Goal: Task Accomplishment & Management: Manage account settings

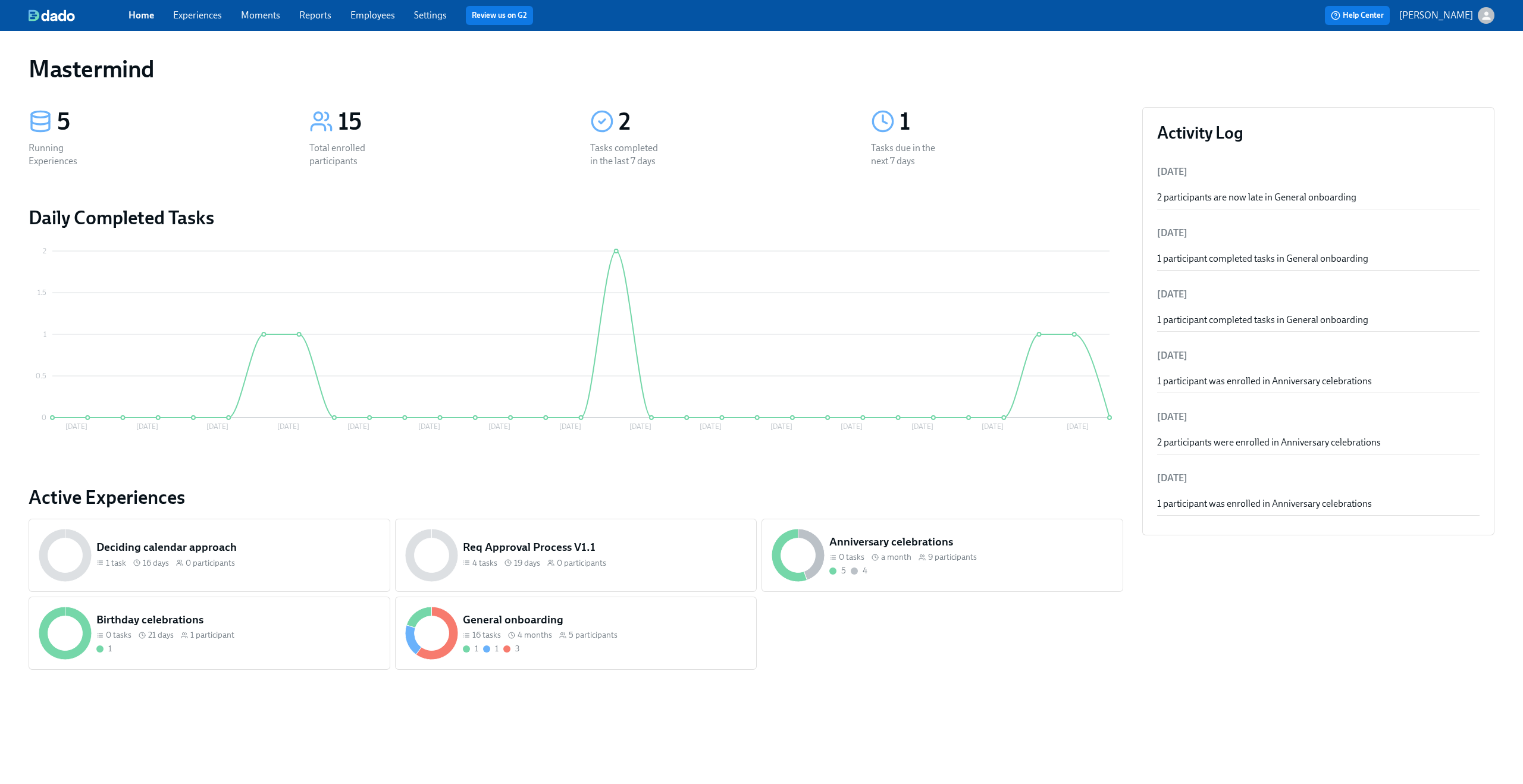
click at [206, 19] on link "Experiences" at bounding box center [197, 15] width 48 height 12
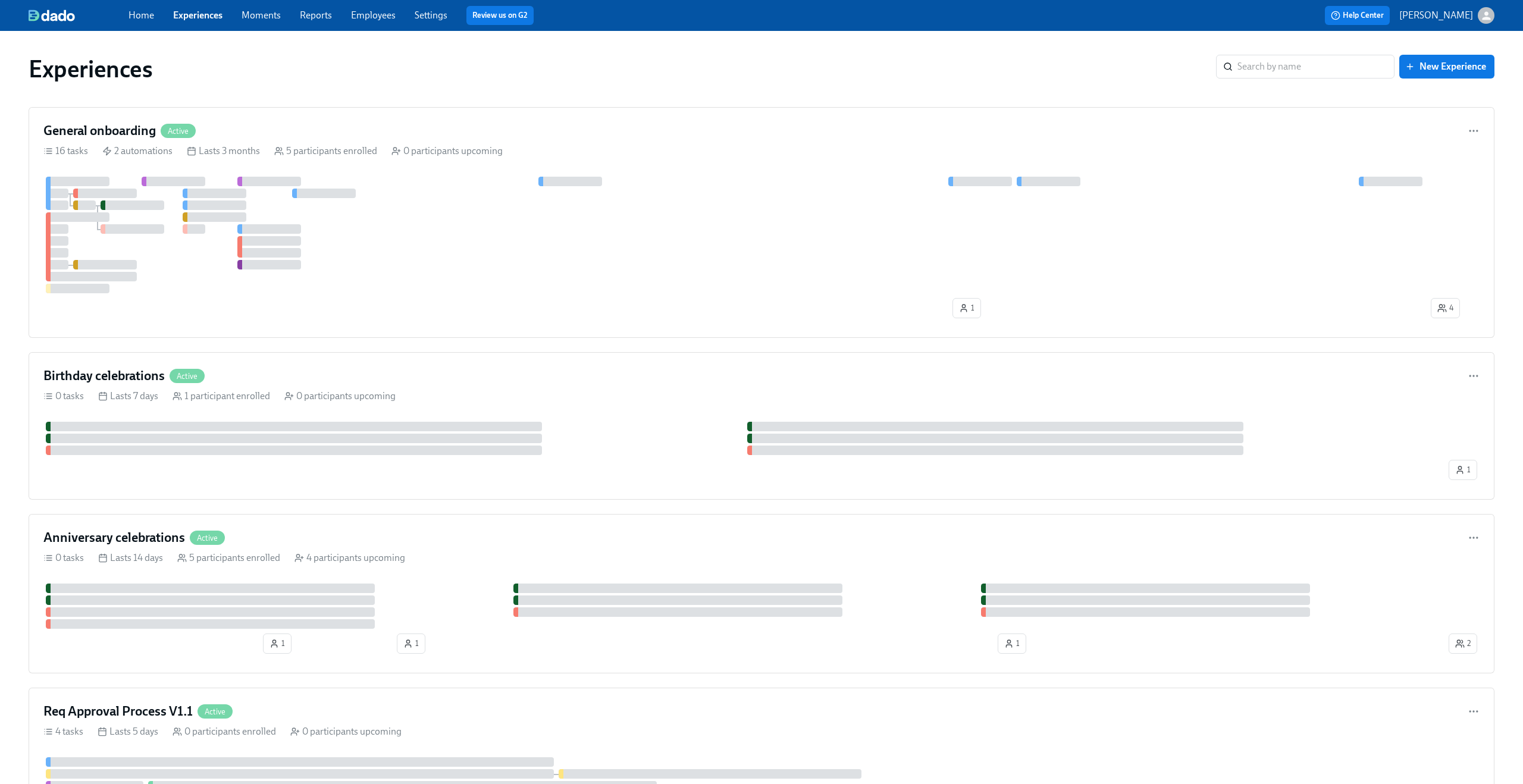
click at [206, 19] on link "Experiences" at bounding box center [197, 15] width 49 height 12
click at [529, 226] on div at bounding box center [762, 235] width 1436 height 117
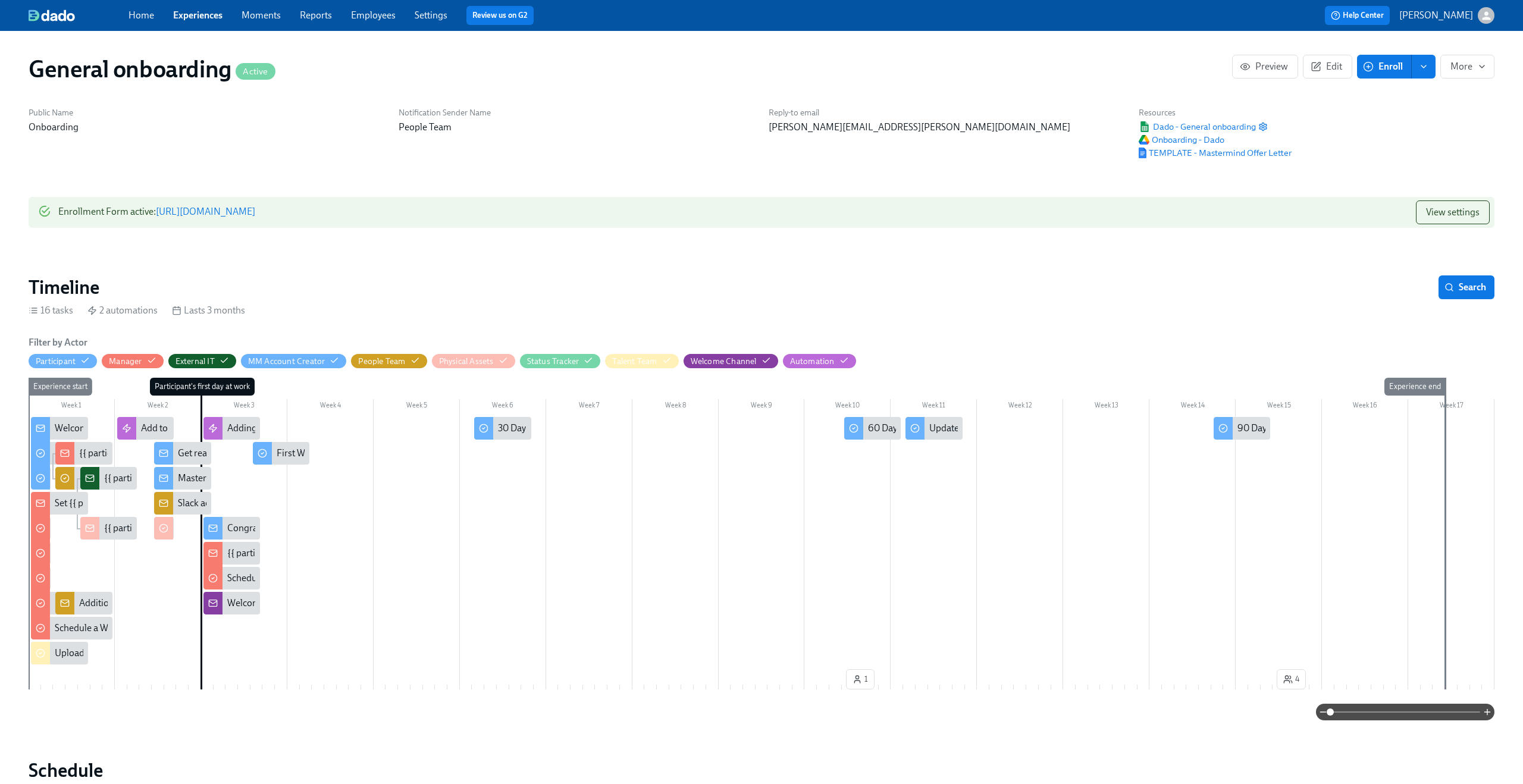
scroll to position [0, 1721]
click at [255, 210] on link "https://my.dadohr.com/enrollmentForms/IF2cq0vgZxPz1ti-vM5BZsXUmHvvt" at bounding box center [205, 211] width 99 height 12
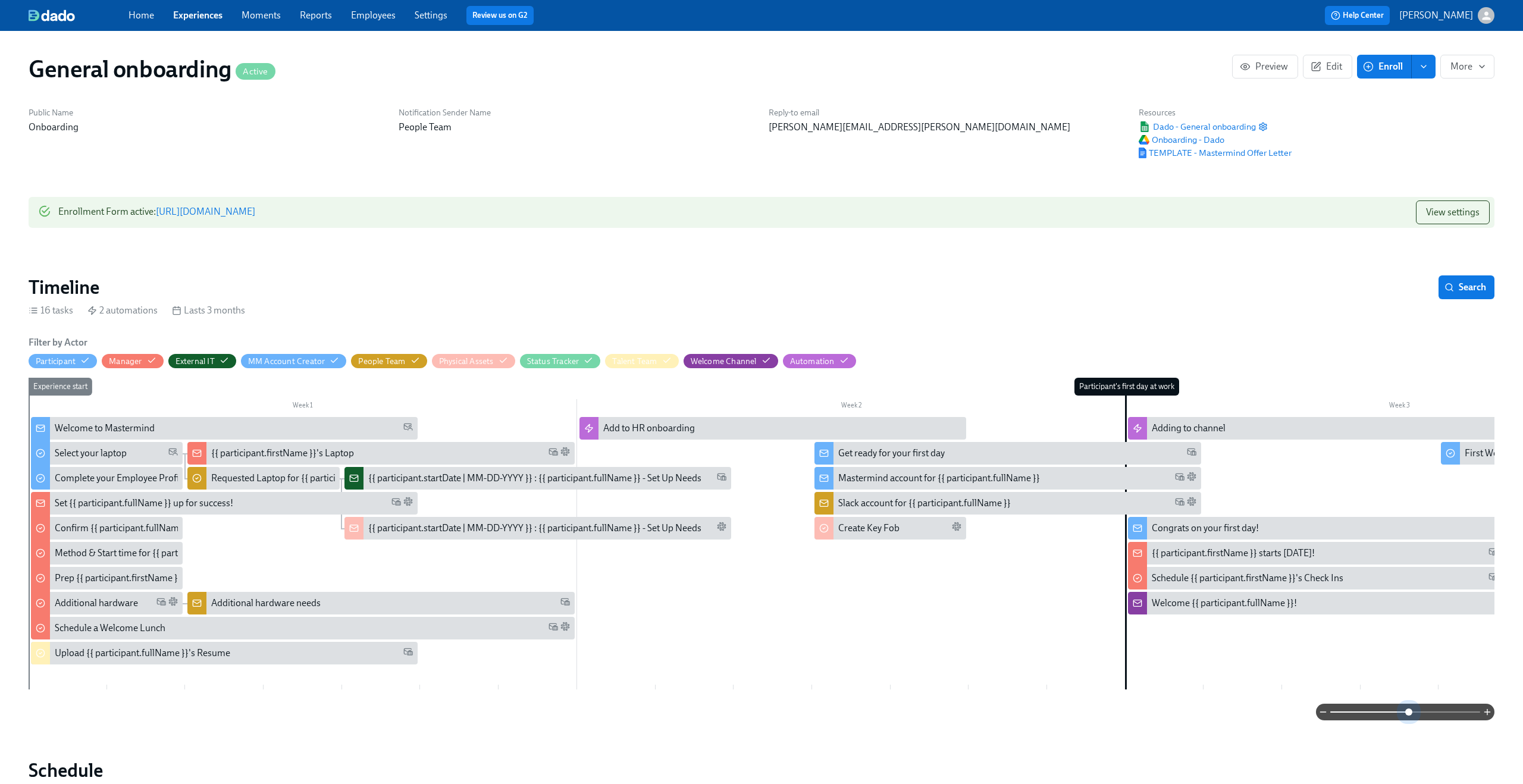
click at [1411, 713] on span at bounding box center [1405, 712] width 150 height 17
click at [689, 430] on div "Add to HR onboarding" at bounding box center [649, 429] width 92 height 13
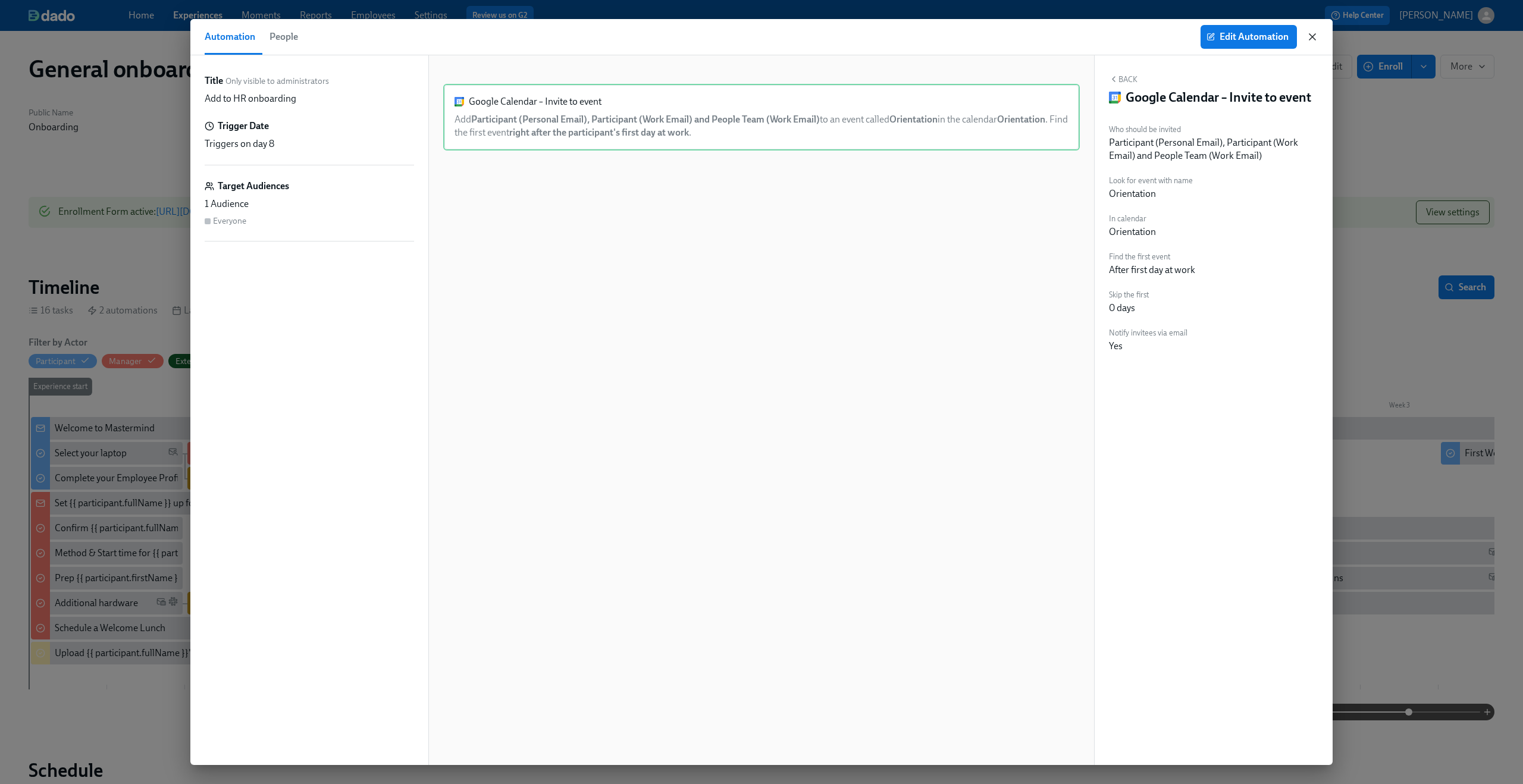
click at [1310, 37] on icon "button" at bounding box center [1312, 37] width 12 height 12
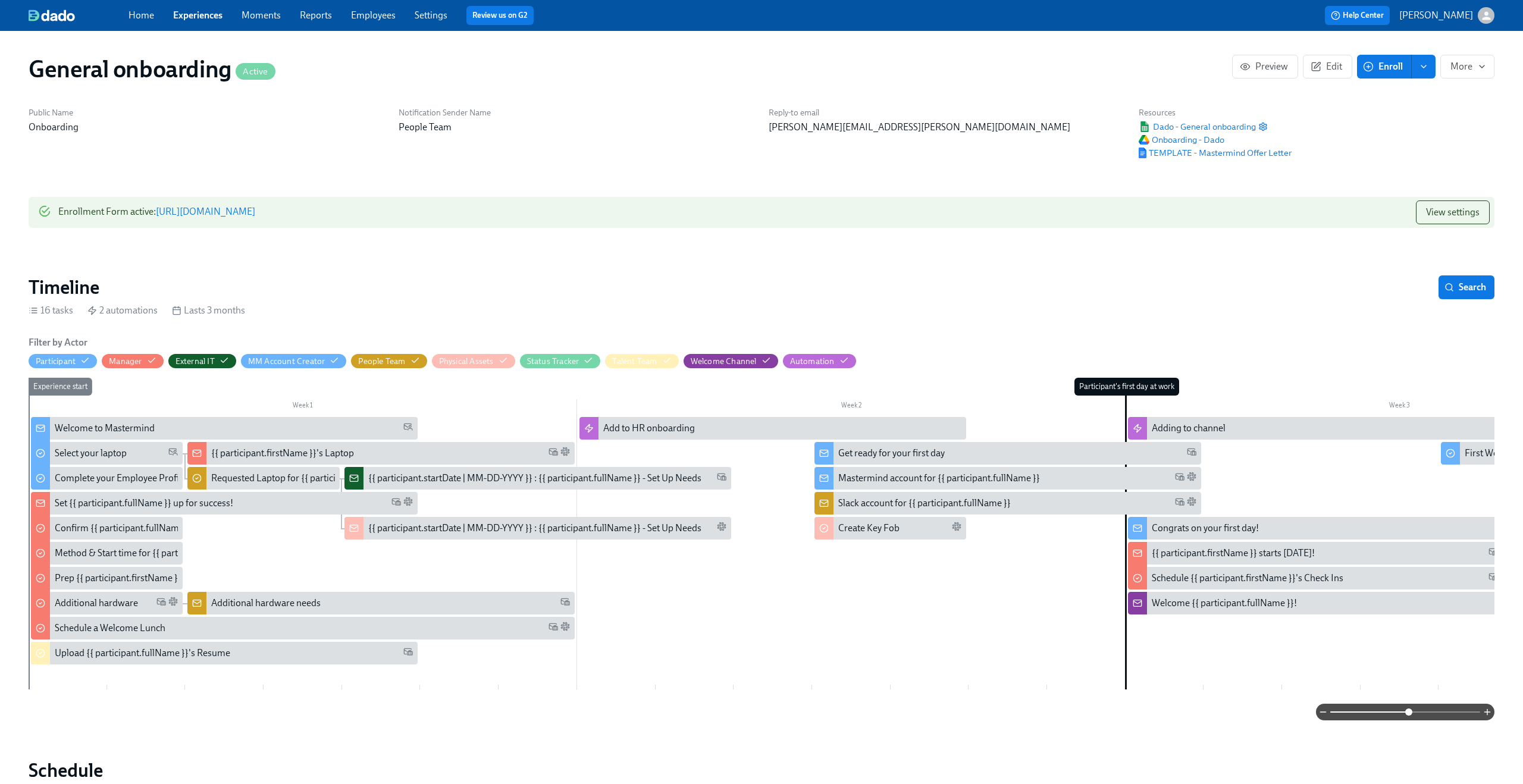
click at [583, 211] on div "Enrollment Form active : https://my.dadohr.com/enrollmentForms/IF2cq0vgZxPz1ti-…" at bounding box center [762, 212] width 1466 height 31
click at [1460, 216] on span "View settings" at bounding box center [1453, 212] width 53 height 12
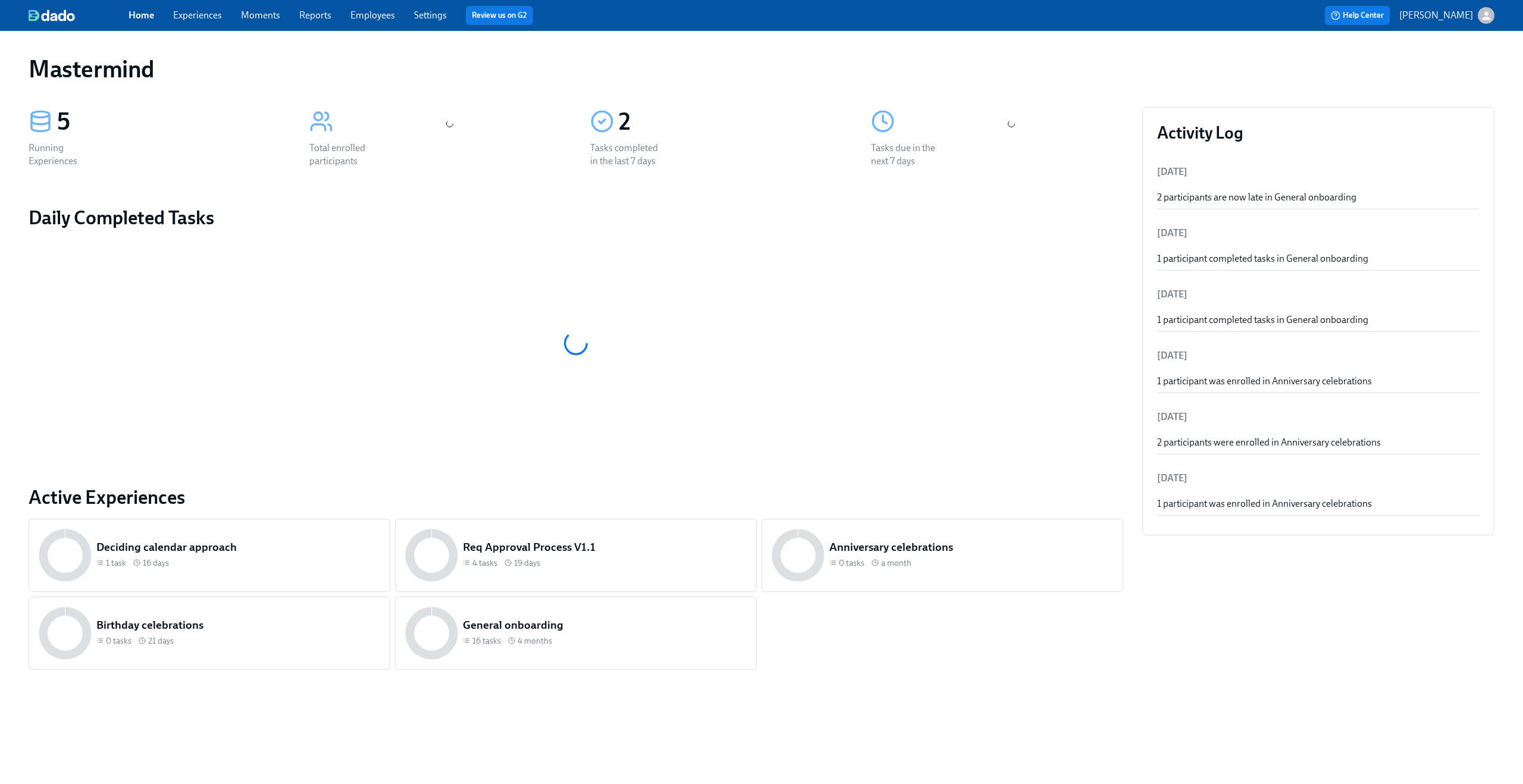
click at [199, 11] on link "Experiences" at bounding box center [197, 15] width 48 height 12
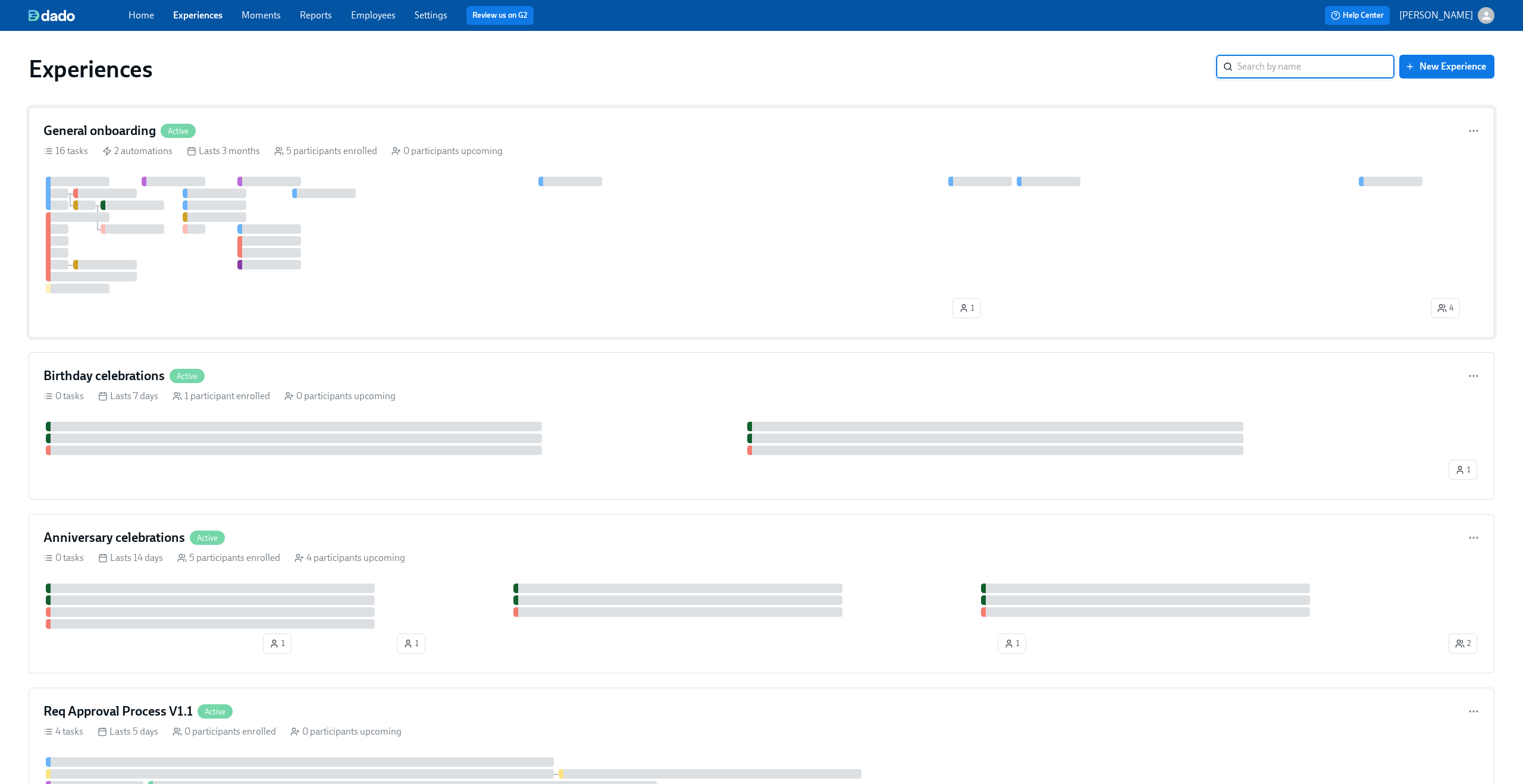
click at [373, 231] on div at bounding box center [762, 235] width 1436 height 117
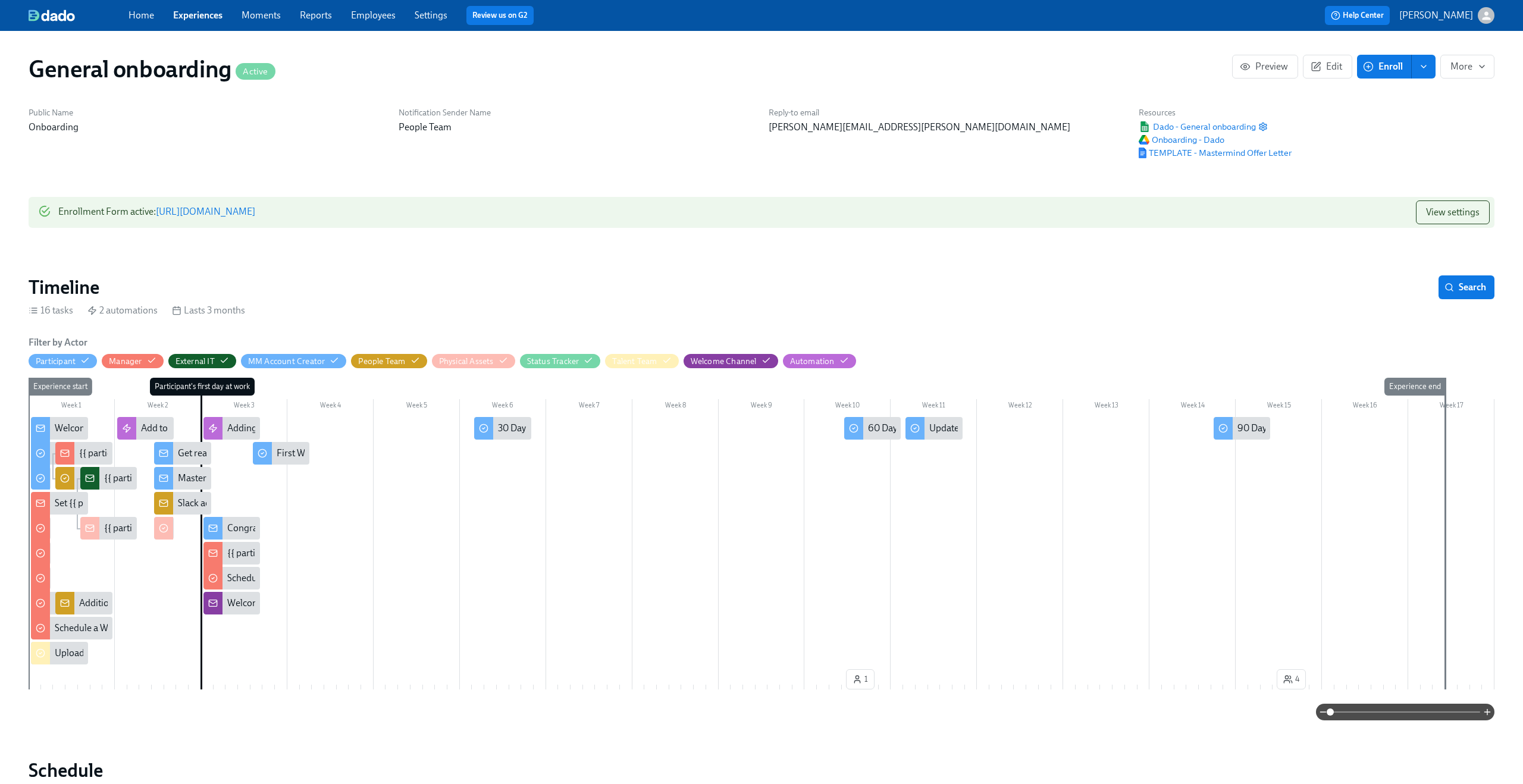
scroll to position [0, 1721]
click at [1403, 713] on span at bounding box center [1405, 712] width 150 height 17
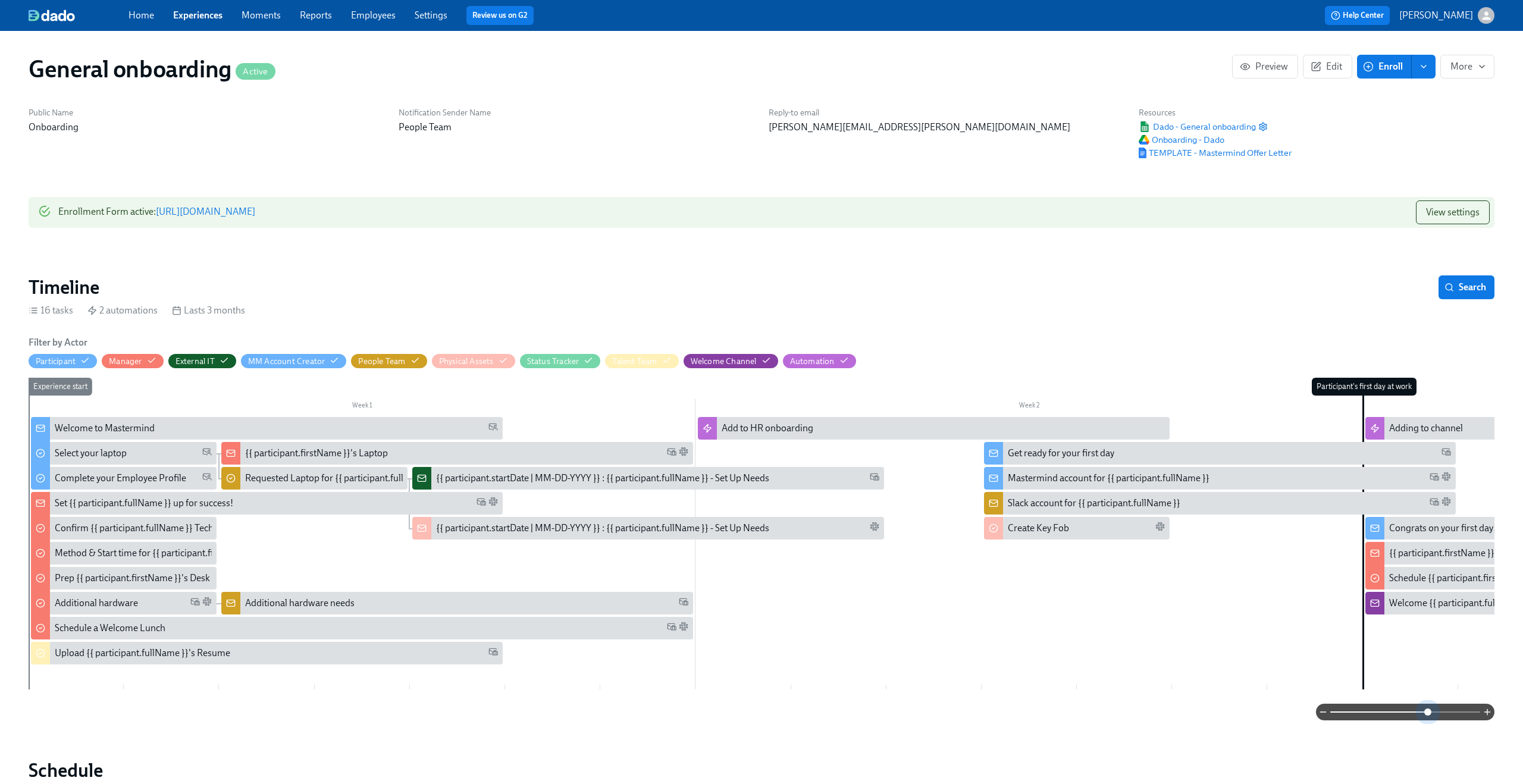
click at [1428, 718] on span at bounding box center [1405, 712] width 150 height 17
click at [416, 364] on icon "button" at bounding box center [415, 360] width 9 height 9
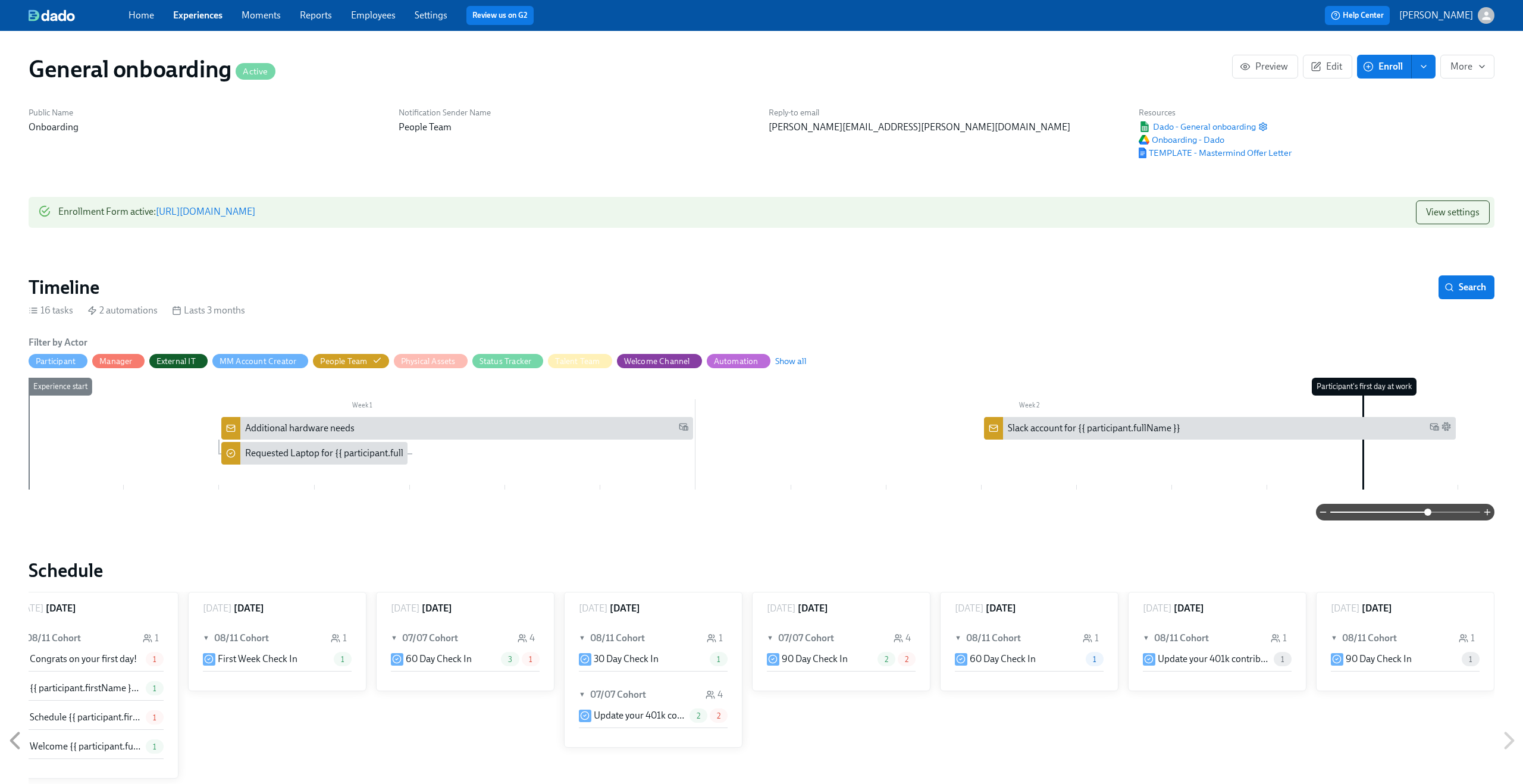
click at [466, 426] on div "Additional hardware needs" at bounding box center [466, 429] width 443 height 13
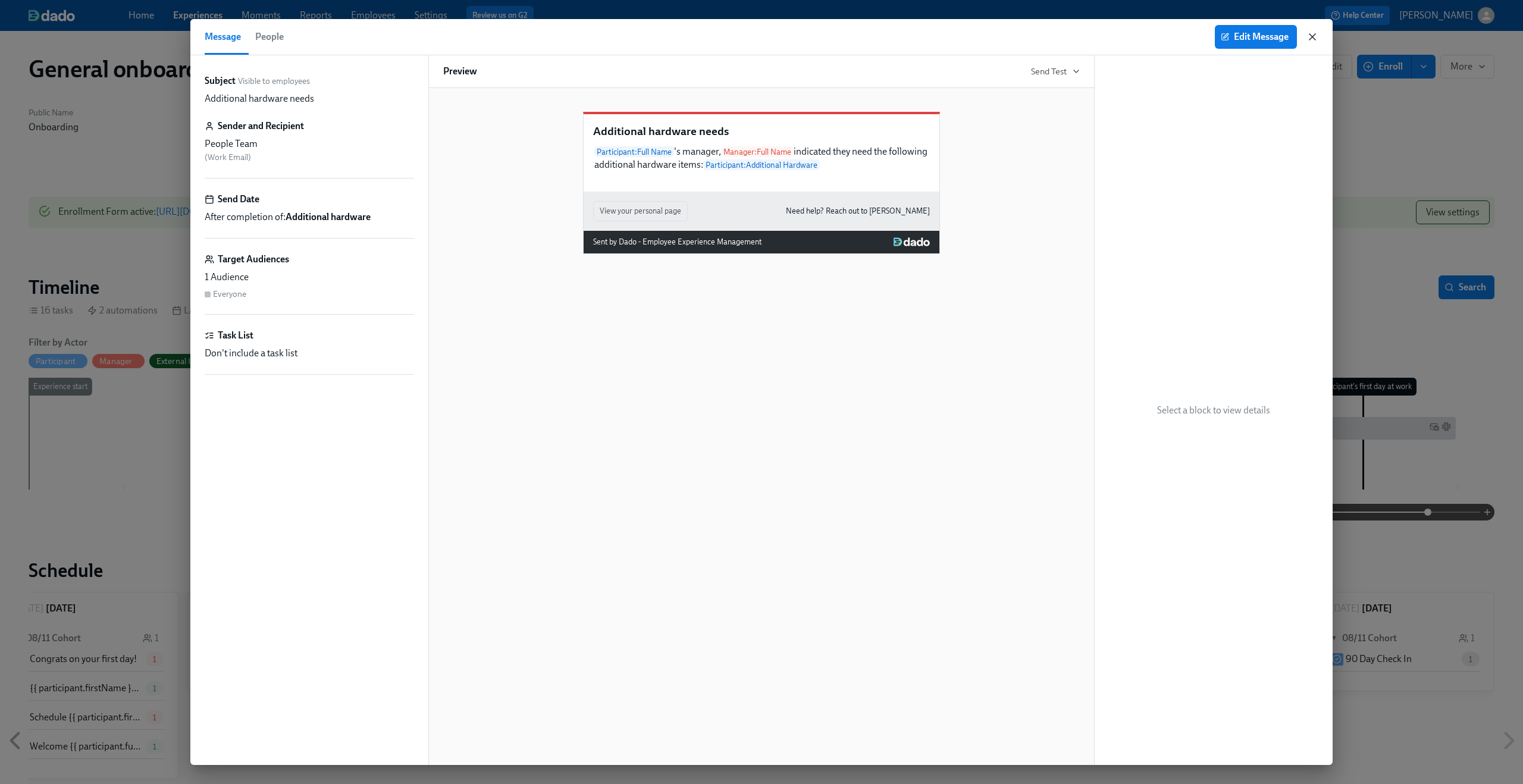
click at [1313, 34] on icon "button" at bounding box center [1312, 37] width 12 height 12
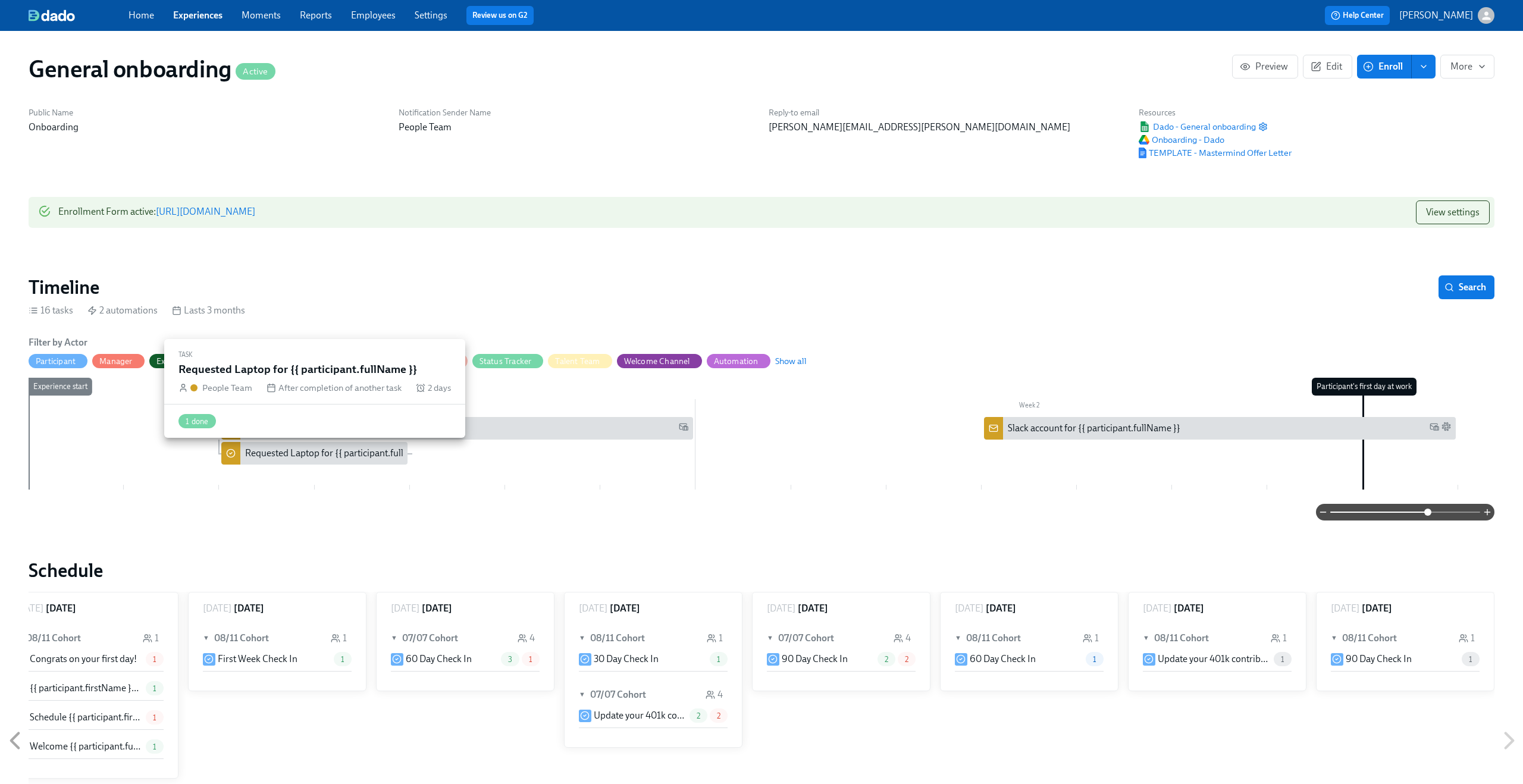
click at [292, 456] on div "Requested Laptop for {{ participant.fullName }}" at bounding box center [341, 454] width 192 height 13
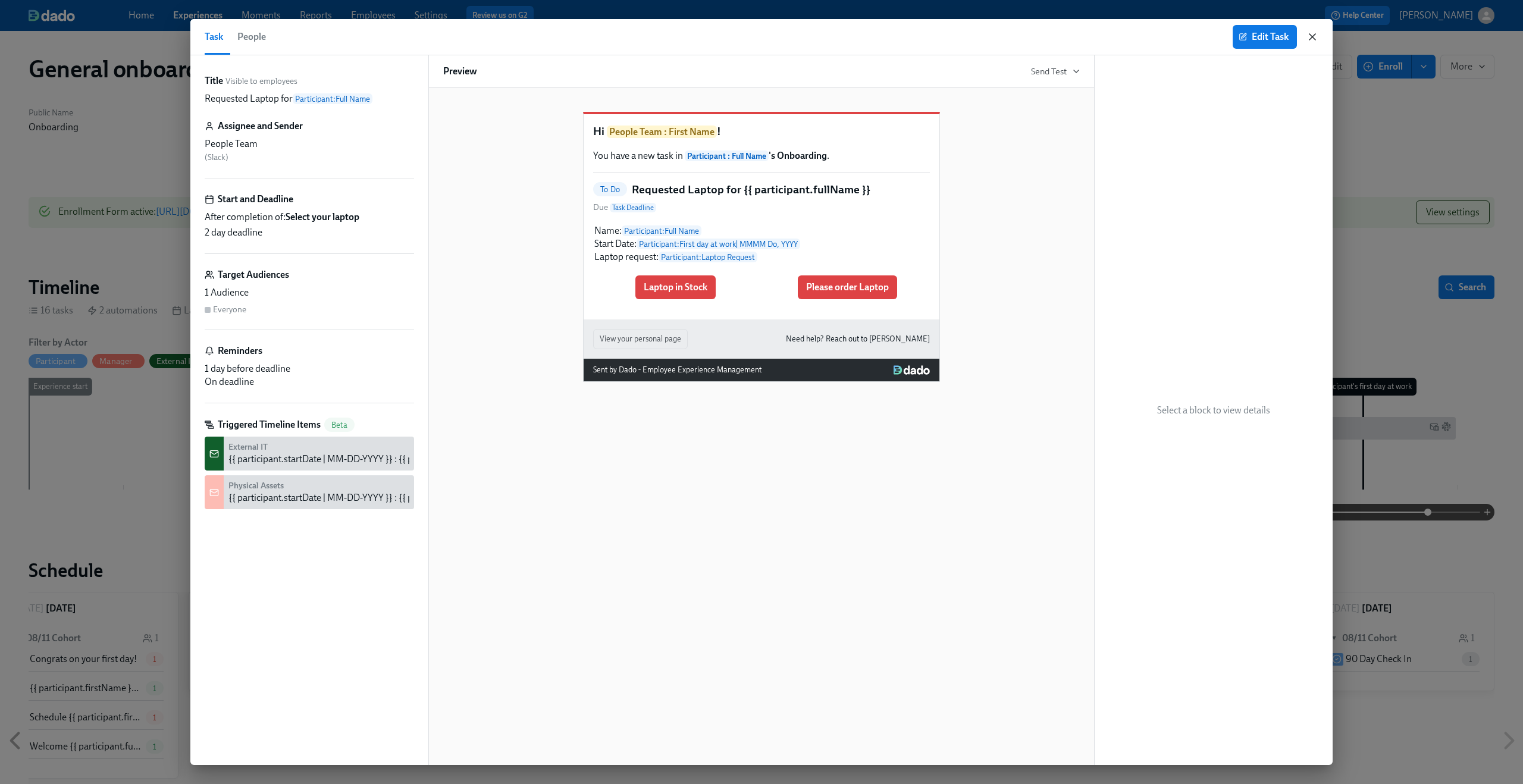
click at [1313, 36] on icon "button" at bounding box center [1312, 37] width 6 height 6
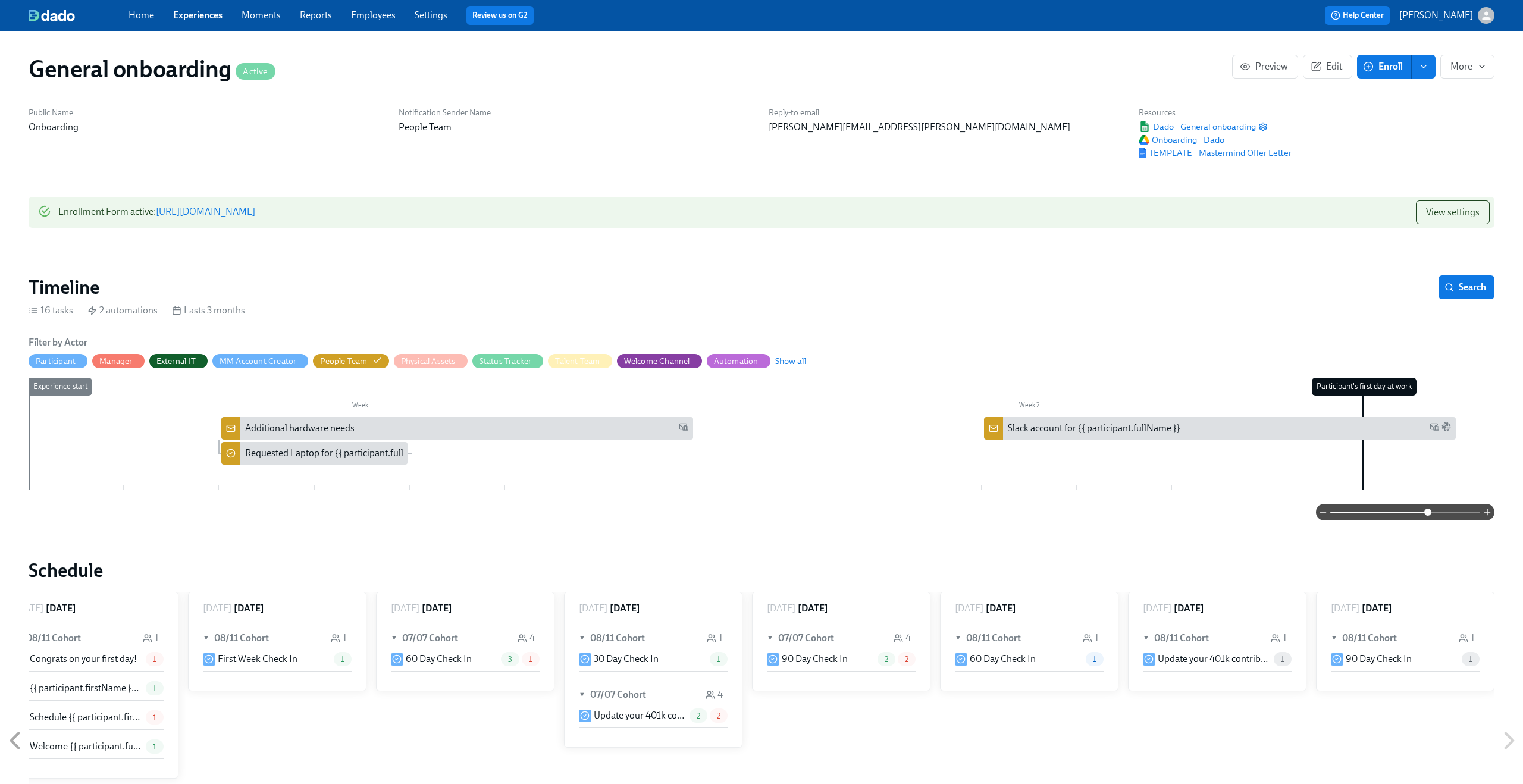
click at [395, 422] on div "Additional hardware needs" at bounding box center [466, 429] width 443 height 13
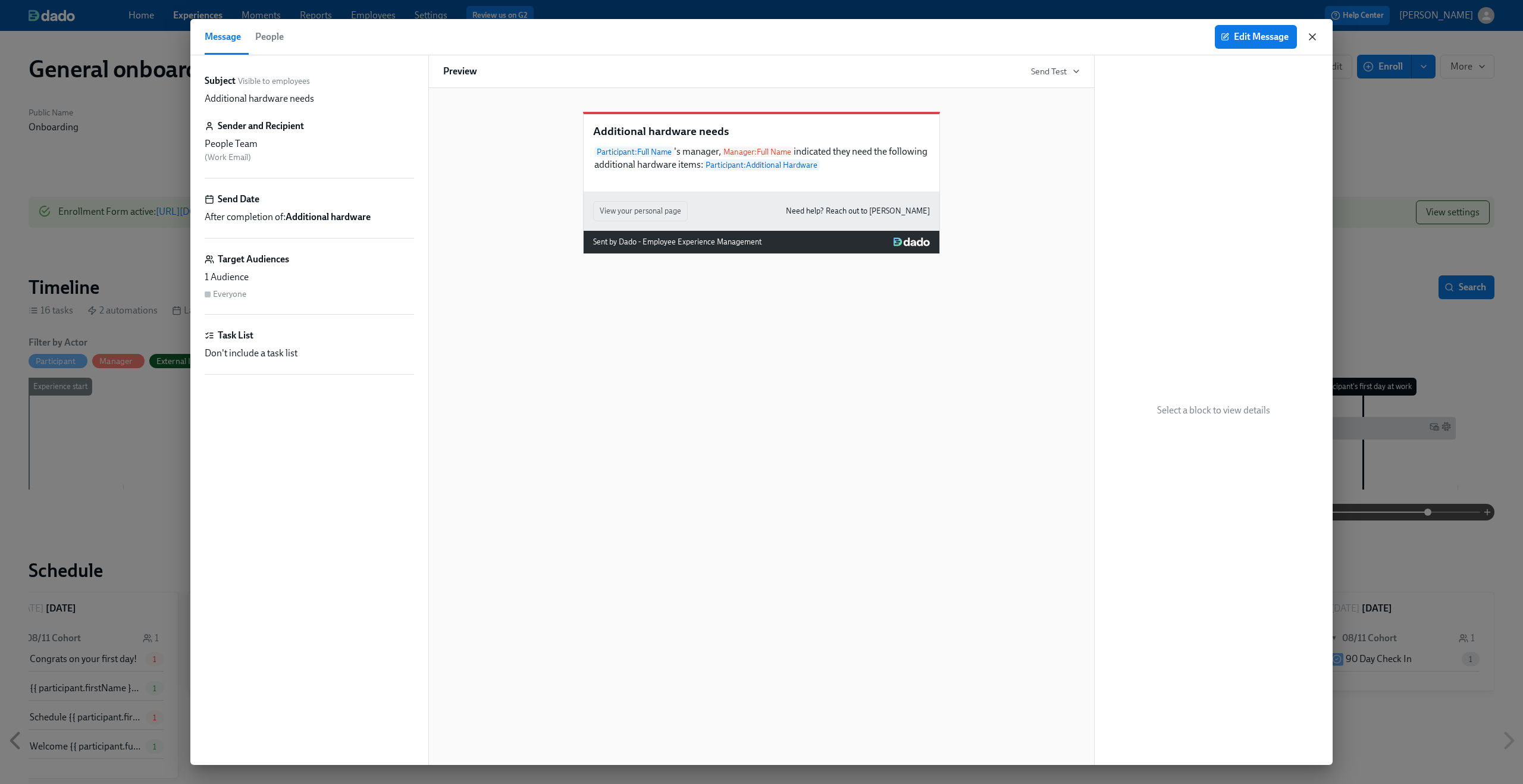
click at [1310, 33] on icon "button" at bounding box center [1312, 37] width 12 height 12
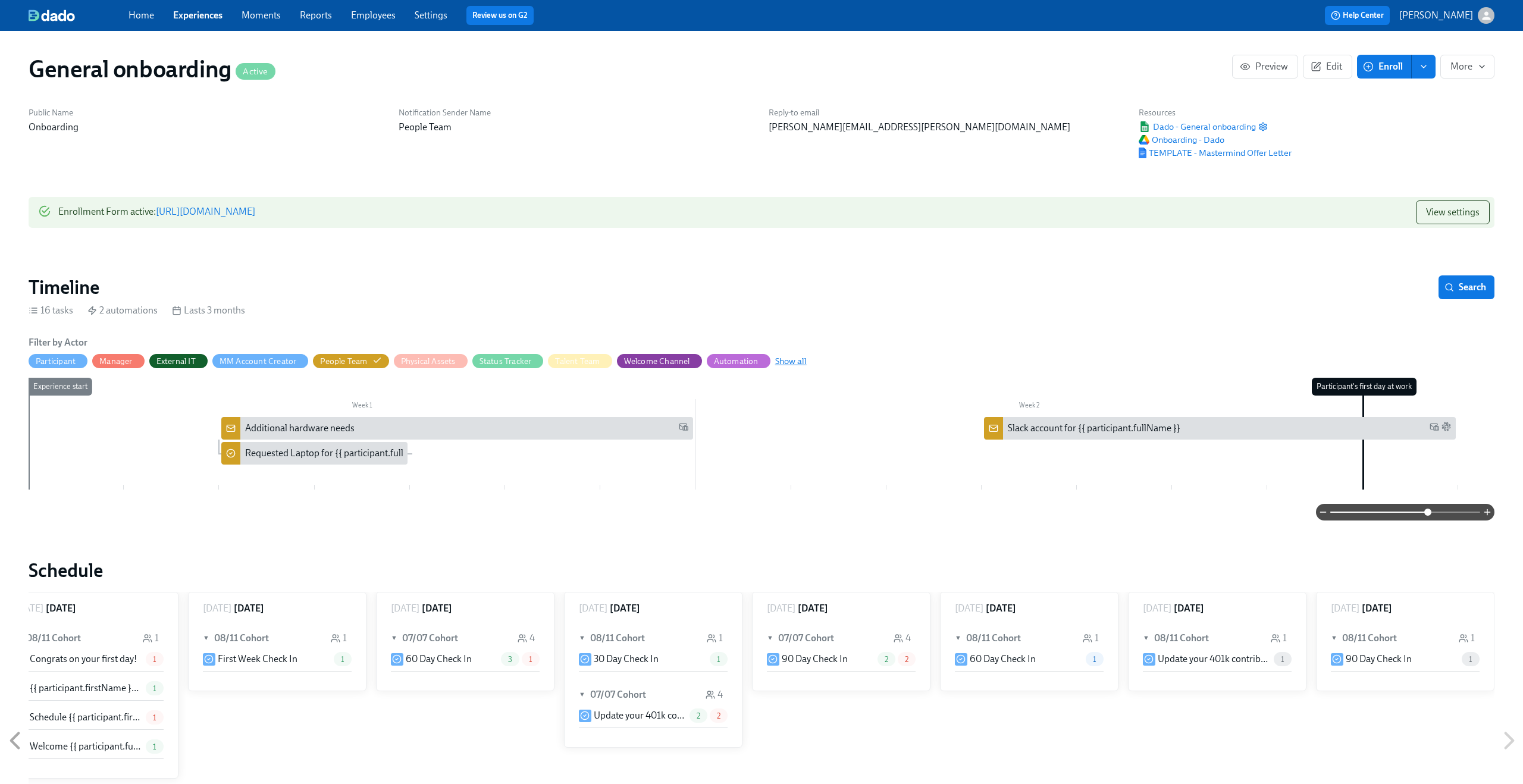
click at [794, 362] on span "Show all" at bounding box center [791, 361] width 32 height 12
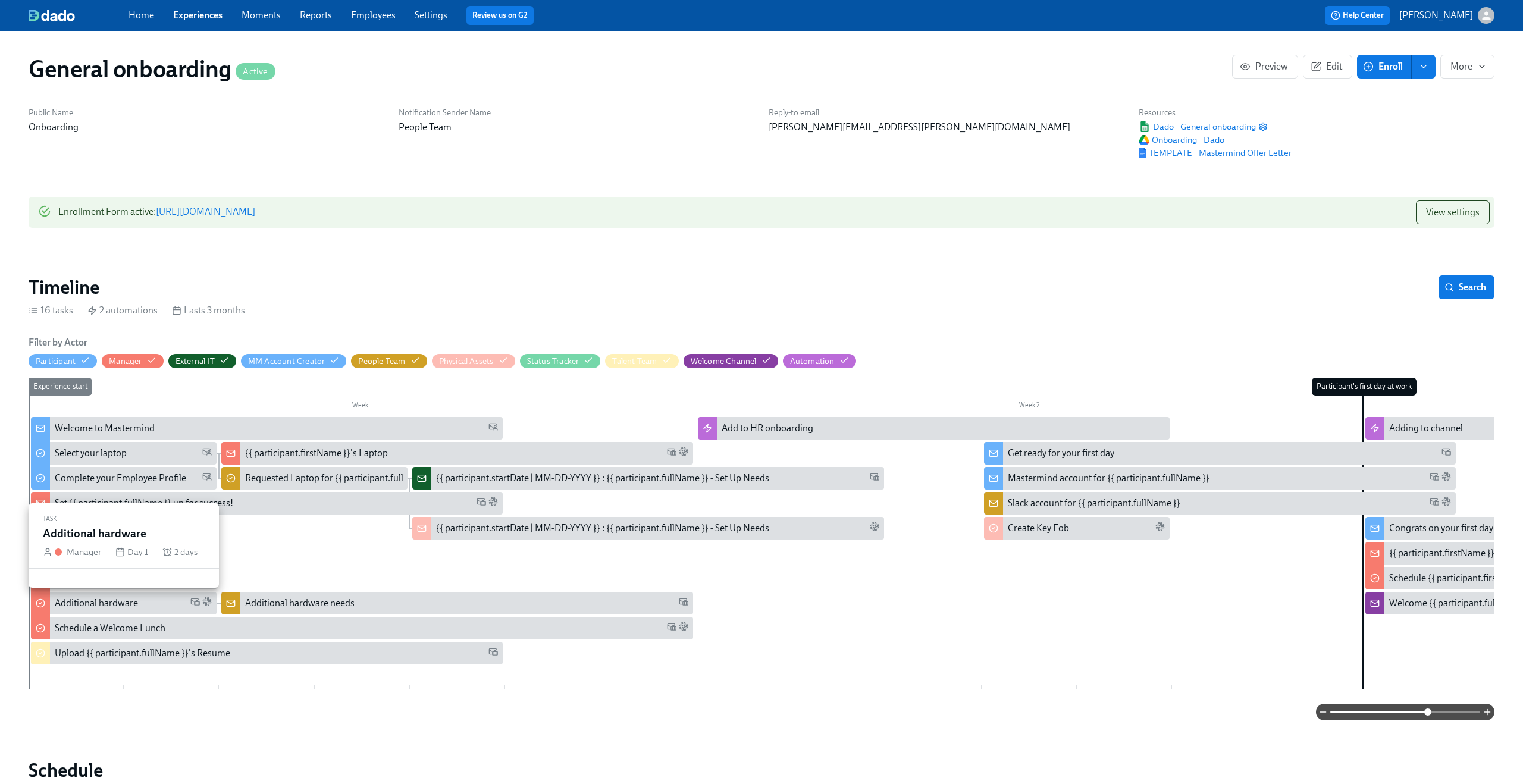
click at [82, 603] on div "Additional hardware" at bounding box center [96, 603] width 84 height 13
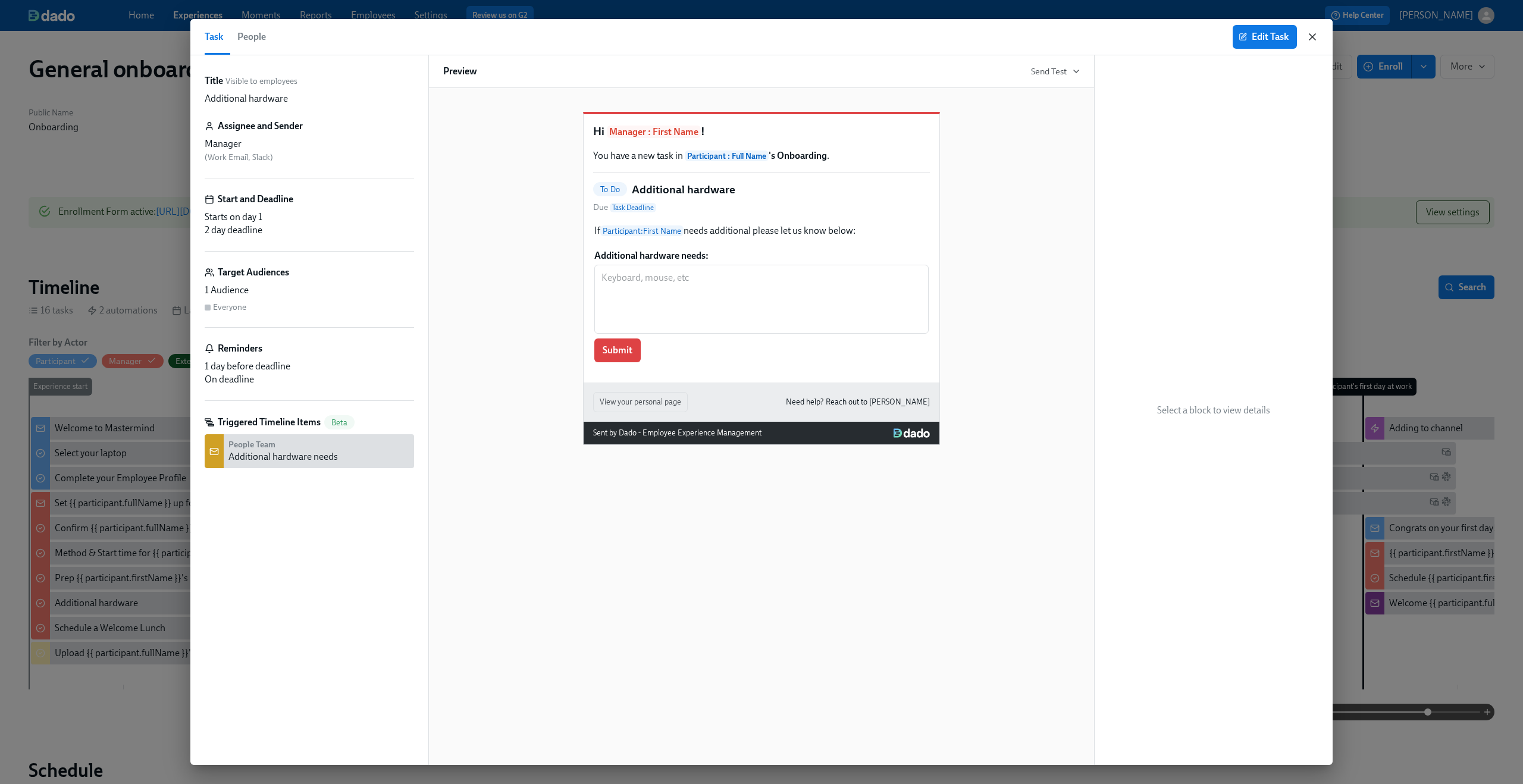
click at [1316, 31] on icon "button" at bounding box center [1312, 37] width 12 height 12
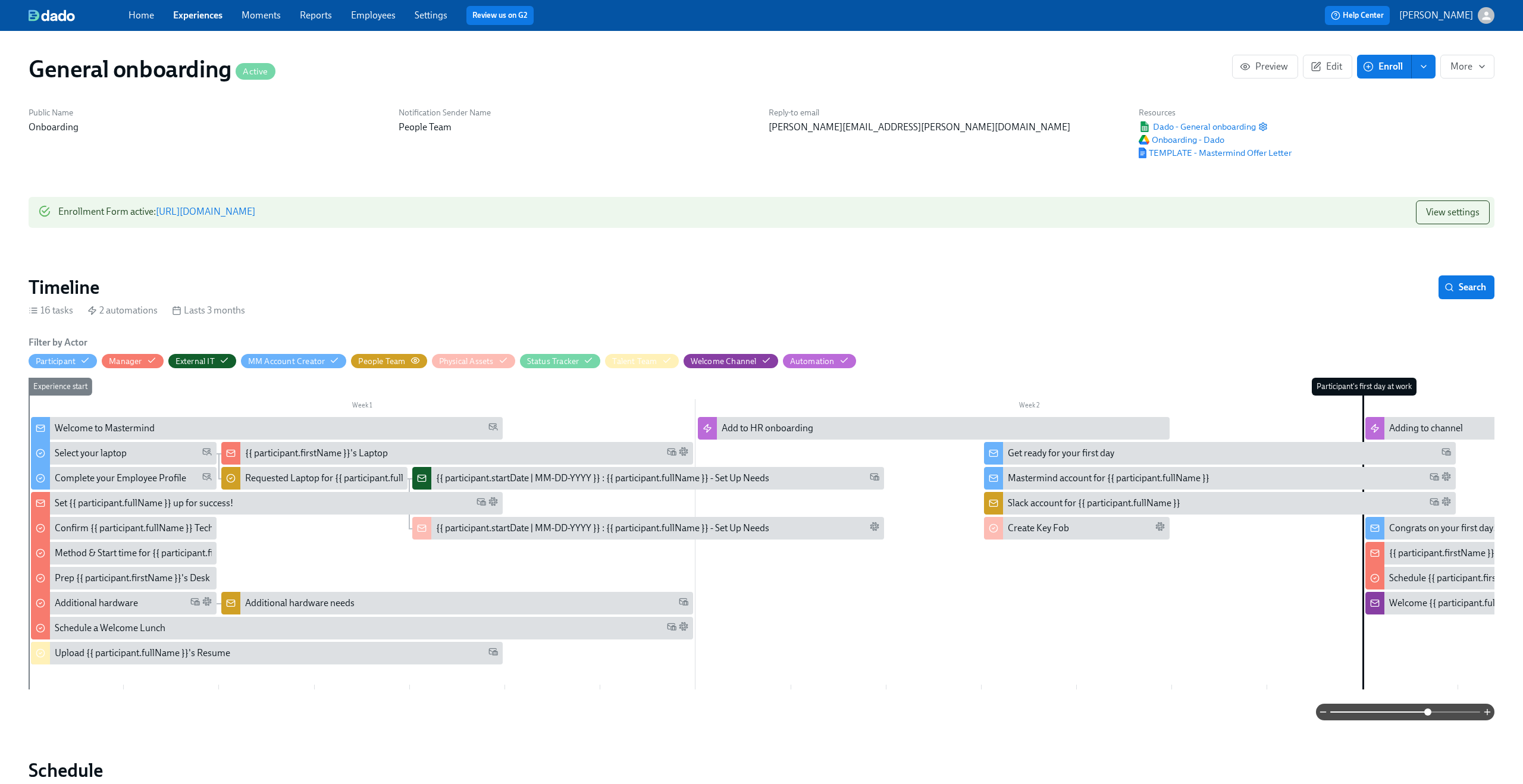
click at [416, 361] on circle "button" at bounding box center [415, 360] width 3 height 3
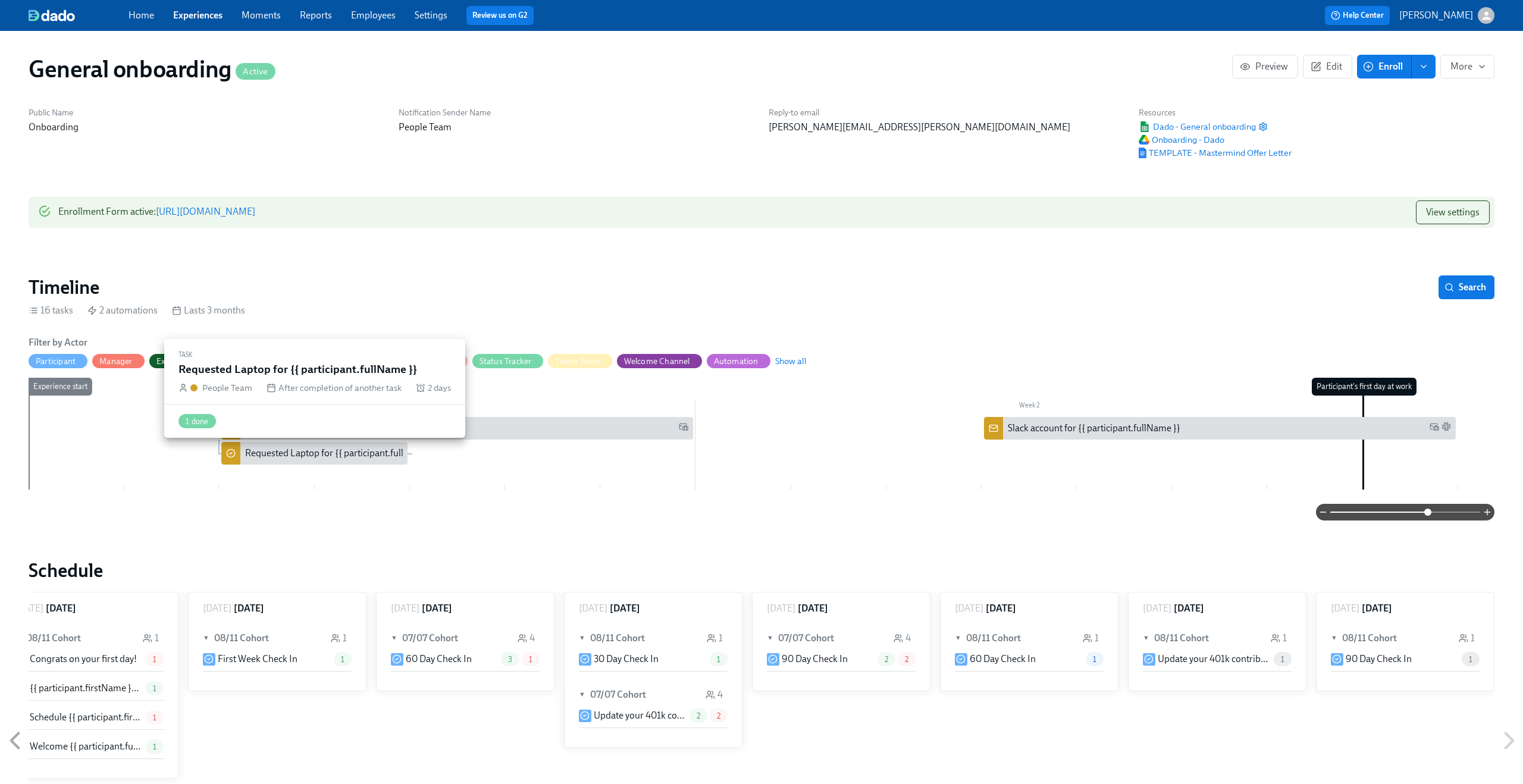
click at [327, 460] on div "Requested Laptop for {{ participant.fullName }}" at bounding box center [341, 454] width 192 height 13
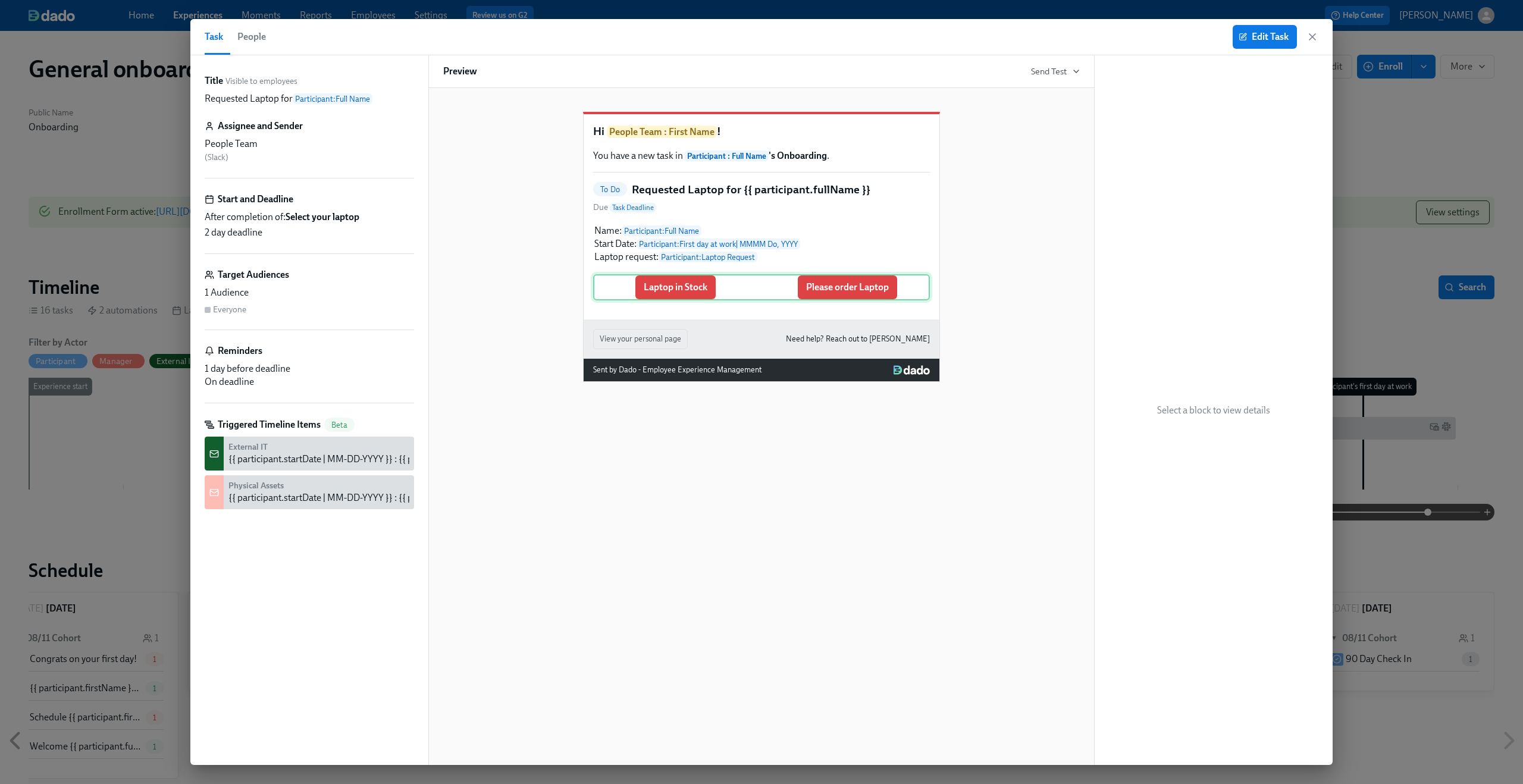
click at [823, 293] on div "Laptop in Stock Please order Laptop" at bounding box center [762, 287] width 337 height 26
click at [1261, 36] on span "Edit Task" at bounding box center [1265, 37] width 48 height 12
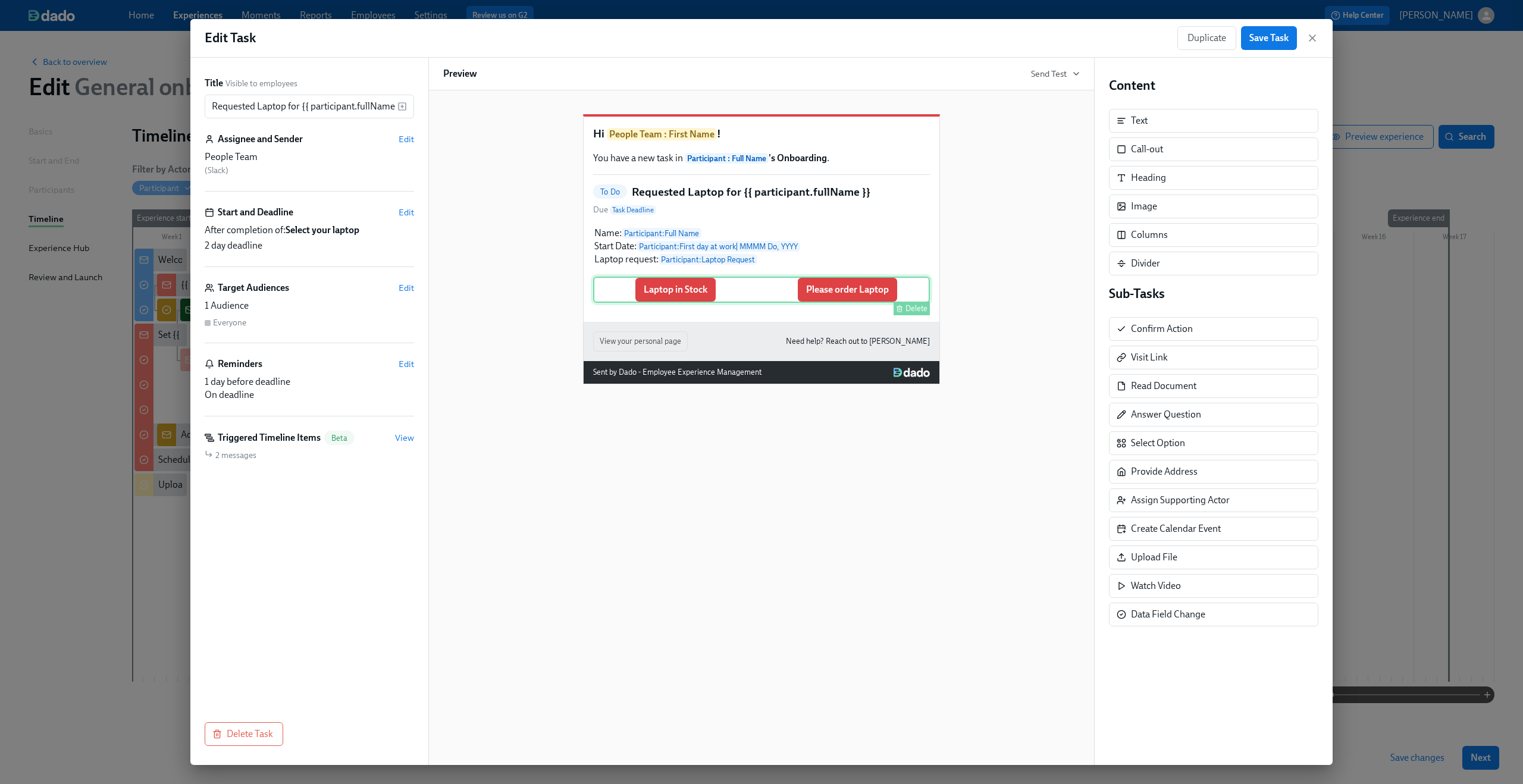
click at [849, 303] on div "Laptop in Stock Please order Laptop Delete" at bounding box center [762, 289] width 337 height 26
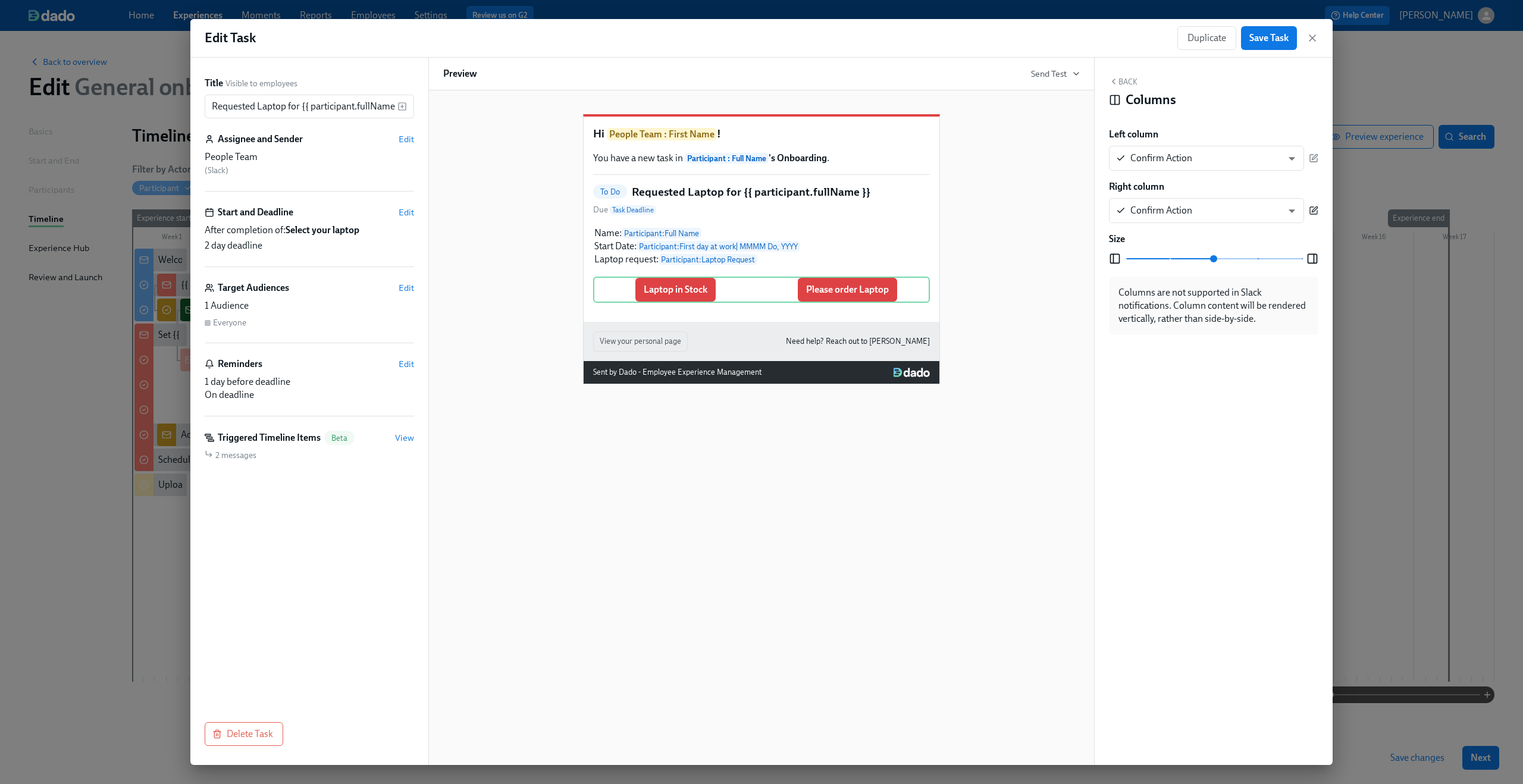
click at [1317, 211] on icon "button" at bounding box center [1313, 210] width 9 height 9
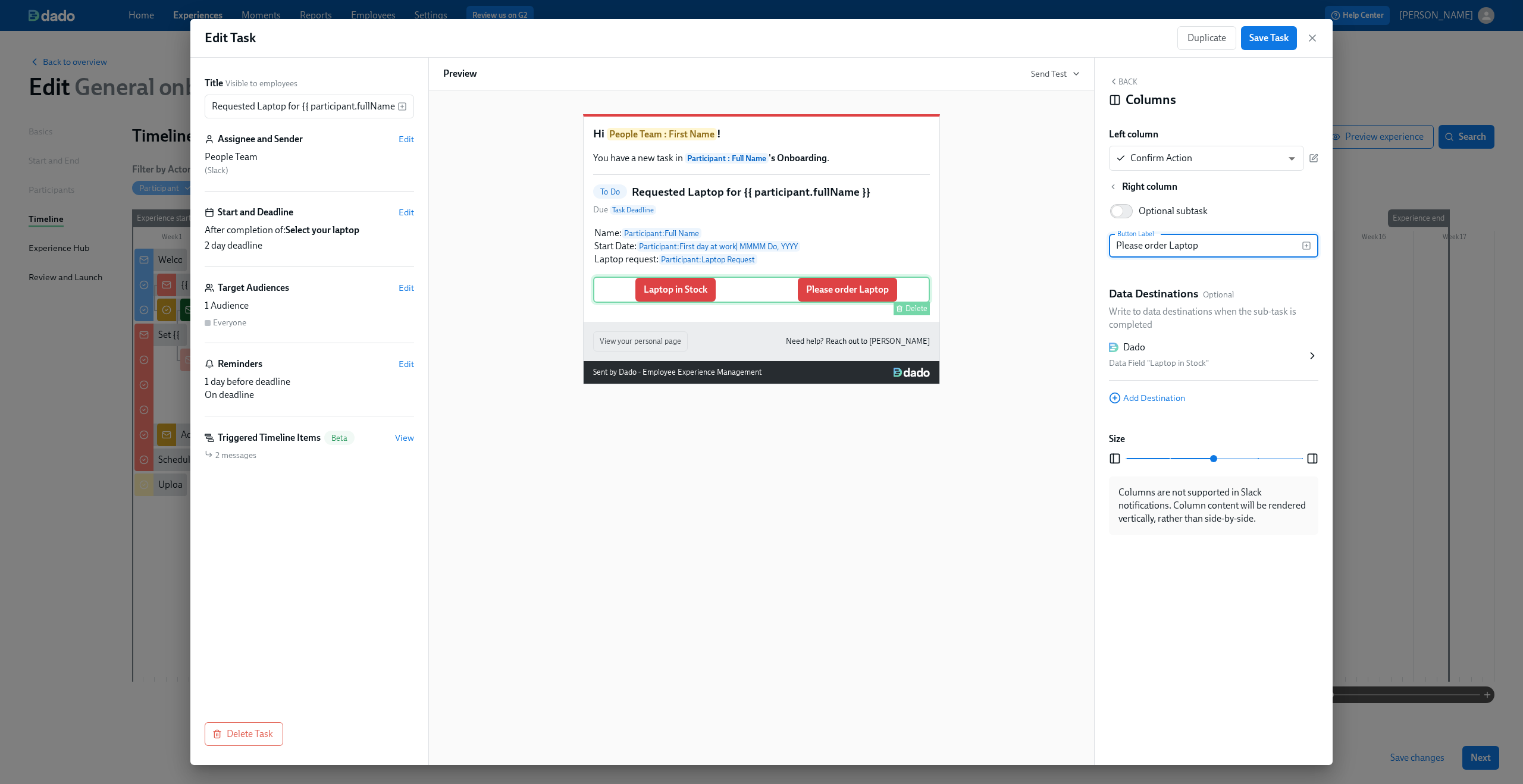
click at [874, 303] on div "Laptop in Stock Please order Laptop Delete" at bounding box center [762, 289] width 337 height 26
click at [1250, 354] on div "Dado Data Field "Laptop in Stock"" at bounding box center [1208, 356] width 197 height 30
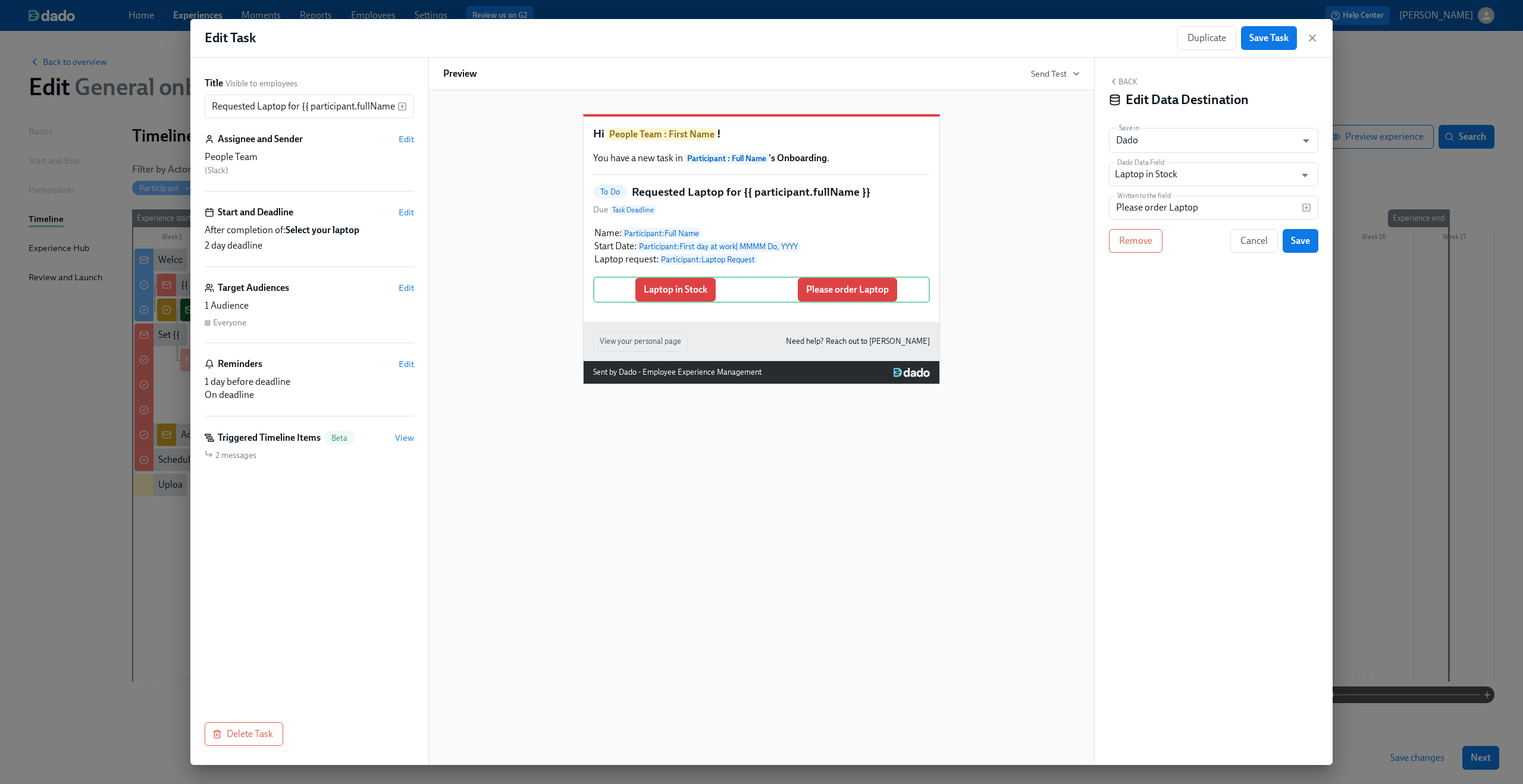
click at [1126, 79] on button "Back" at bounding box center [1123, 81] width 28 height 9
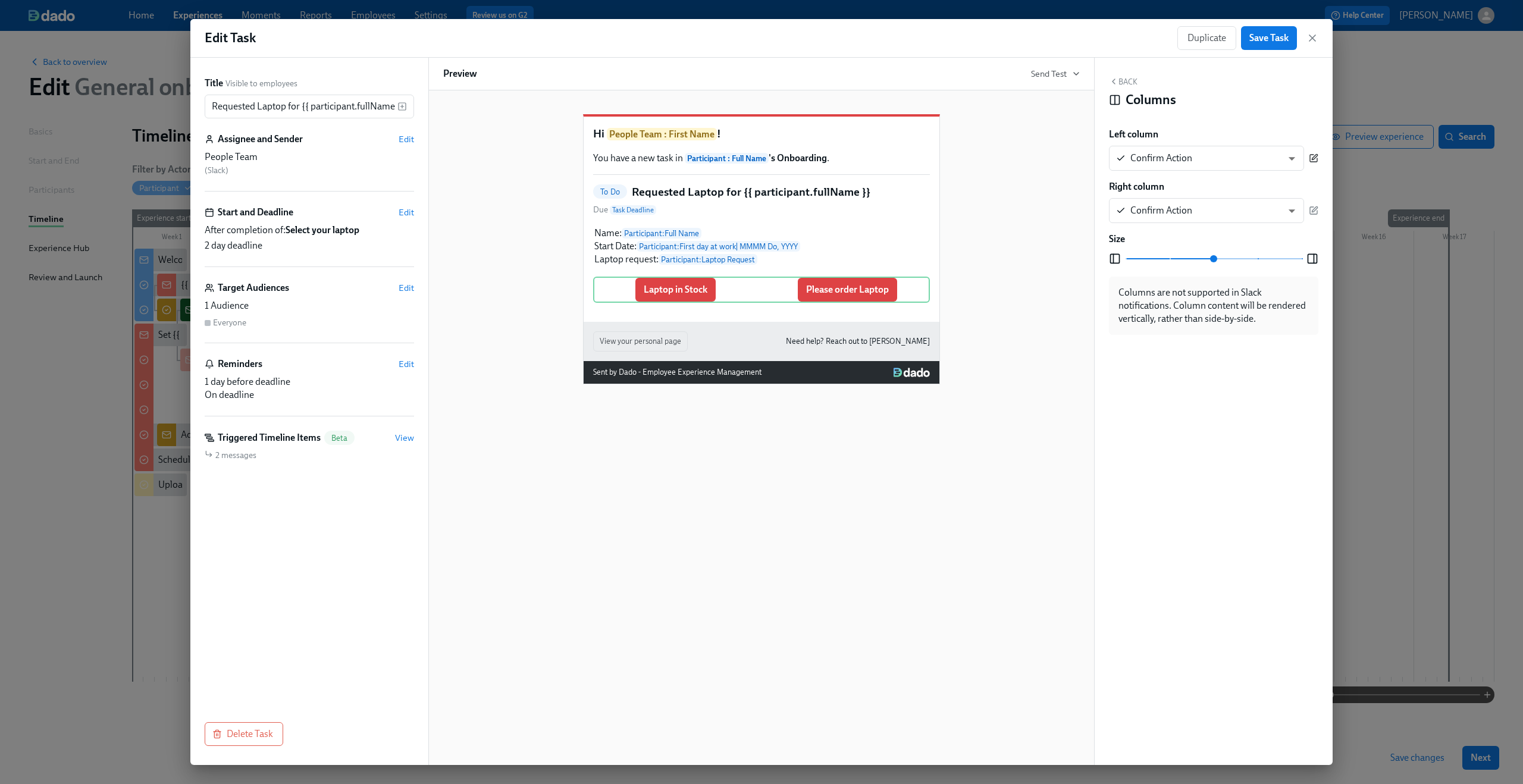
click at [1315, 154] on icon "button" at bounding box center [1313, 158] width 9 height 9
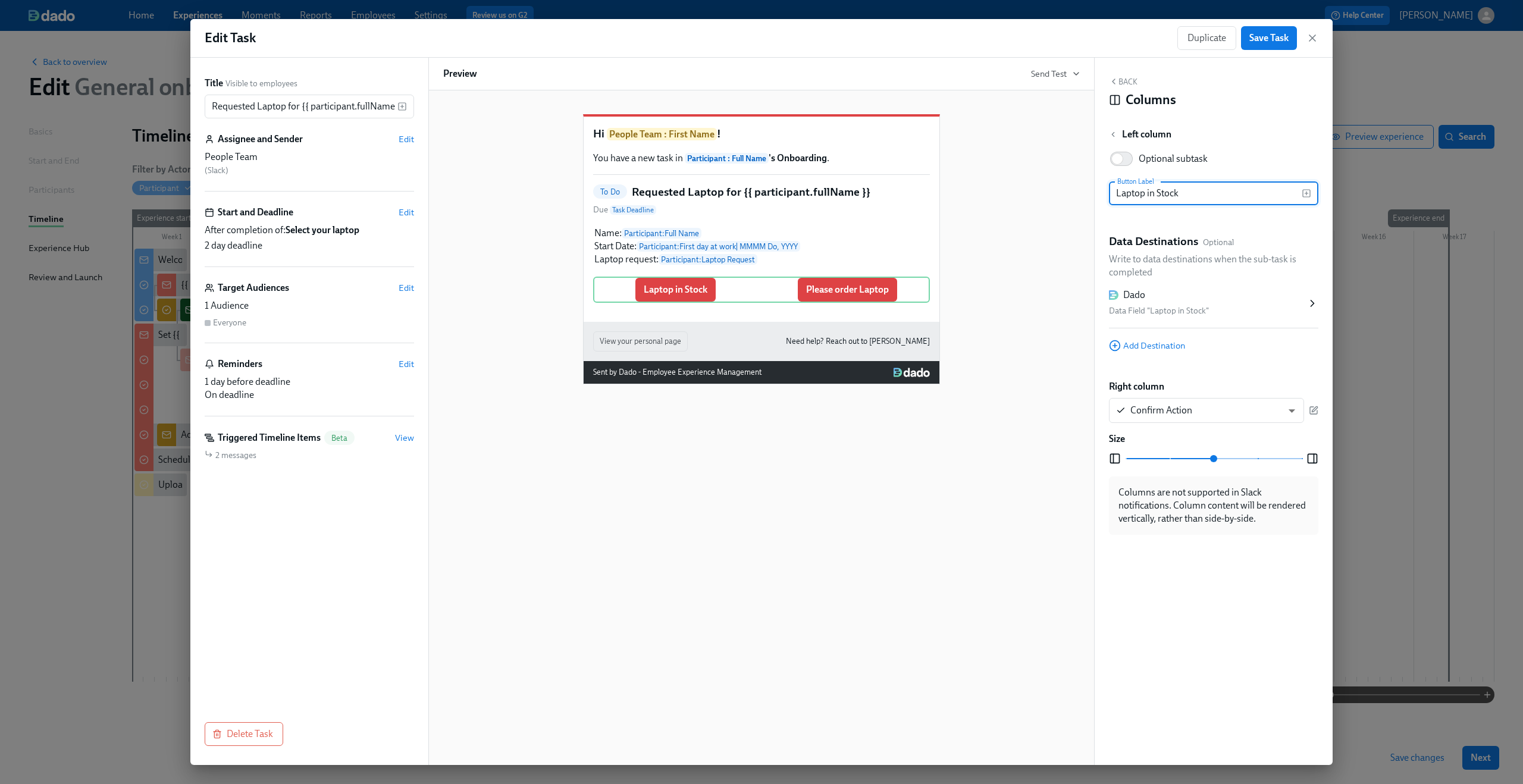
click at [1249, 304] on div "Data Field "Laptop in Stock"" at bounding box center [1208, 311] width 197 height 14
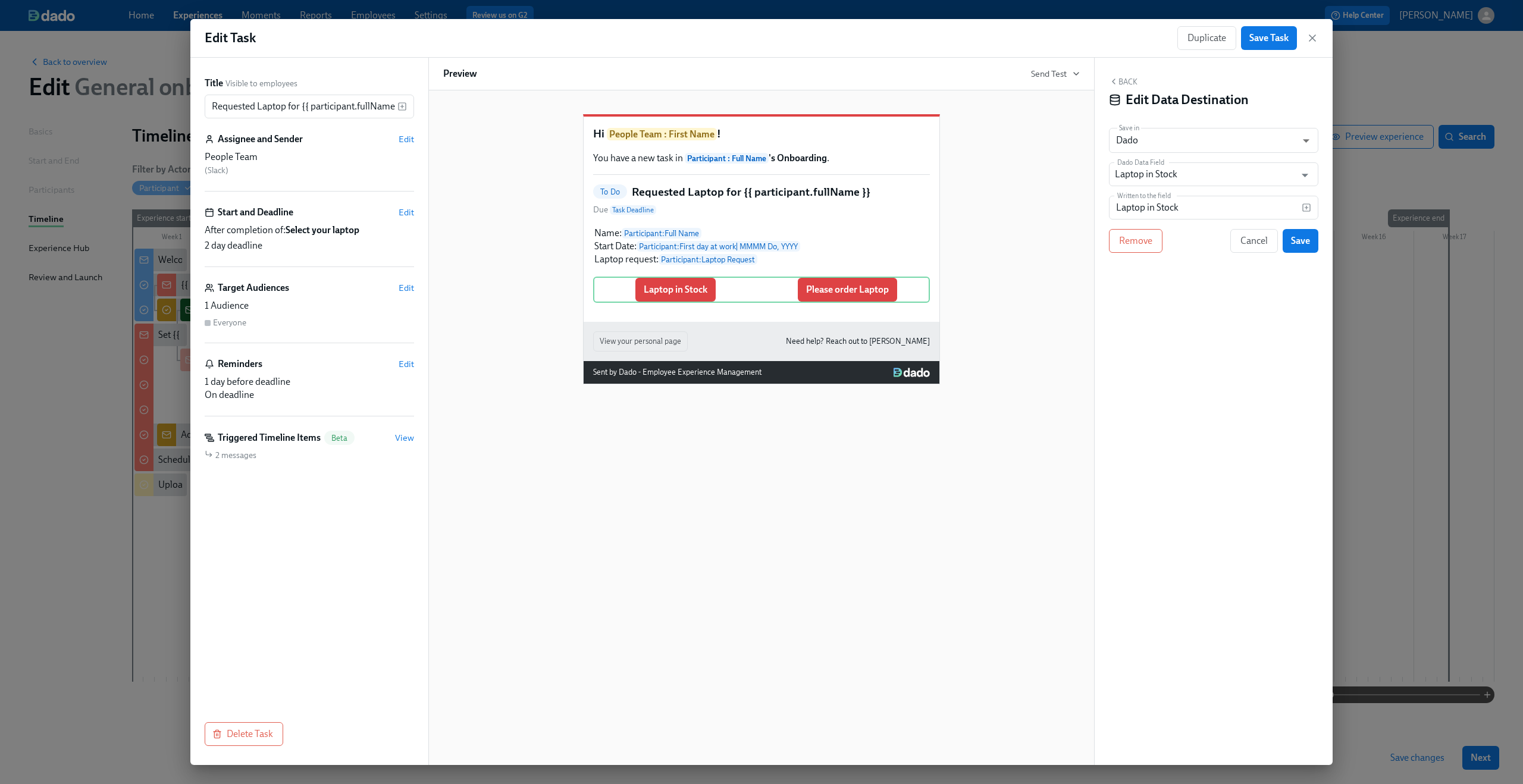
click at [1120, 83] on button "Back" at bounding box center [1123, 81] width 28 height 9
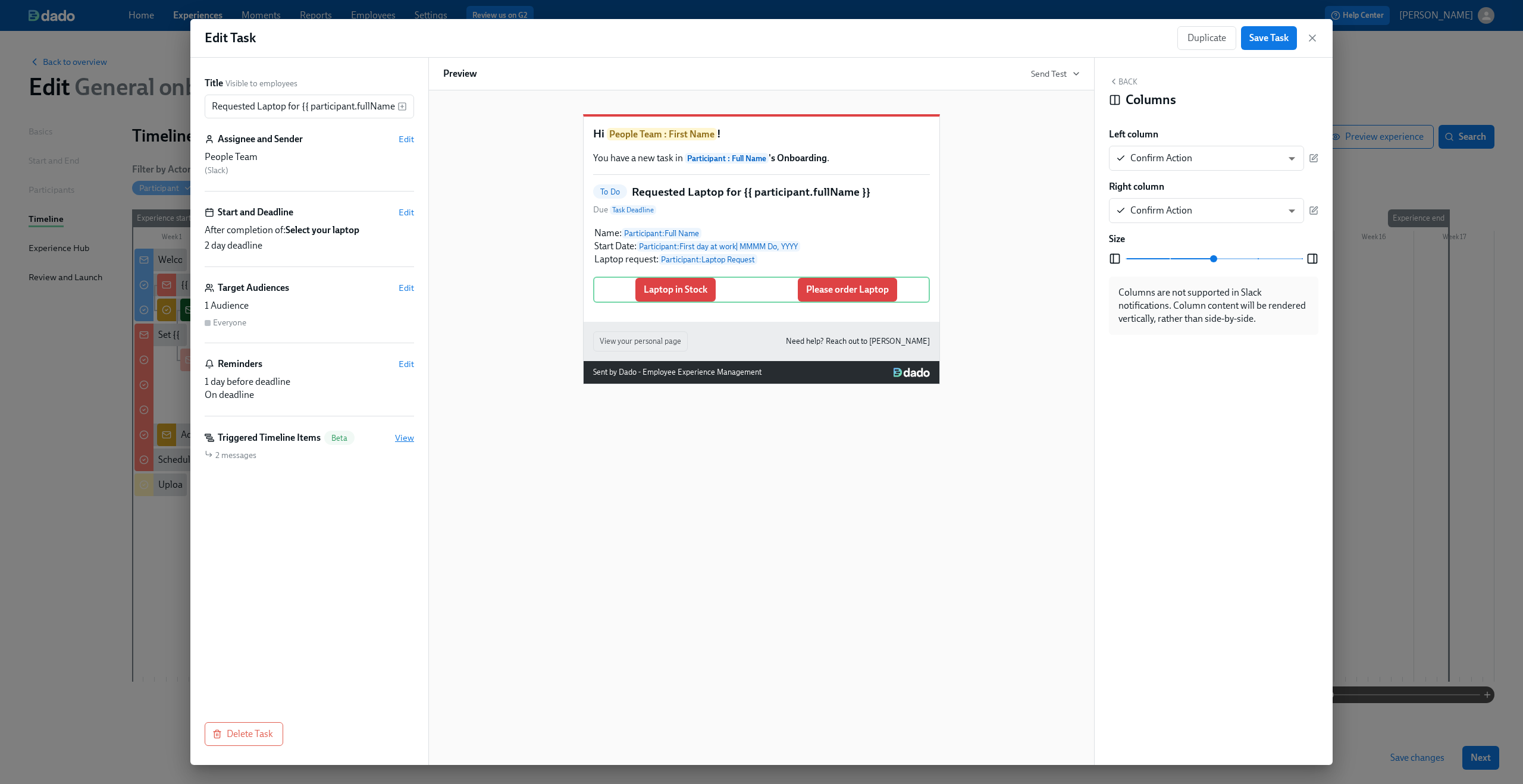
click at [407, 439] on span "View" at bounding box center [405, 438] width 19 height 12
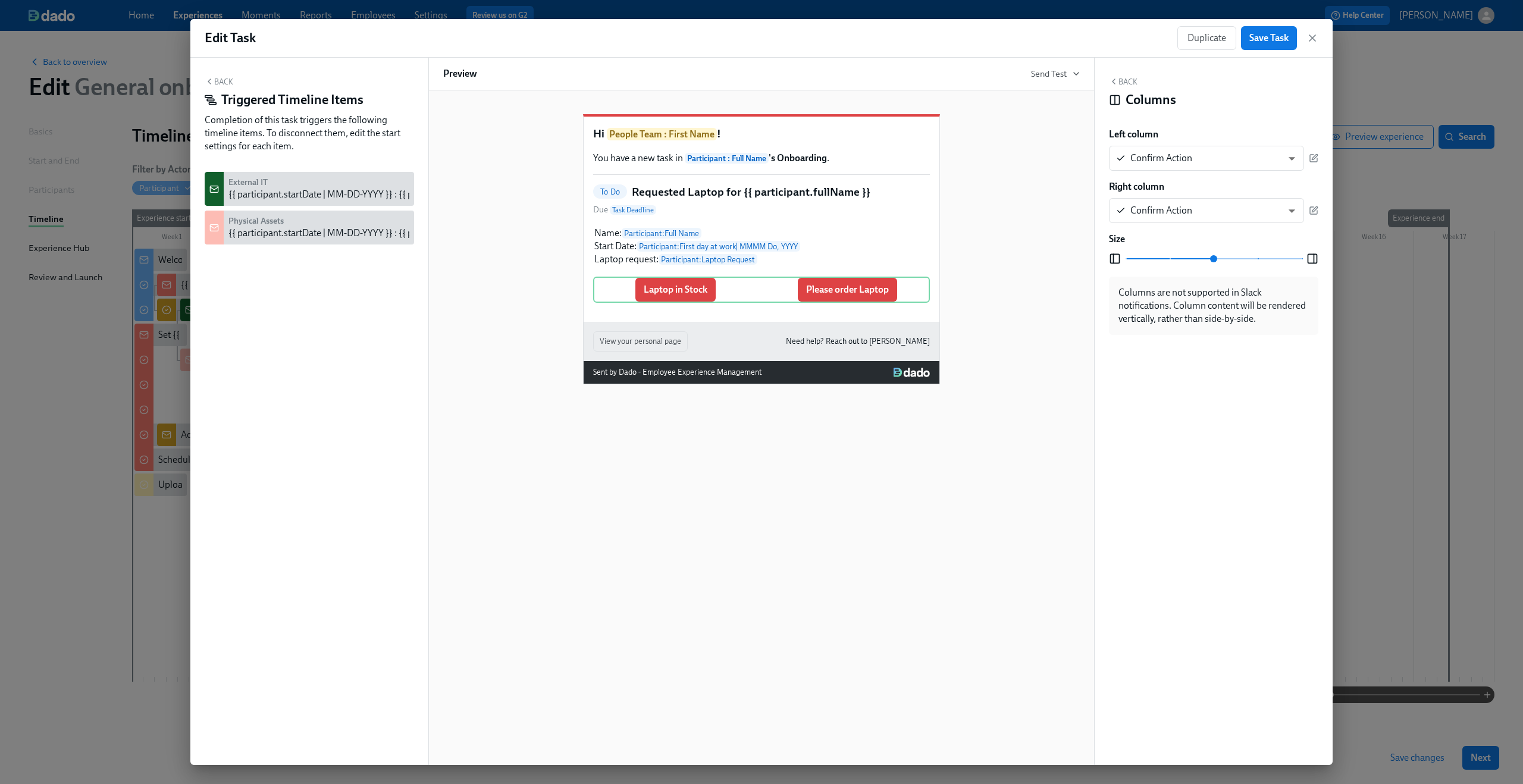
click at [307, 199] on div "{{ participant.startDate | MM-DD-YYYY }} : {{ participant.fullName }} - Set Up …" at bounding box center [395, 195] width 334 height 13
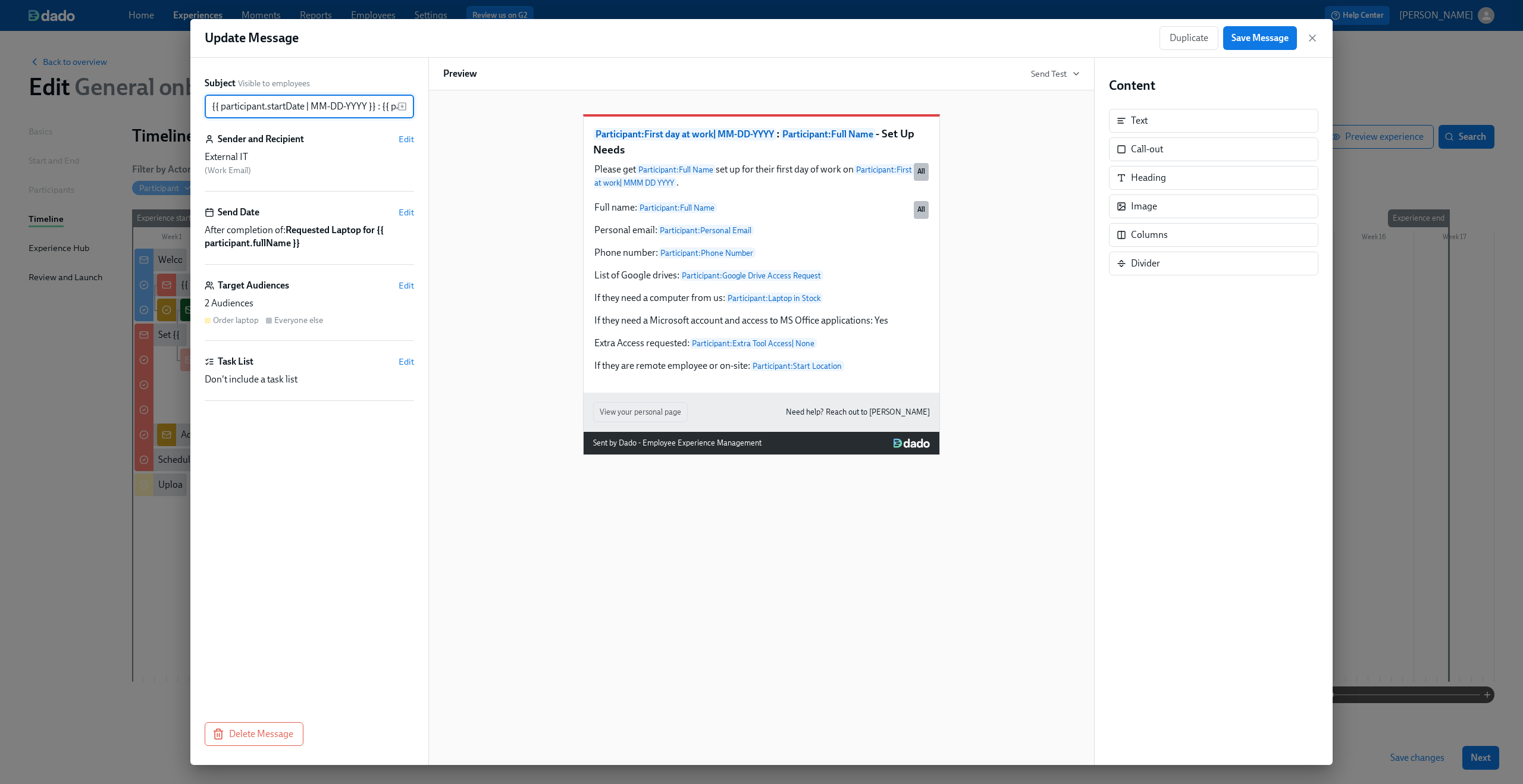
scroll to position [0, 150]
click at [1313, 40] on icon "button" at bounding box center [1312, 38] width 12 height 12
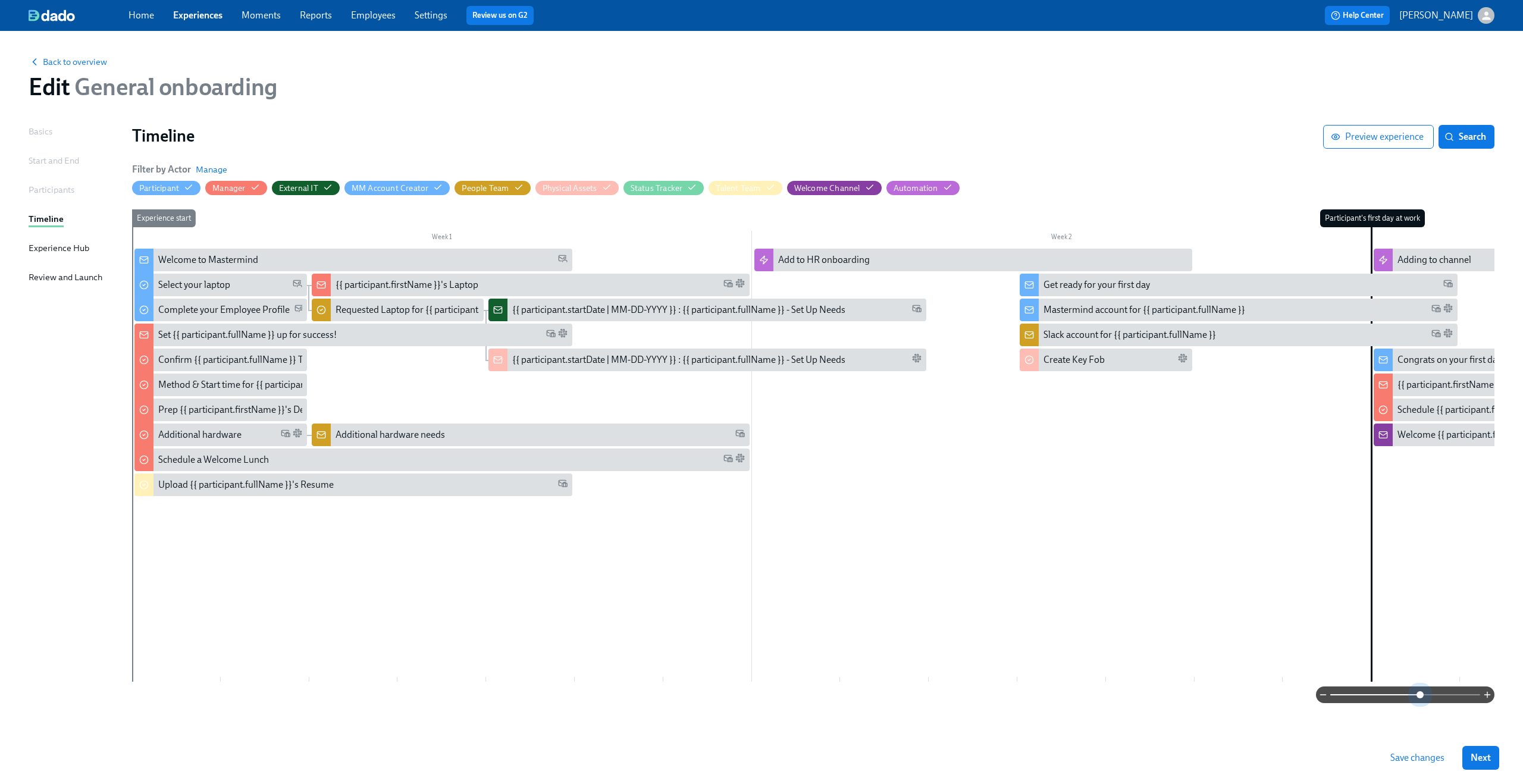
click at [1422, 690] on span at bounding box center [1405, 695] width 150 height 17
click at [416, 318] on div "Requested Laptop for {{ participant.fullName }}" at bounding box center [398, 309] width 172 height 23
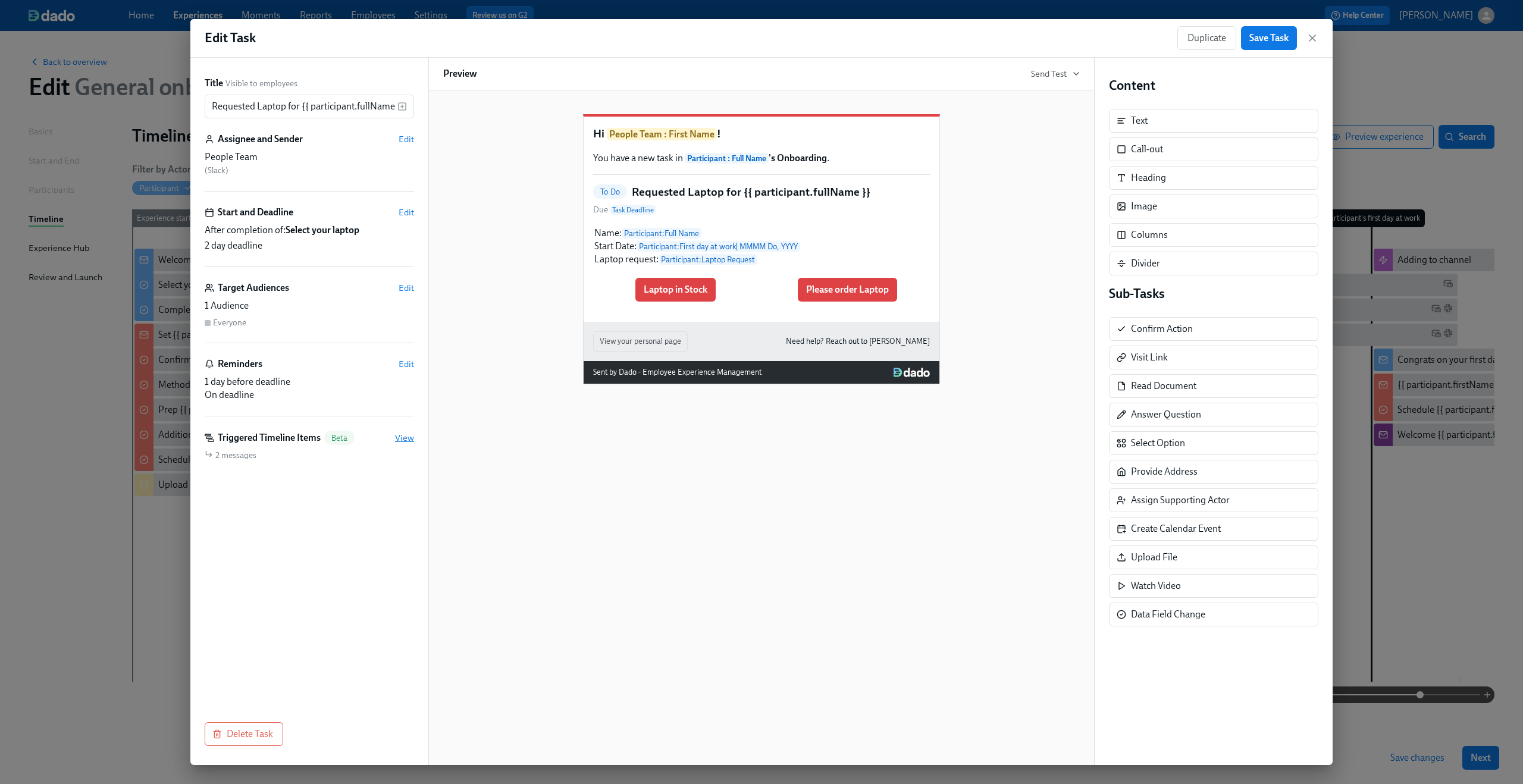
click at [401, 437] on span "View" at bounding box center [405, 438] width 19 height 12
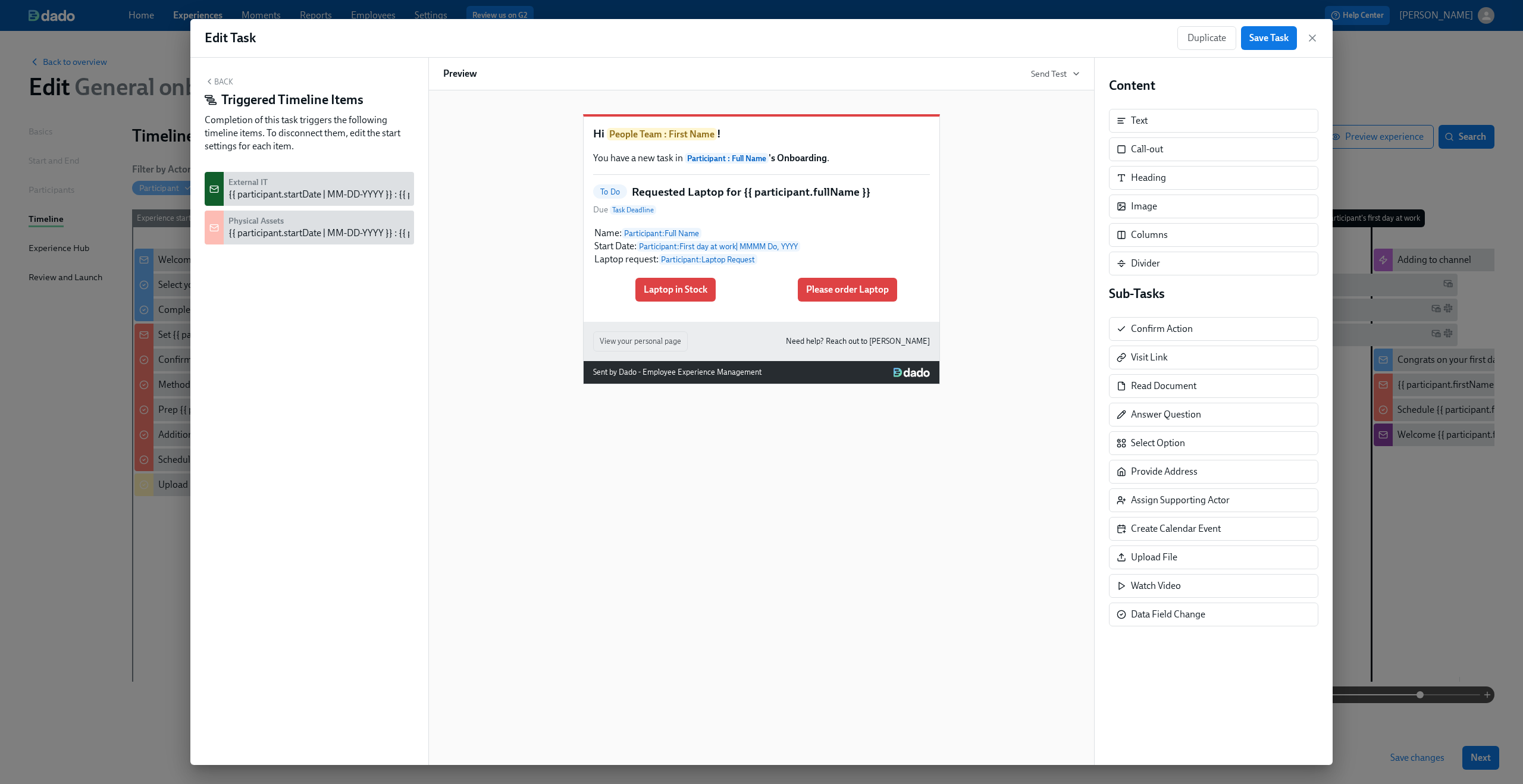
click at [210, 84] on icon "button" at bounding box center [209, 81] width 9 height 9
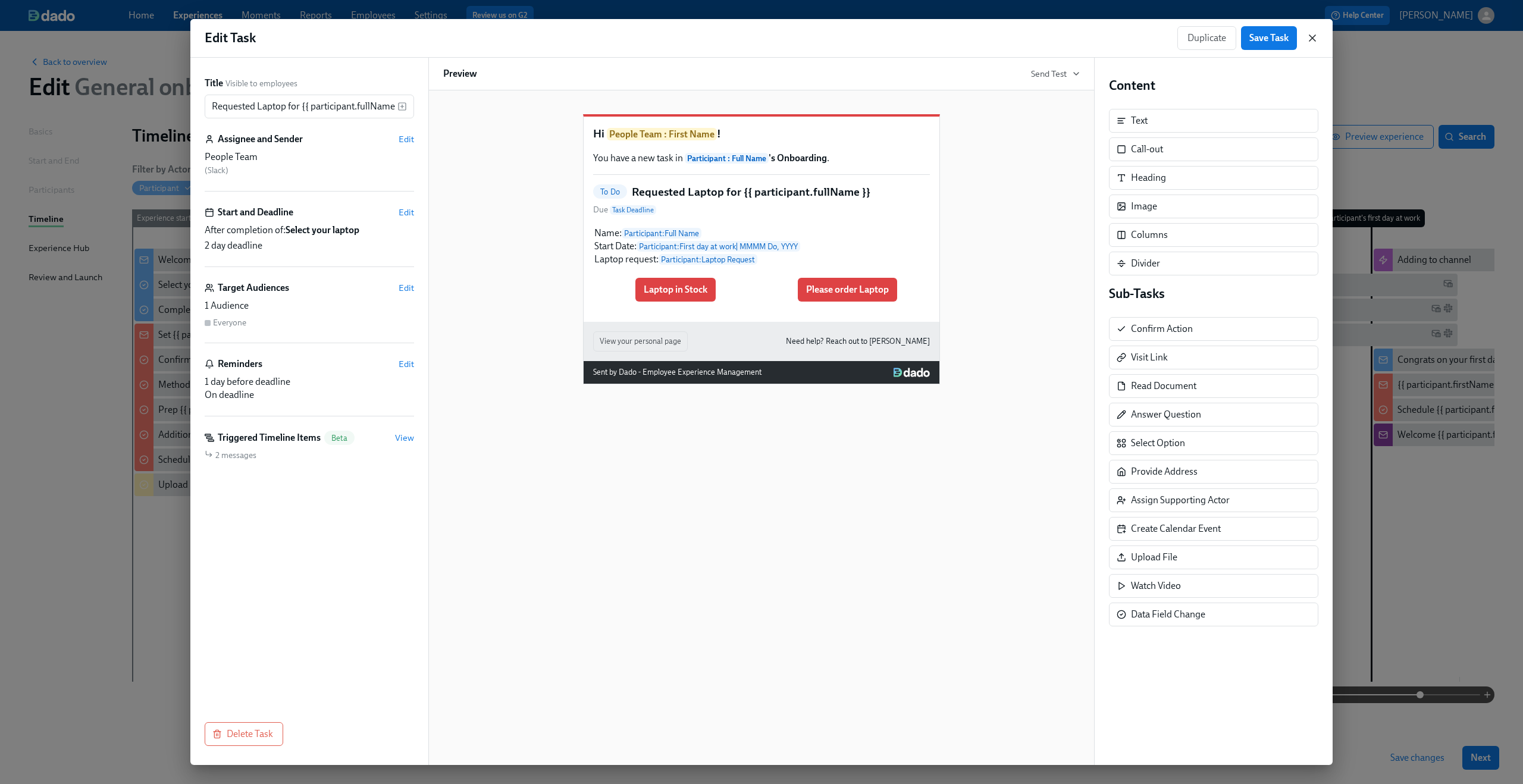
click at [1312, 40] on icon "button" at bounding box center [1312, 38] width 12 height 12
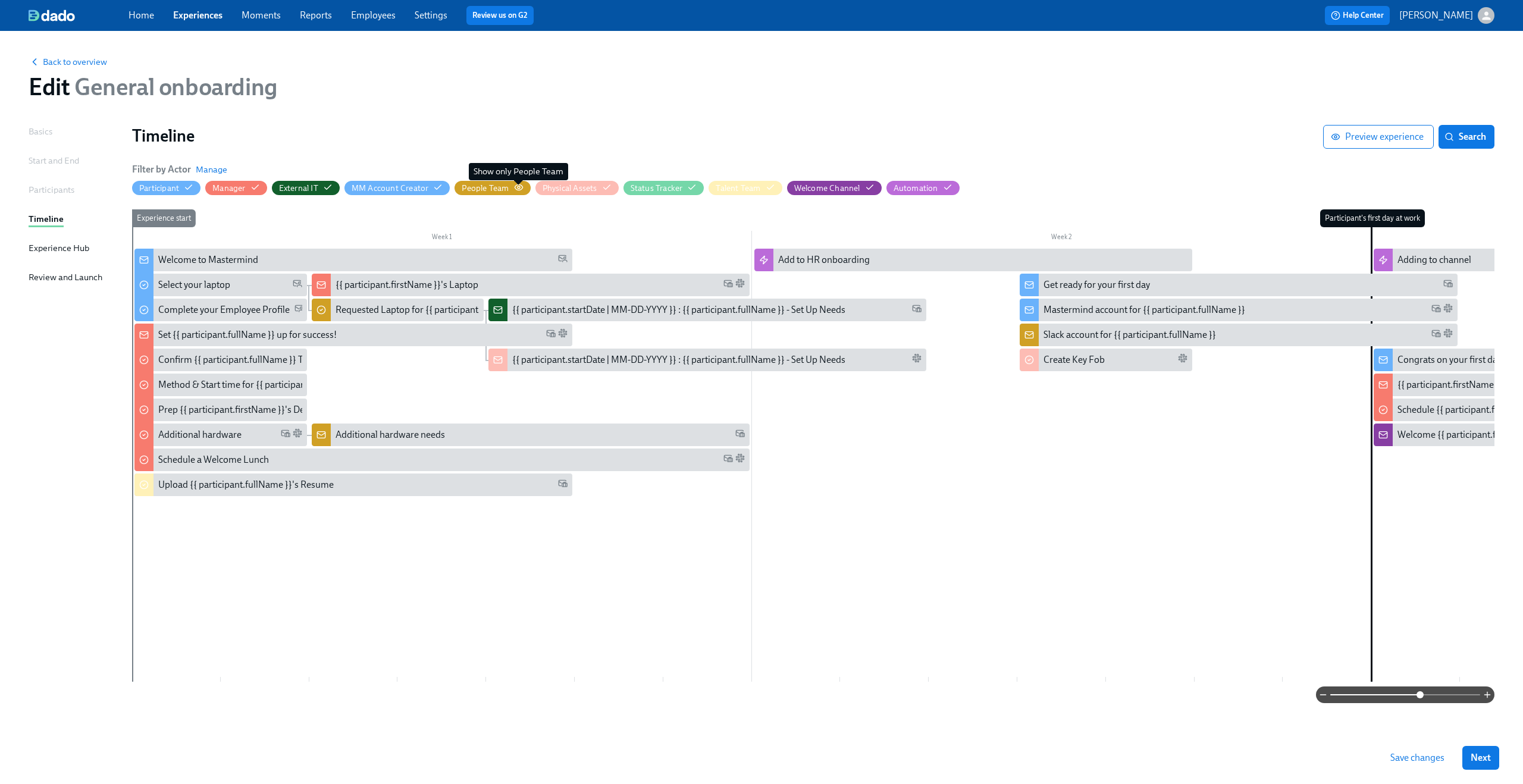
click at [517, 188] on icon "button" at bounding box center [518, 187] width 9 height 9
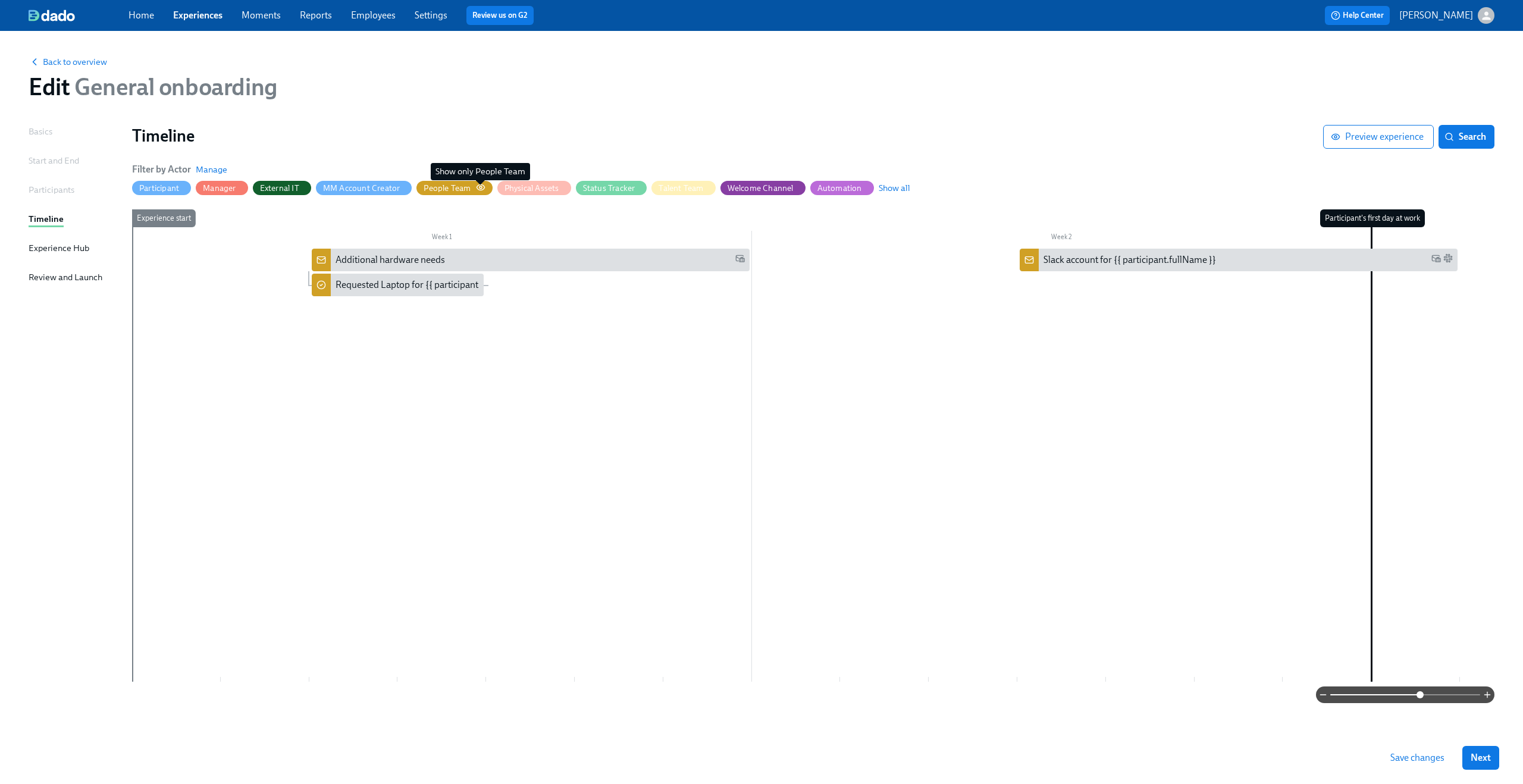
click at [478, 183] on icon "button" at bounding box center [480, 187] width 9 height 9
click at [473, 191] on div "People Team" at bounding box center [454, 189] width 61 height 12
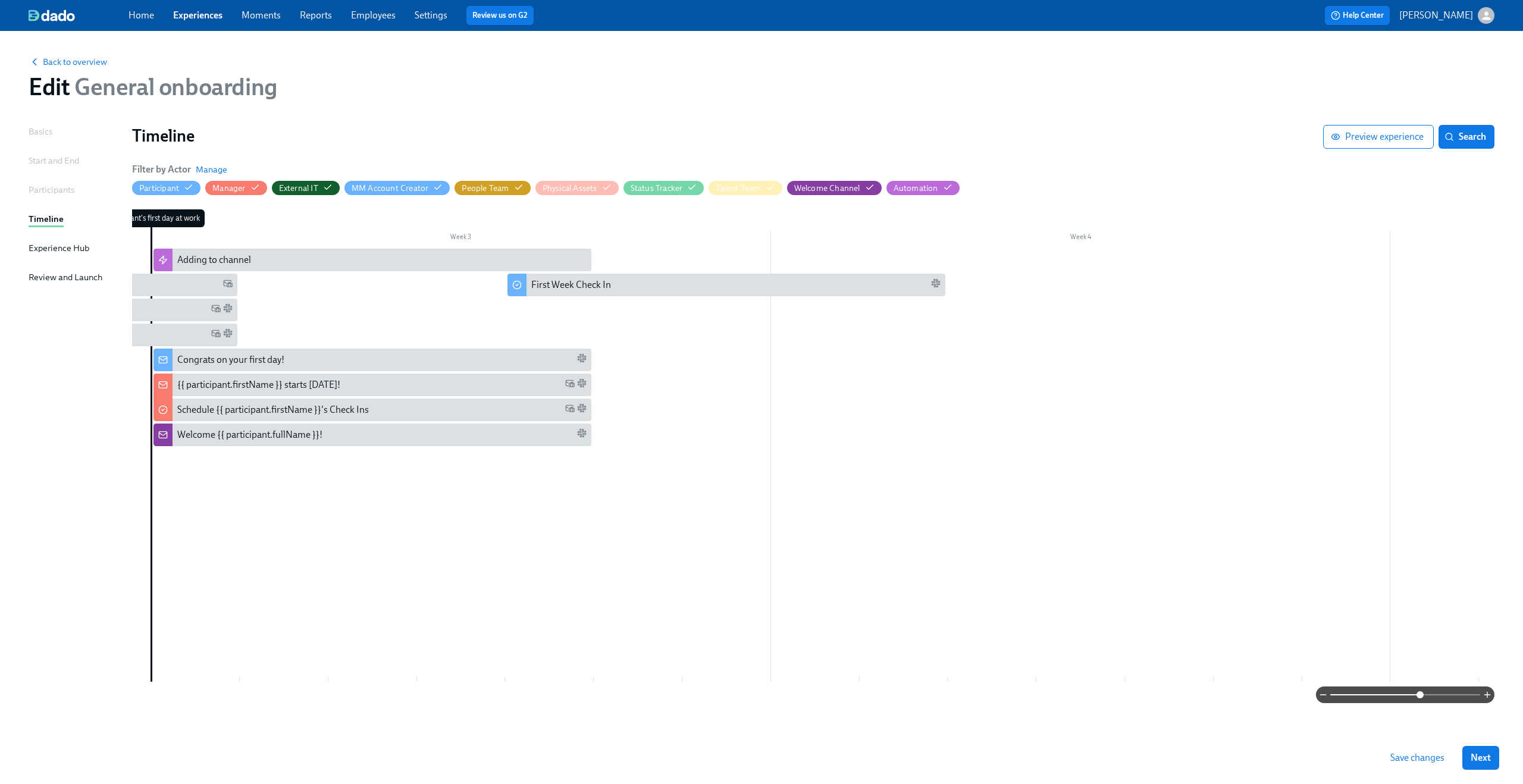
scroll to position [0, 1225]
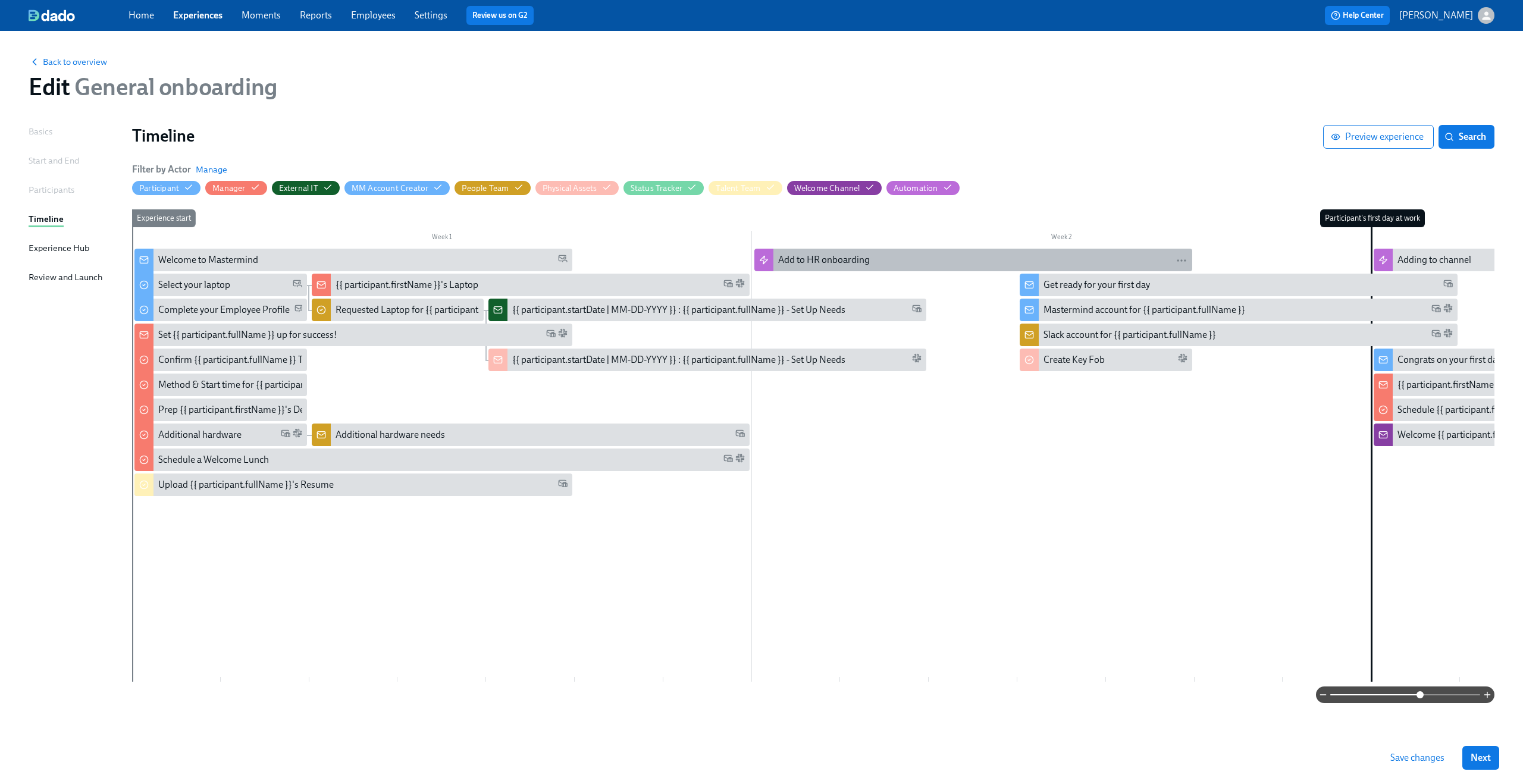
click at [838, 262] on div "Add to HR onboarding" at bounding box center [824, 260] width 92 height 13
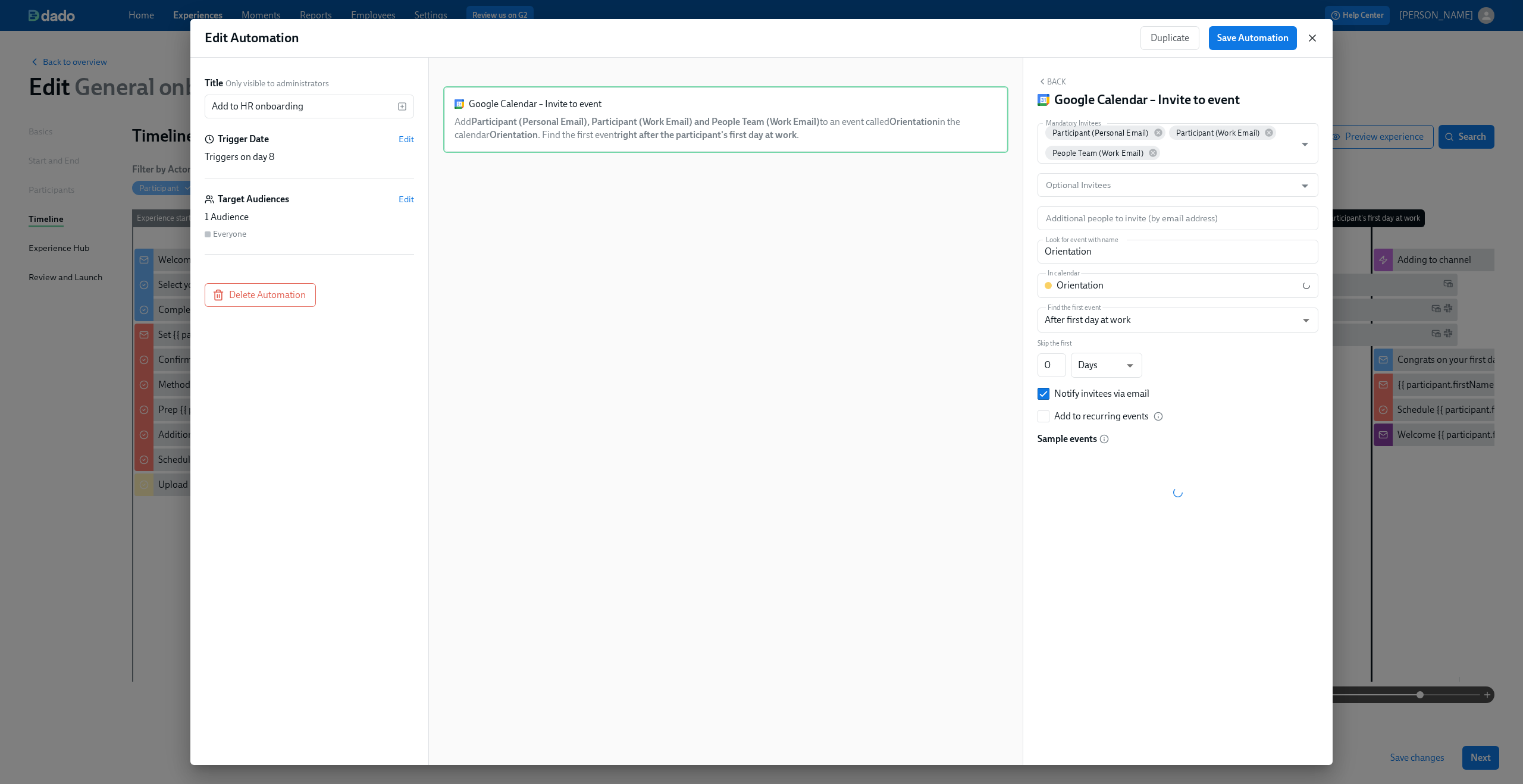
click at [1310, 38] on icon "button" at bounding box center [1312, 38] width 12 height 12
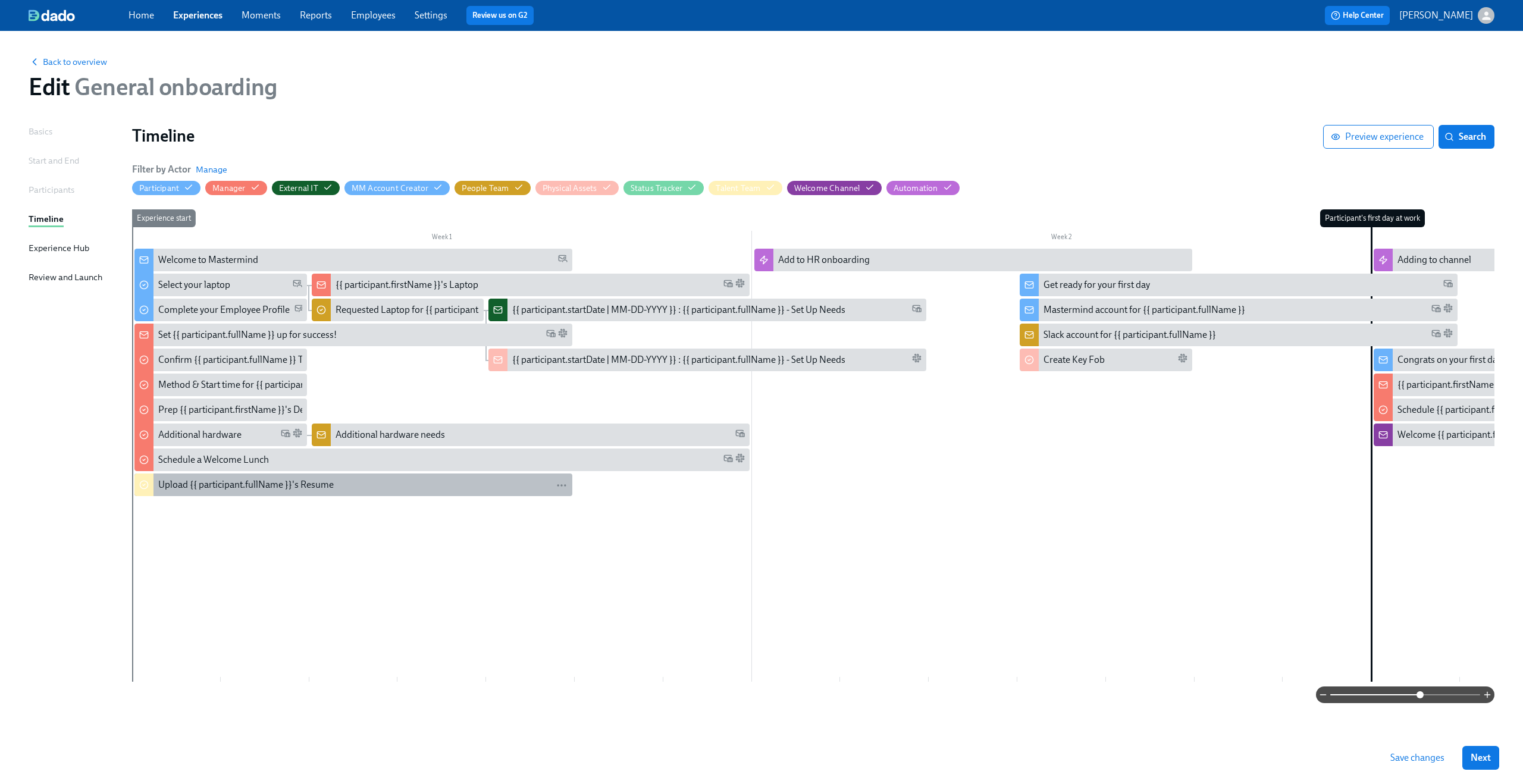
click at [269, 488] on div "Upload {{ participant.fullName }}'s Resume" at bounding box center [246, 485] width 176 height 13
click at [726, 186] on div "Talent Team" at bounding box center [737, 189] width 44 height 12
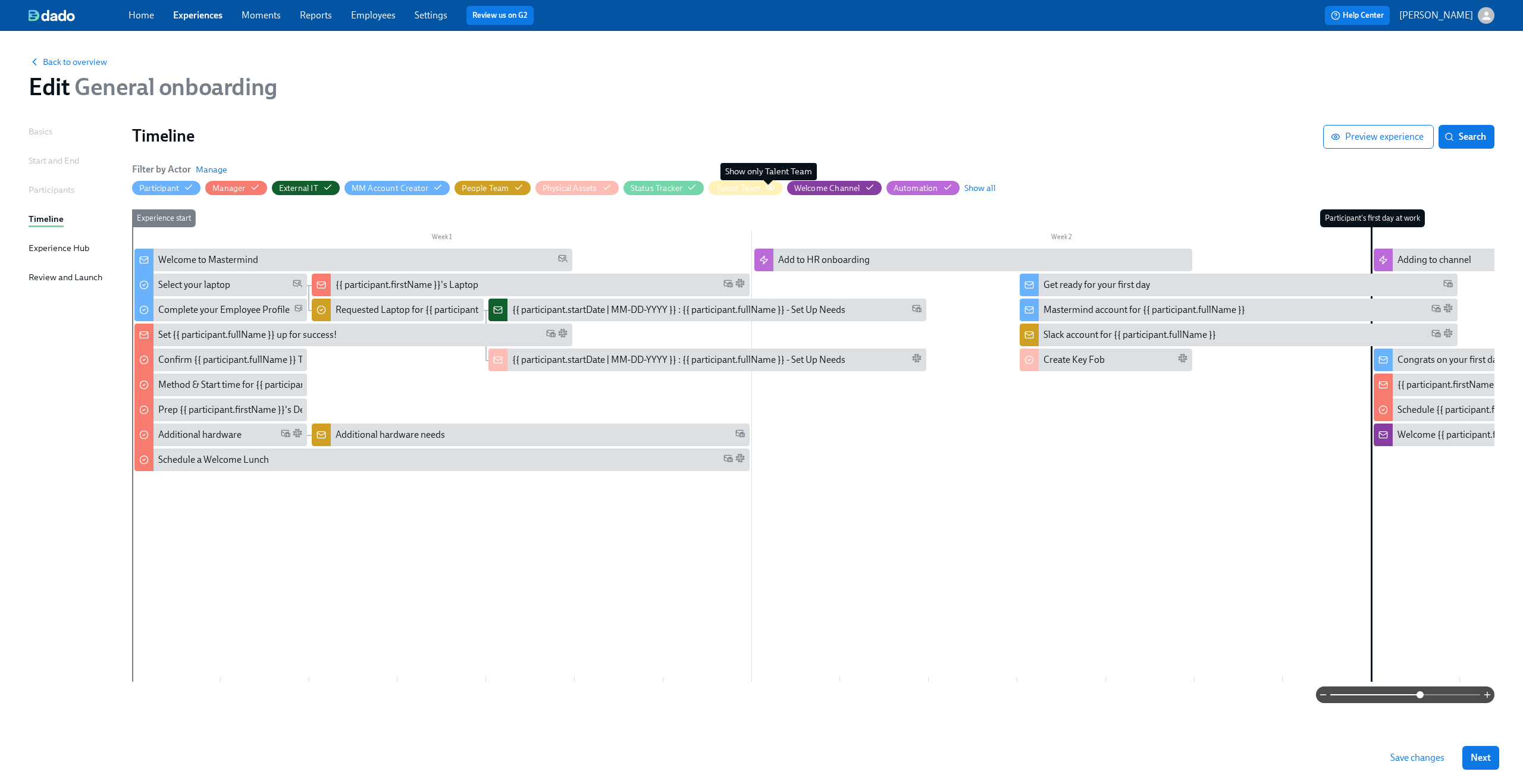
click at [770, 187] on circle "button" at bounding box center [770, 187] width 3 height 3
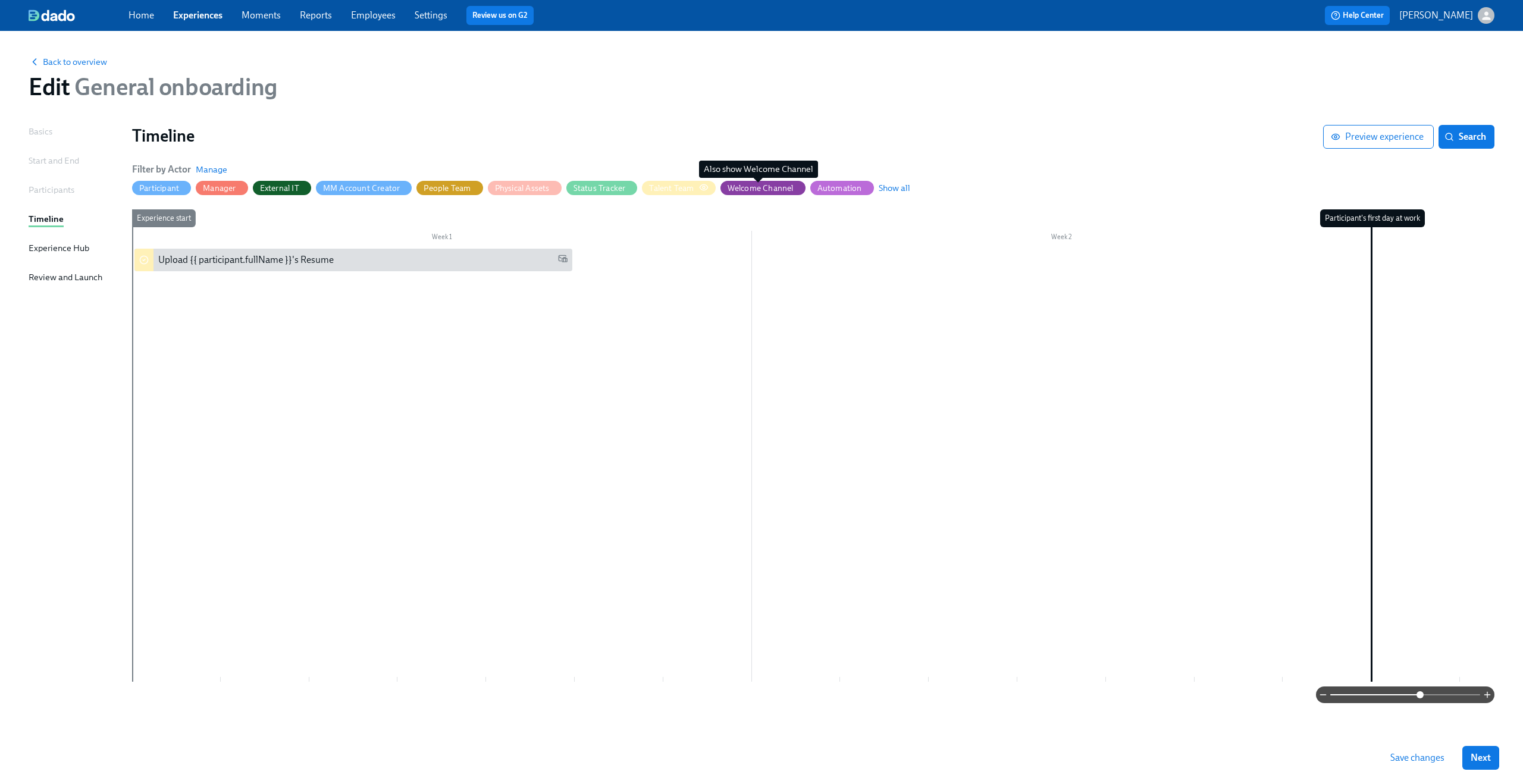
click at [770, 187] on div "Welcome Channel" at bounding box center [761, 189] width 66 height 12
click at [213, 169] on span "Manage" at bounding box center [211, 170] width 32 height 12
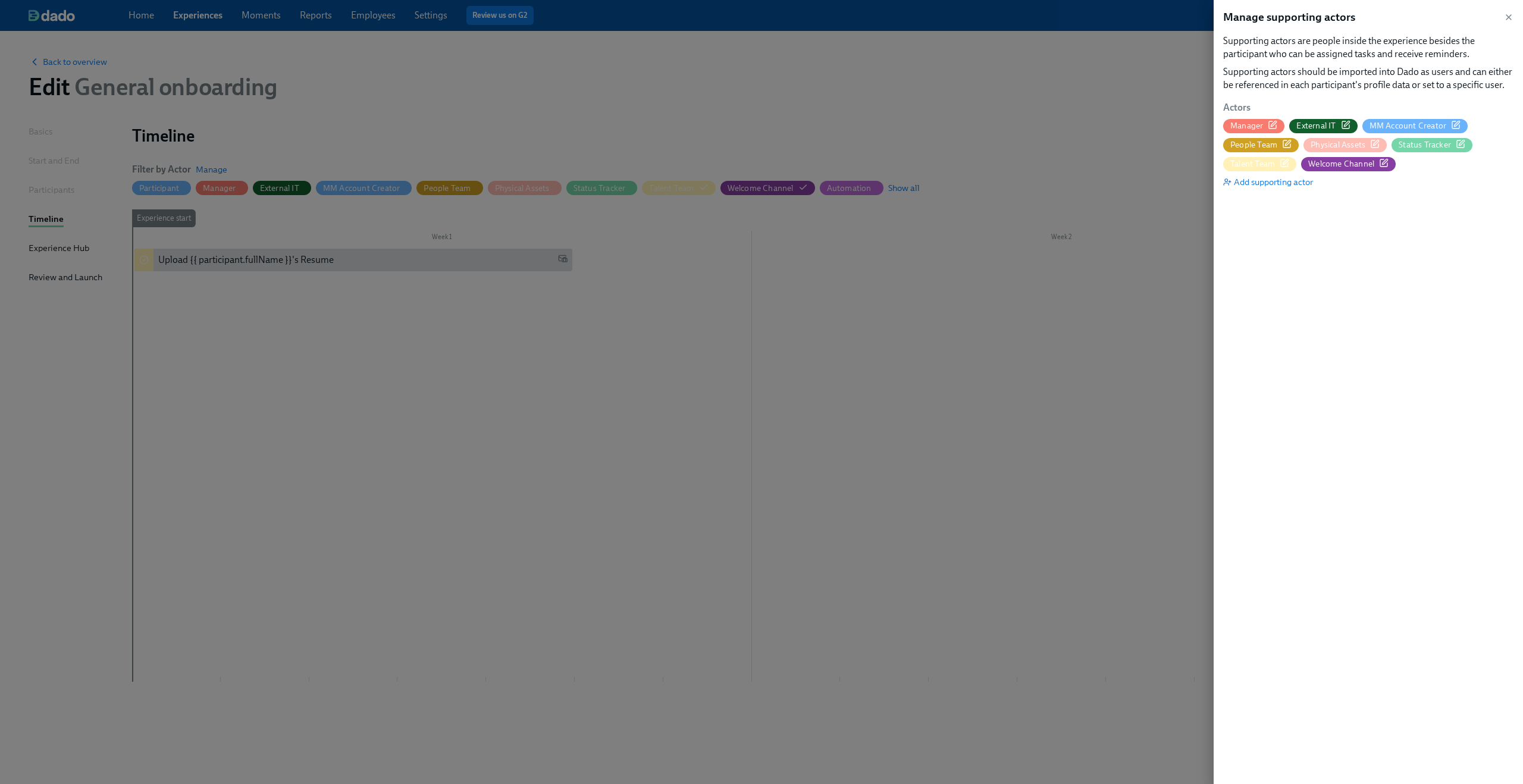
click at [1288, 166] on icon "button" at bounding box center [1284, 162] width 9 height 9
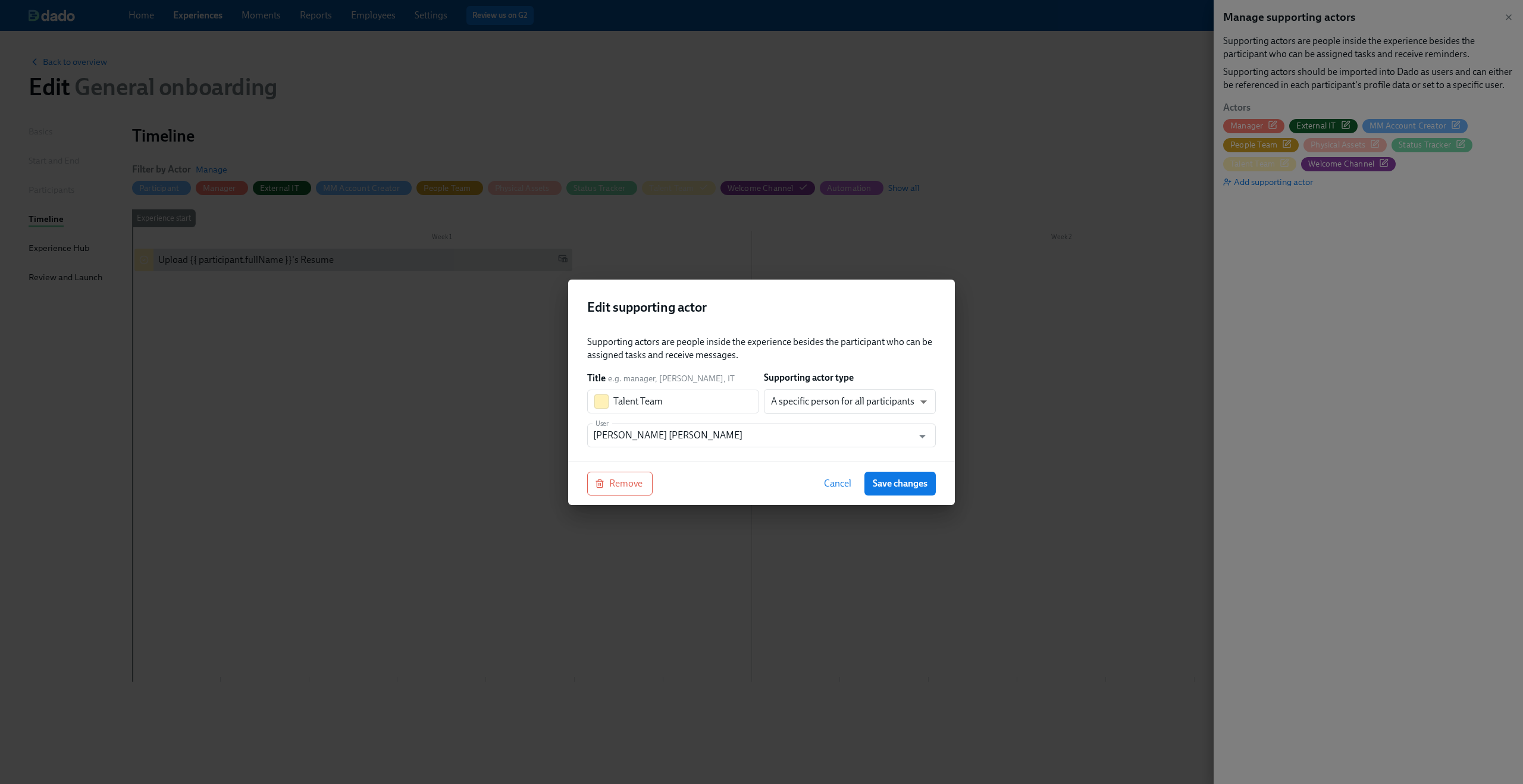
click at [829, 491] on button "Cancel" at bounding box center [838, 483] width 44 height 23
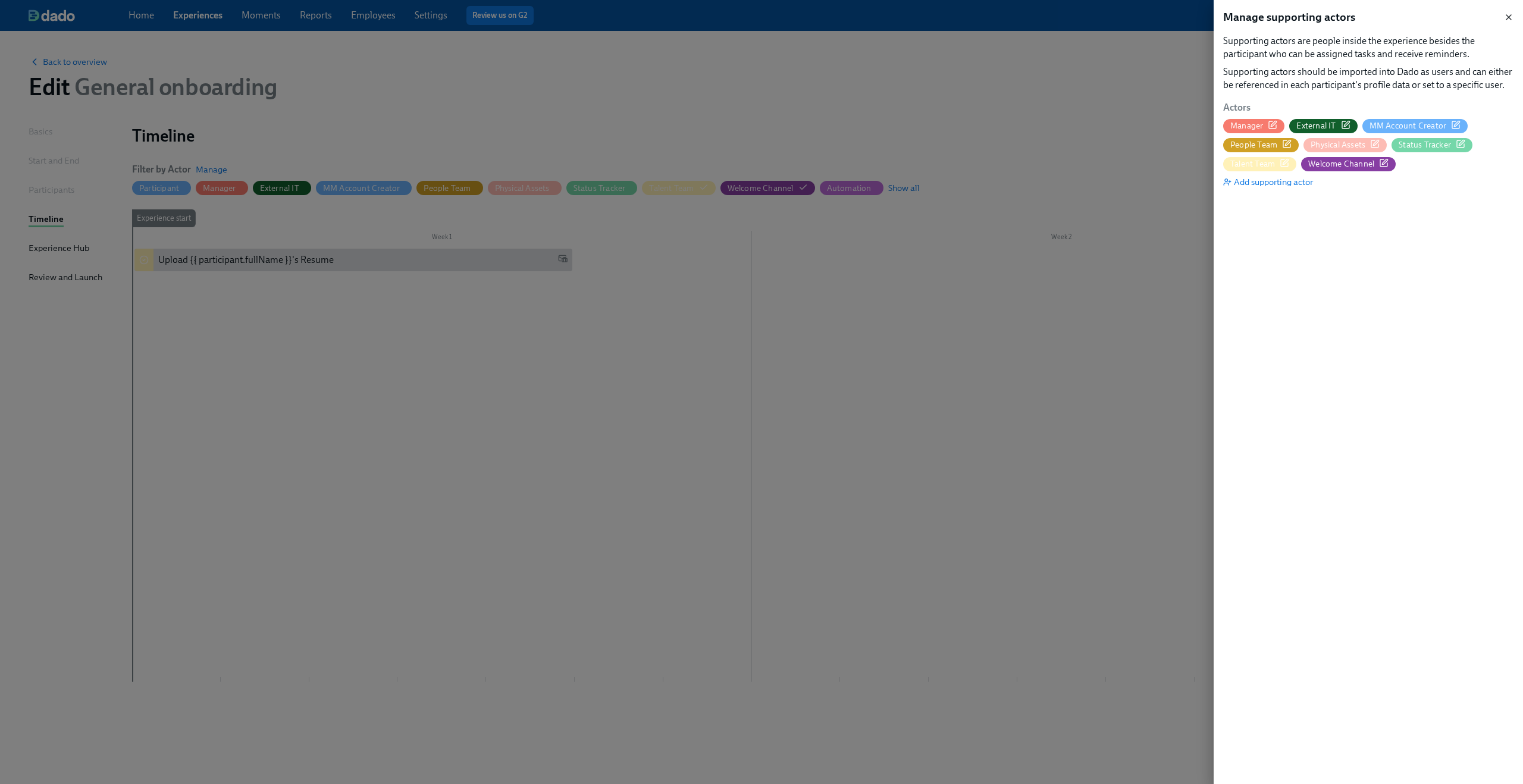
click at [1510, 13] on icon "button" at bounding box center [1508, 17] width 9 height 9
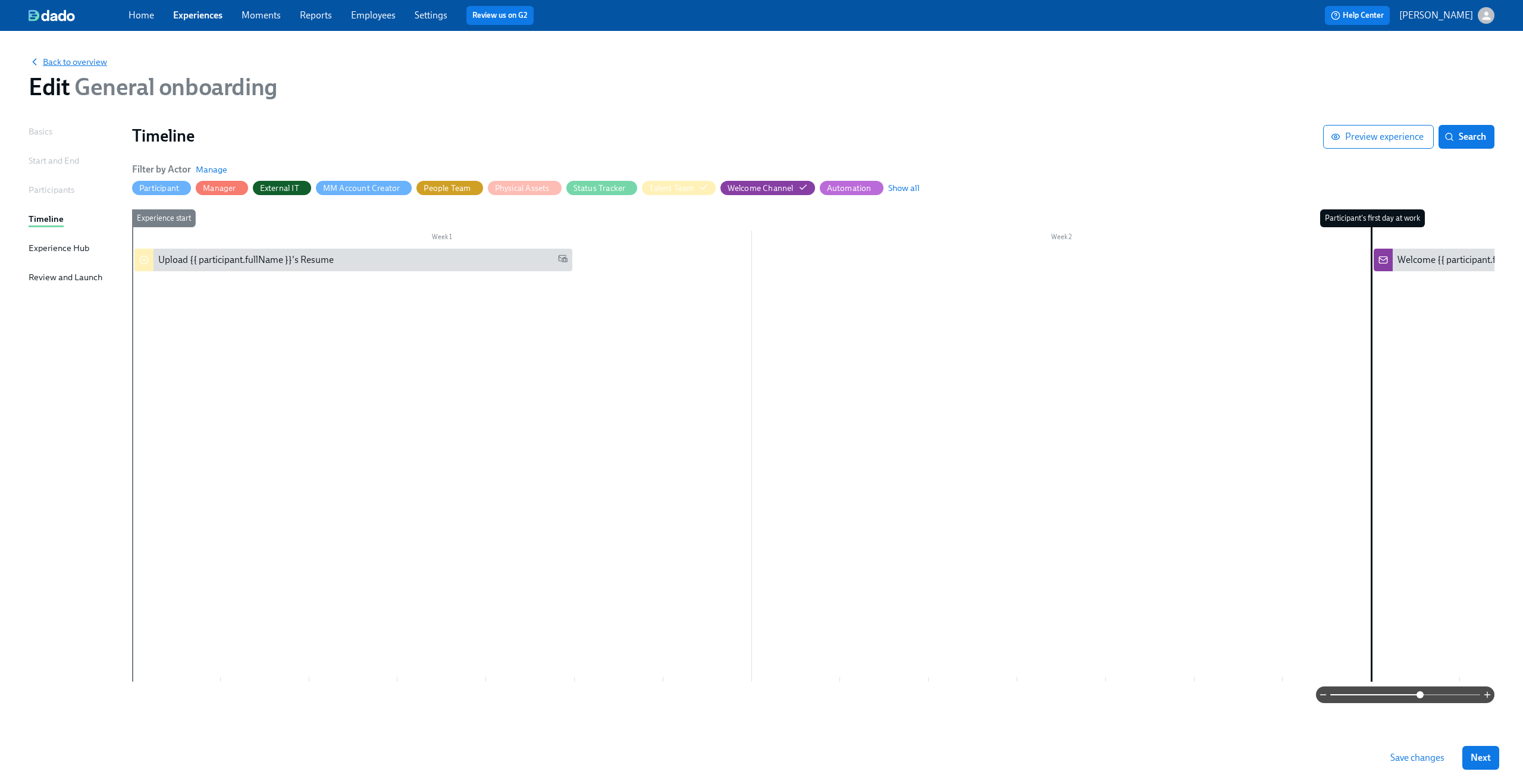
click at [56, 59] on span "Back to overview" at bounding box center [68, 62] width 79 height 12
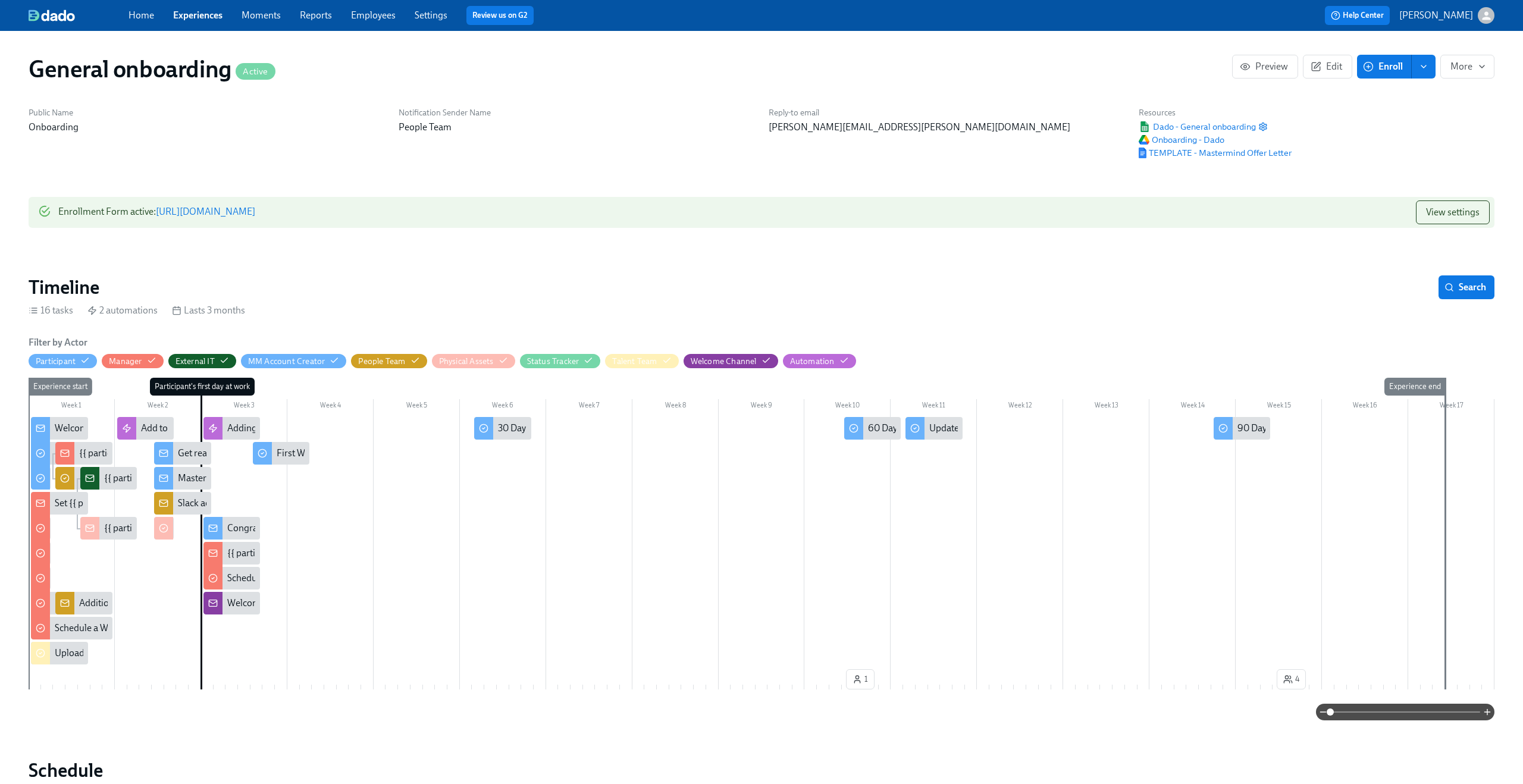
scroll to position [0, 1721]
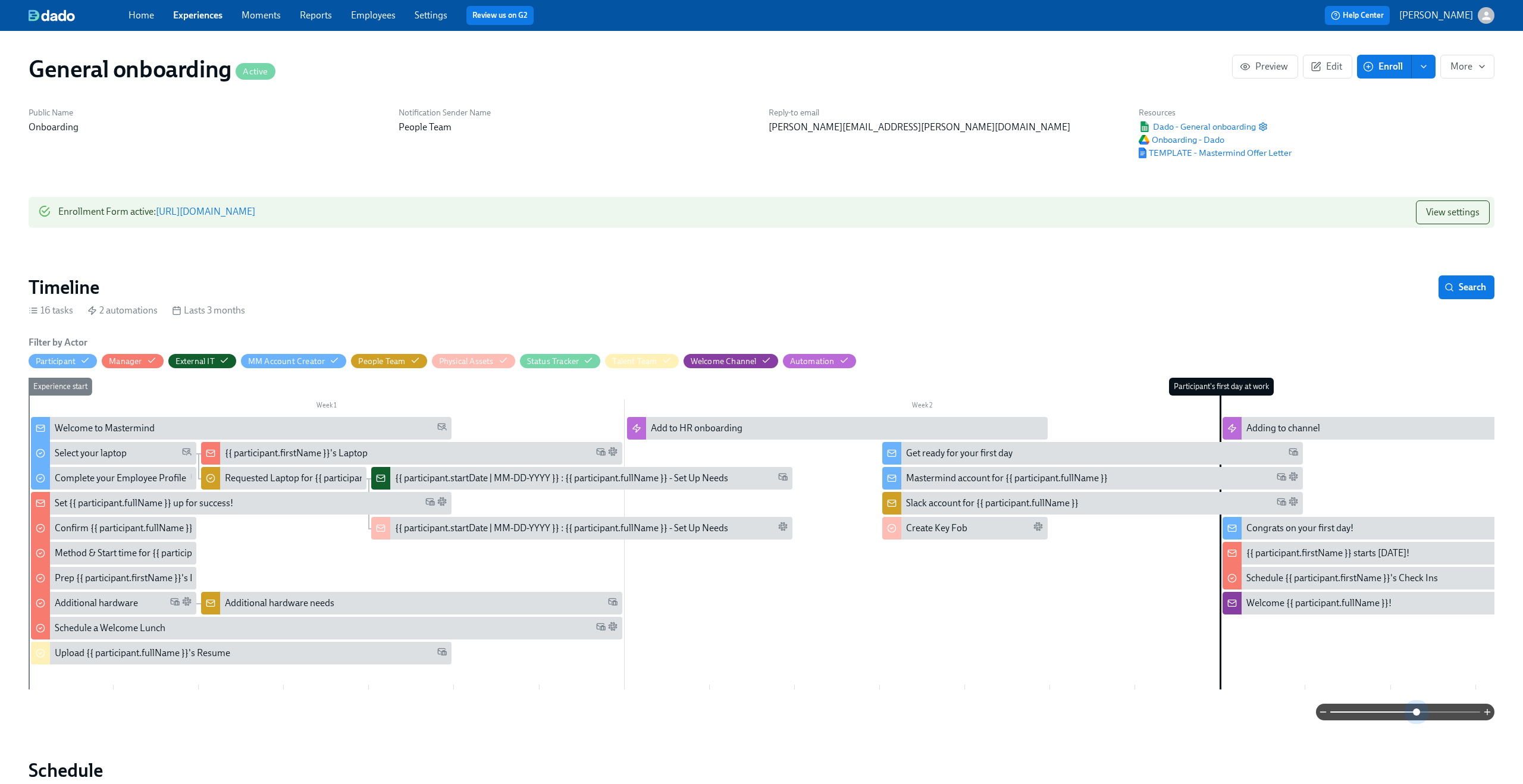
click at [1415, 713] on span at bounding box center [1405, 712] width 150 height 17
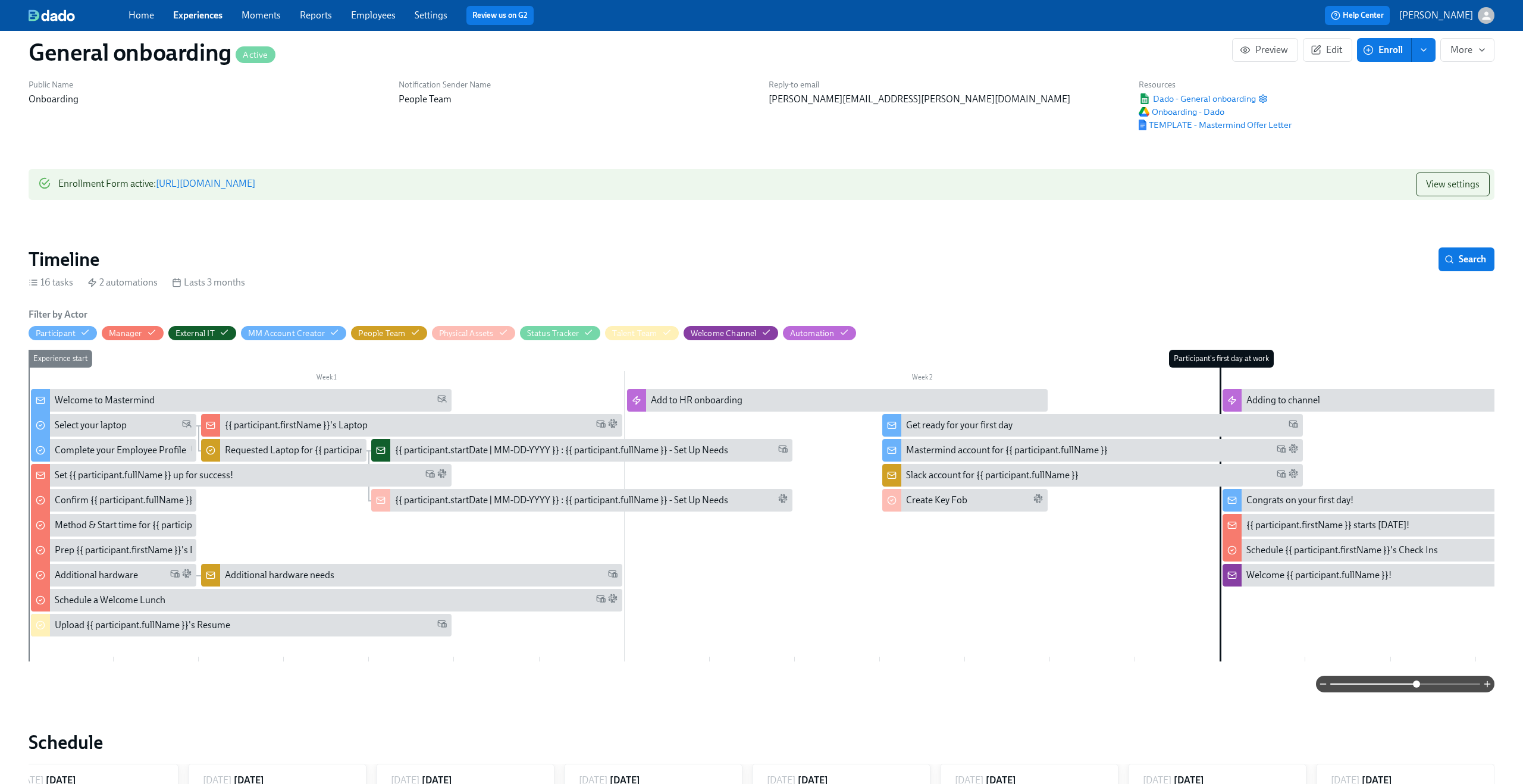
scroll to position [33, 0]
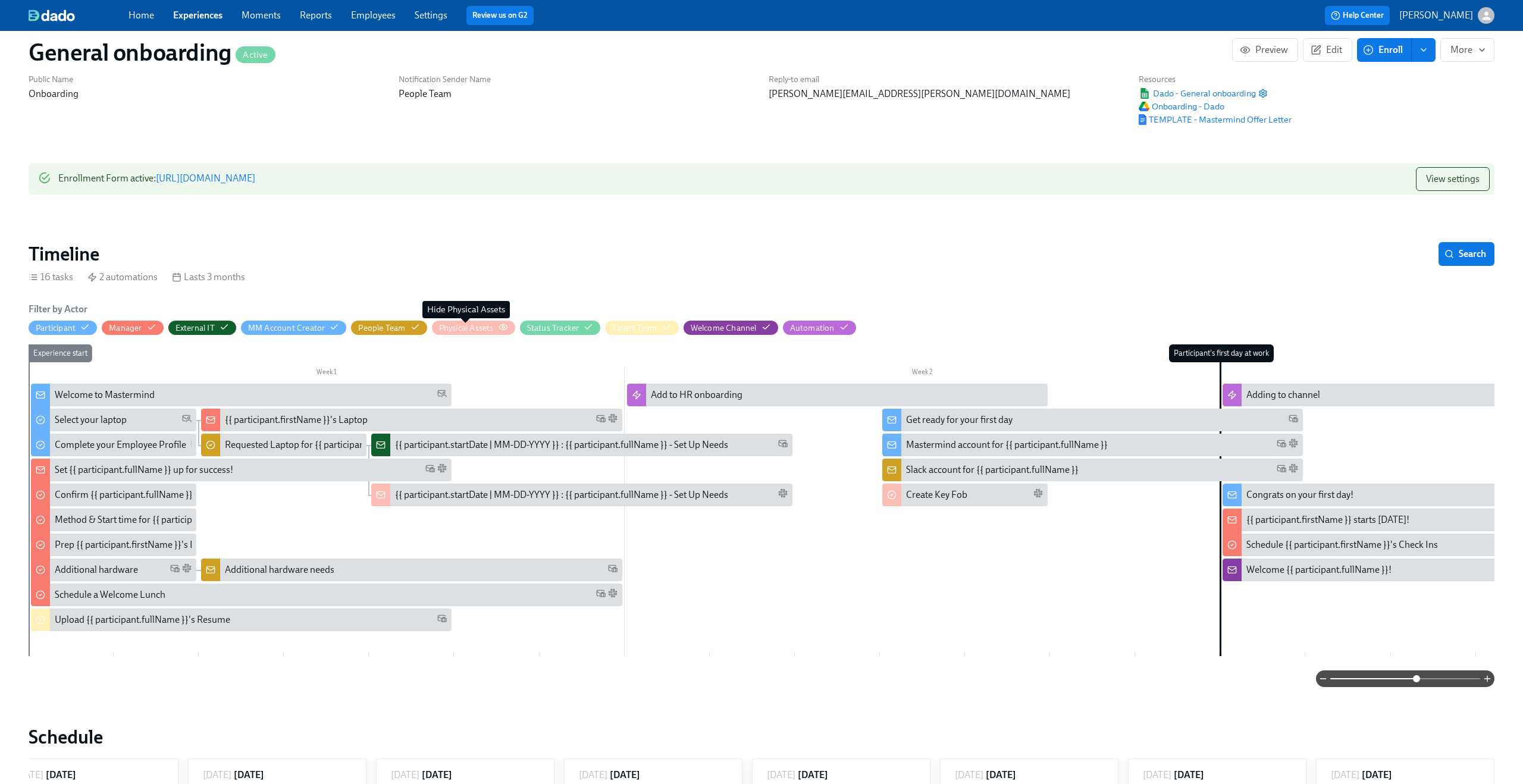
click at [486, 327] on div "Physical Assets" at bounding box center [466, 328] width 54 height 12
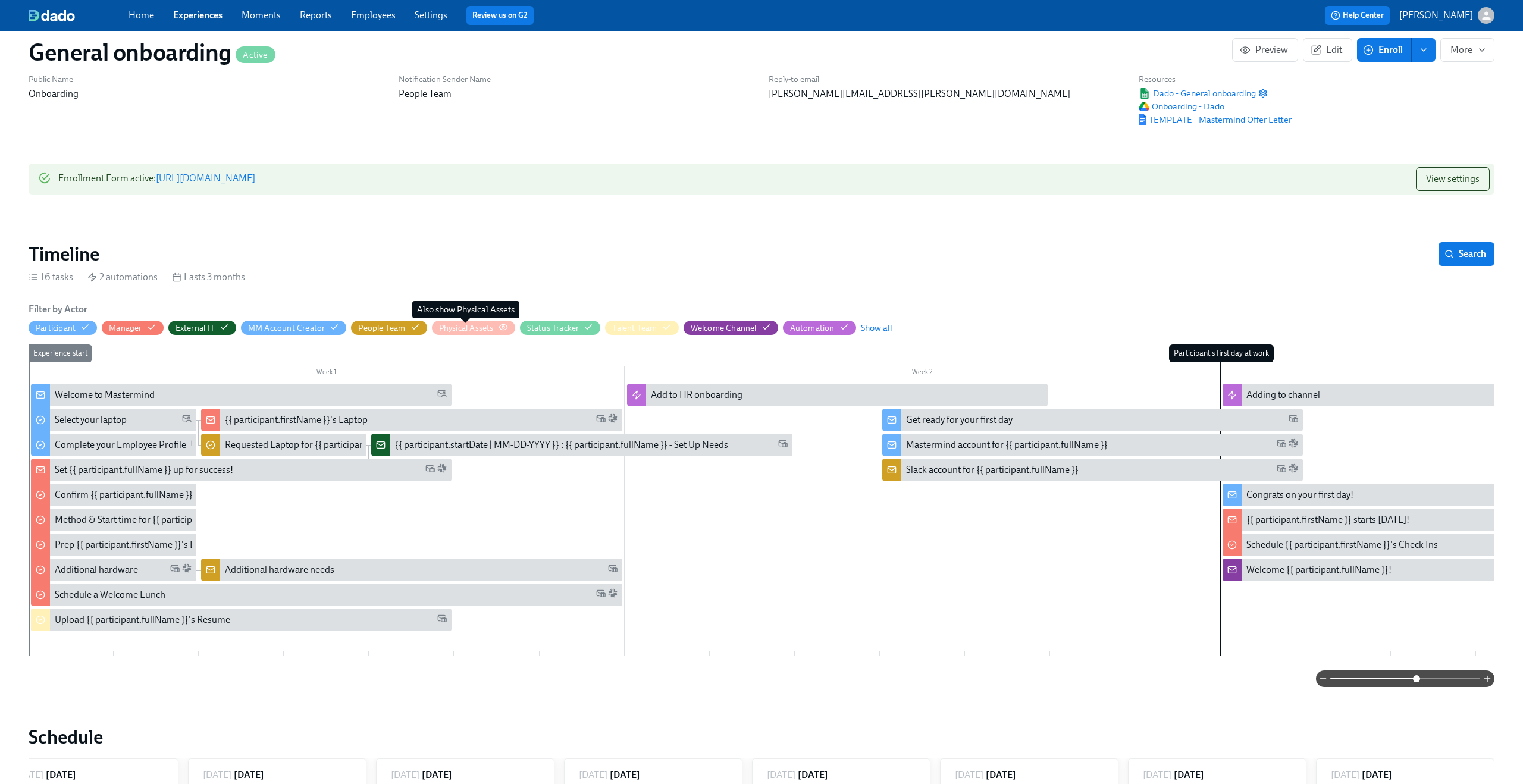
click at [486, 327] on div "Physical Assets" at bounding box center [466, 328] width 54 height 12
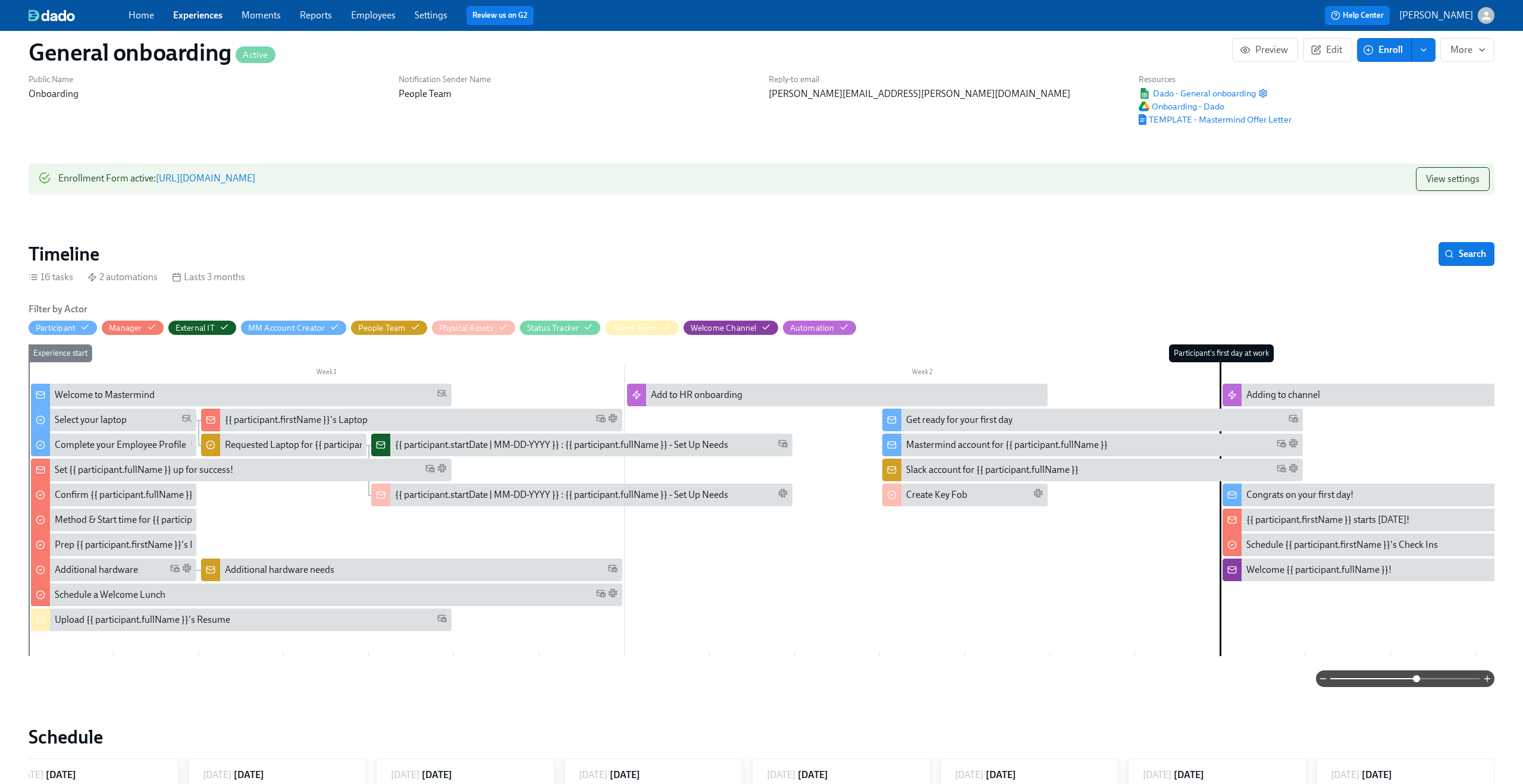
click at [99, 620] on div "Upload {{ participant.fullName }}'s Resume" at bounding box center [142, 620] width 176 height 13
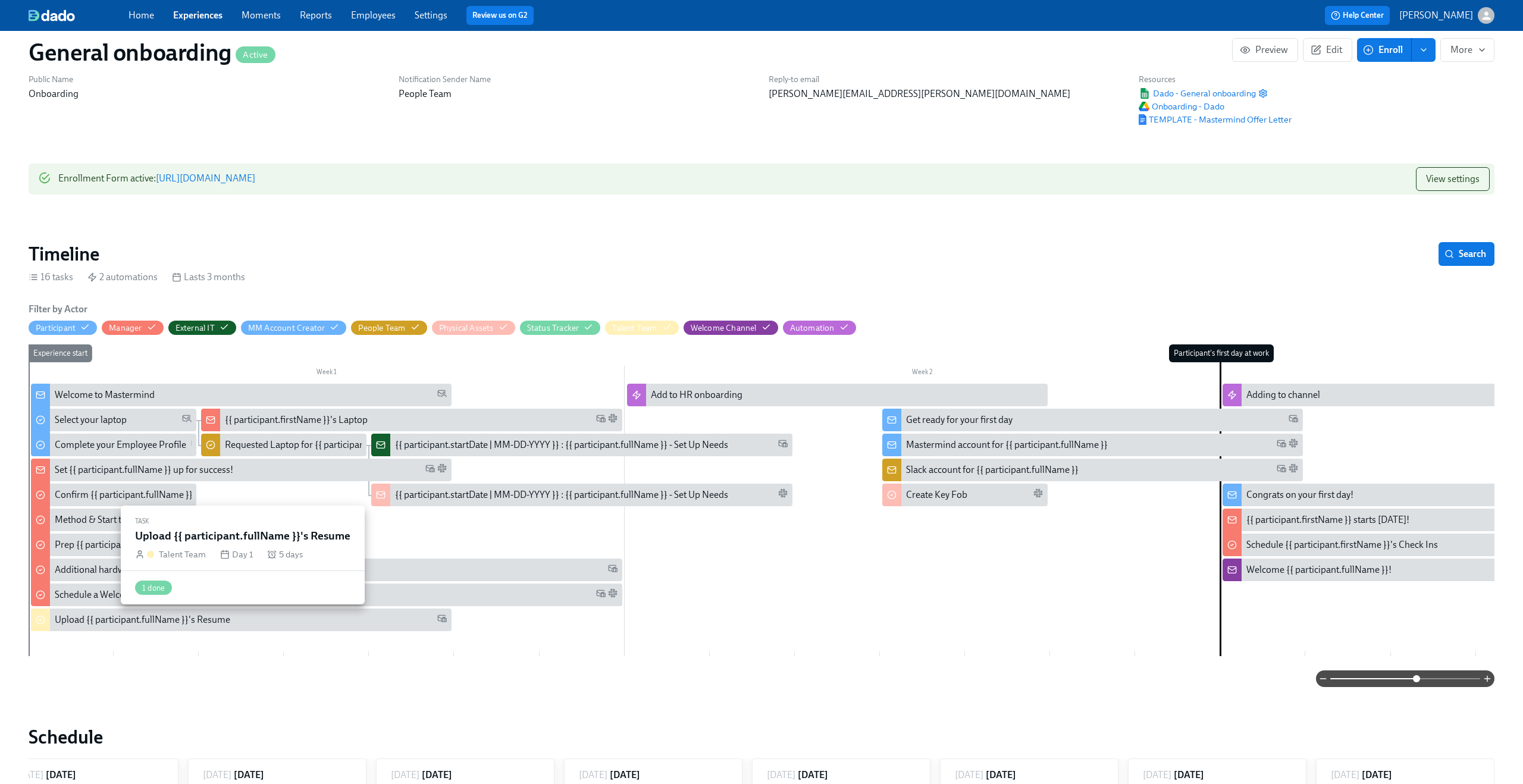
click at [99, 620] on div "Upload {{ participant.fullName }}'s Resume" at bounding box center [142, 620] width 176 height 13
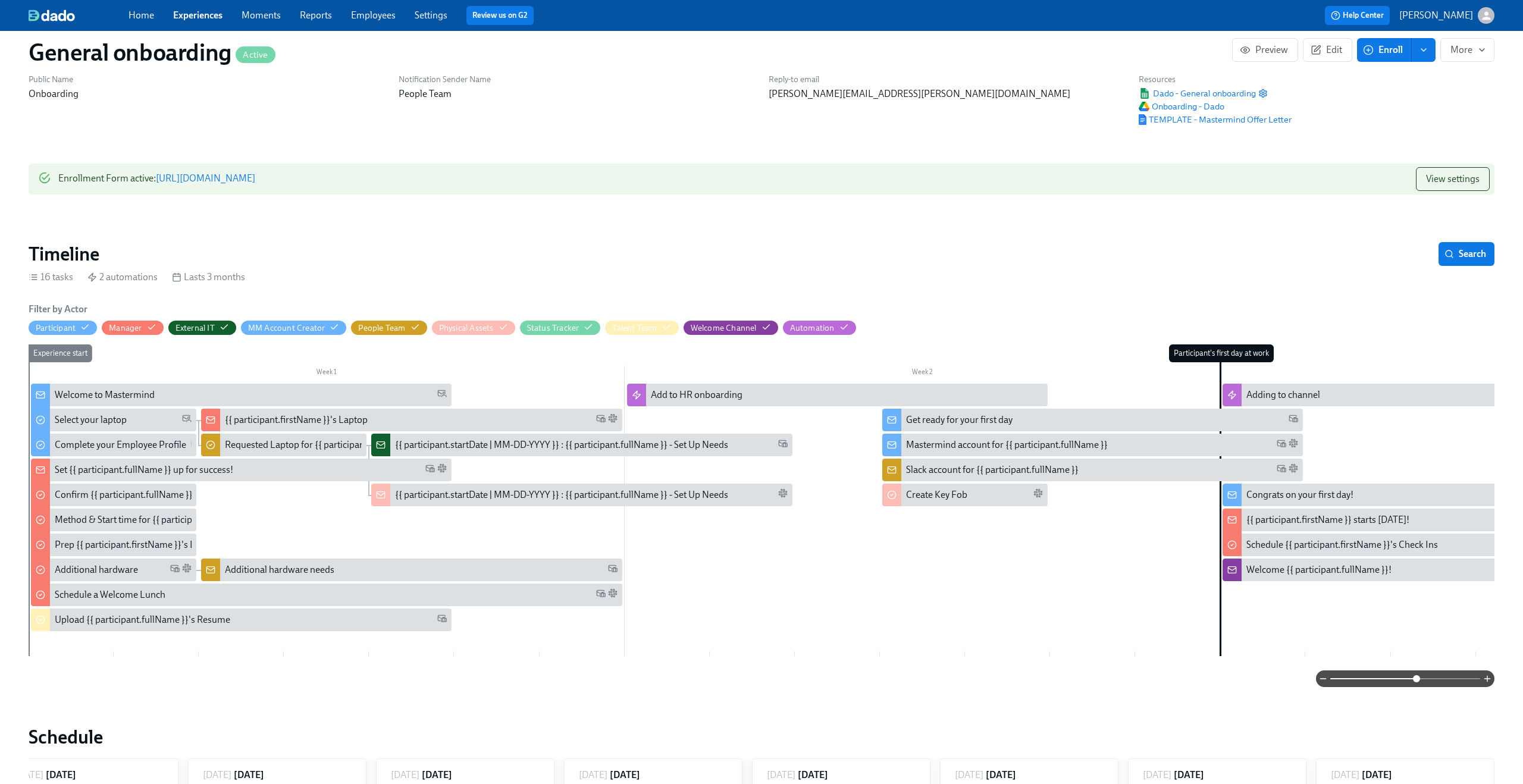
click at [1032, 443] on div "Mastermind account for {{ participant.fullName }}" at bounding box center [1006, 445] width 201 height 13
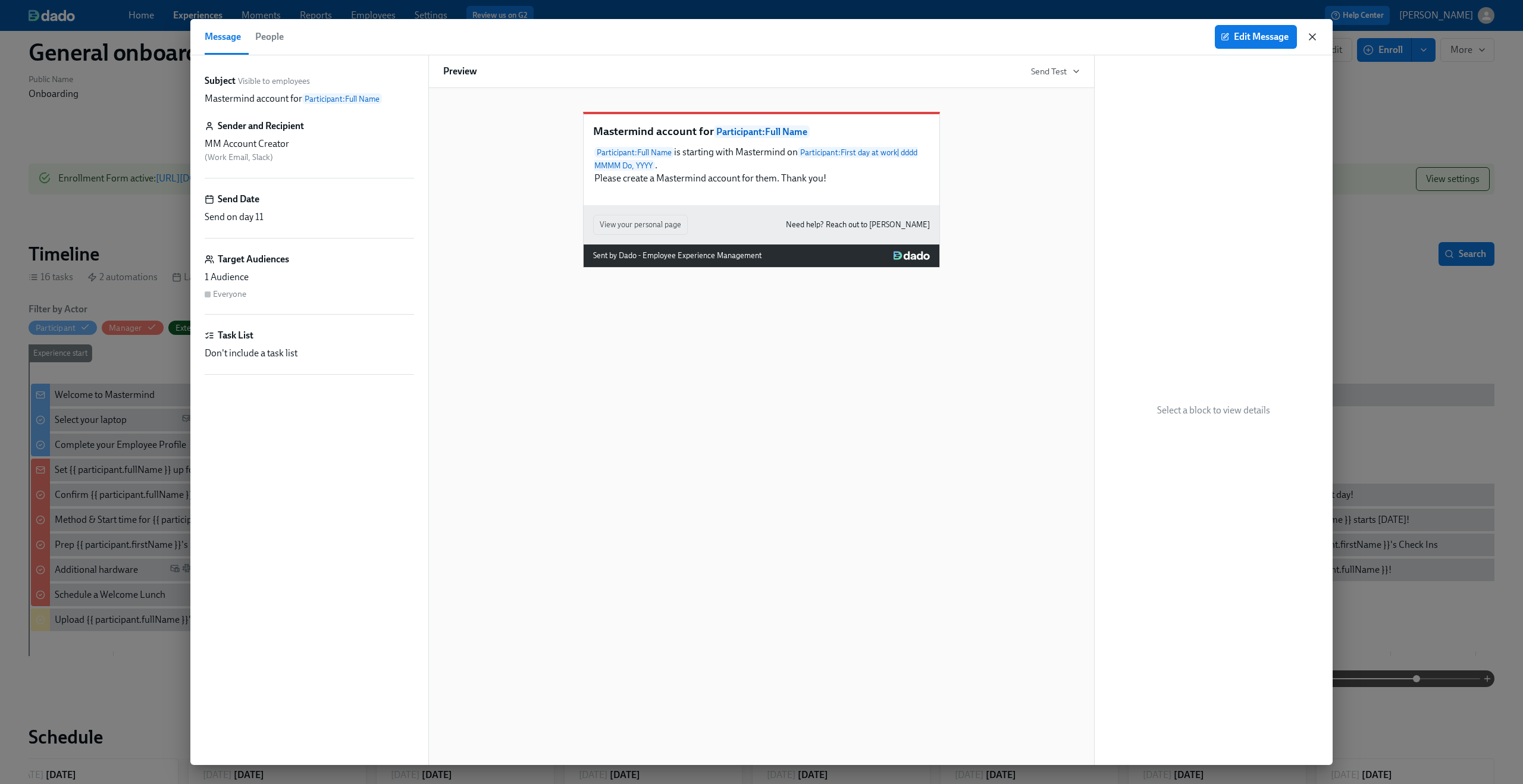
click at [1315, 35] on icon "button" at bounding box center [1312, 37] width 12 height 12
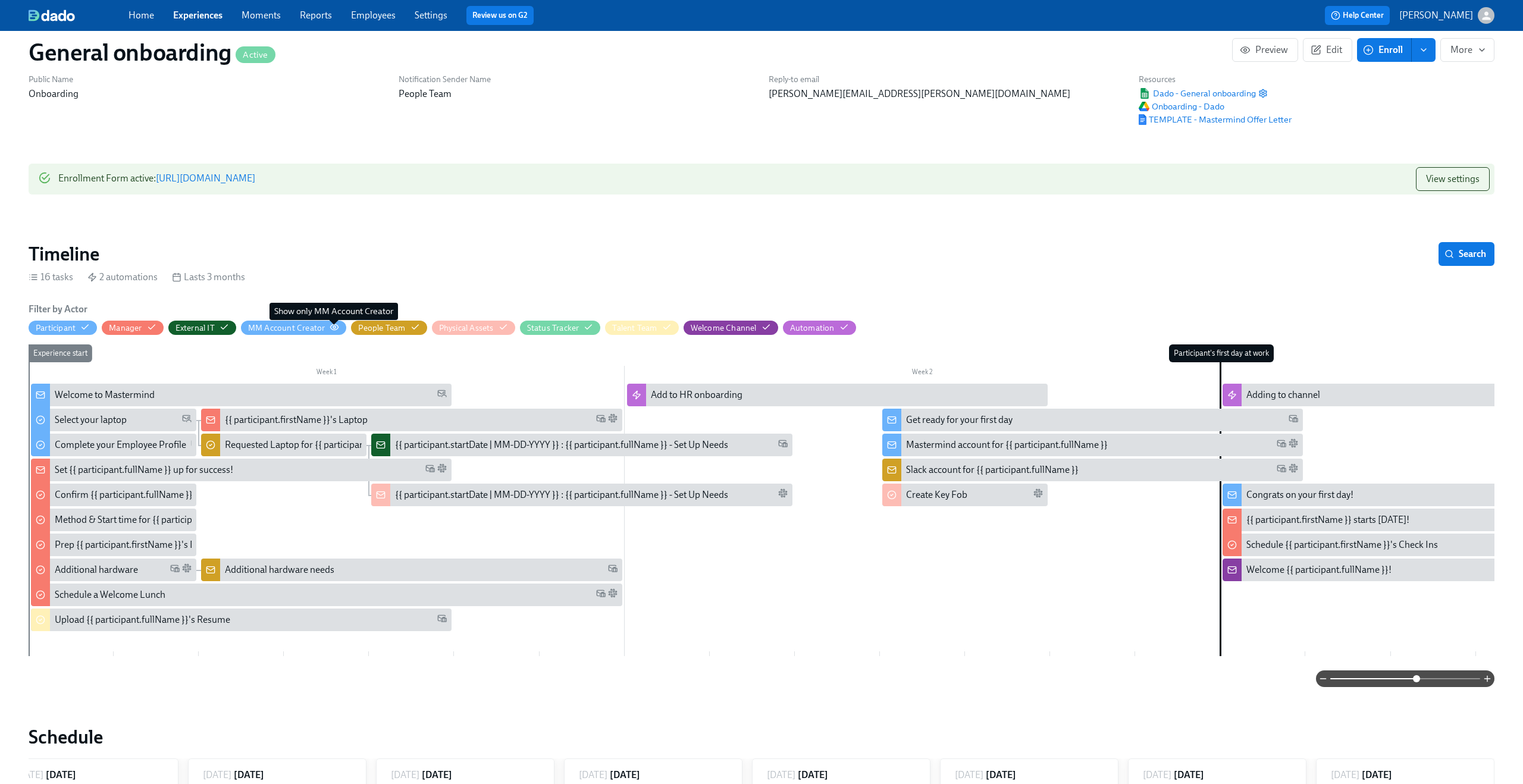
click at [336, 333] on span "button" at bounding box center [334, 329] width 9 height 9
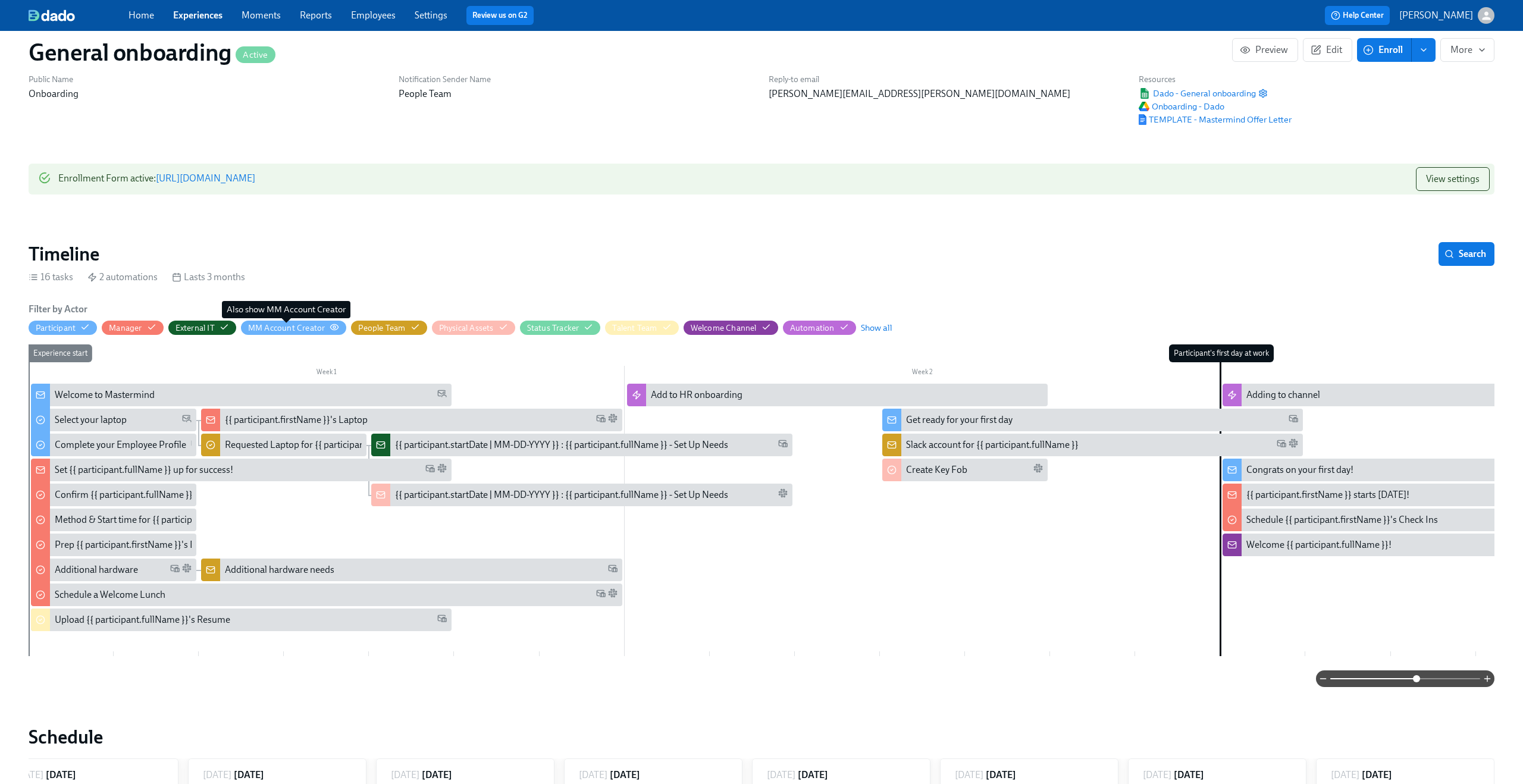
click at [261, 327] on div "MM Account Creator" at bounding box center [287, 328] width 78 height 12
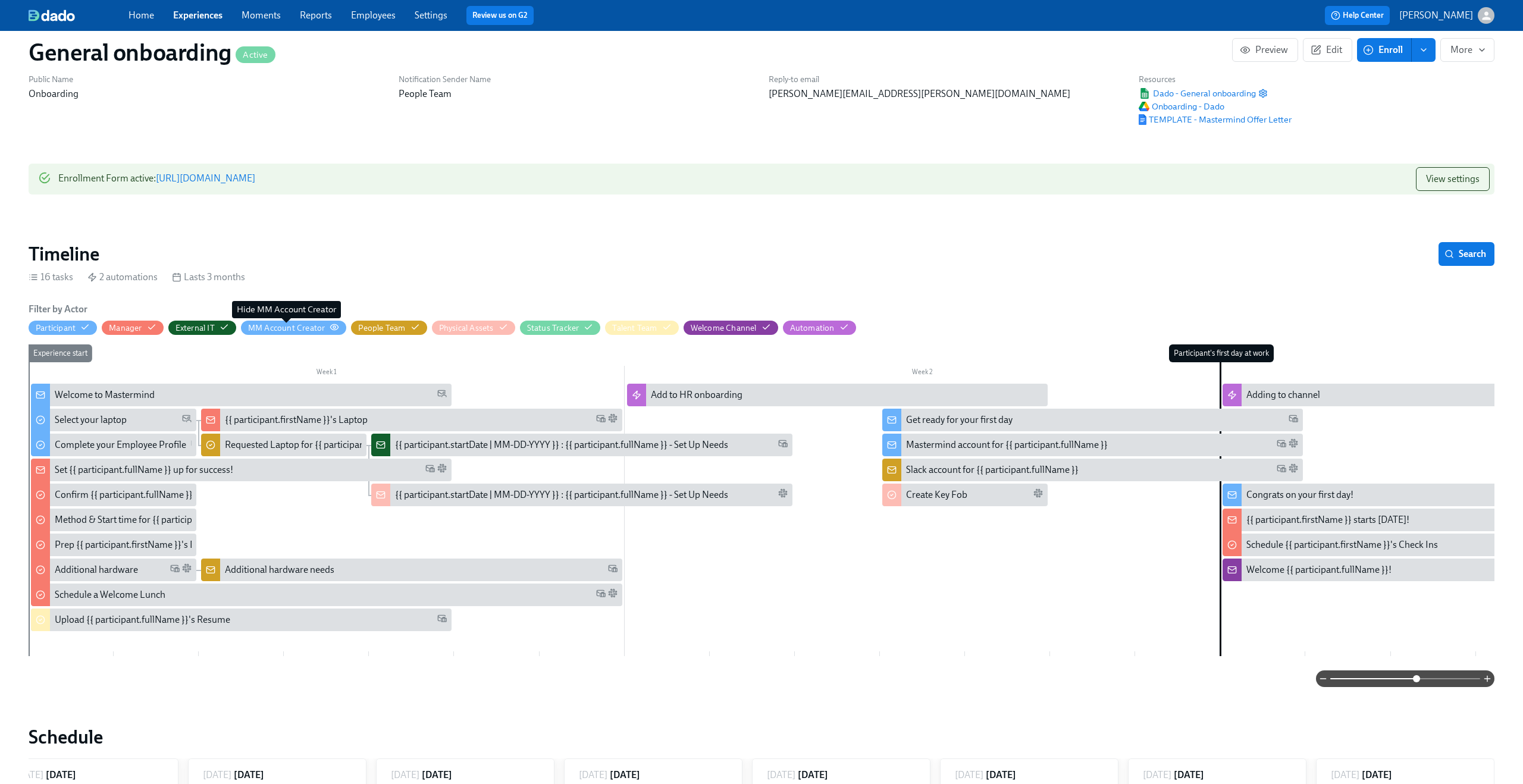
click at [261, 327] on div "MM Account Creator" at bounding box center [287, 328] width 78 height 12
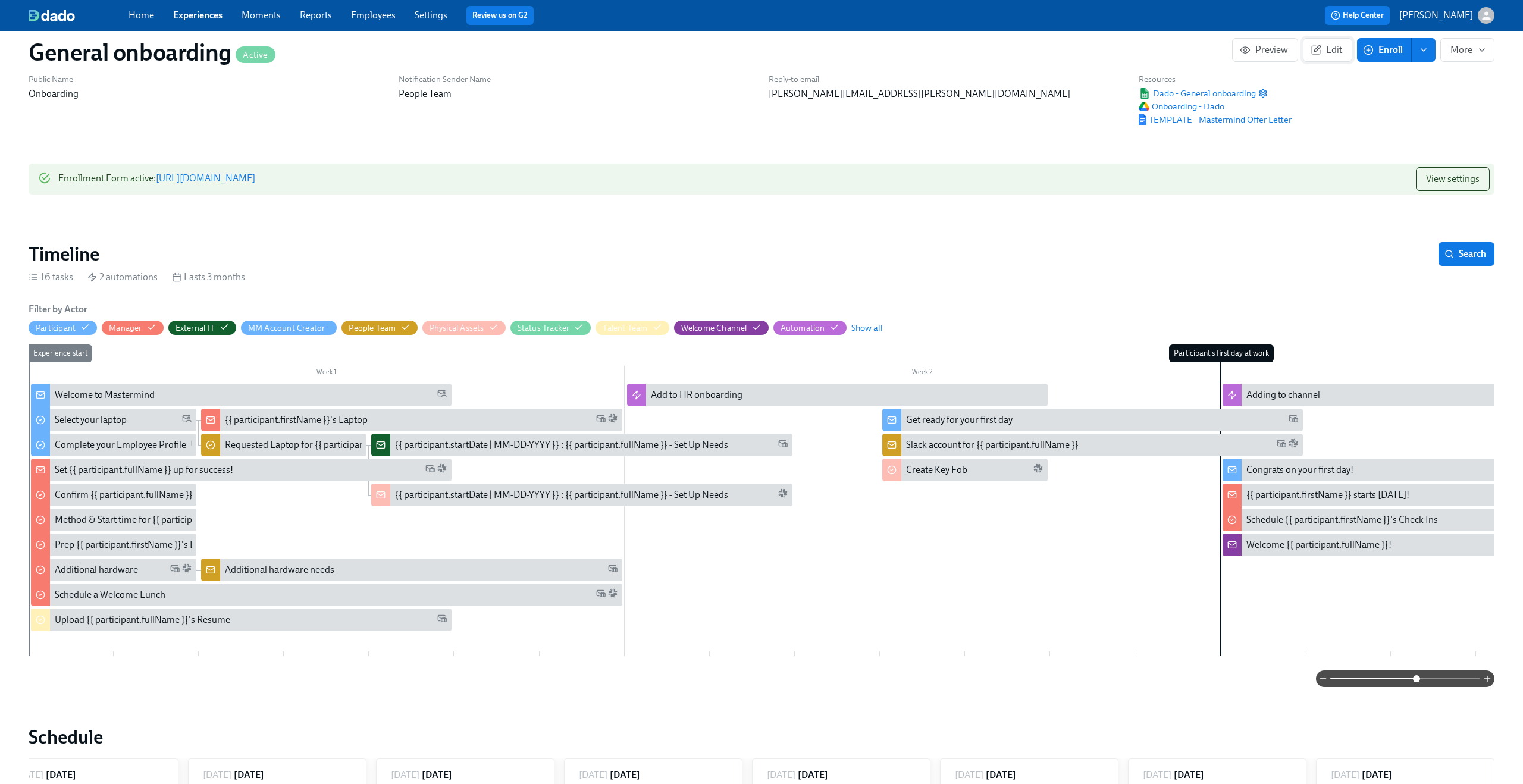
click at [1319, 59] on button "Edit" at bounding box center [1327, 50] width 49 height 23
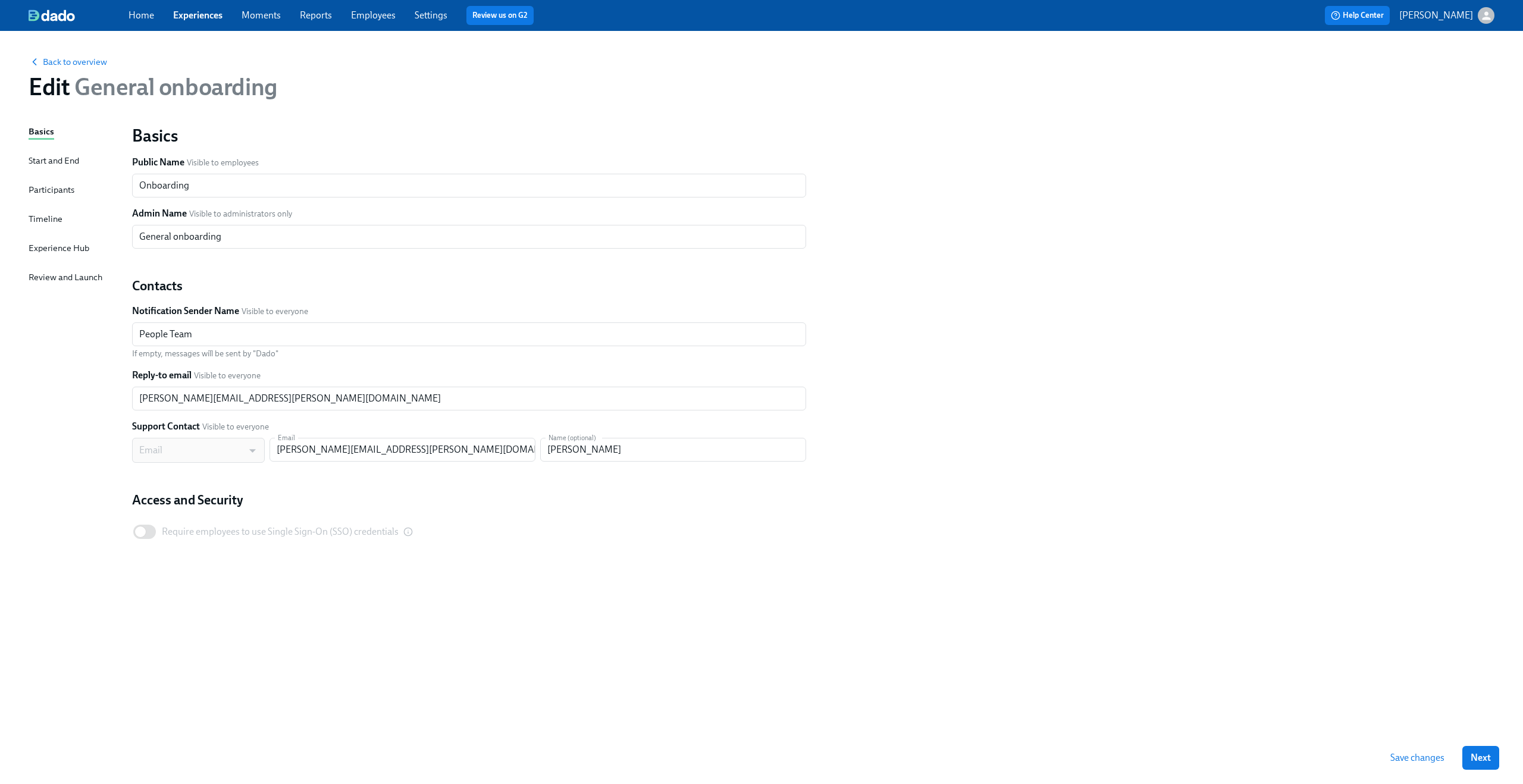
click at [51, 221] on div "Timeline" at bounding box center [45, 219] width 34 height 13
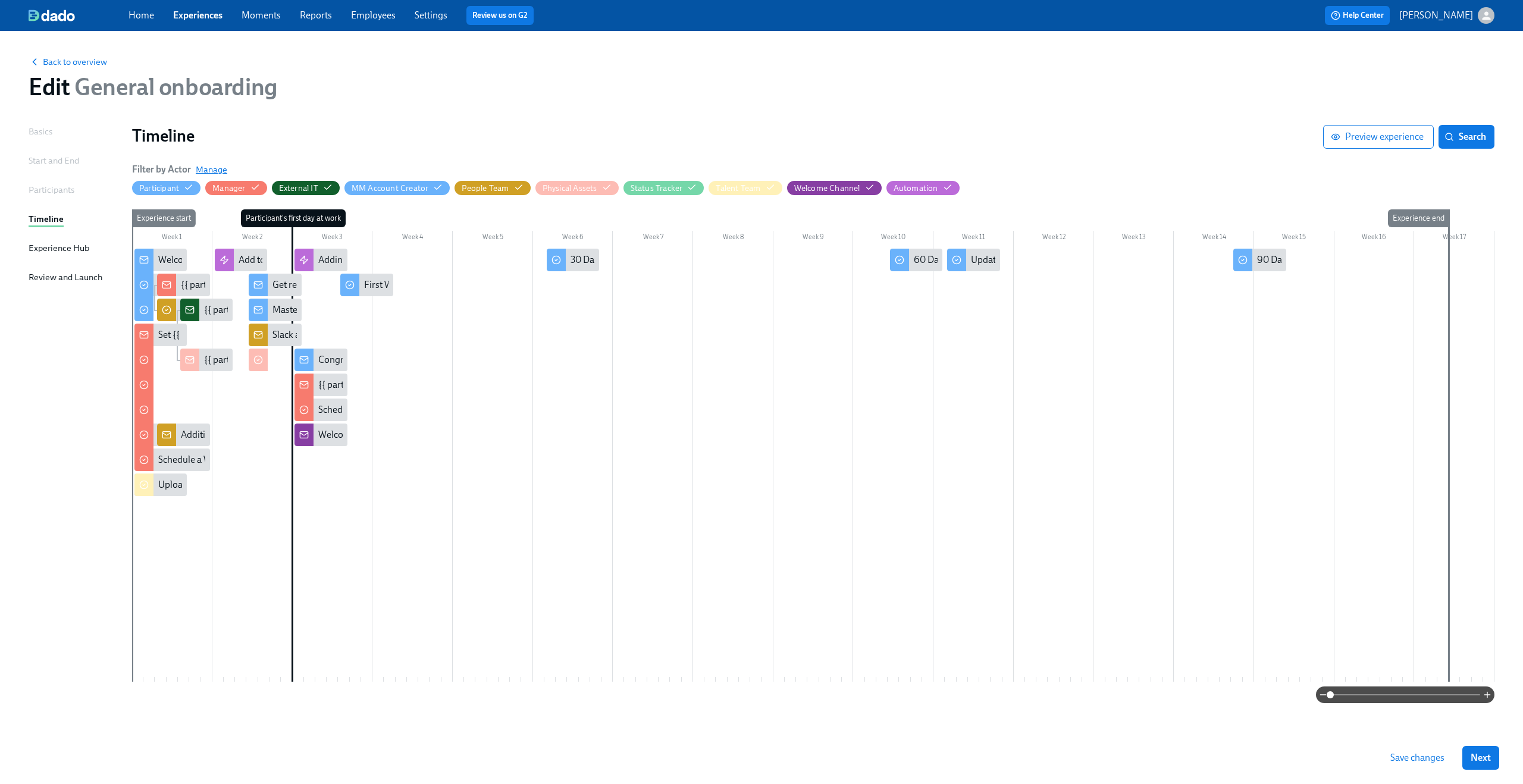
click at [214, 172] on span "Manage" at bounding box center [211, 170] width 32 height 12
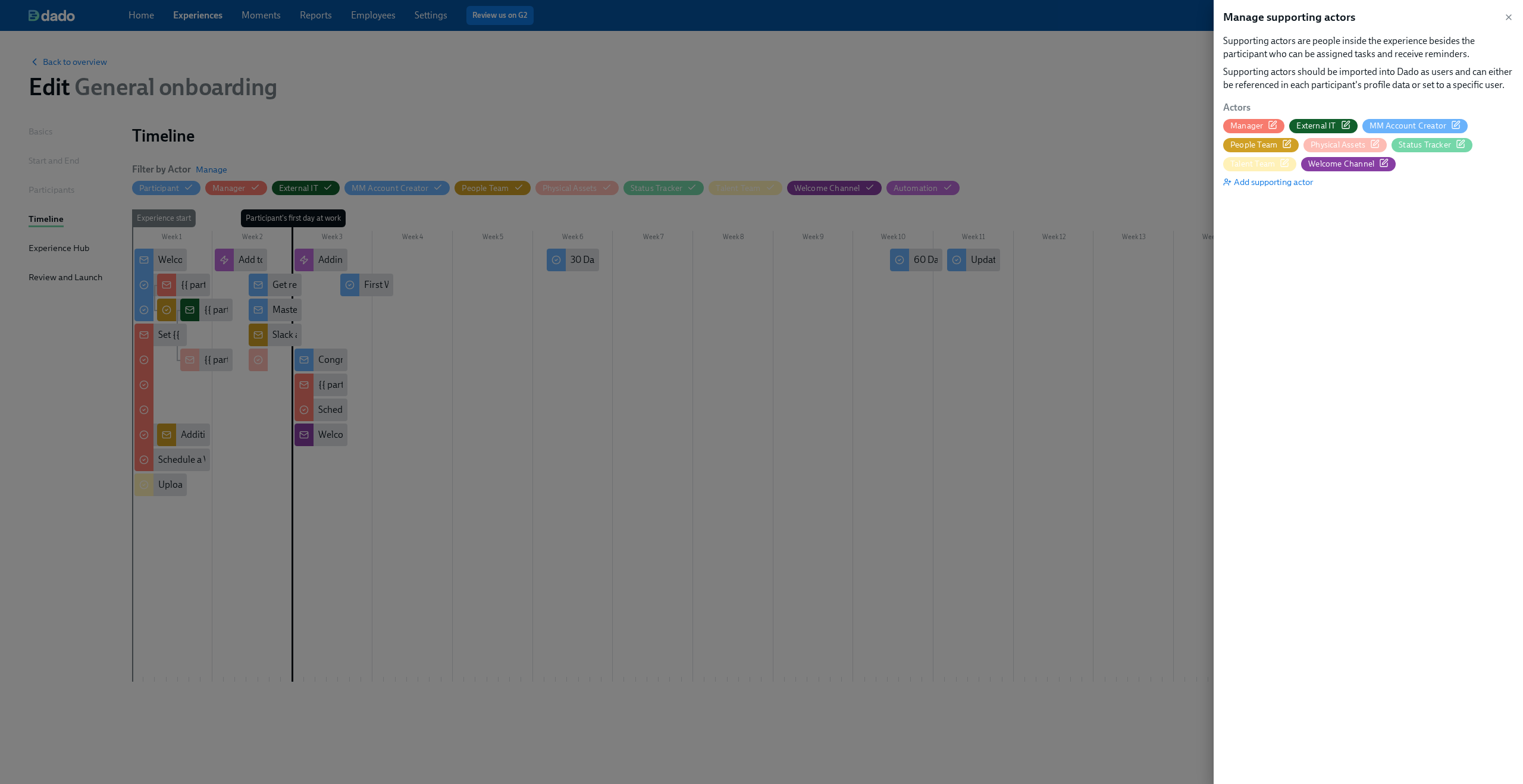
click at [1454, 121] on icon "button" at bounding box center [1455, 125] width 8 height 8
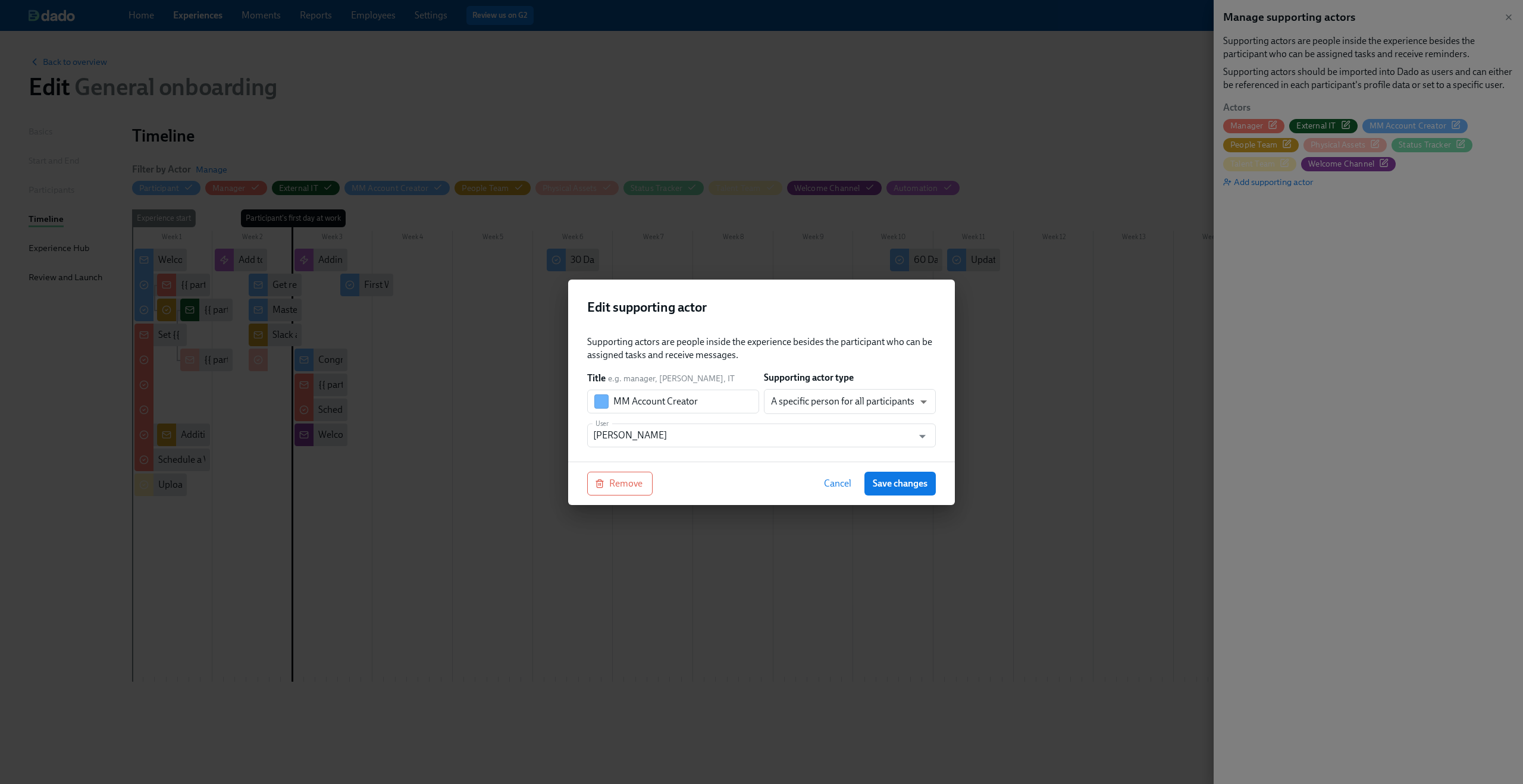
click at [837, 483] on span "Cancel" at bounding box center [838, 484] width 28 height 12
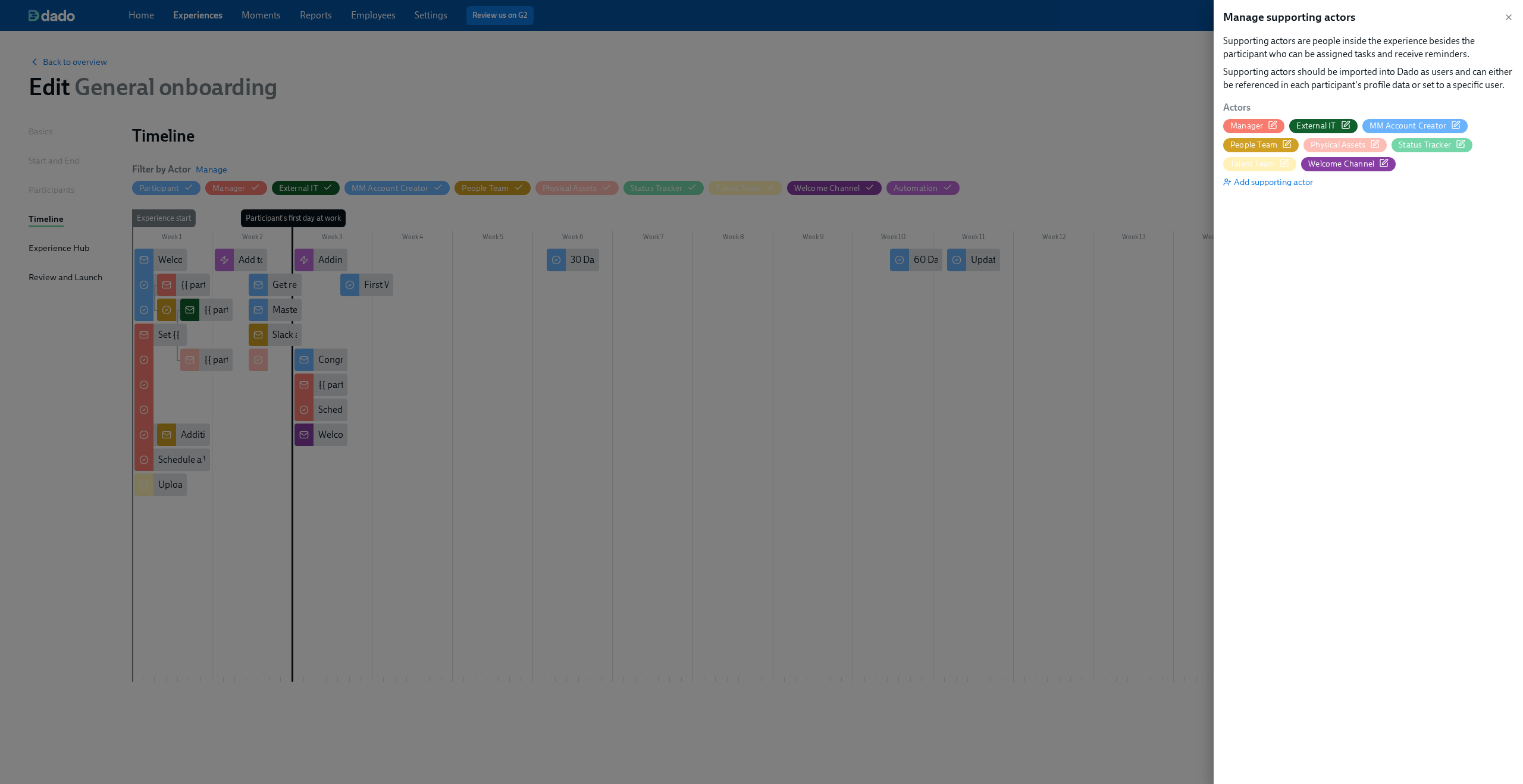
click at [561, 186] on div at bounding box center [762, 392] width 1523 height 784
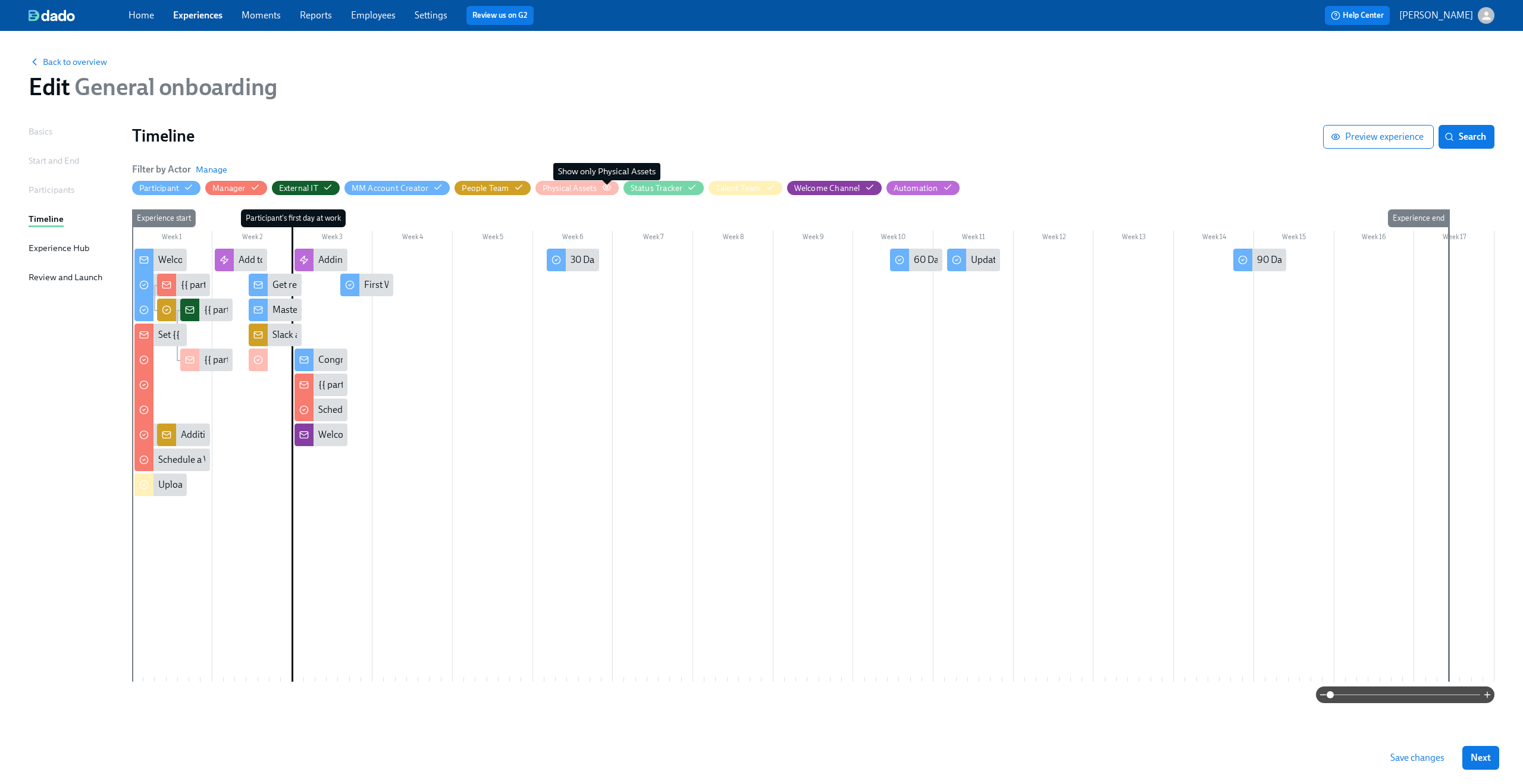
click at [603, 186] on icon "button" at bounding box center [606, 187] width 8 height 5
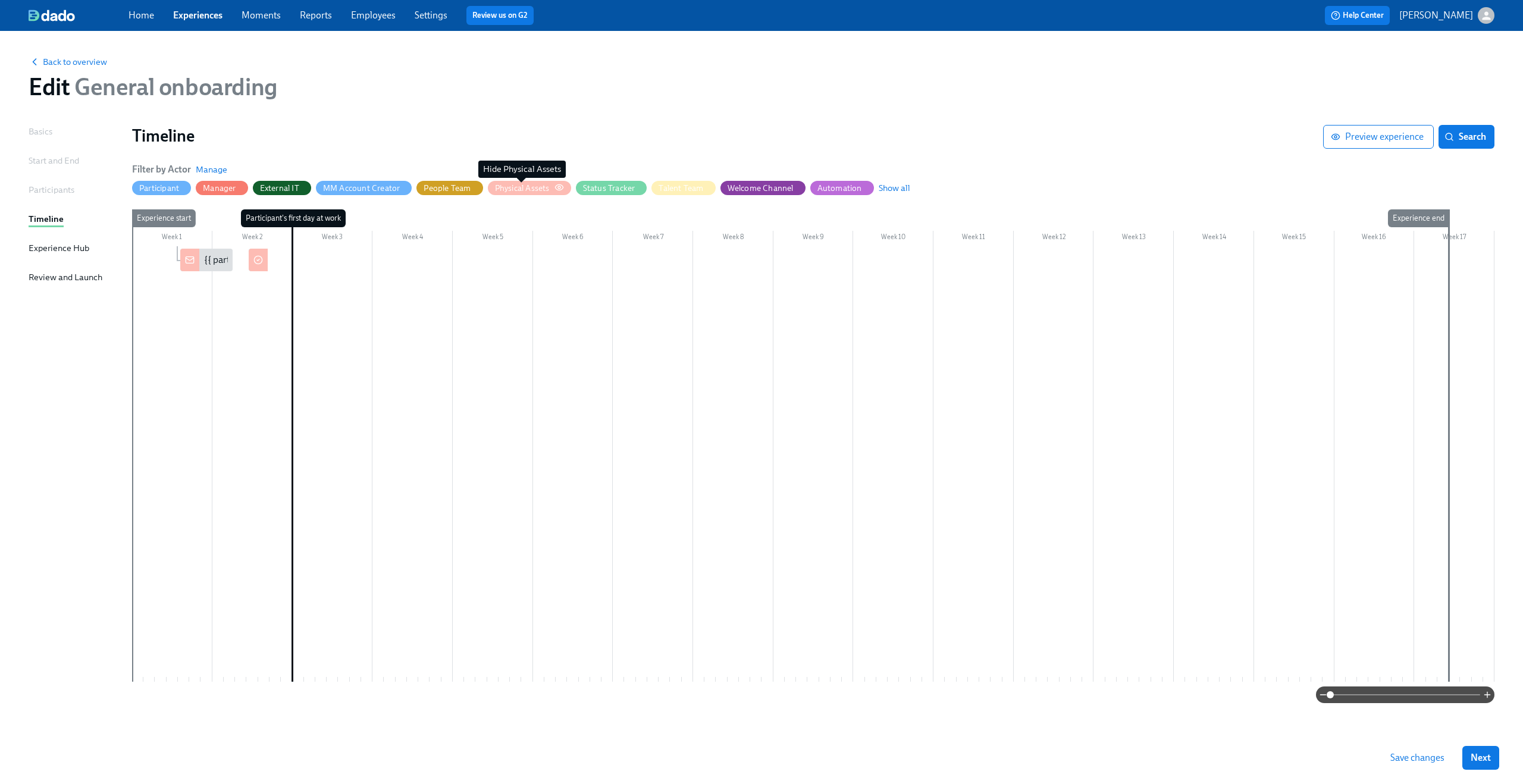
click at [545, 189] on div "Physical Assets" at bounding box center [522, 189] width 54 height 12
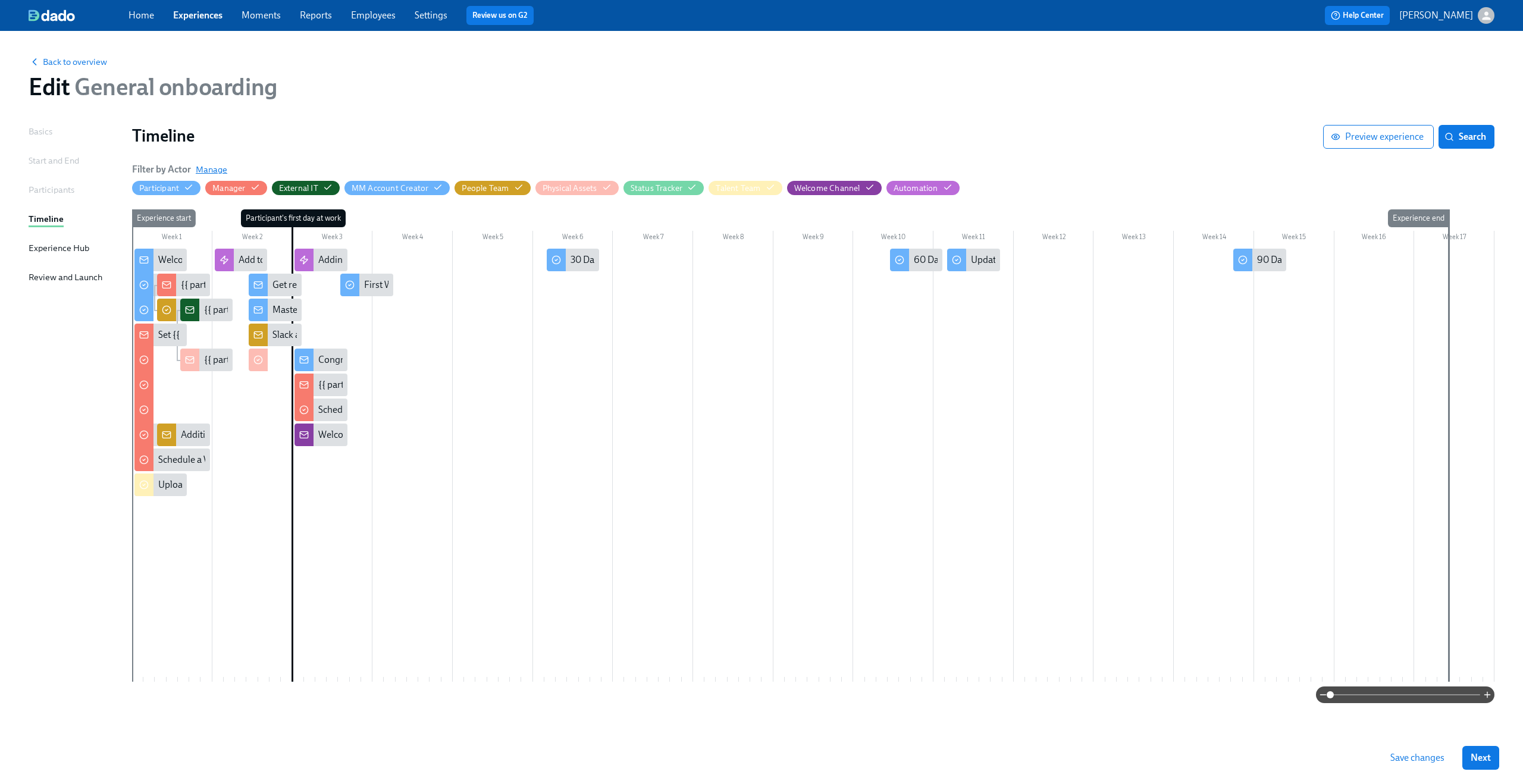
click at [221, 168] on span "Manage" at bounding box center [211, 170] width 32 height 12
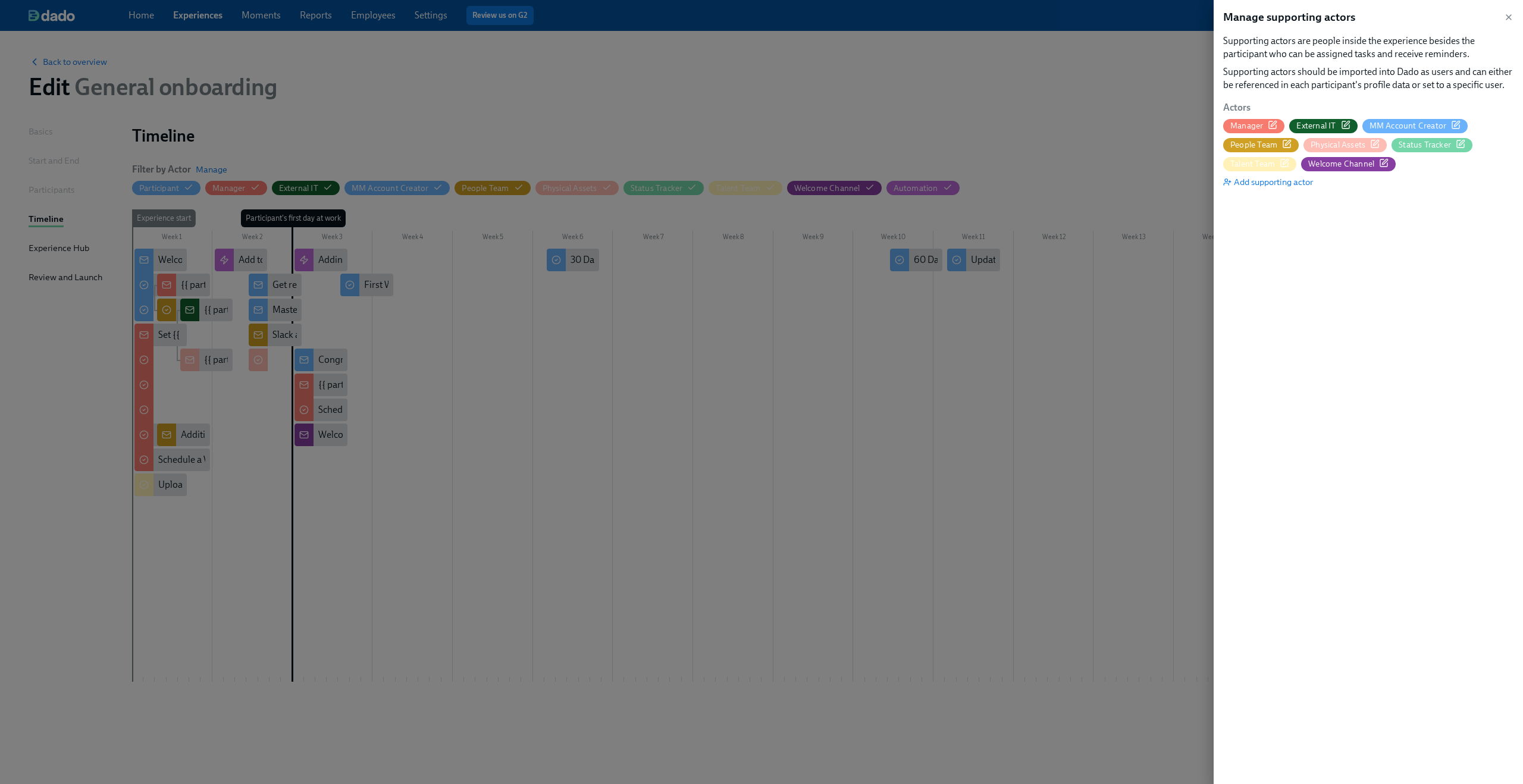
click at [1377, 145] on icon "button" at bounding box center [1374, 144] width 9 height 9
click at [1509, 20] on icon "button" at bounding box center [1508, 17] width 9 height 9
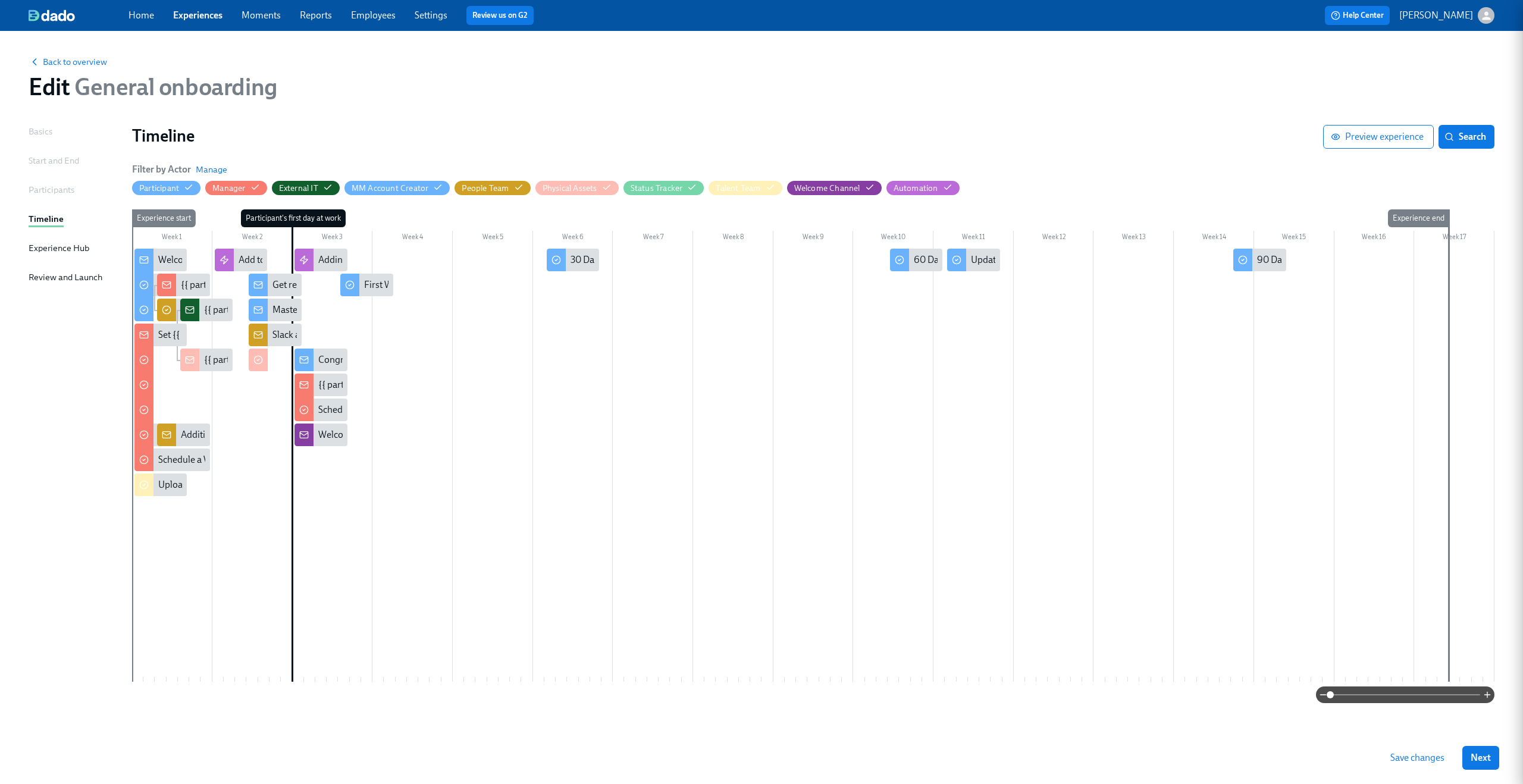
click at [1415, 697] on span at bounding box center [1405, 695] width 150 height 17
click at [1334, 697] on span at bounding box center [1330, 695] width 8 height 8
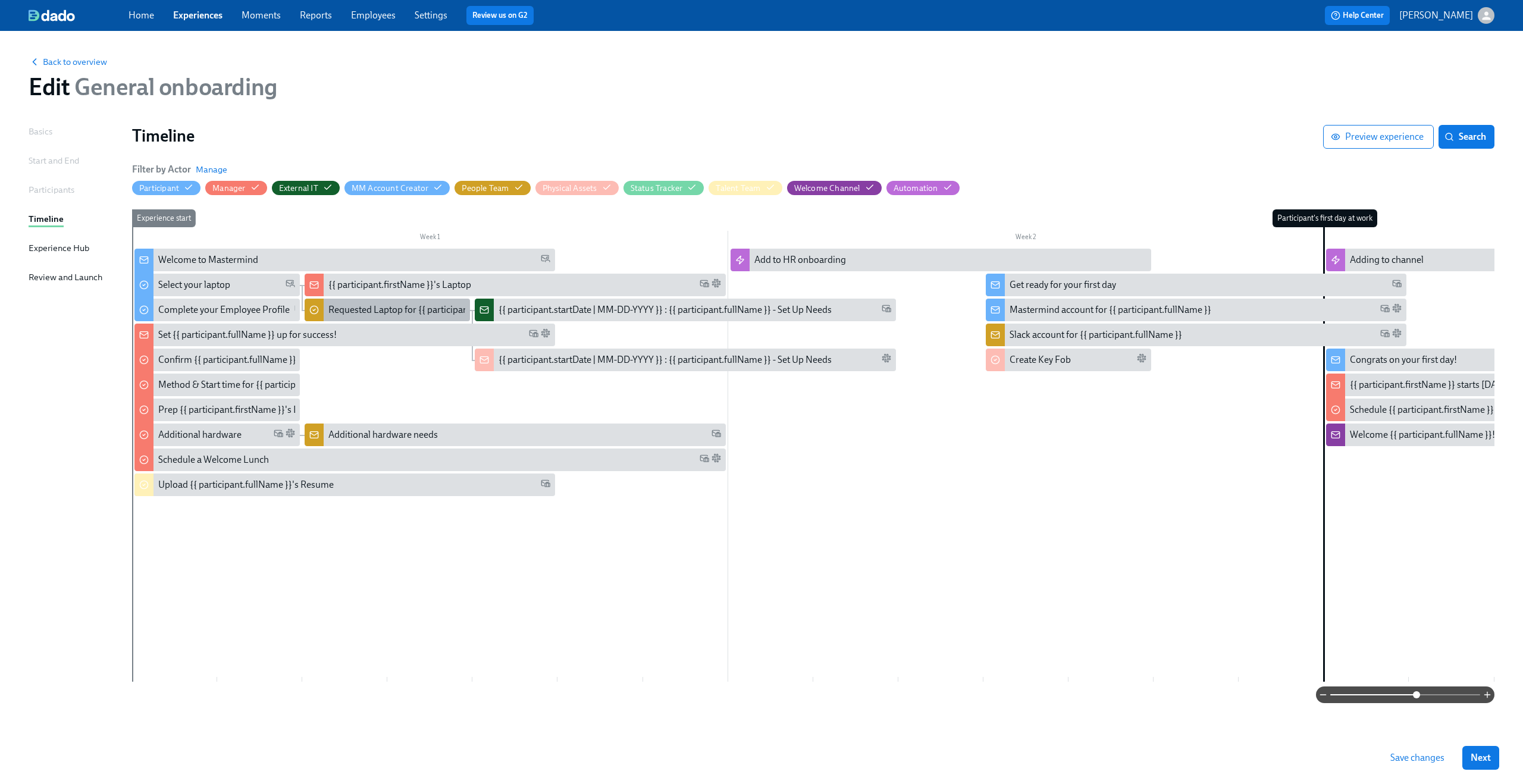
click at [355, 304] on div "Requested Laptop for {{ participant.fullName }}" at bounding box center [425, 310] width 192 height 13
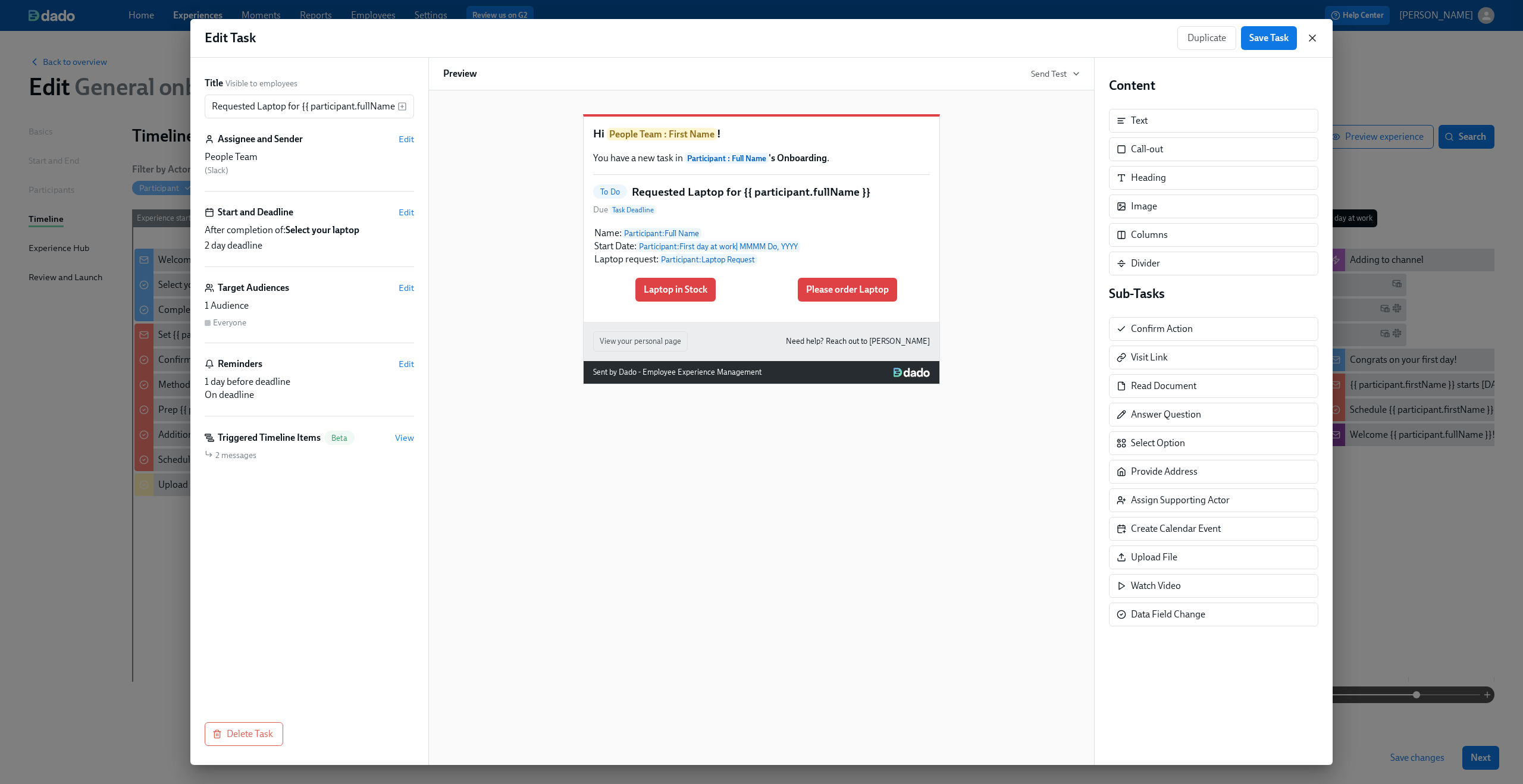
click at [1313, 34] on icon "button" at bounding box center [1312, 38] width 12 height 12
click at [1313, 34] on div "Back to overview Edit General onboarding Basics Start and End Participants Time…" at bounding box center [762, 407] width 1523 height 753
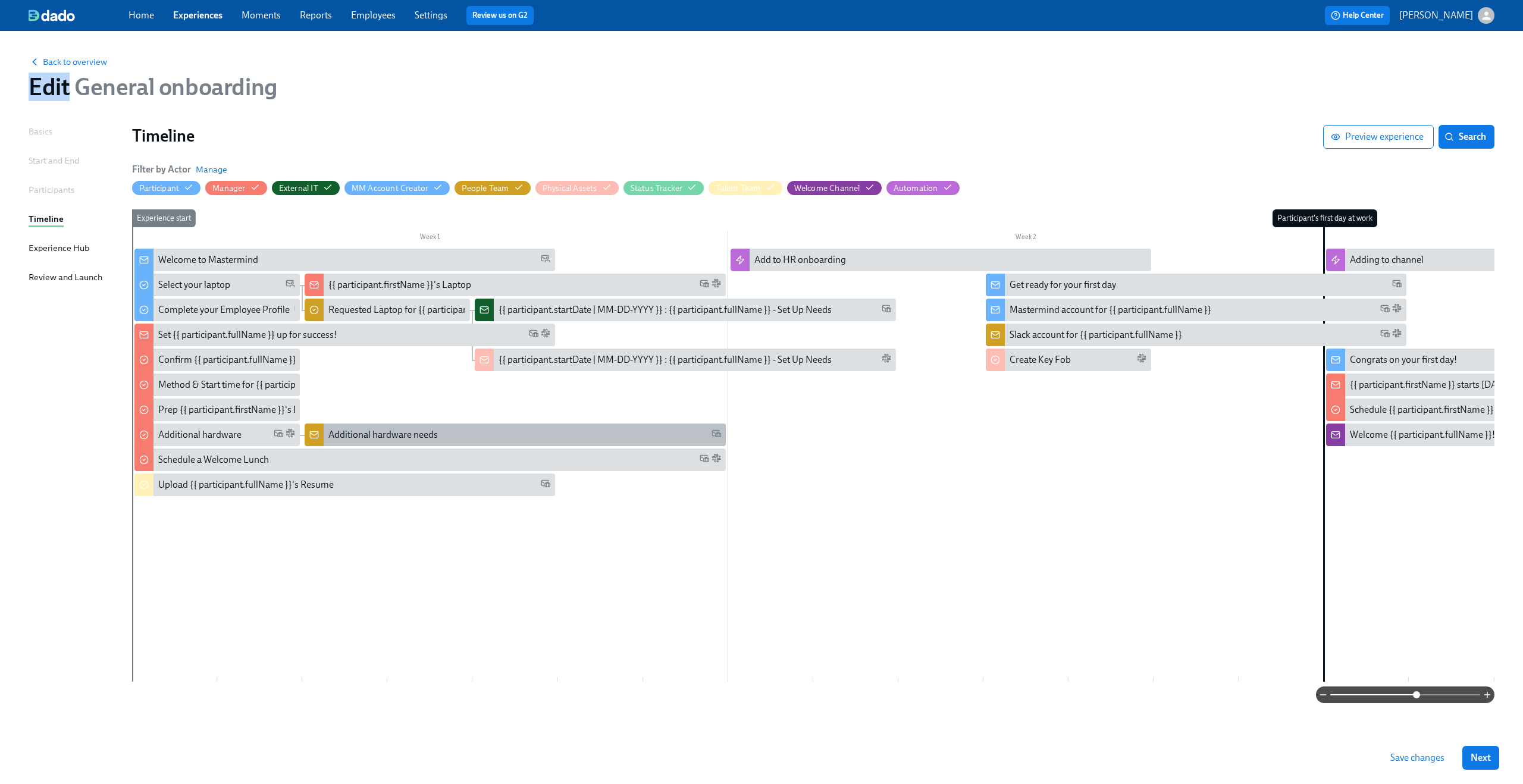
click at [374, 425] on div "Additional hardware needs" at bounding box center [514, 435] width 420 height 23
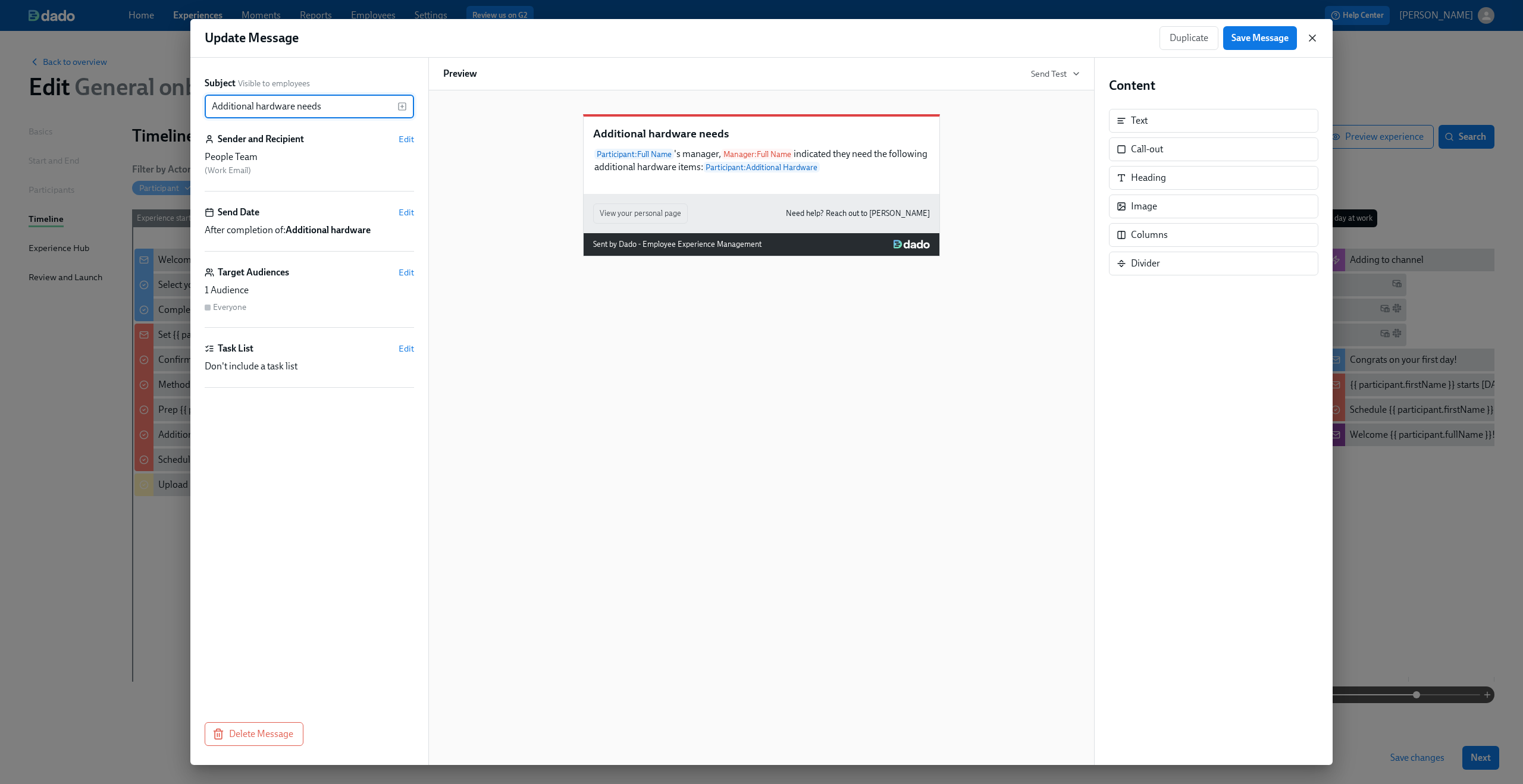
click at [1310, 37] on icon "button" at bounding box center [1312, 38] width 12 height 12
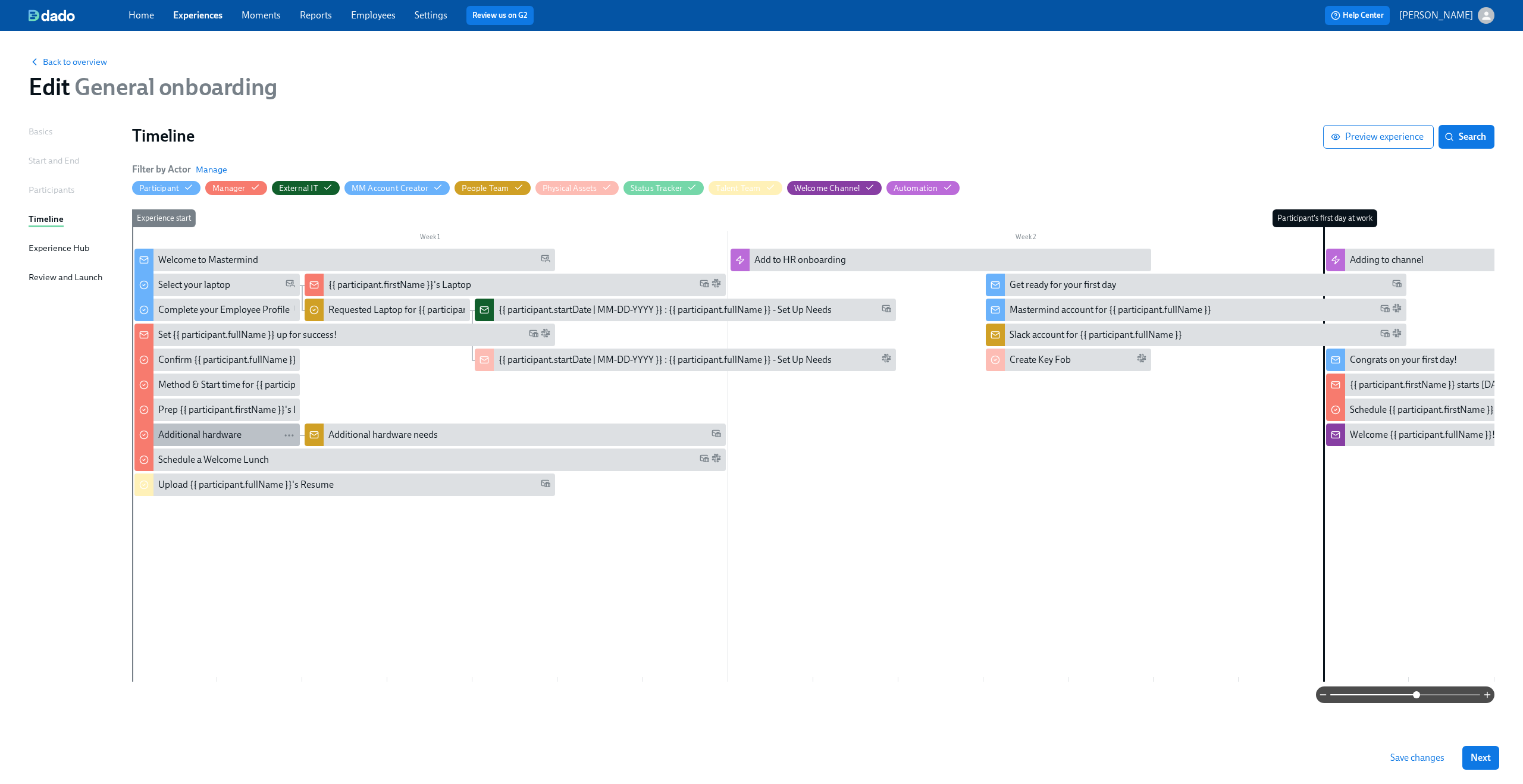
click at [226, 436] on div "Additional hardware" at bounding box center [200, 435] width 84 height 13
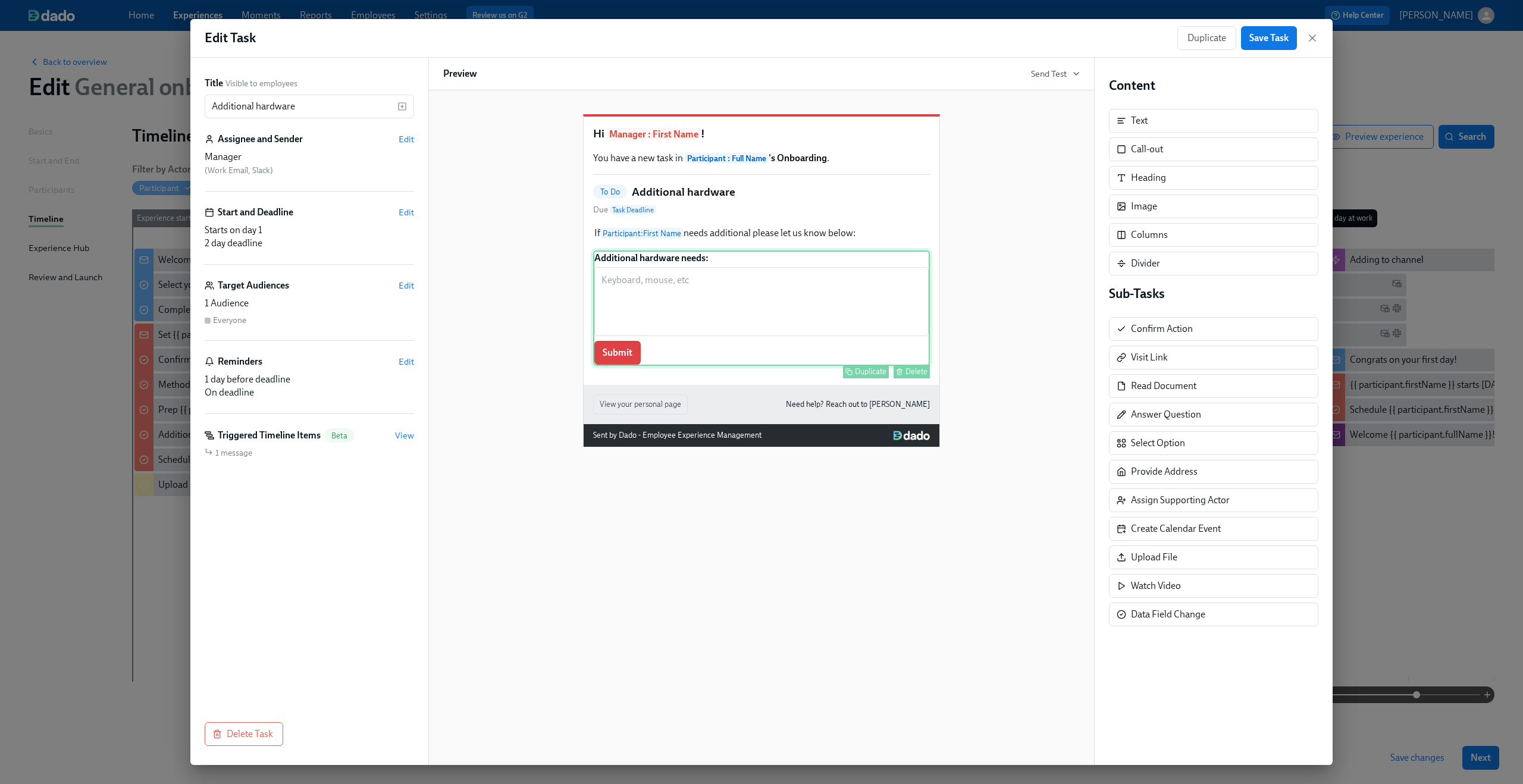
click at [644, 313] on div "Additional hardware needs: ​ Submit Duplicate Delete" at bounding box center [762, 308] width 337 height 115
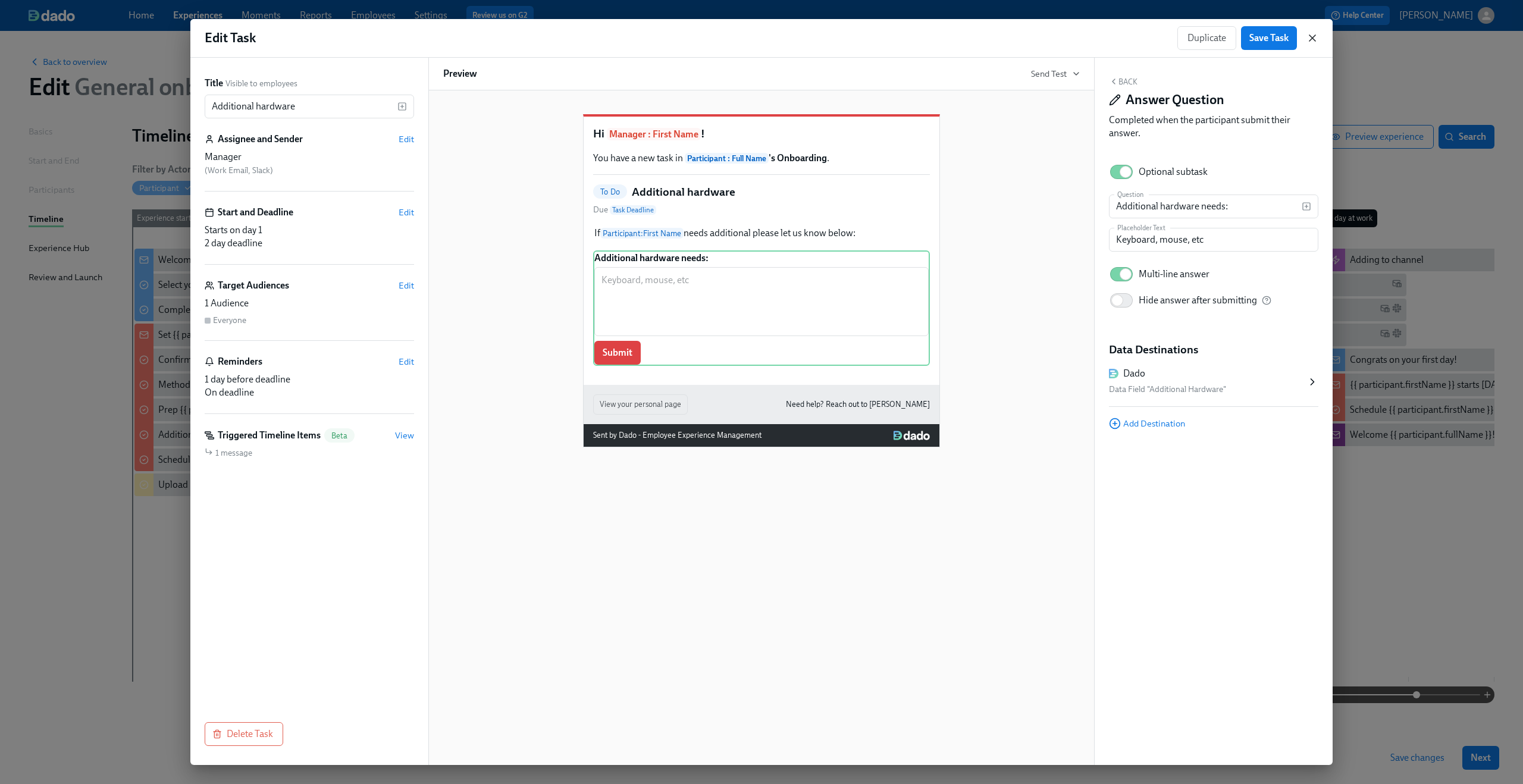
click at [1312, 38] on icon "button" at bounding box center [1312, 38] width 6 height 6
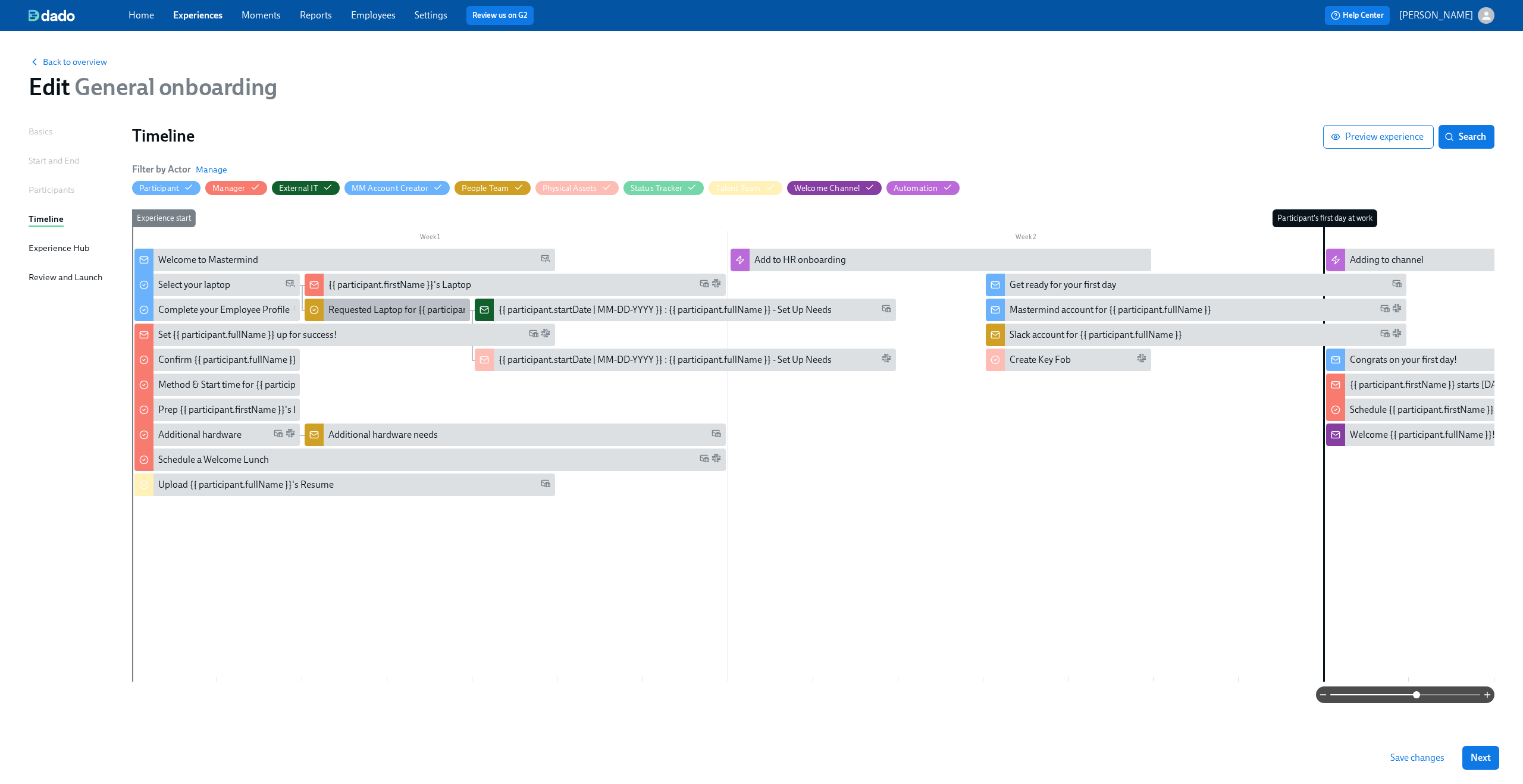
click at [389, 310] on div "Requested Laptop for {{ participant.fullName }}" at bounding box center [425, 310] width 192 height 13
click at [511, 309] on div "{{ participant.startDate | MM-DD-YYYY }} : {{ participant.fullName }} - Set Up …" at bounding box center [665, 310] width 334 height 13
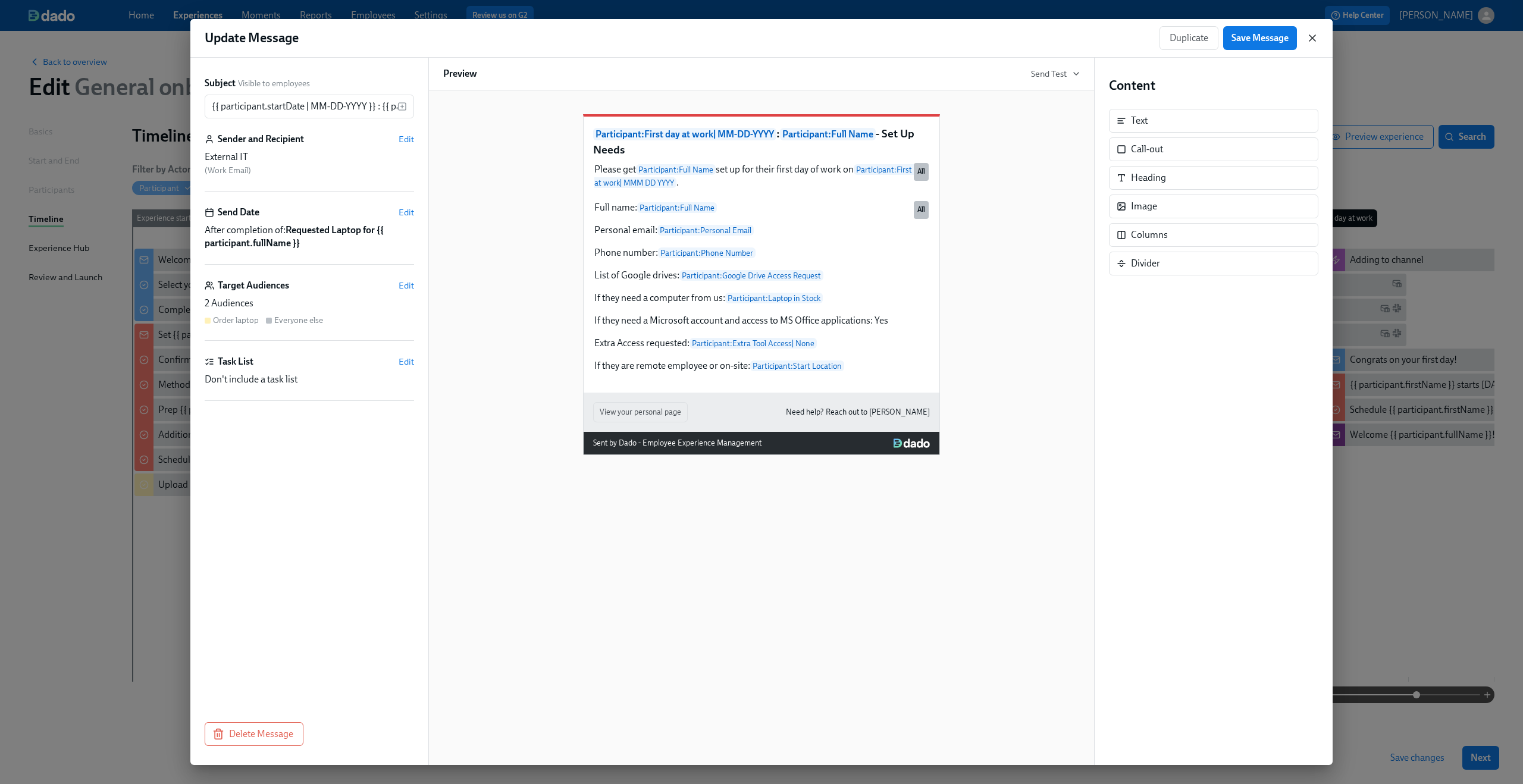
click at [1312, 36] on icon "button" at bounding box center [1312, 38] width 12 height 12
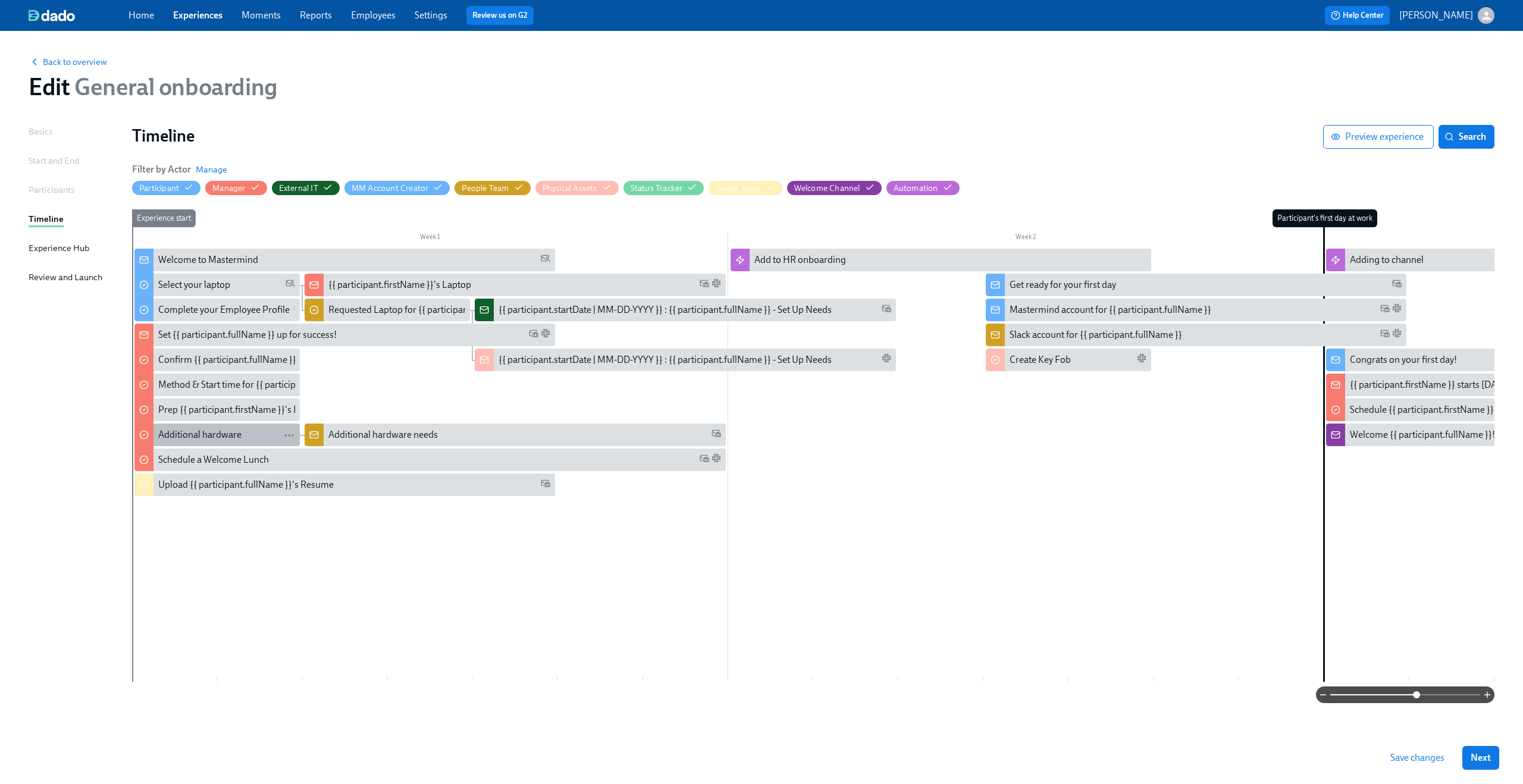
click at [195, 436] on div "Additional hardware" at bounding box center [200, 435] width 84 height 13
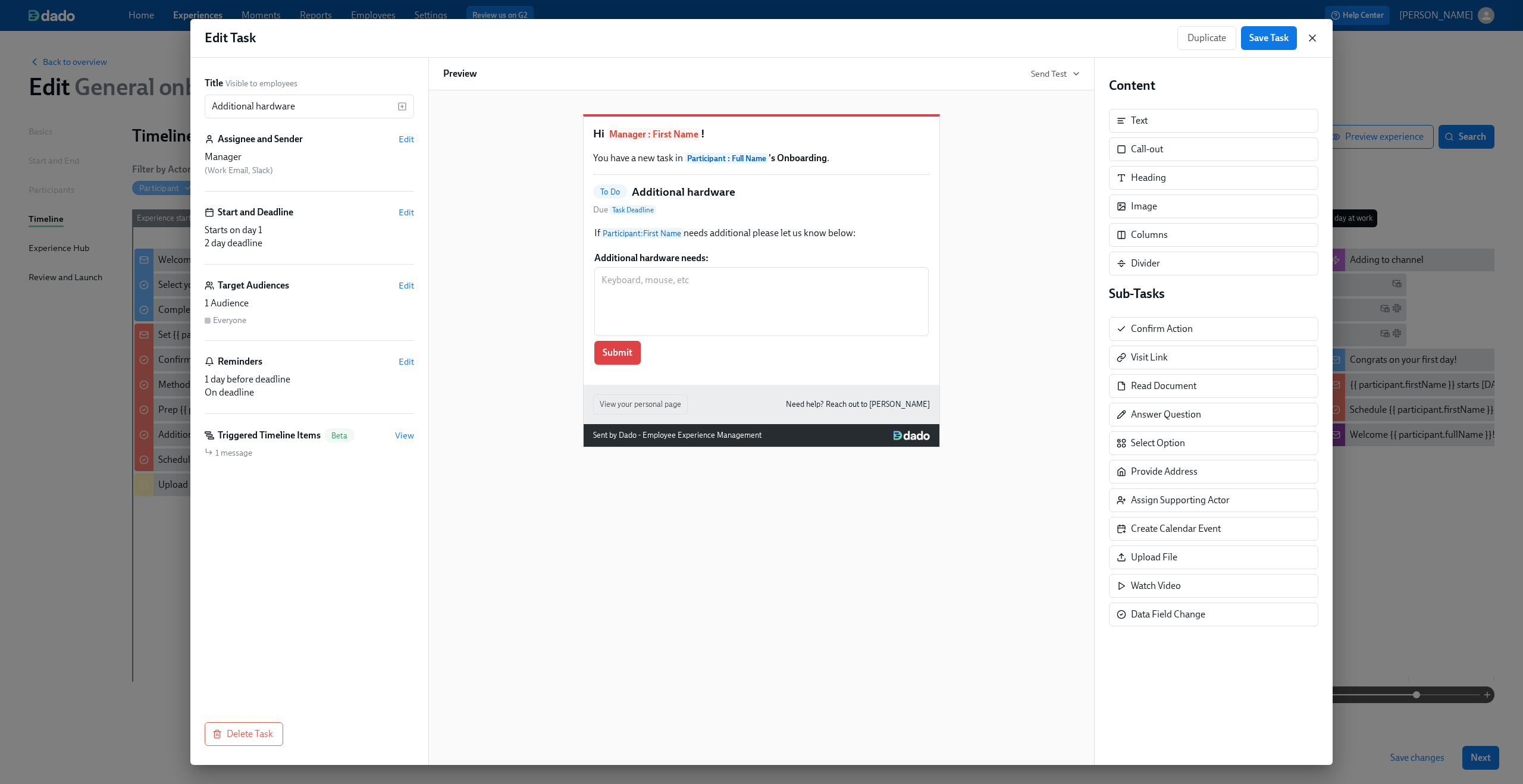
click at [1310, 38] on icon "button" at bounding box center [1312, 38] width 12 height 12
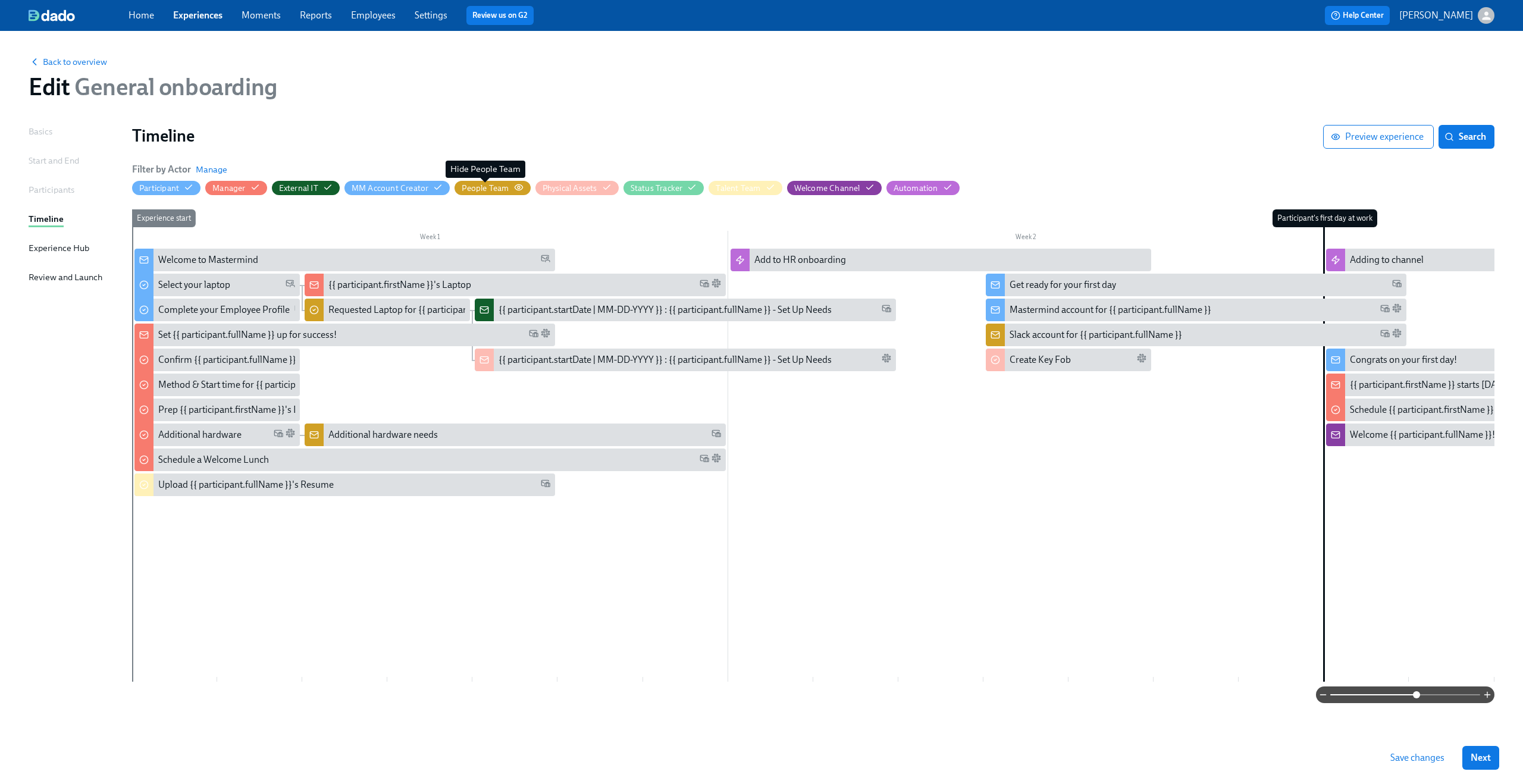
click at [477, 191] on div "People Team" at bounding box center [485, 189] width 47 height 12
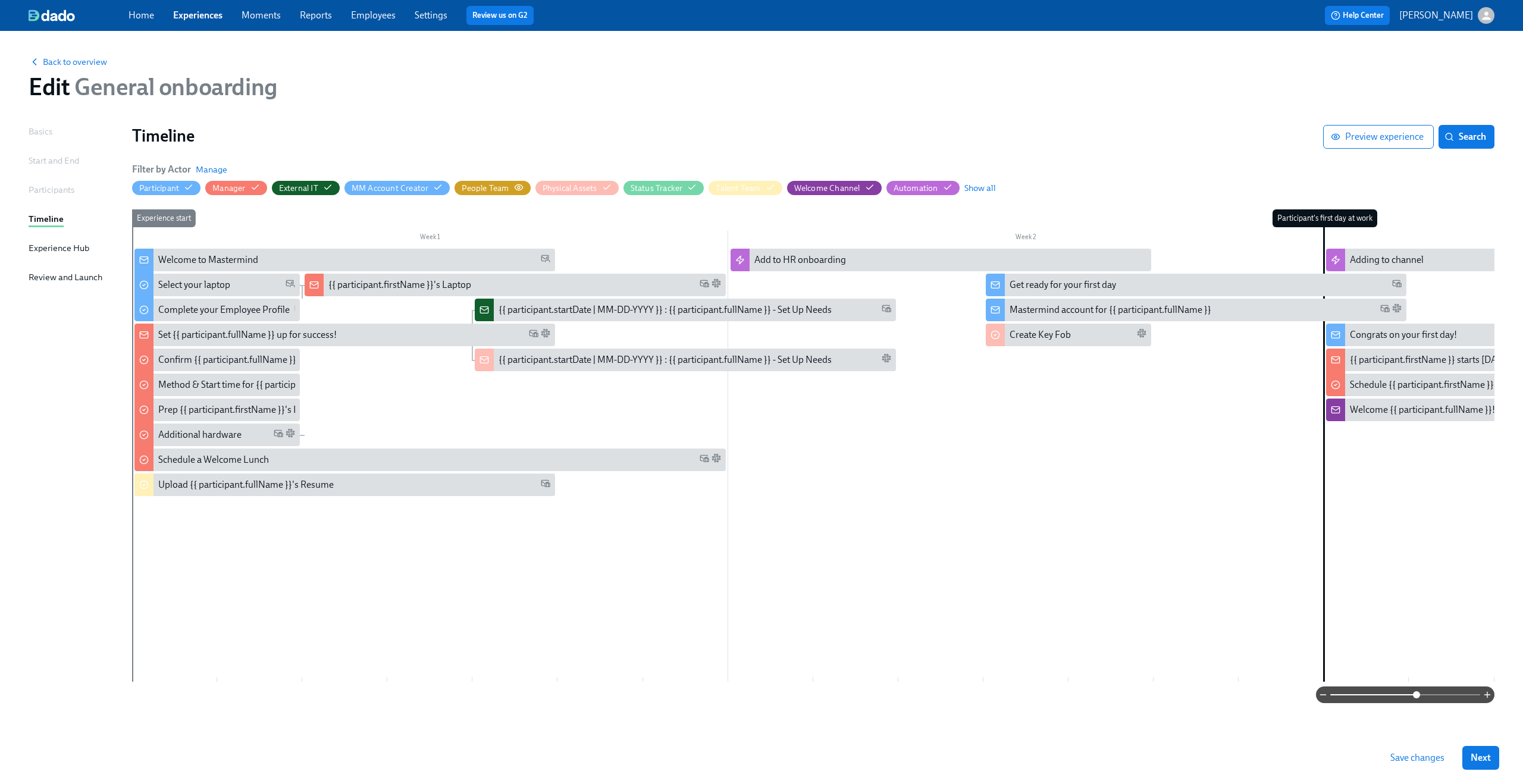
click at [512, 186] on div "People Team" at bounding box center [492, 189] width 61 height 12
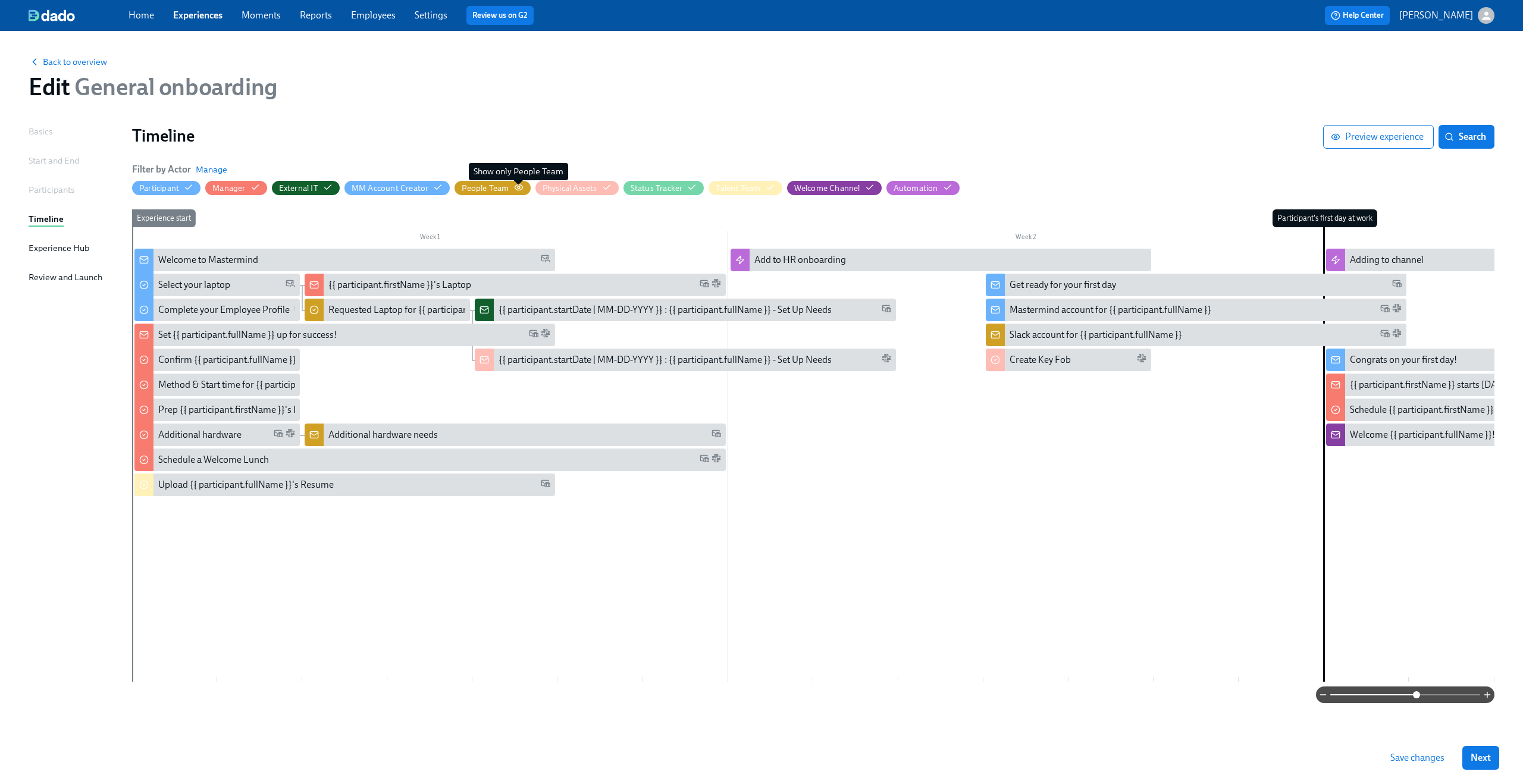
click at [522, 186] on icon "button" at bounding box center [518, 187] width 9 height 9
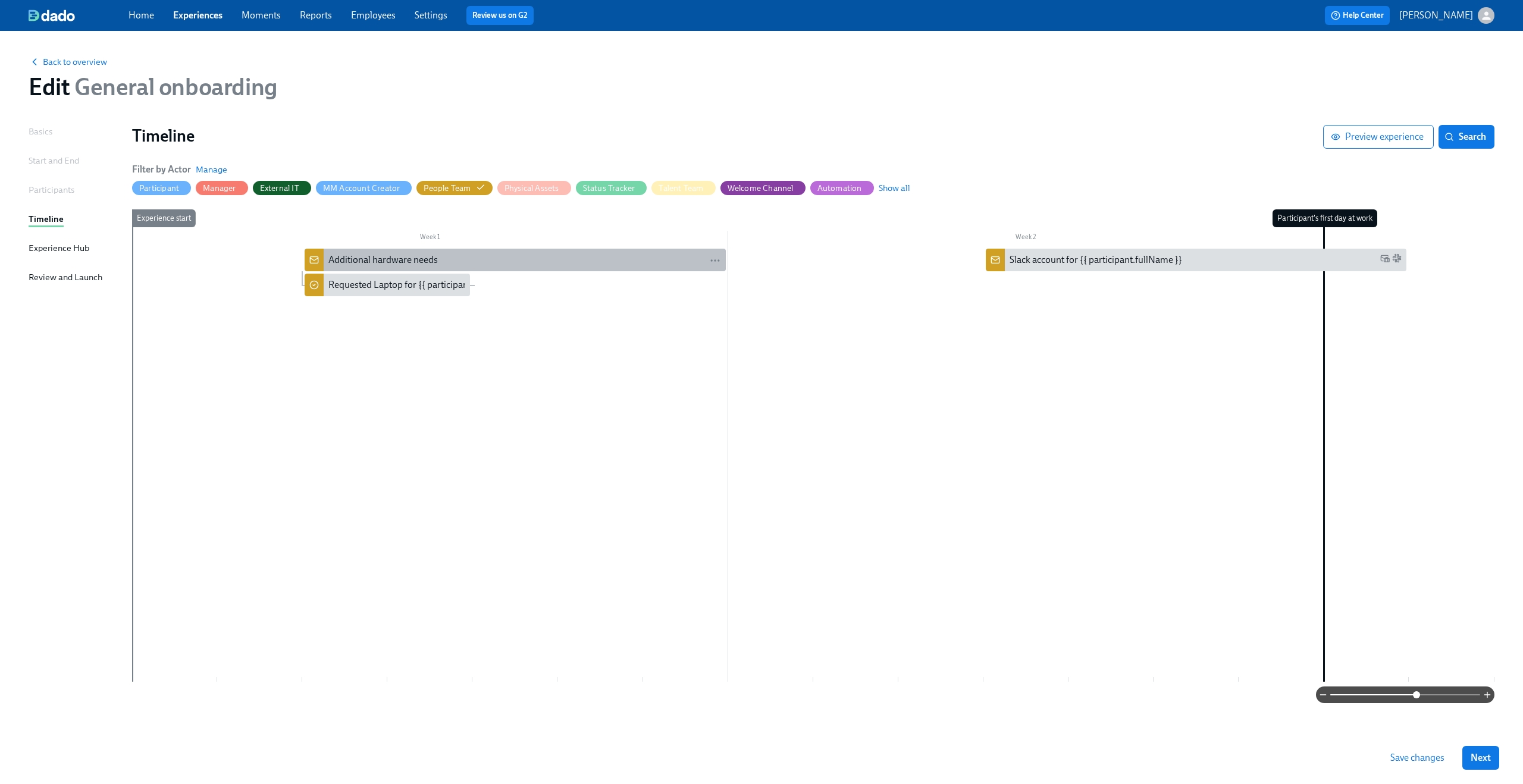
click at [498, 255] on div "Additional hardware needs" at bounding box center [524, 260] width 392 height 13
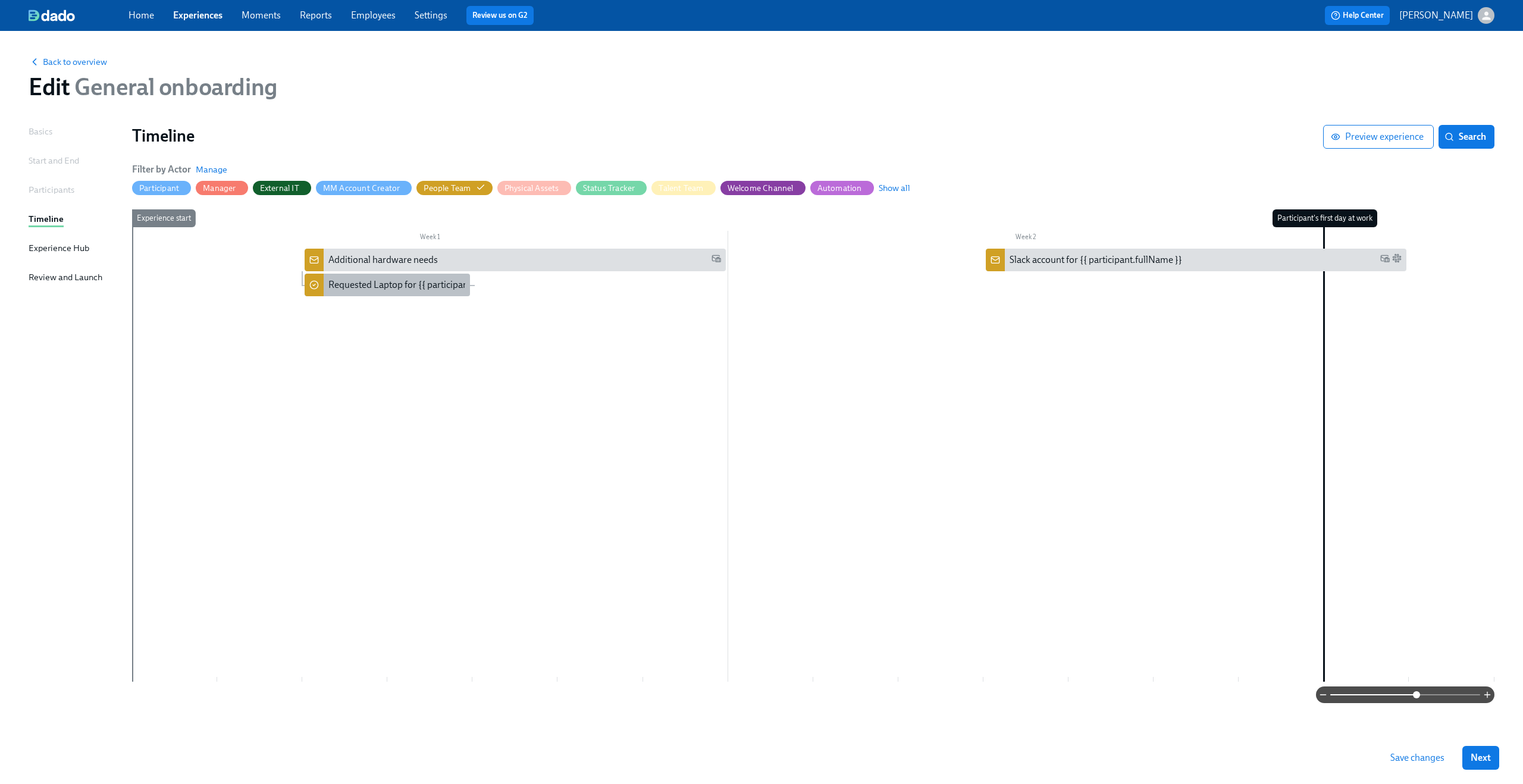
click at [381, 291] on div "Requested Laptop for {{ participant.fullName }}" at bounding box center [425, 285] width 192 height 13
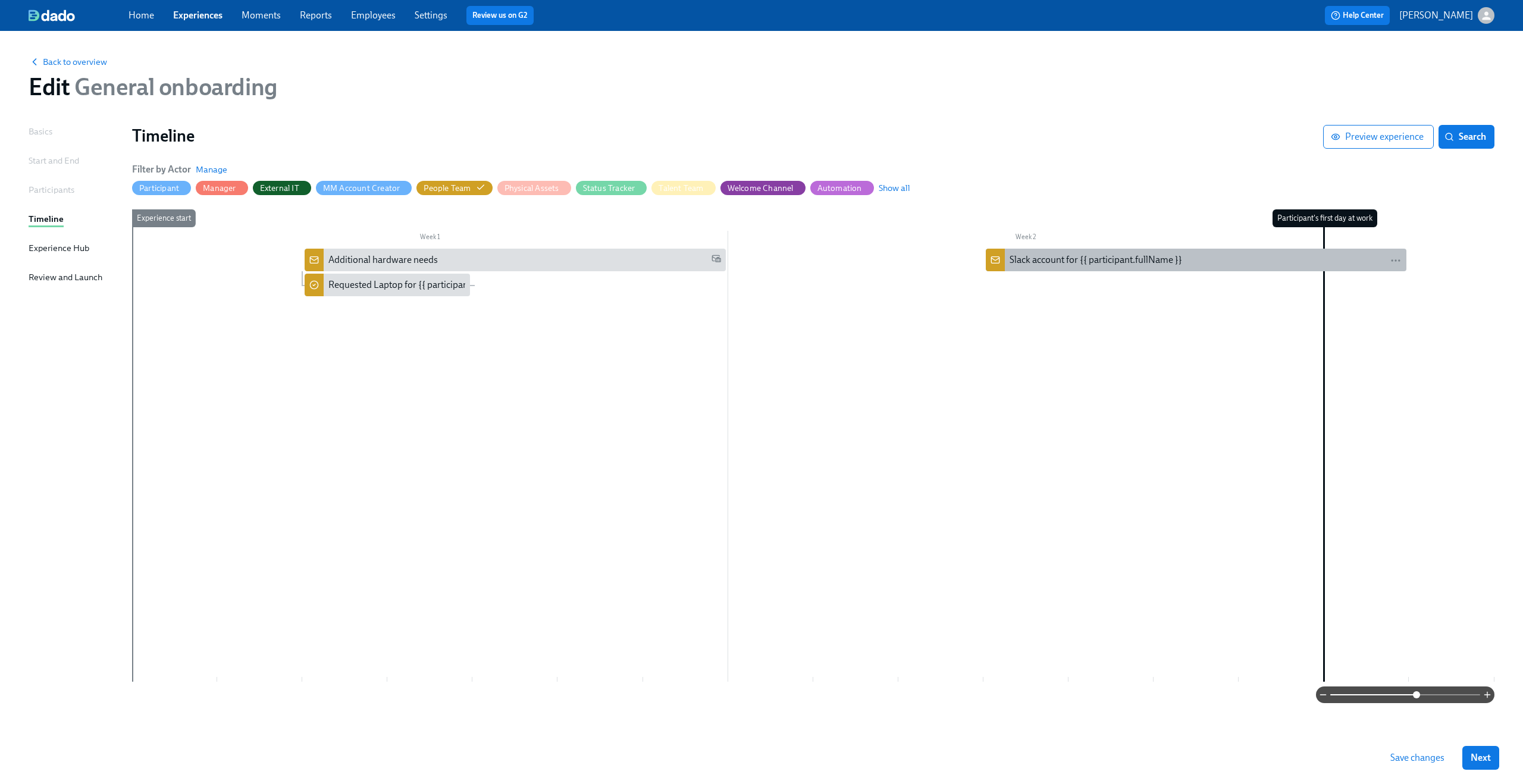
click at [1019, 261] on div "Slack account for {{ participant.fullName }}" at bounding box center [1096, 260] width 172 height 13
click at [69, 62] on span "Back to overview" at bounding box center [68, 62] width 79 height 12
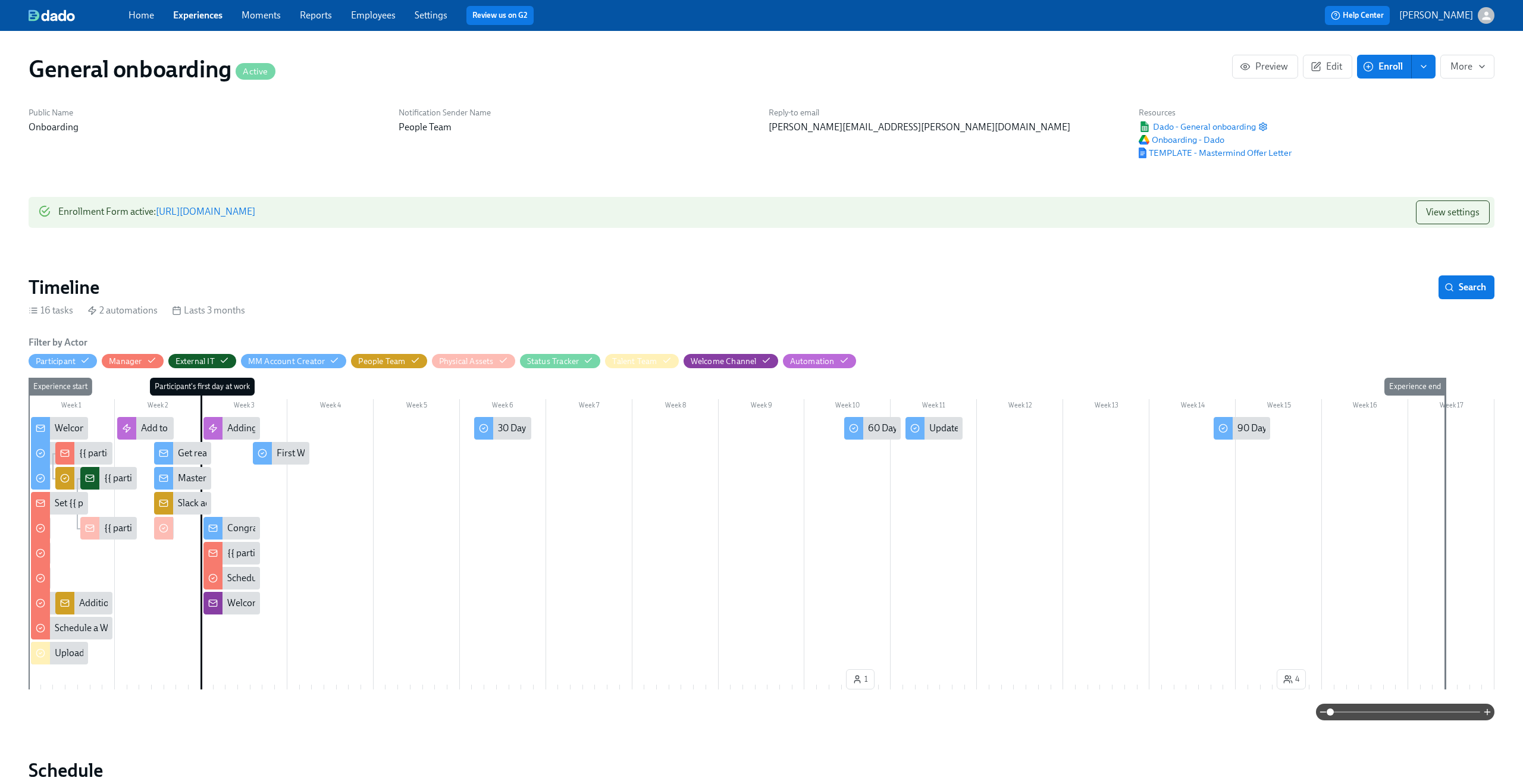
scroll to position [0, 1721]
click at [1473, 63] on span "More" at bounding box center [1467, 67] width 34 height 12
click at [1473, 63] on div at bounding box center [762, 392] width 1523 height 784
click at [1271, 61] on span "Preview" at bounding box center [1265, 67] width 46 height 12
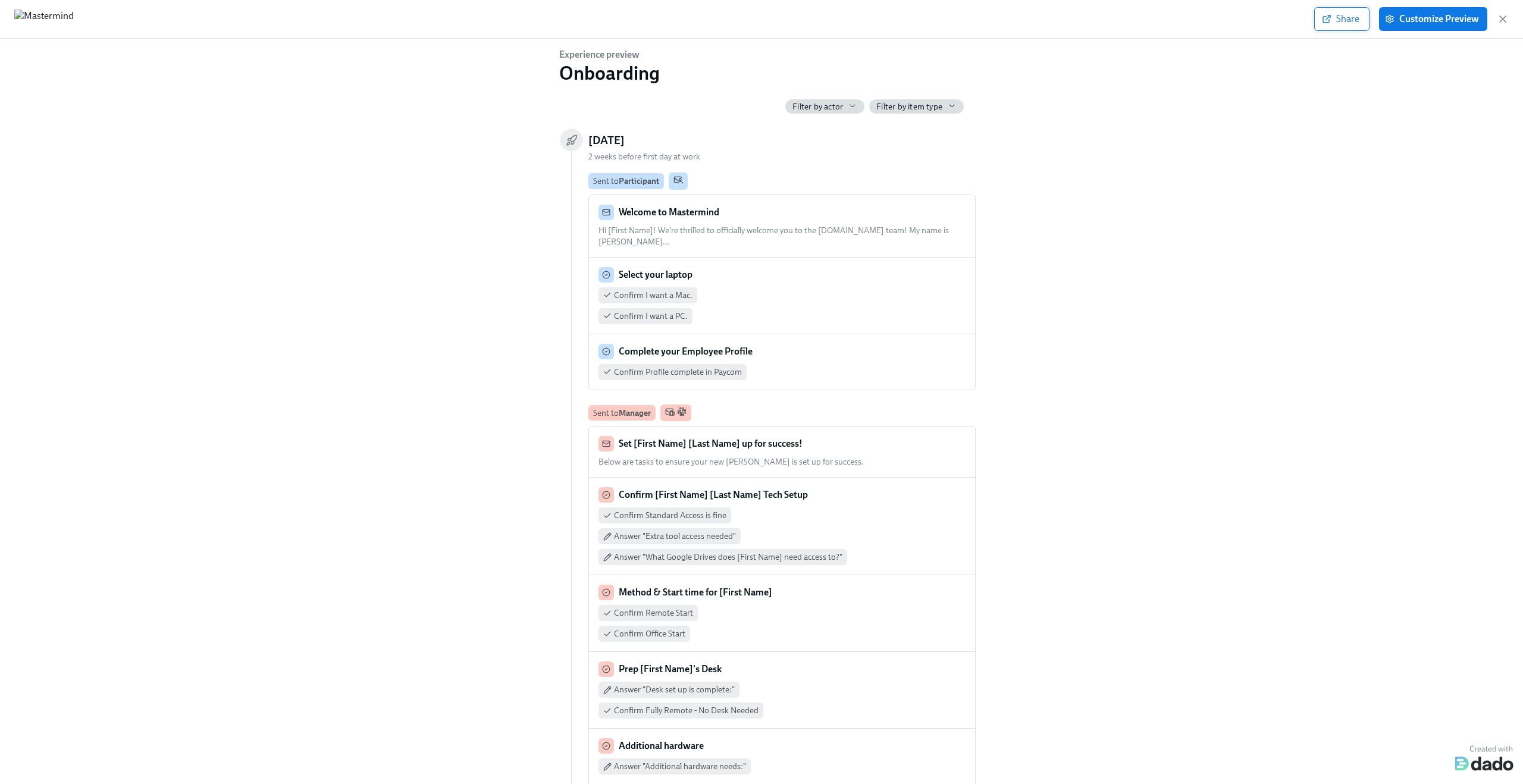
click at [1357, 16] on span "Share" at bounding box center [1342, 19] width 35 height 12
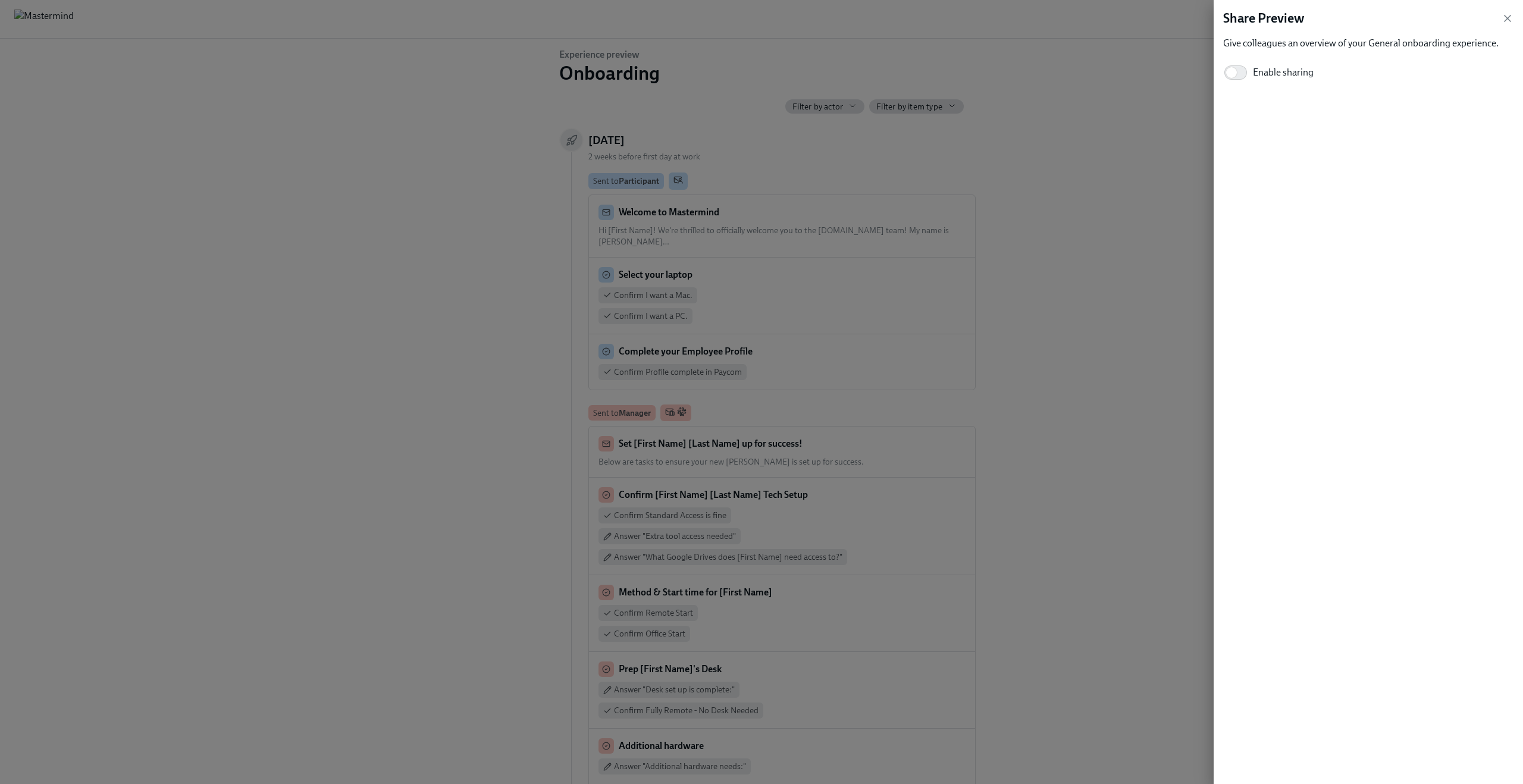
click at [1138, 89] on div at bounding box center [762, 392] width 1523 height 784
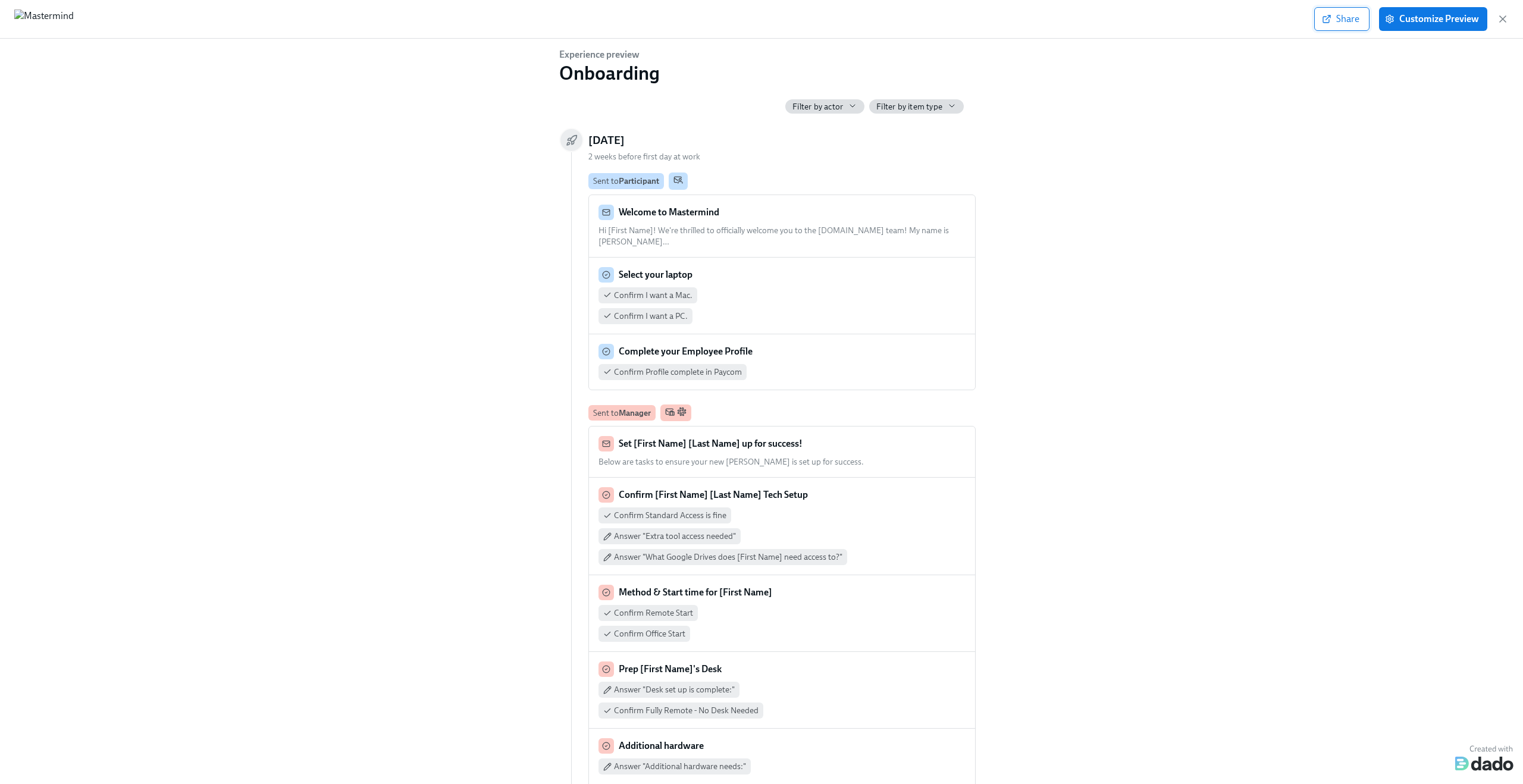
click at [1340, 19] on span "Share" at bounding box center [1342, 19] width 35 height 12
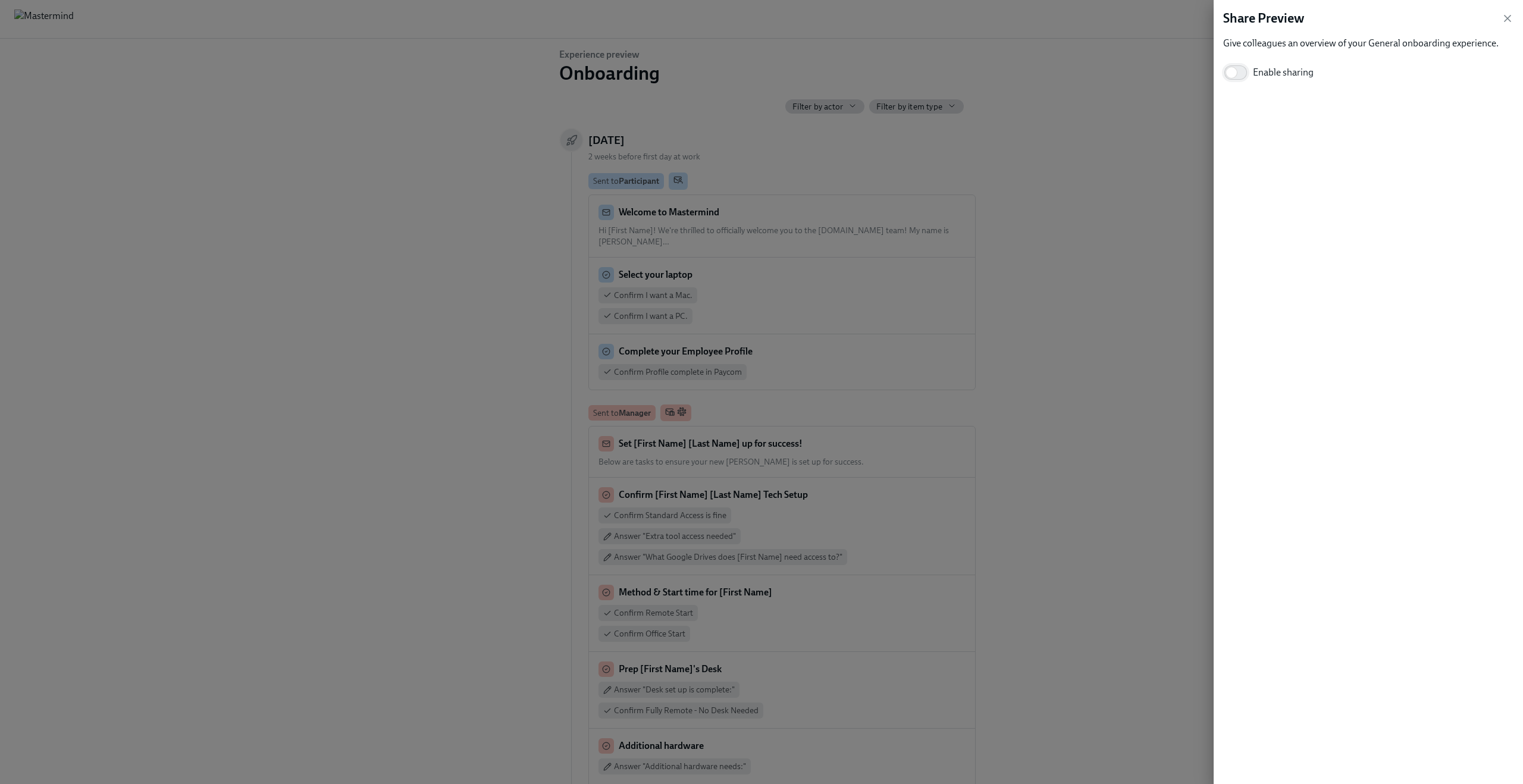
click at [1240, 72] on input "Enable sharing" at bounding box center [1231, 72] width 79 height 26
checkbox input "true"
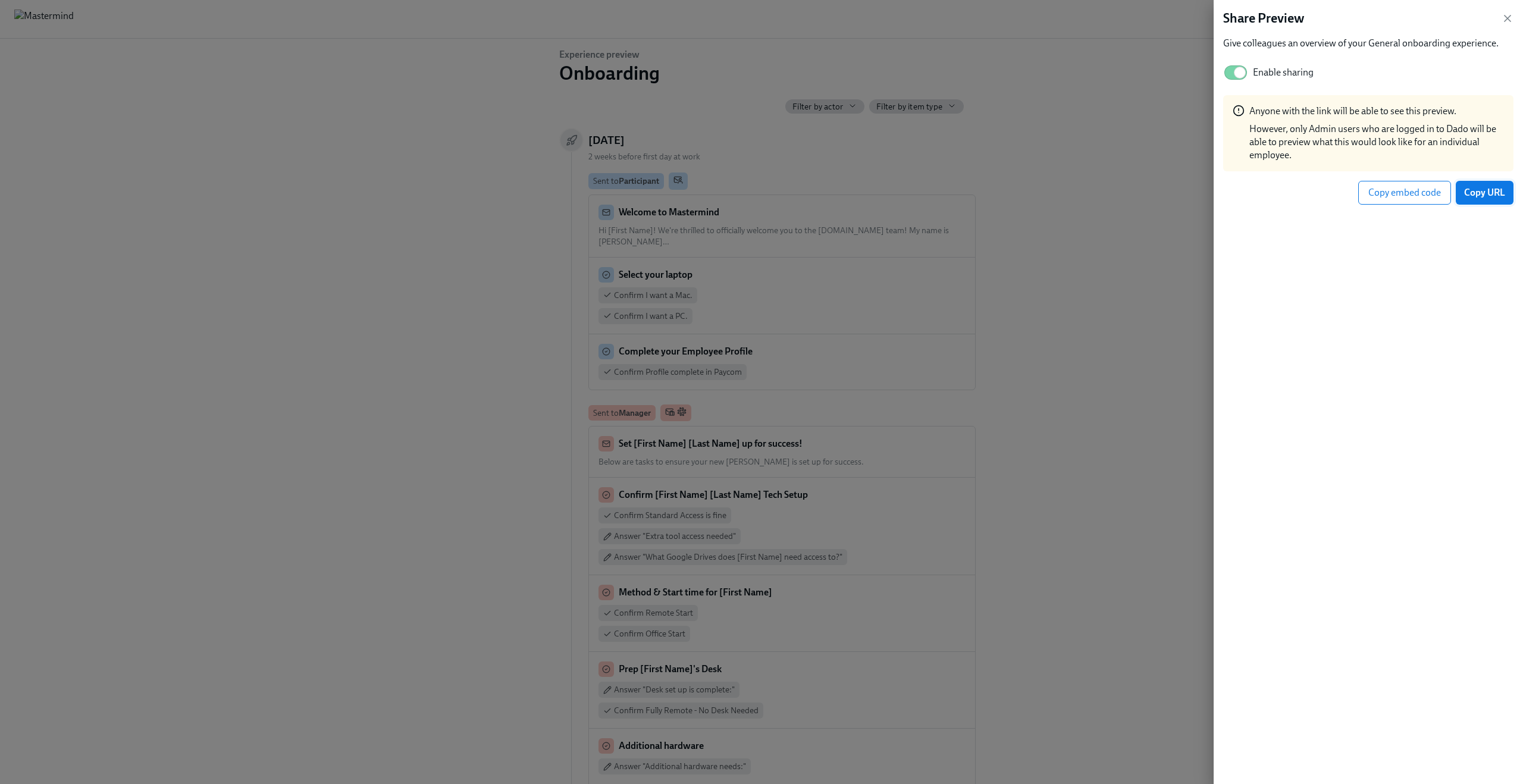
click at [1491, 195] on span "Copy URL" at bounding box center [1485, 193] width 41 height 12
click at [1508, 22] on icon "button" at bounding box center [1508, 18] width 12 height 12
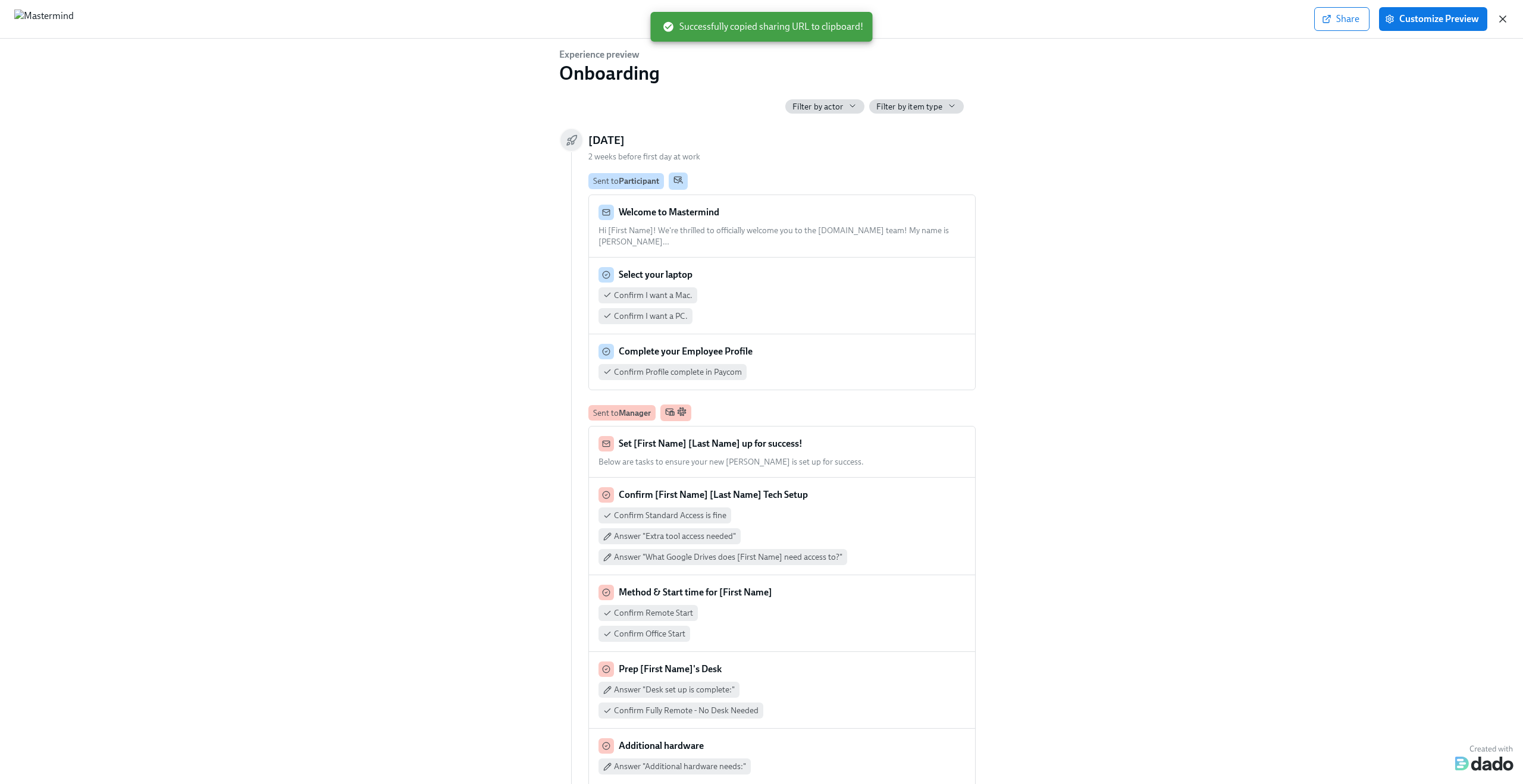
click at [1501, 13] on icon "button" at bounding box center [1503, 19] width 12 height 12
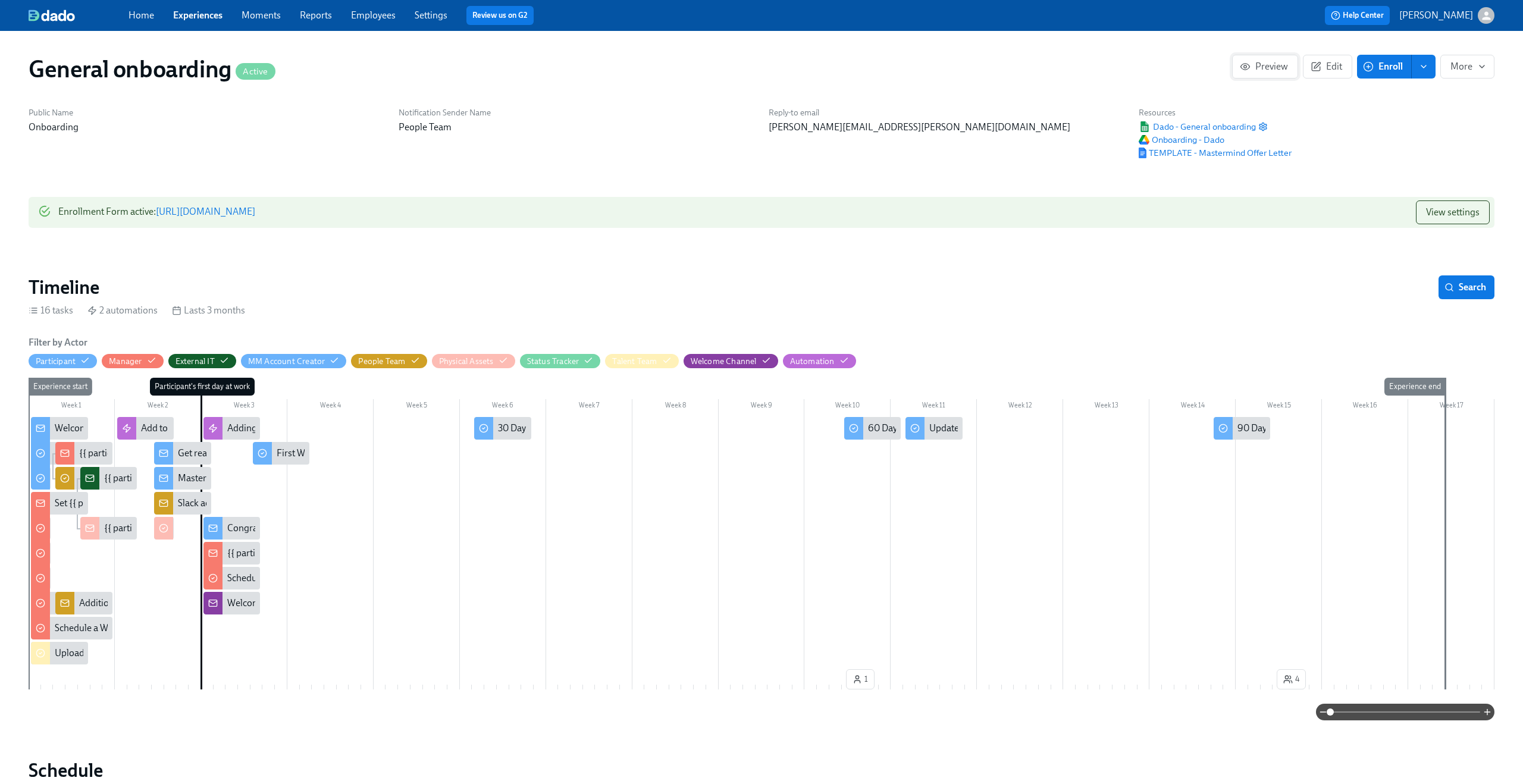
click at [1254, 64] on span "Preview" at bounding box center [1265, 67] width 46 height 12
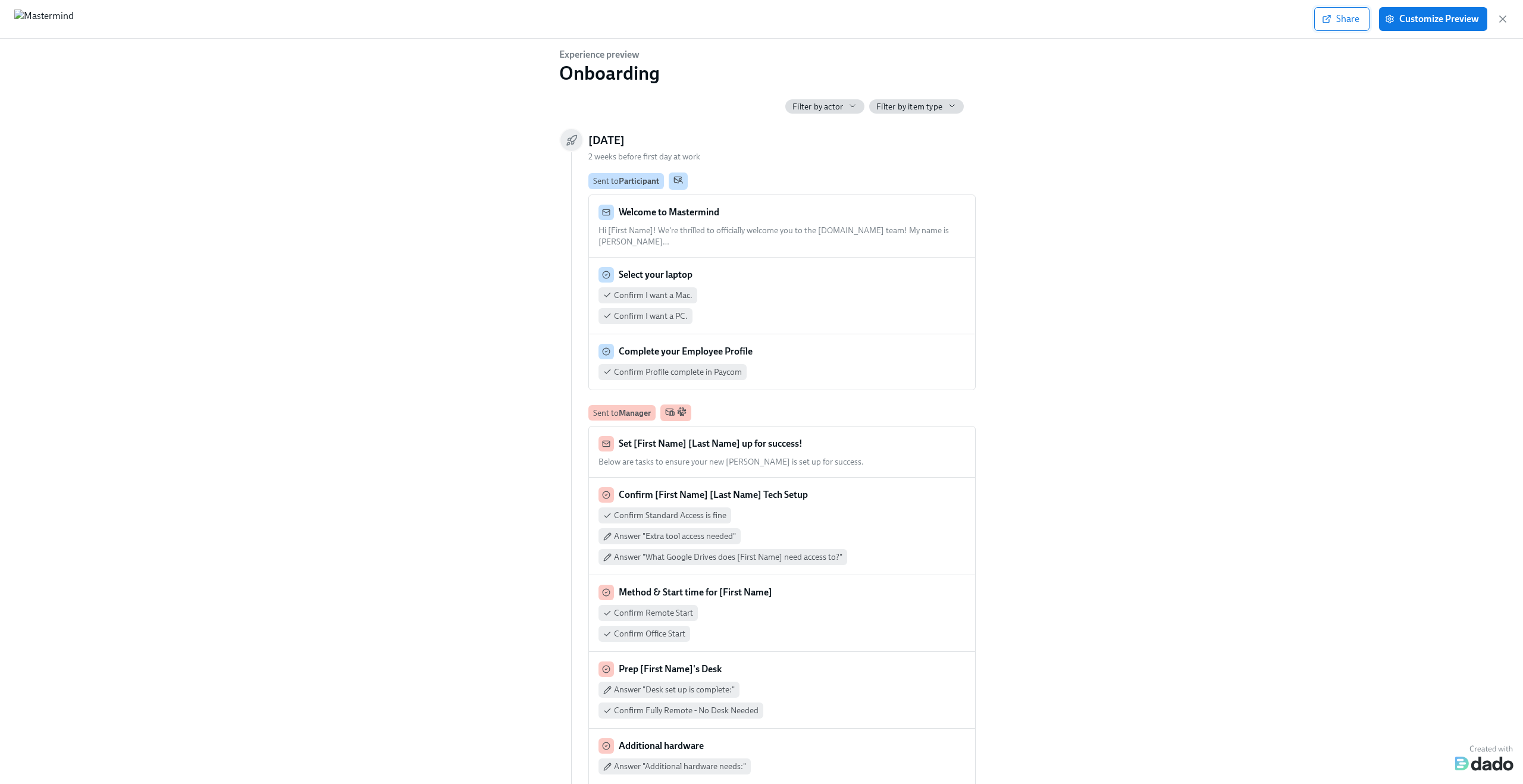
click at [1349, 19] on span "Share" at bounding box center [1342, 19] width 35 height 12
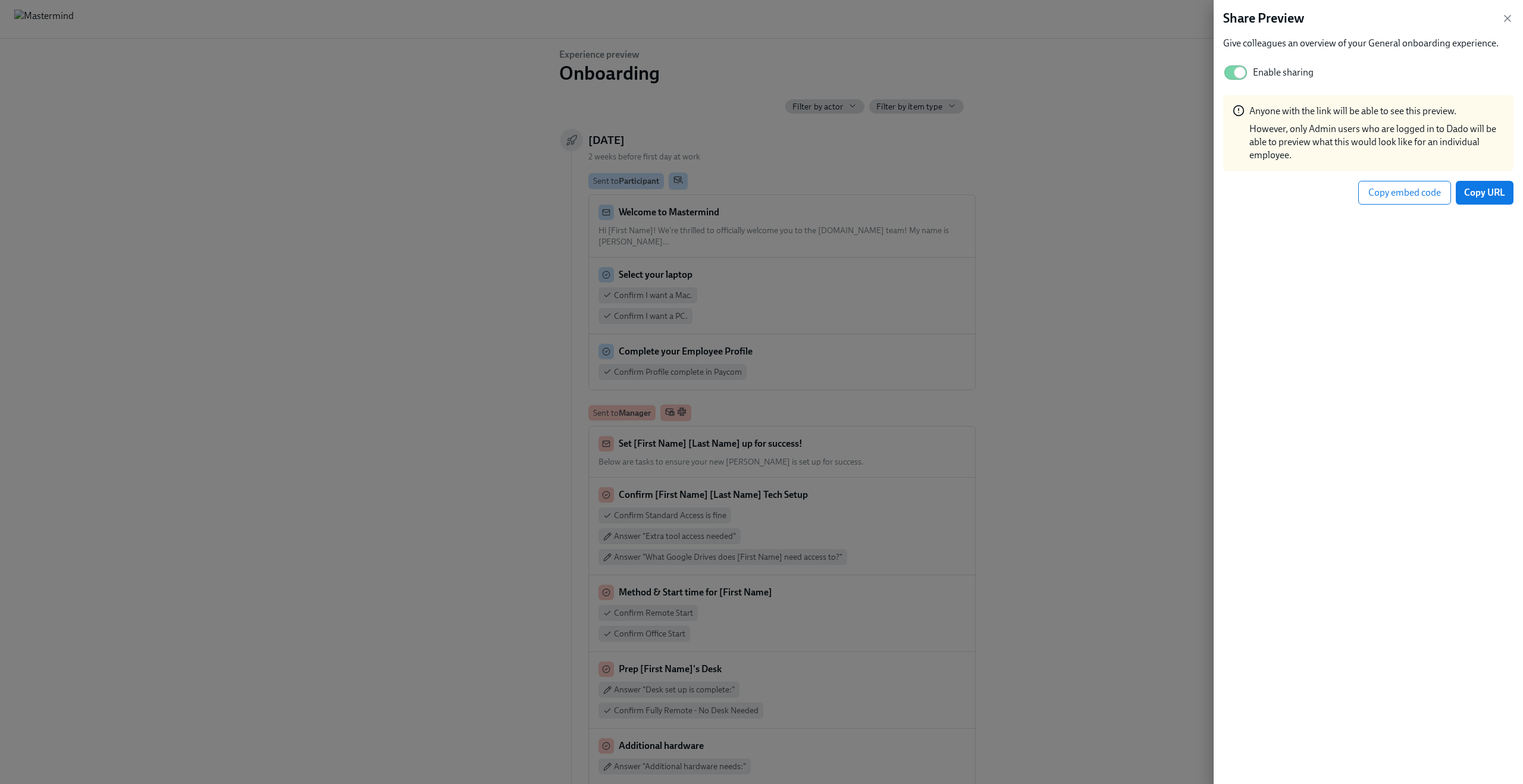
click at [1096, 135] on div at bounding box center [762, 392] width 1523 height 784
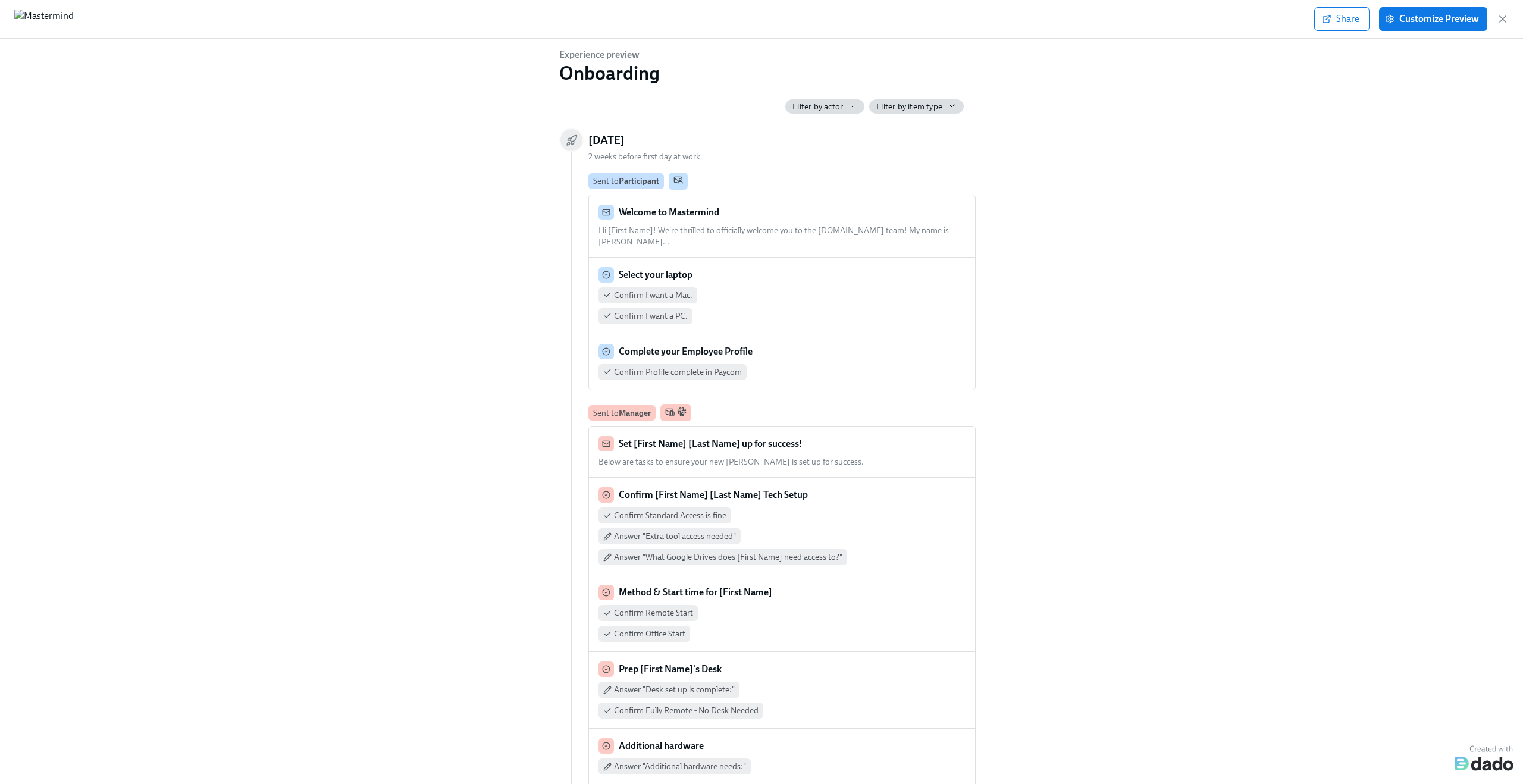
click at [845, 109] on div "Filter by actor" at bounding box center [825, 107] width 65 height 12
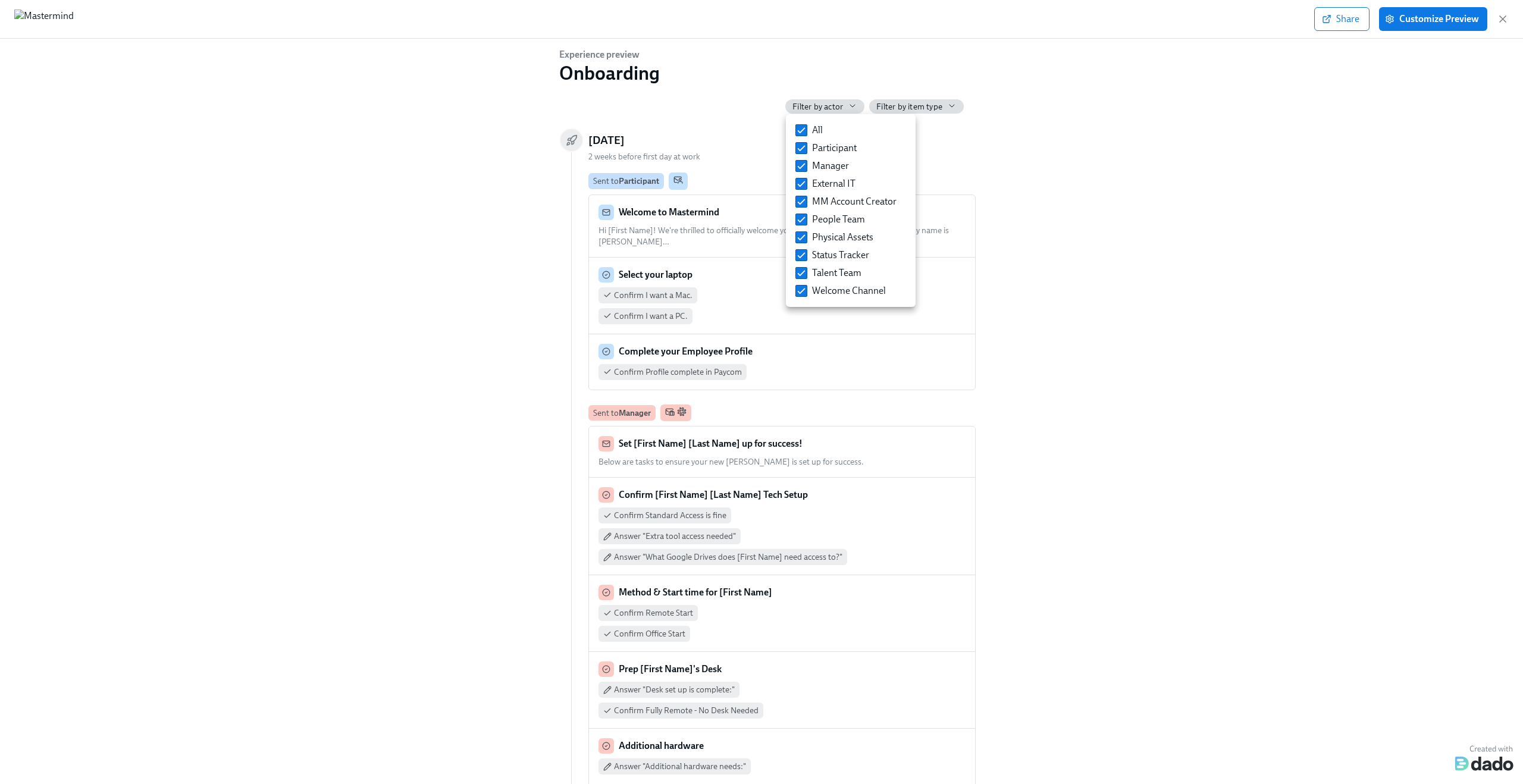
click at [880, 104] on div at bounding box center [762, 392] width 1523 height 784
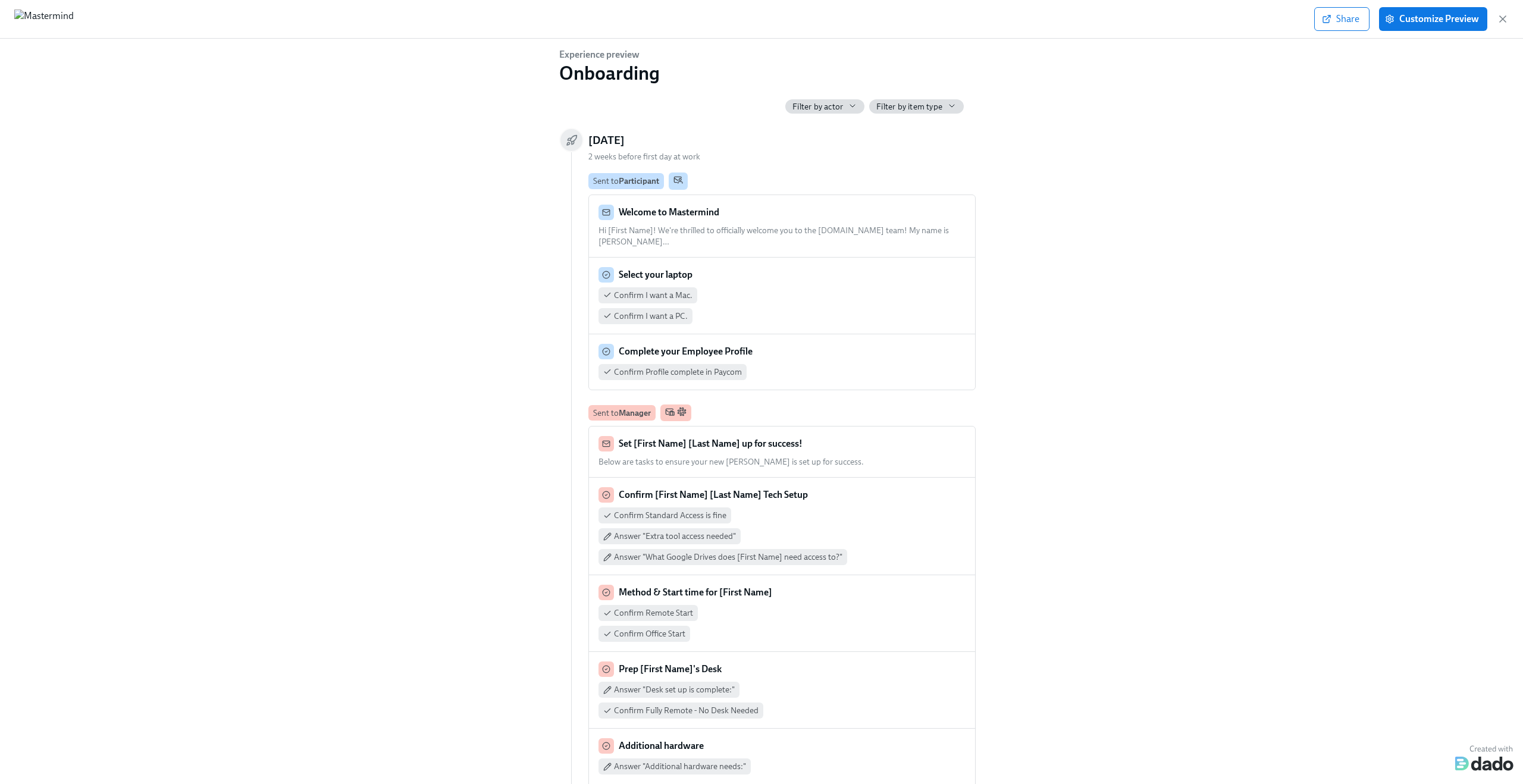
click at [880, 104] on span "Filter by item type" at bounding box center [909, 107] width 66 height 12
click at [837, 101] on div at bounding box center [762, 392] width 1523 height 784
click at [836, 102] on span "Filter by actor" at bounding box center [818, 107] width 51 height 12
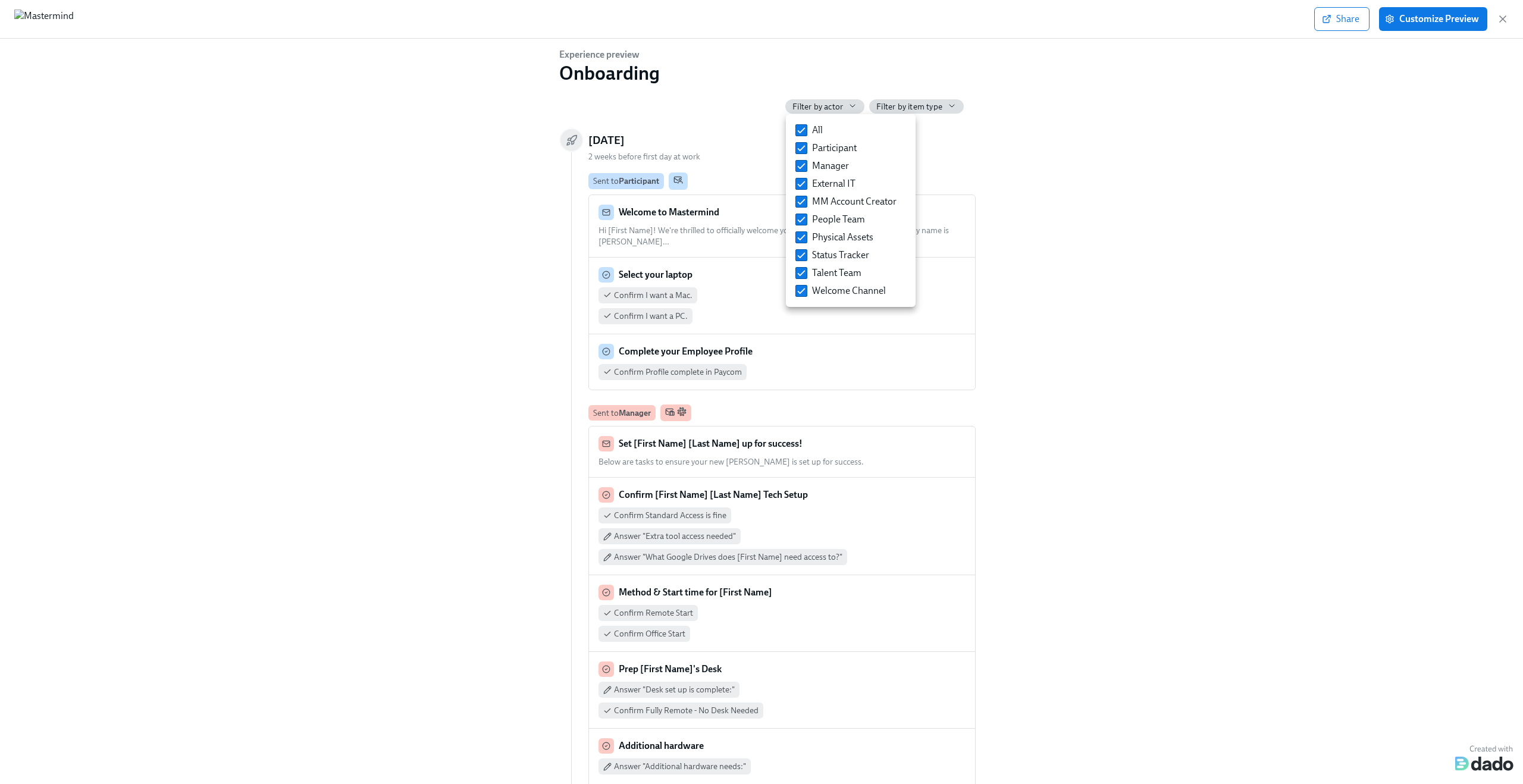
click at [1028, 161] on div at bounding box center [762, 392] width 1523 height 784
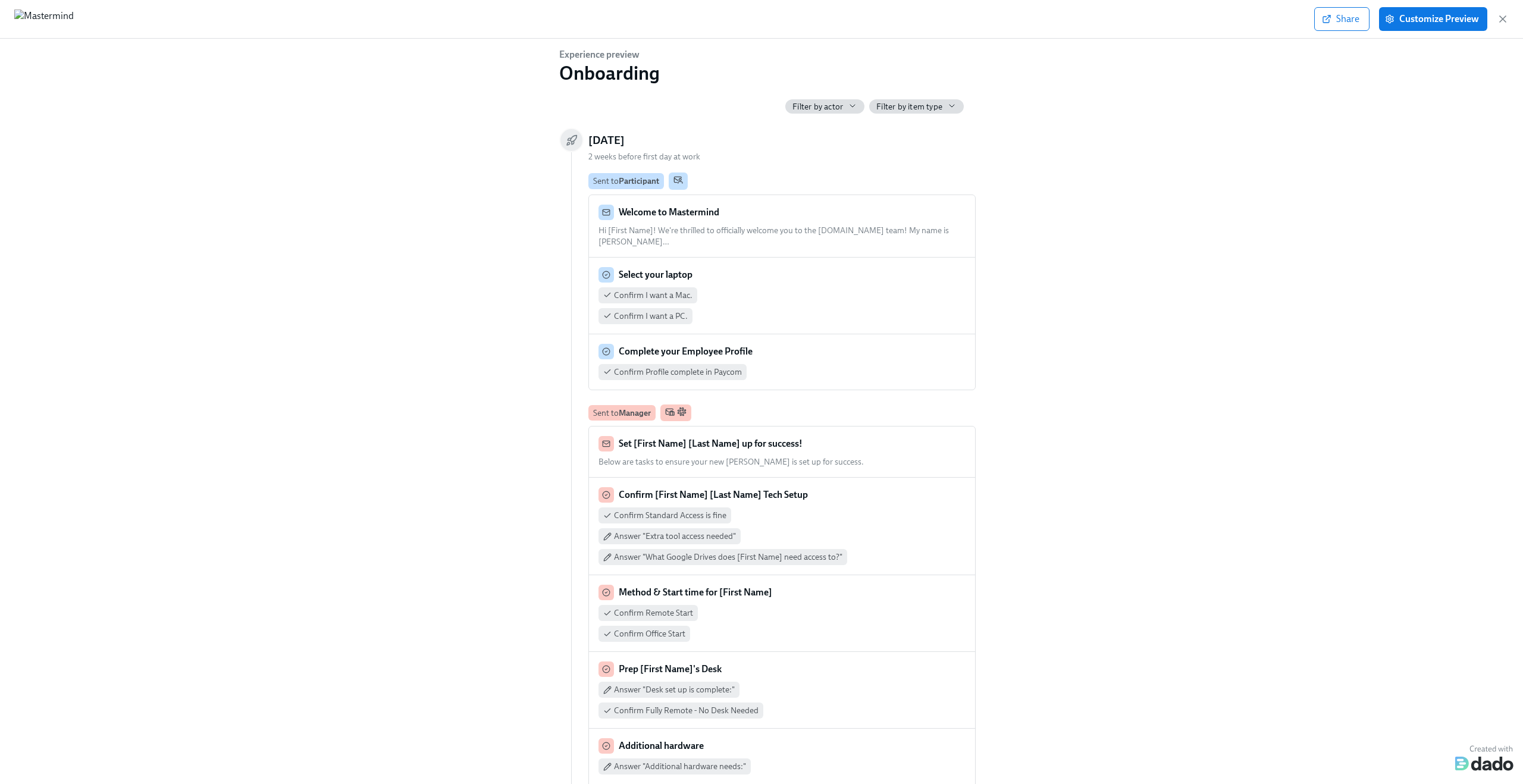
click at [1208, 94] on div "Experience preview Onboarding Filter by actor Filter by item type Monday, Octob…" at bounding box center [762, 409] width 1485 height 721
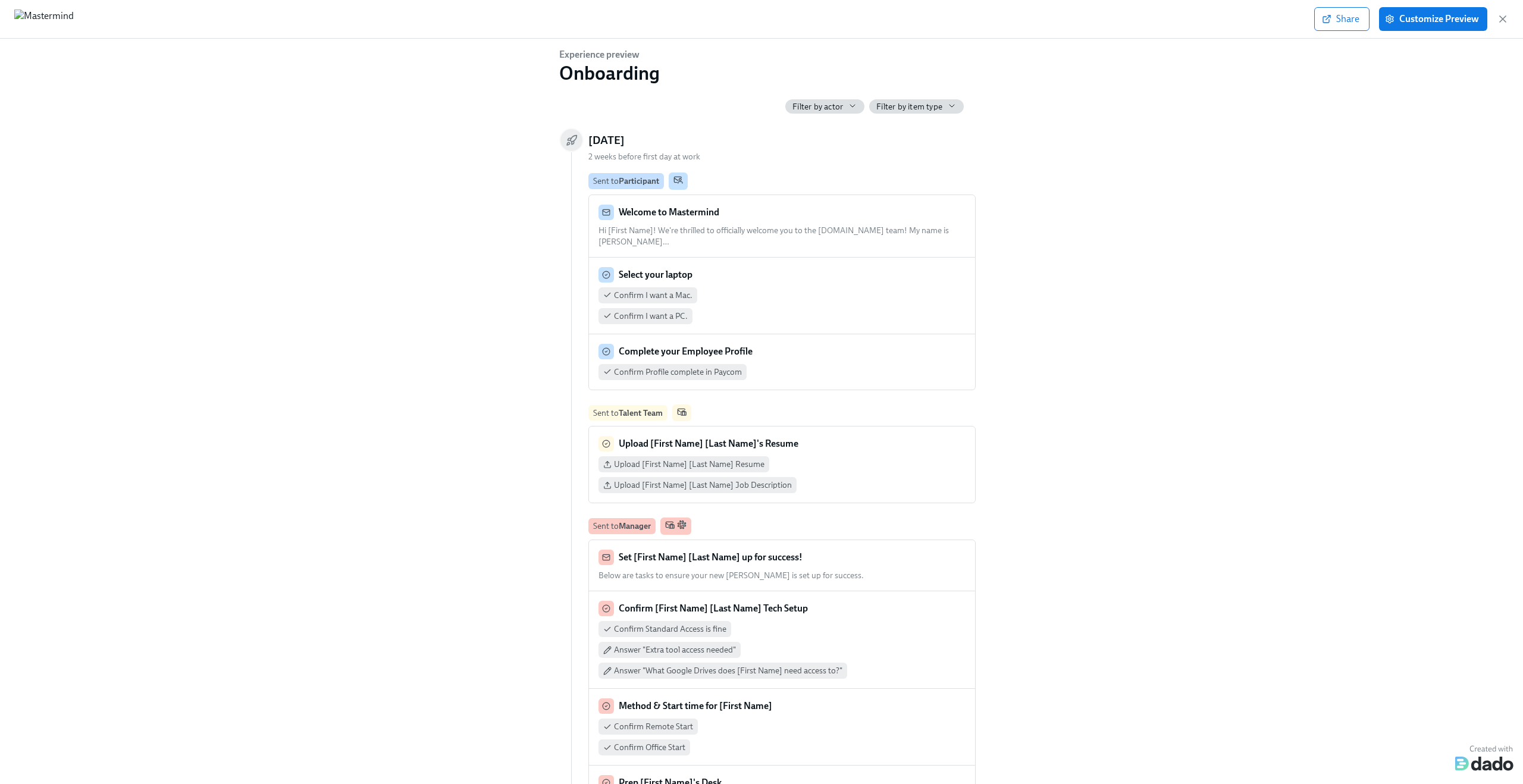
click at [320, 117] on div "Experience preview Onboarding Filter by actor Filter by item type Monday, Octob…" at bounding box center [762, 409] width 1485 height 721
click at [825, 105] on span "Filter by actor" at bounding box center [818, 107] width 51 height 12
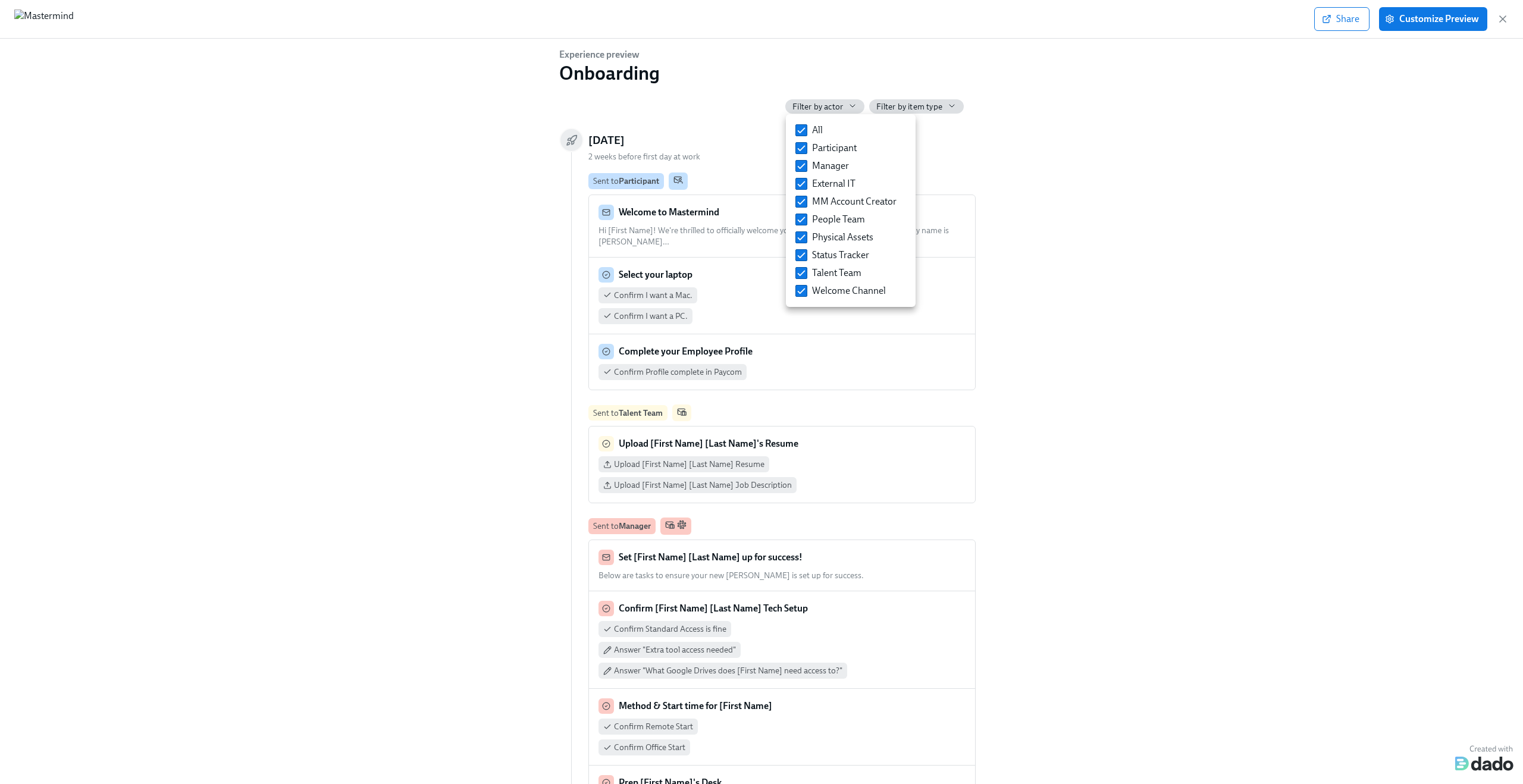
click at [1122, 147] on div at bounding box center [762, 392] width 1523 height 784
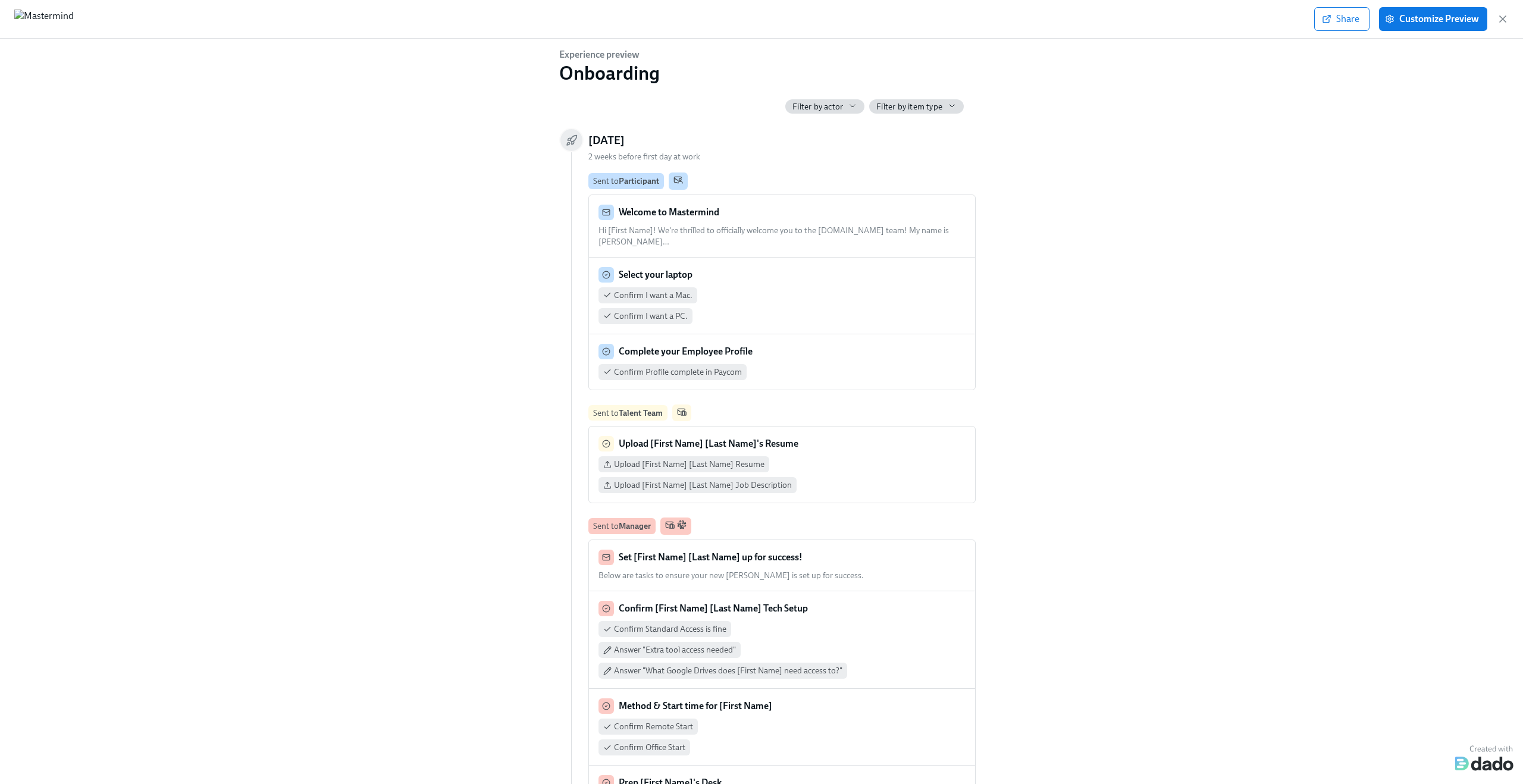
click at [1086, 131] on div "Experience preview Onboarding Filter by actor Filter by item type Monday, Octob…" at bounding box center [762, 409] width 1485 height 721
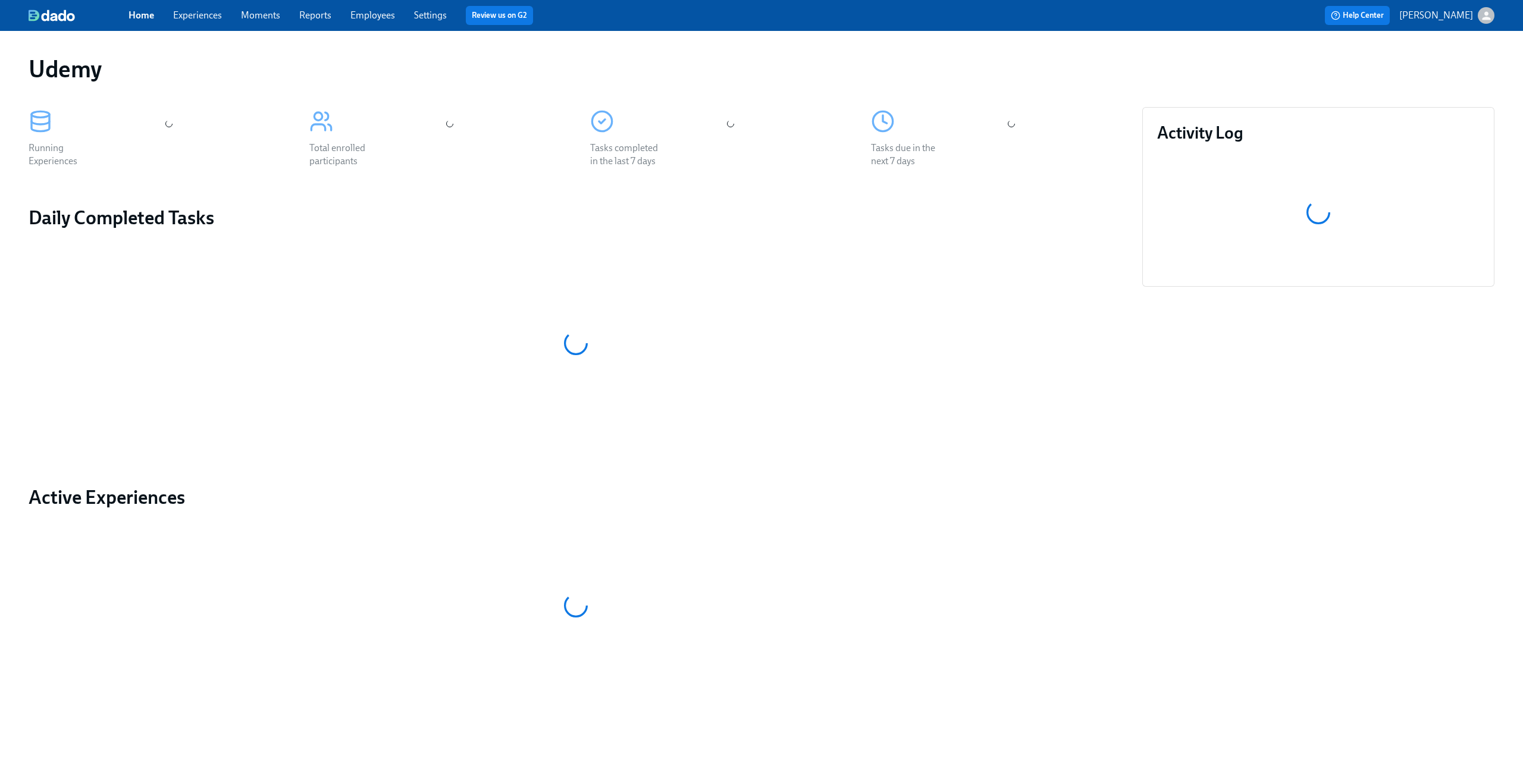
click at [196, 12] on link "Experiences" at bounding box center [197, 15] width 48 height 12
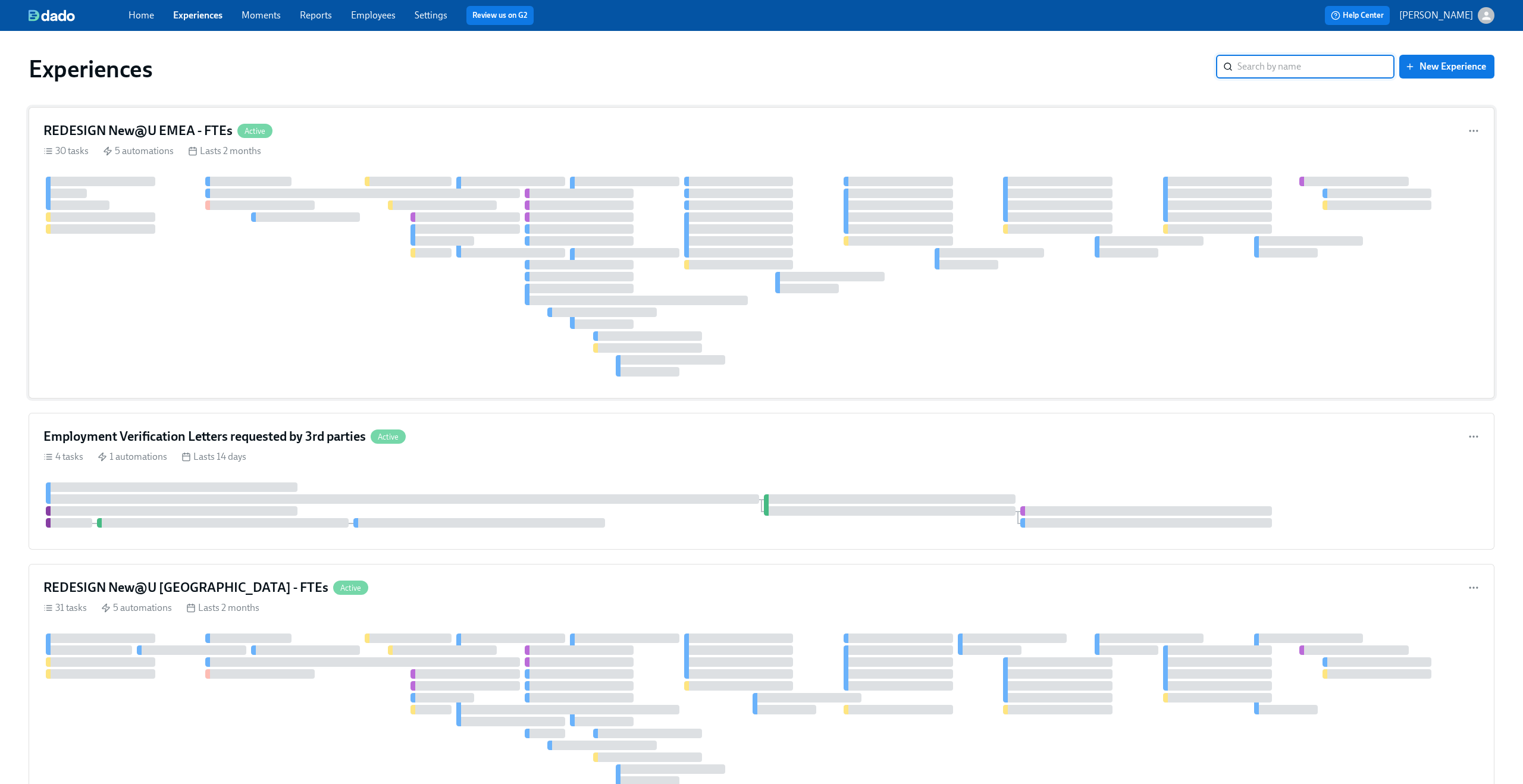
scroll to position [18, 0]
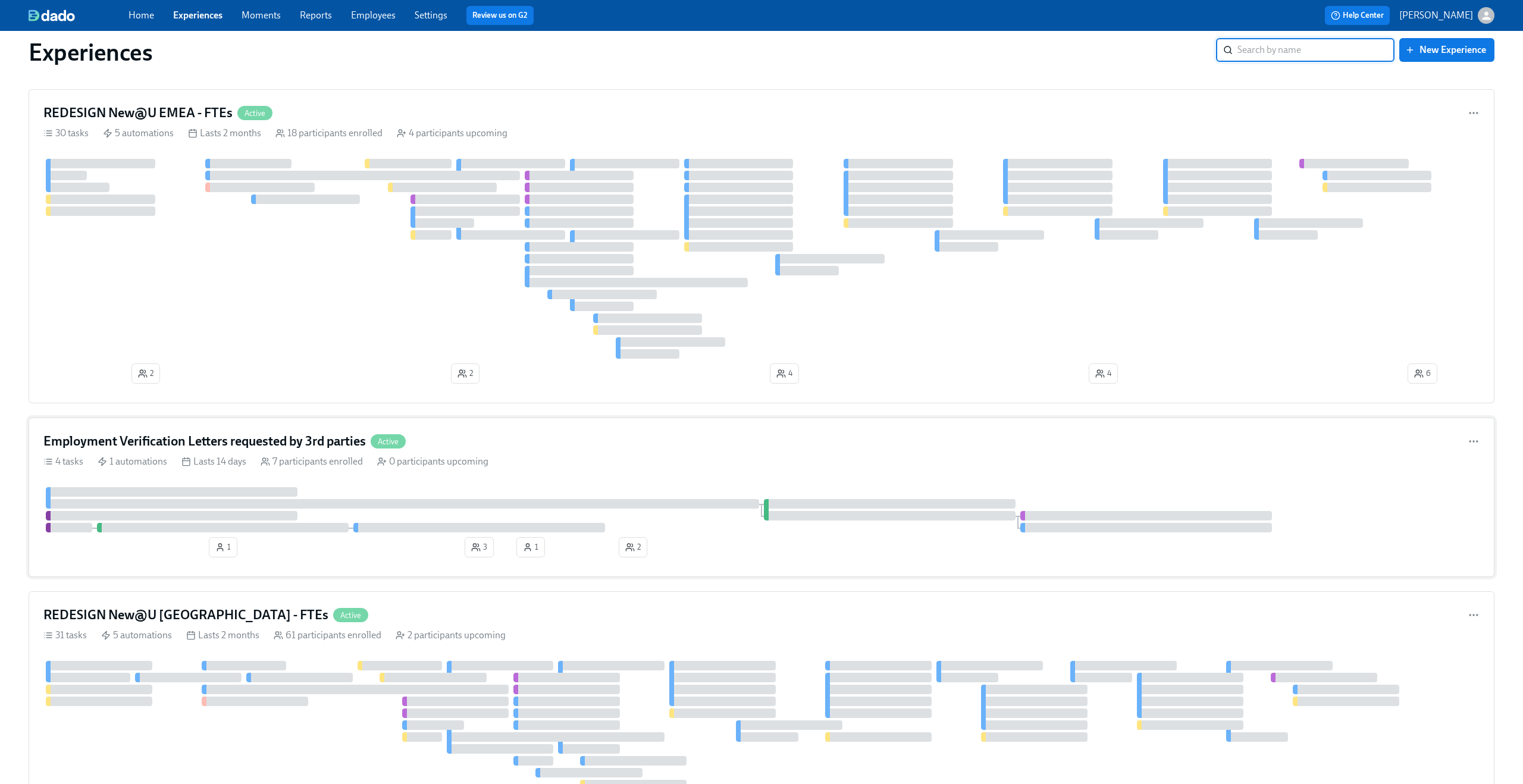
click at [628, 443] on div "Employment Verification Letters requested by 3rd parties Active" at bounding box center [762, 440] width 1436 height 18
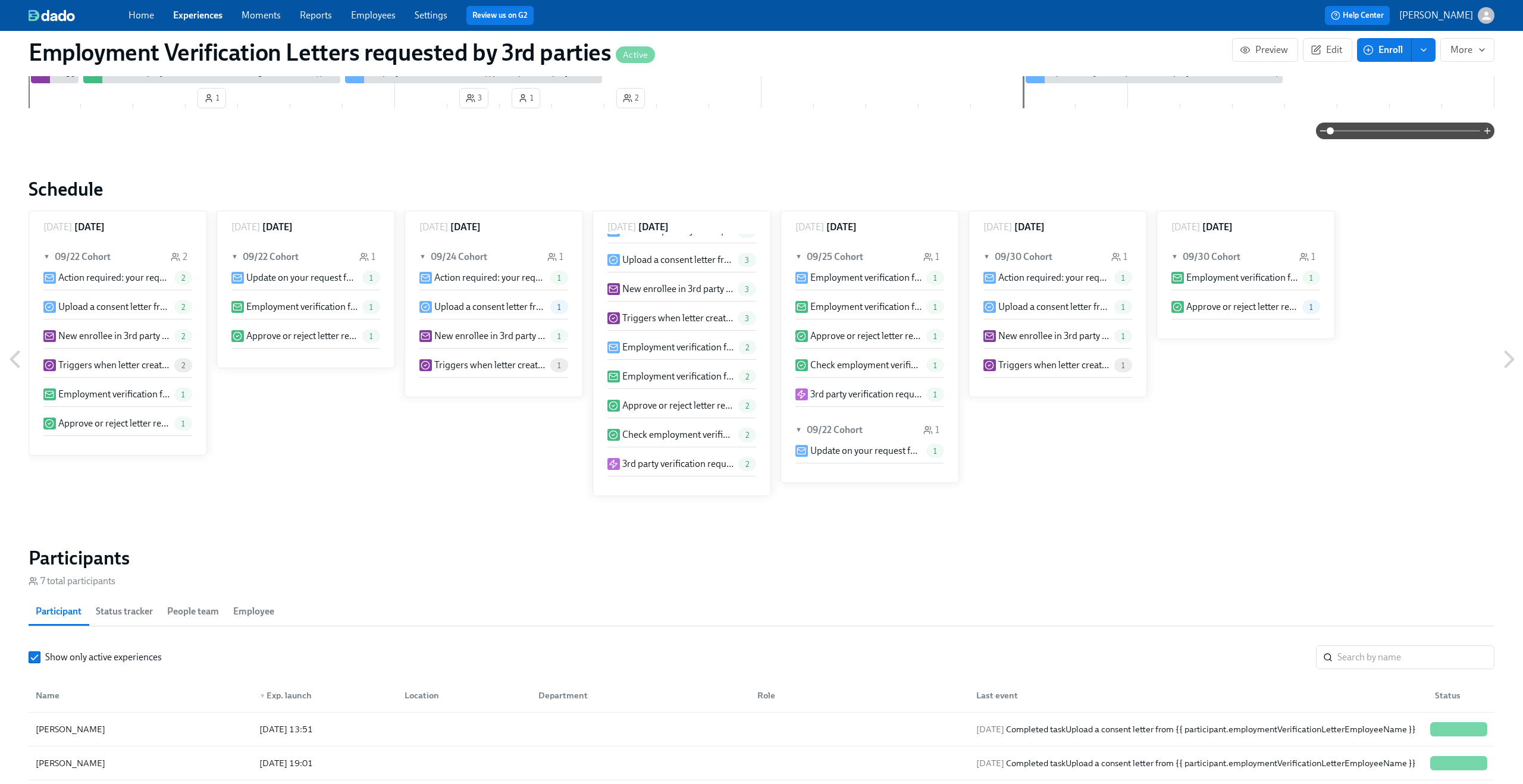
scroll to position [520, 0]
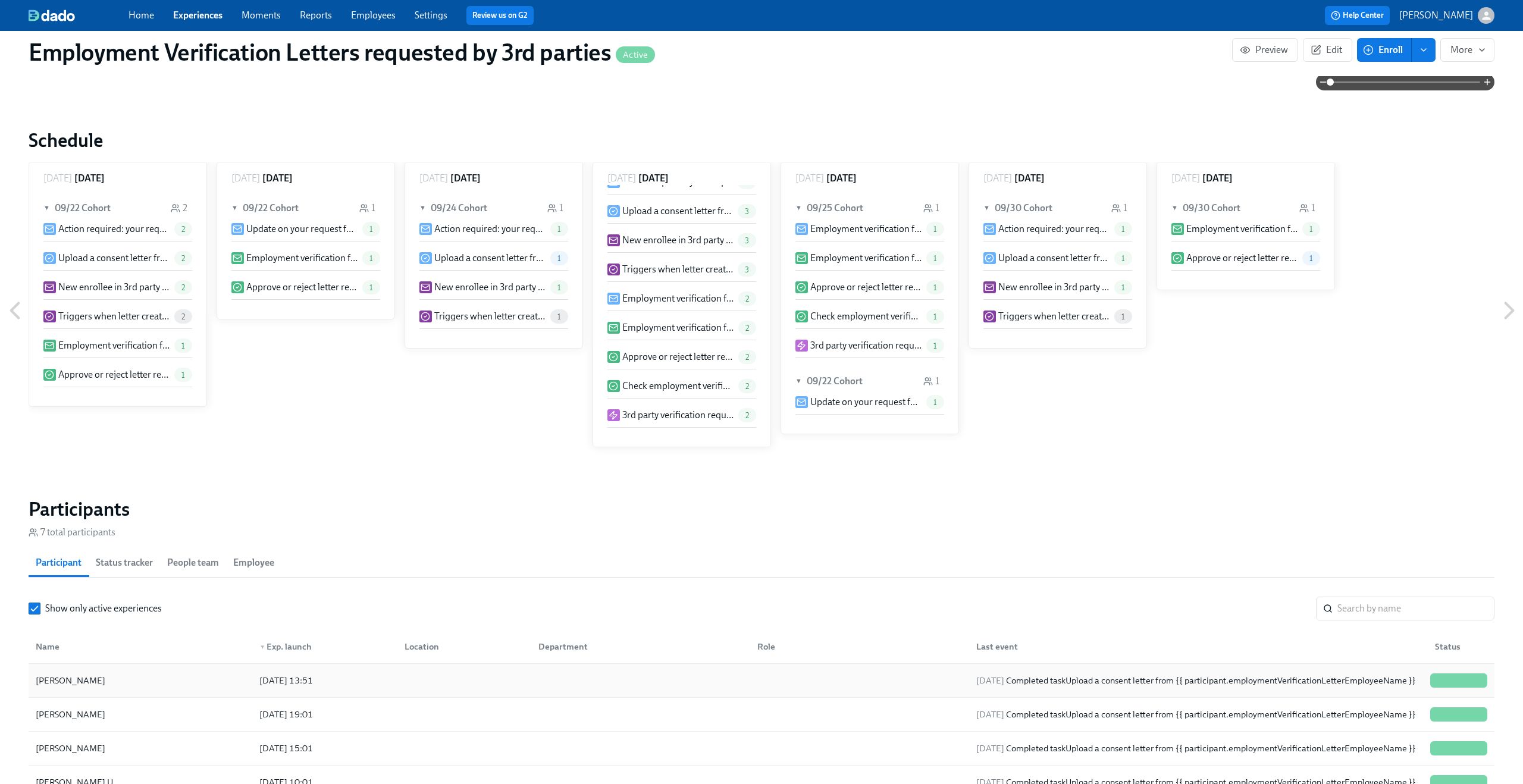
click at [700, 682] on div at bounding box center [639, 680] width 219 height 23
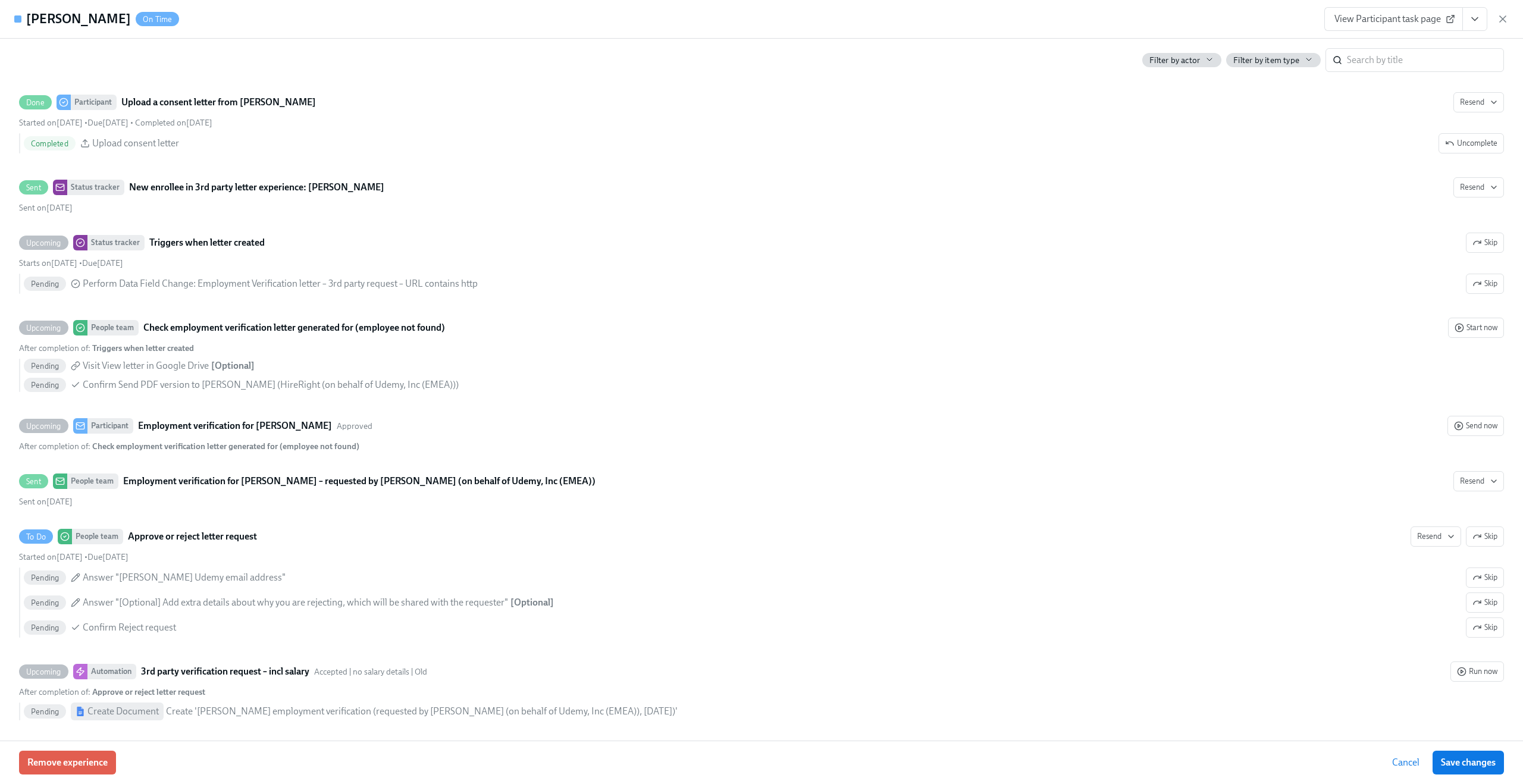
scroll to position [363, 0]
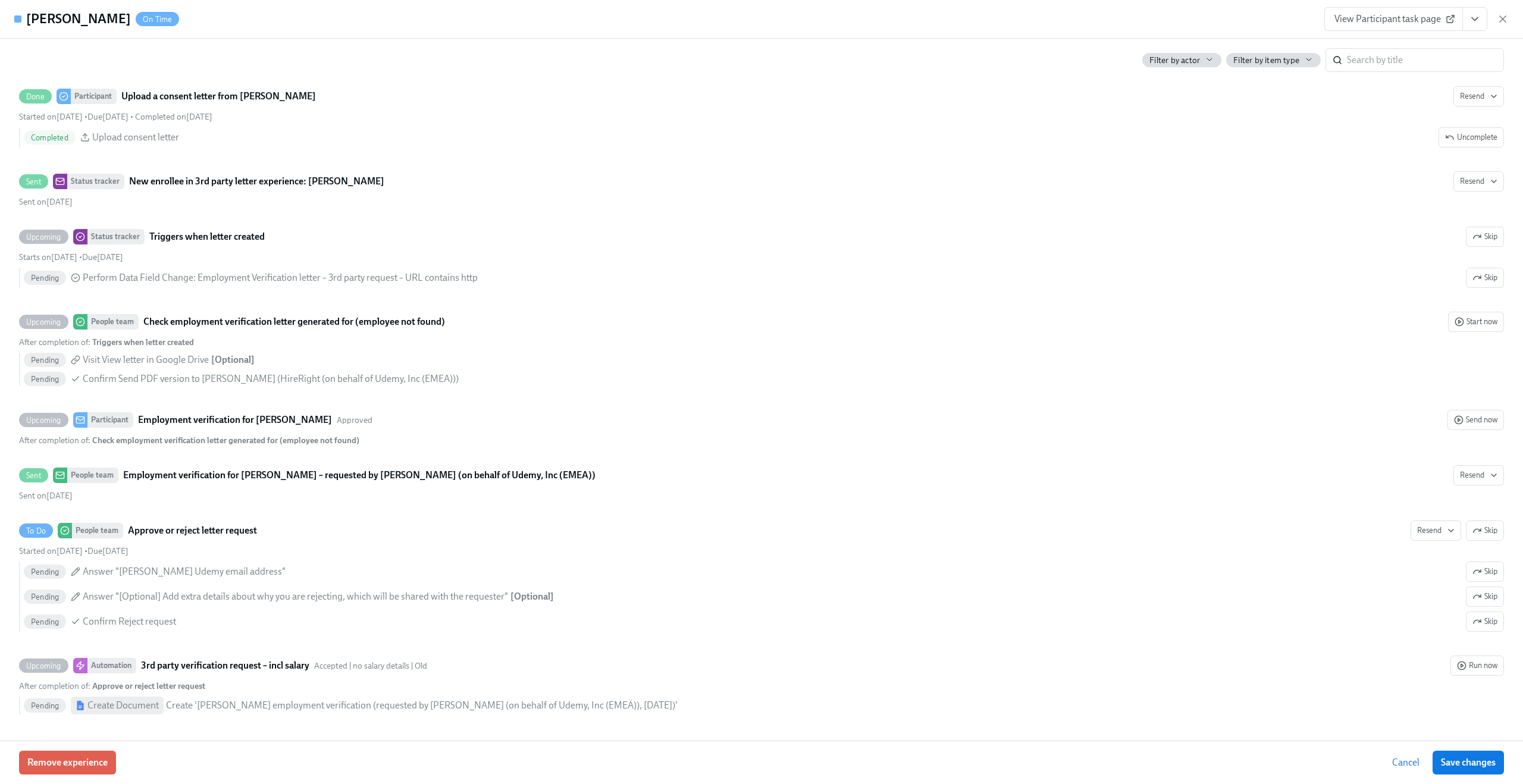
click at [1510, 23] on div "[PERSON_NAME] On Time View Participant task page" at bounding box center [762, 19] width 1523 height 38
click at [1500, 19] on icon "button" at bounding box center [1503, 19] width 12 height 12
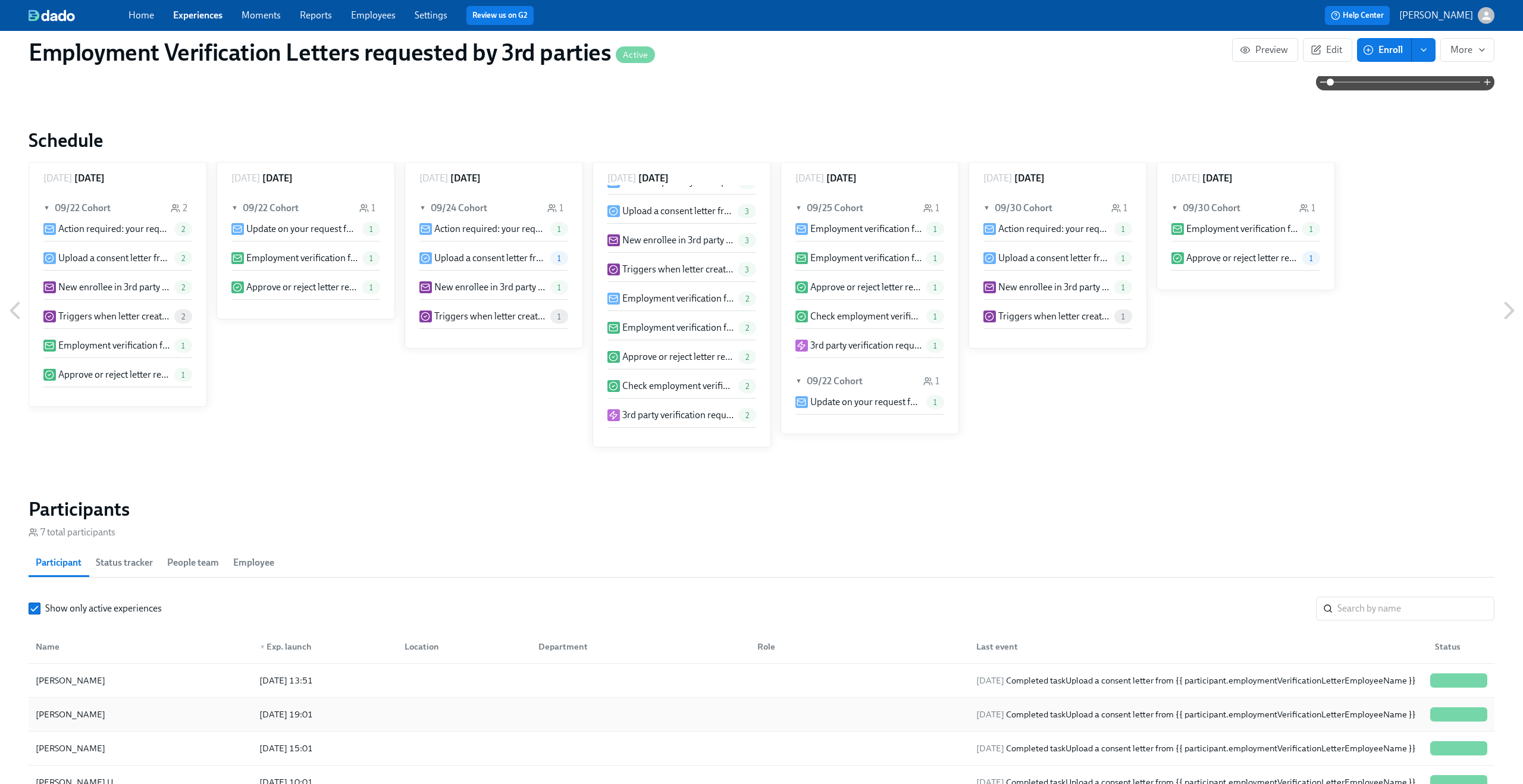
click at [767, 719] on div at bounding box center [858, 715] width 219 height 23
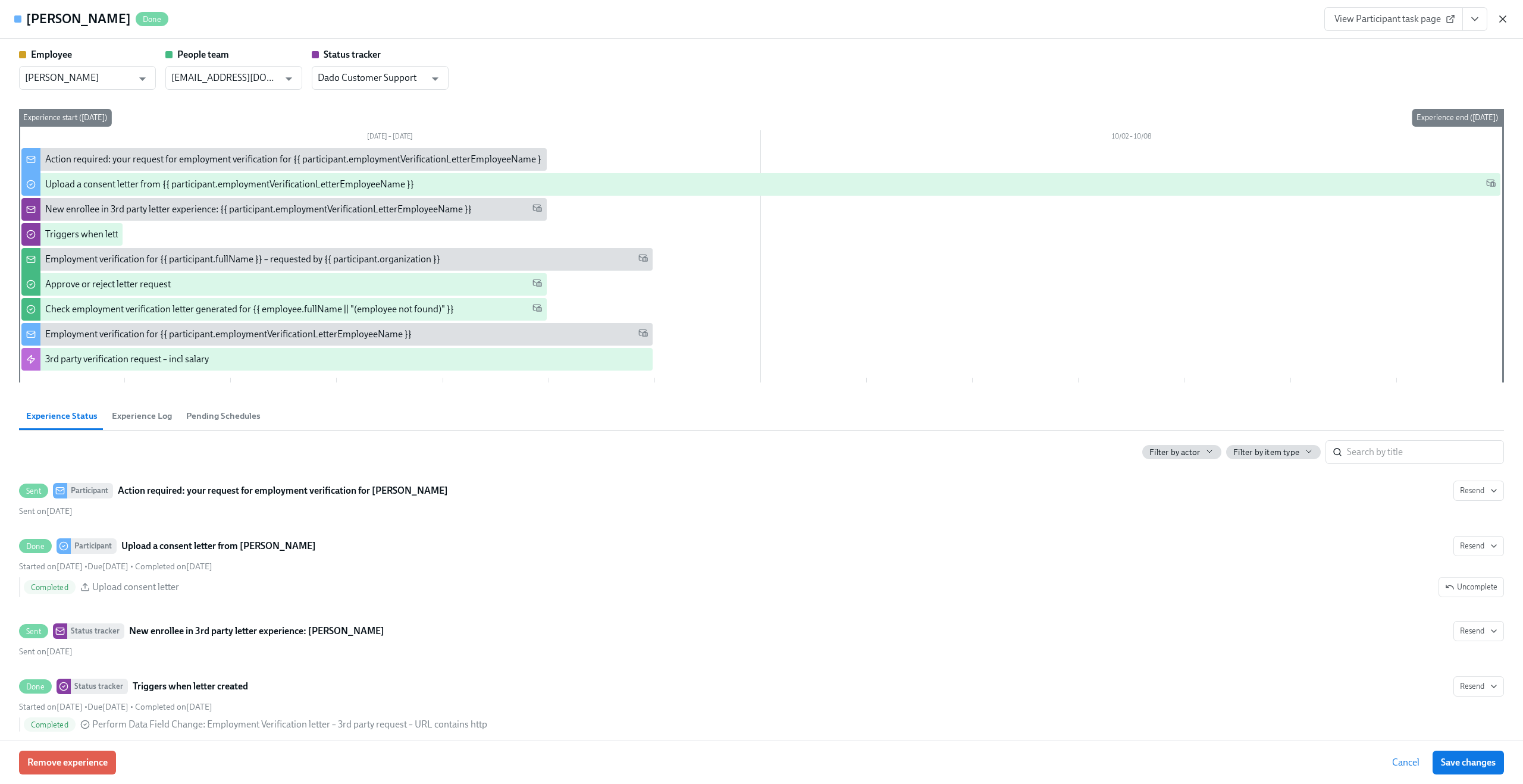
click at [1498, 17] on icon "button" at bounding box center [1503, 19] width 12 height 12
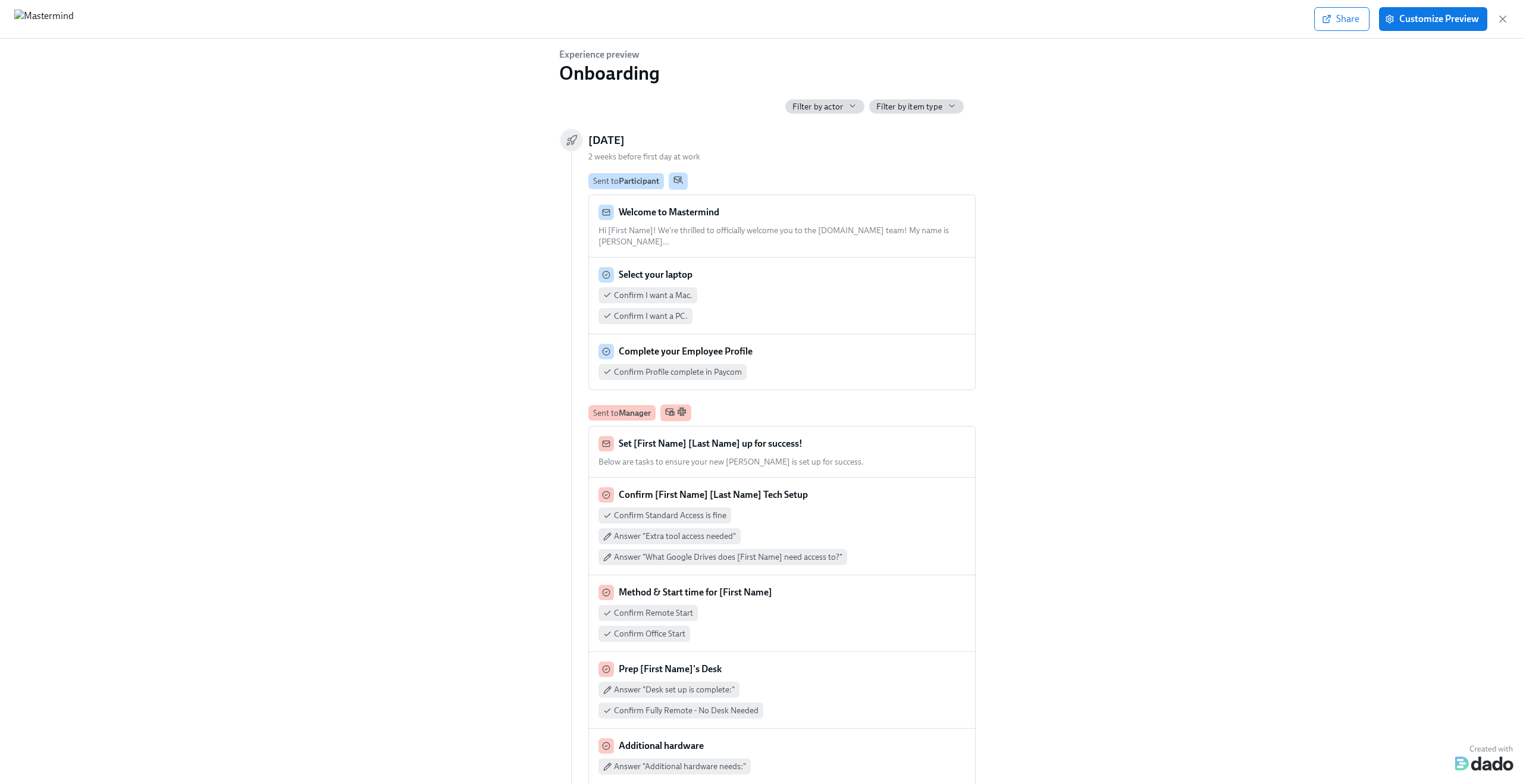
click at [350, 165] on div "Experience preview Onboarding Filter by actor Filter by item type [DATE] 2 week…" at bounding box center [762, 409] width 1485 height 721
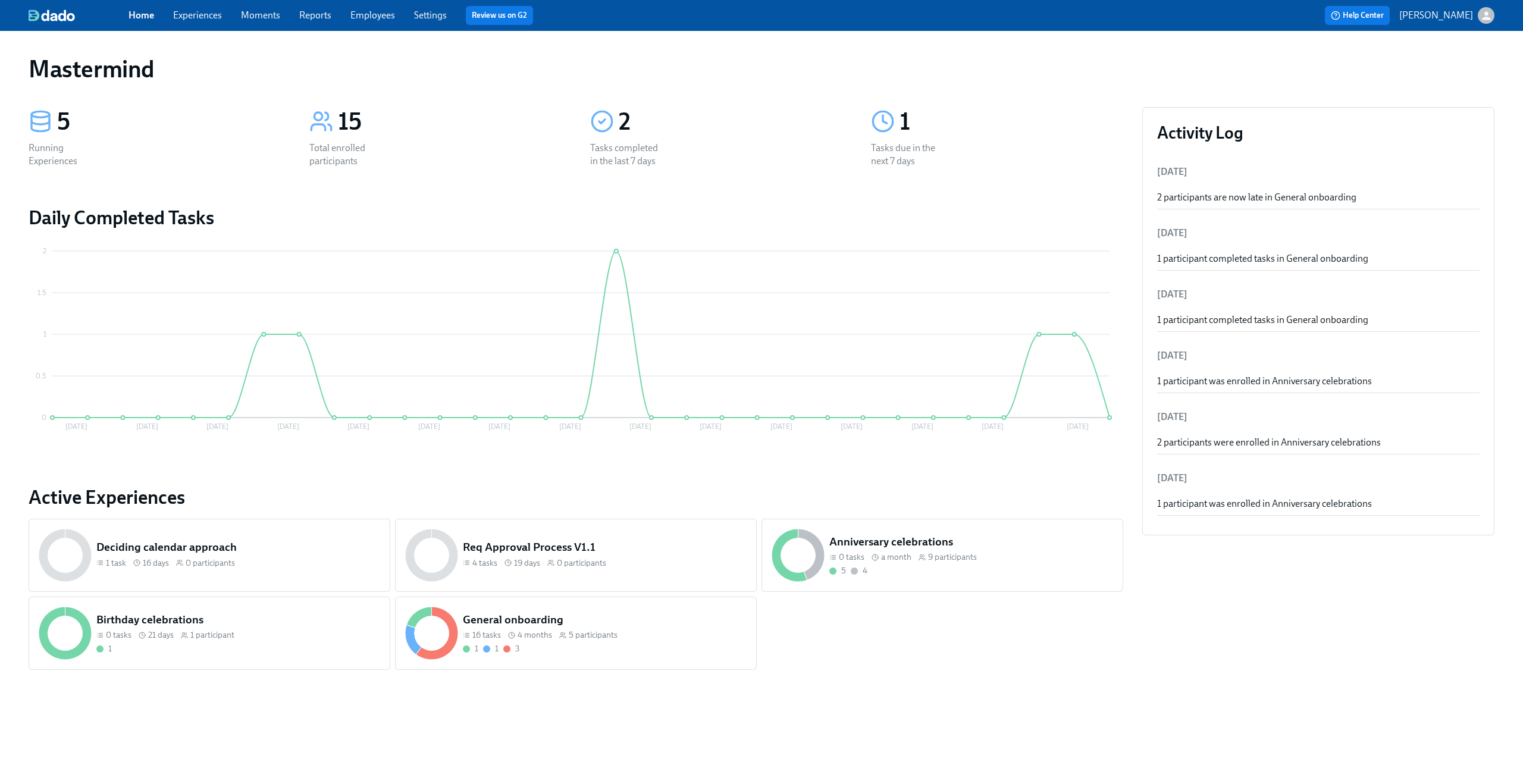
click at [200, 6] on div "Home Experiences Moments Reports Employees Settings Review us on G2" at bounding box center [470, 15] width 683 height 19
click at [199, 13] on link "Experiences" at bounding box center [197, 15] width 48 height 12
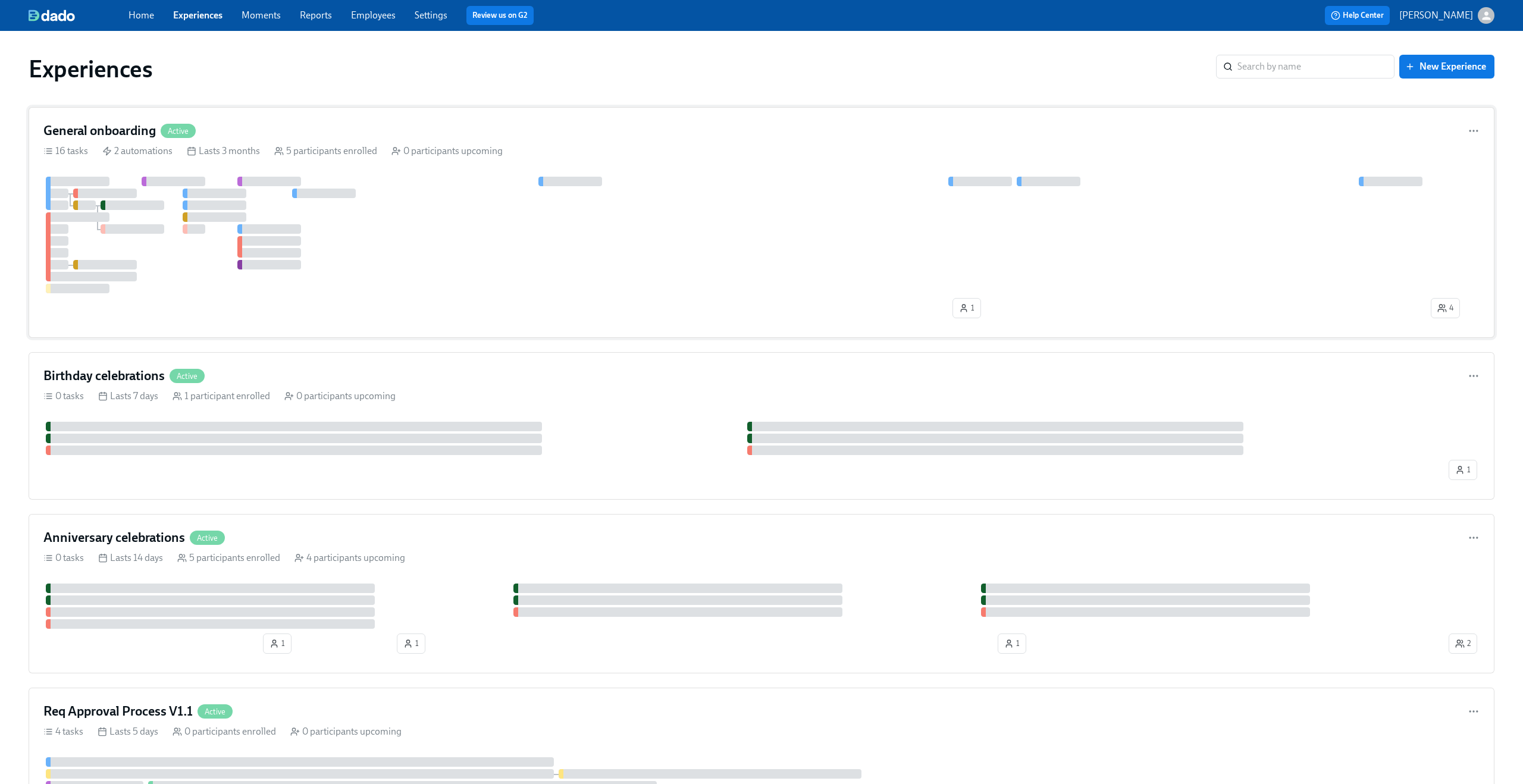
click at [430, 228] on div at bounding box center [762, 235] width 1436 height 117
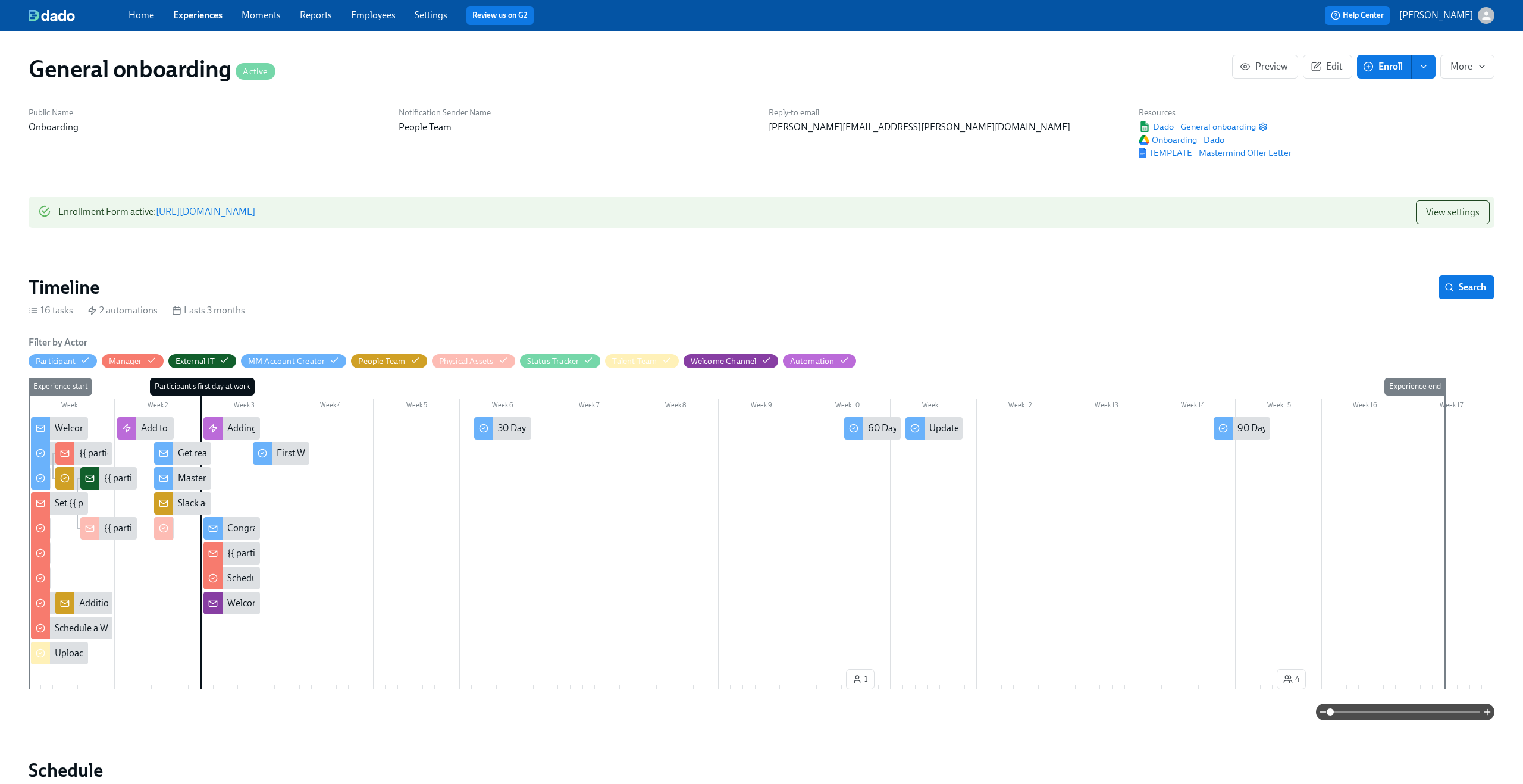
scroll to position [0, 1721]
drag, startPoint x: 441, startPoint y: 214, endPoint x: 436, endPoint y: 3, distance: 211.1
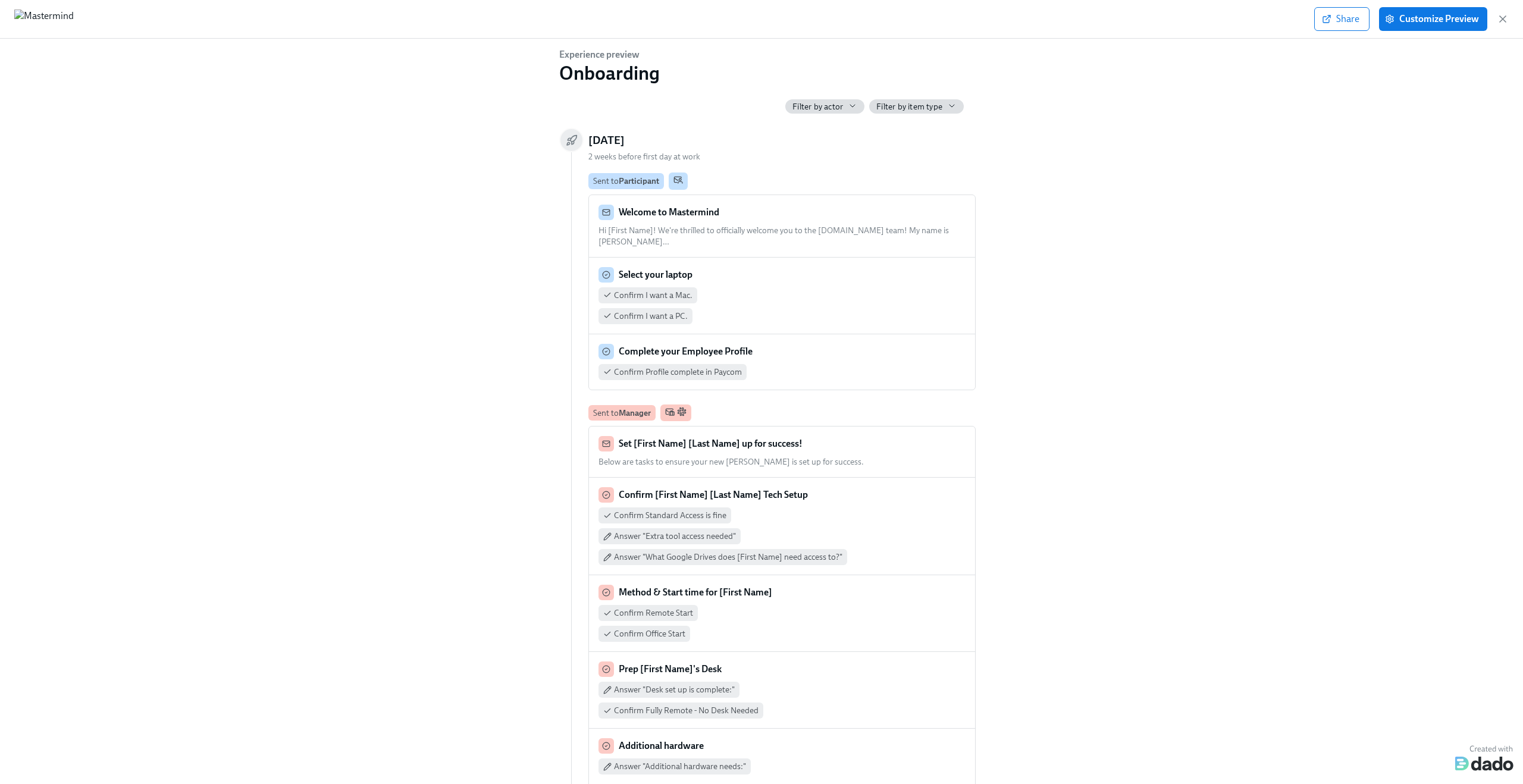
scroll to position [0, 1721]
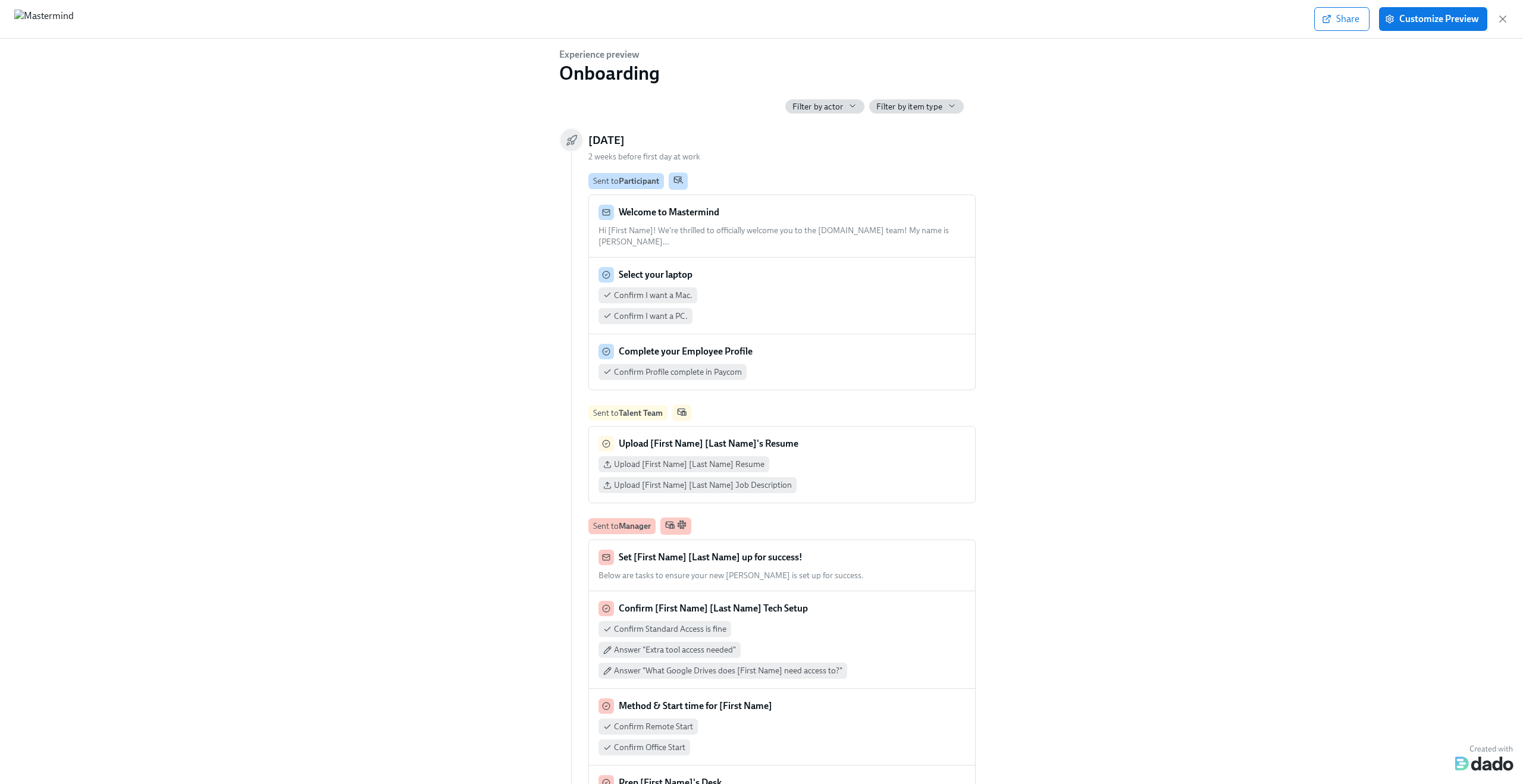
scroll to position [0, 1721]
click at [839, 100] on div "Filter by actor" at bounding box center [825, 106] width 79 height 14
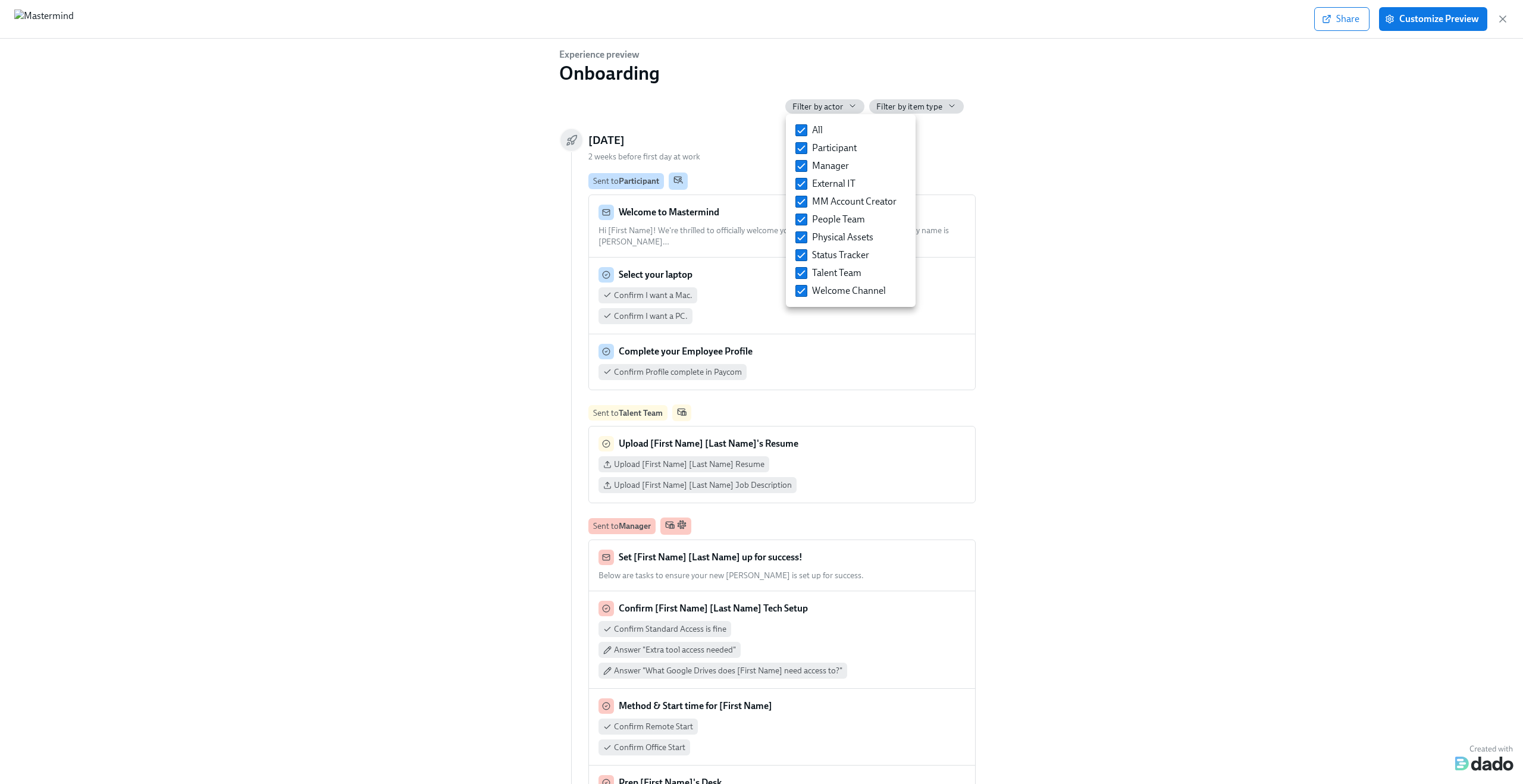
click at [1000, 301] on div at bounding box center [762, 392] width 1523 height 784
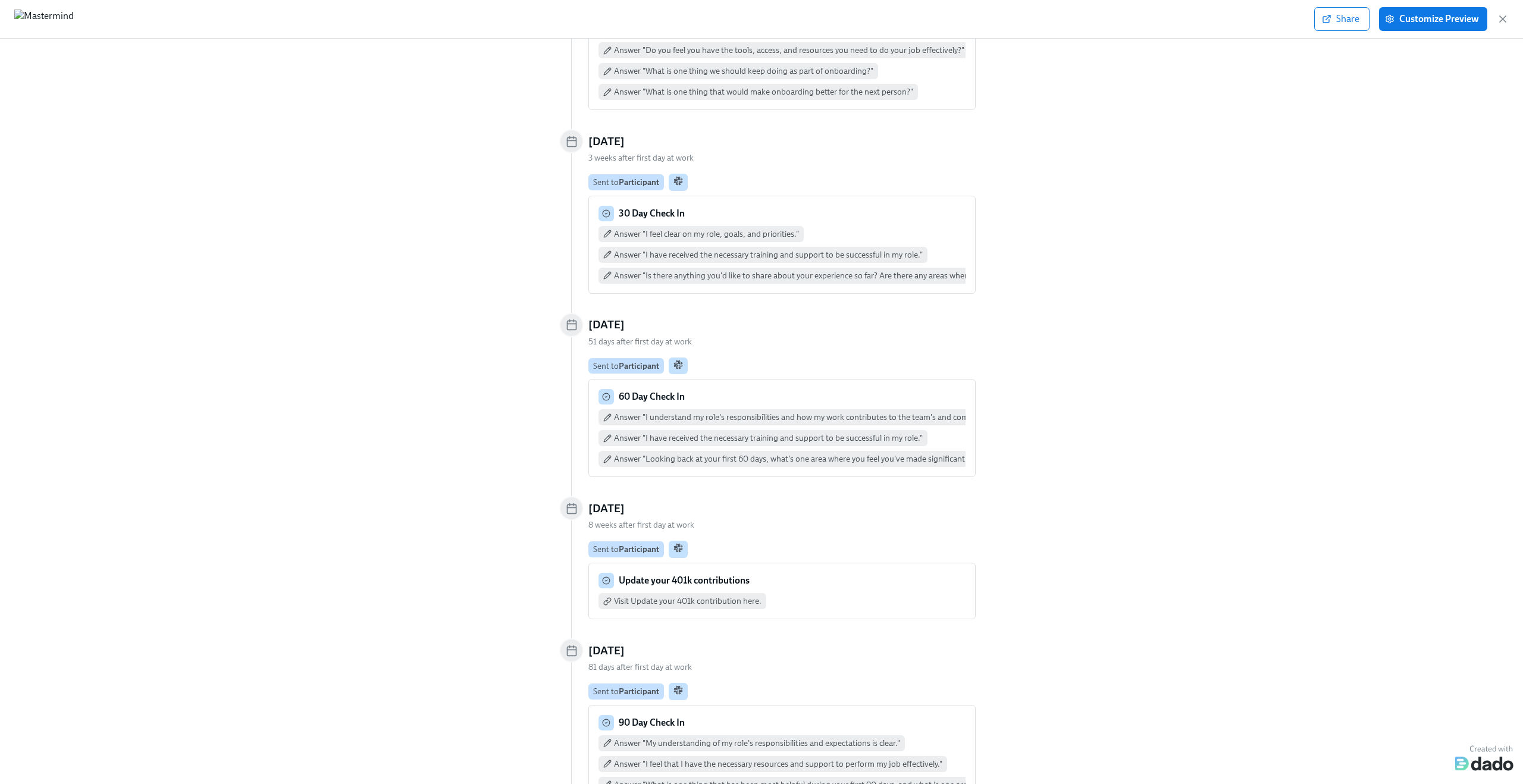
scroll to position [2815, 0]
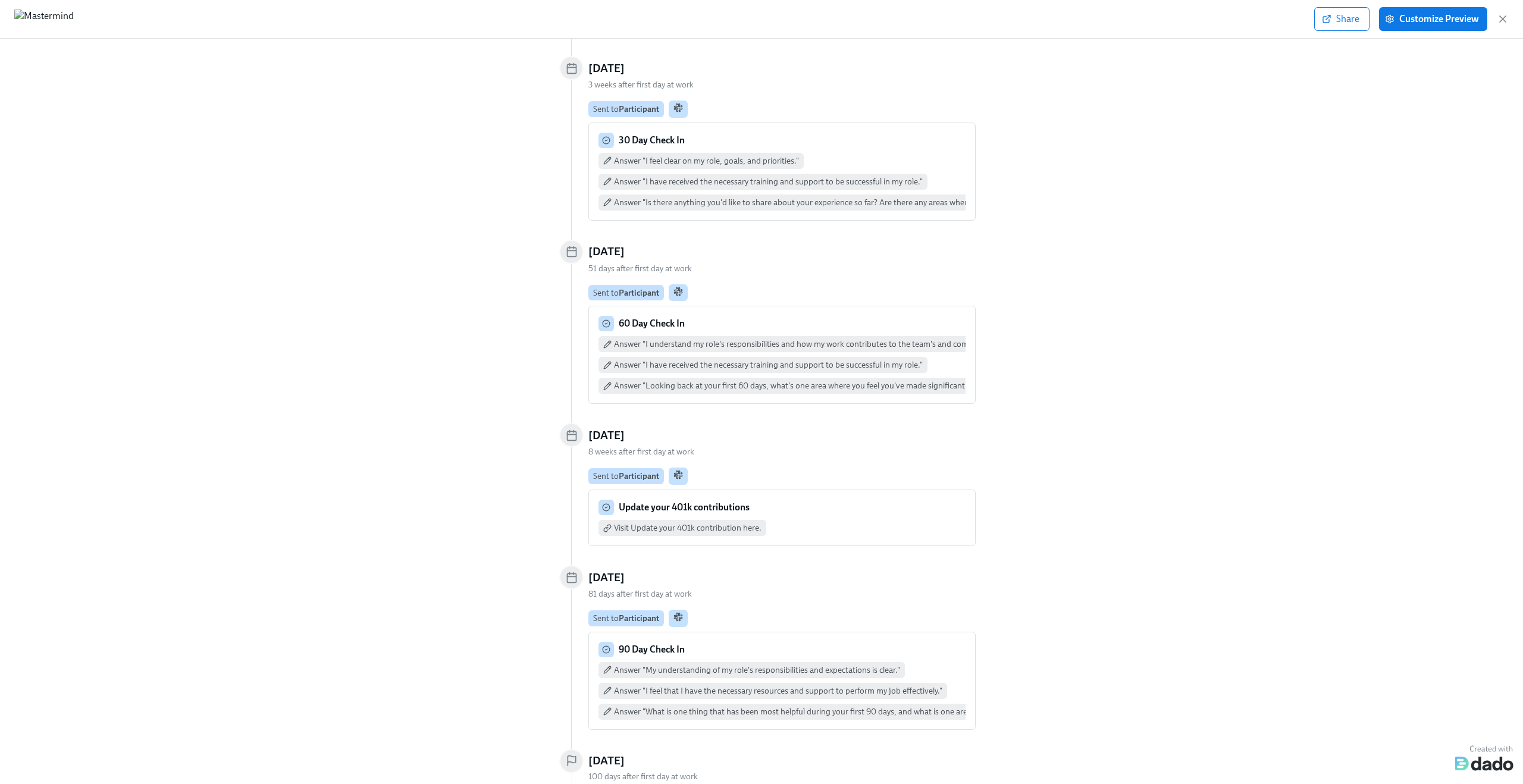
click at [1505, 26] on div "Share Customize Preview" at bounding box center [1411, 19] width 195 height 23
click at [1504, 19] on icon "button" at bounding box center [1503, 19] width 12 height 12
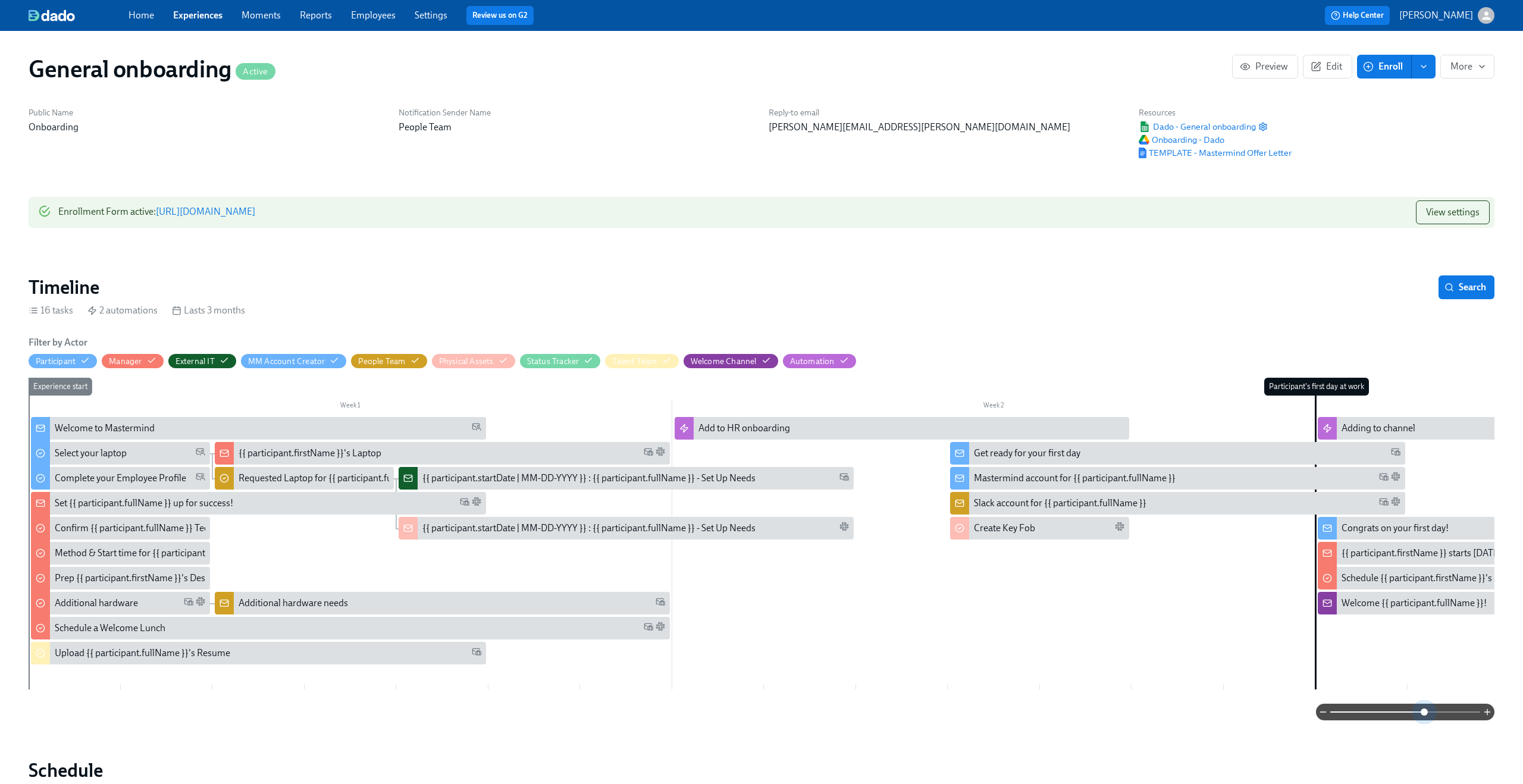
click at [1423, 708] on span at bounding box center [1405, 712] width 150 height 17
click at [1258, 74] on button "Preview" at bounding box center [1265, 66] width 66 height 23
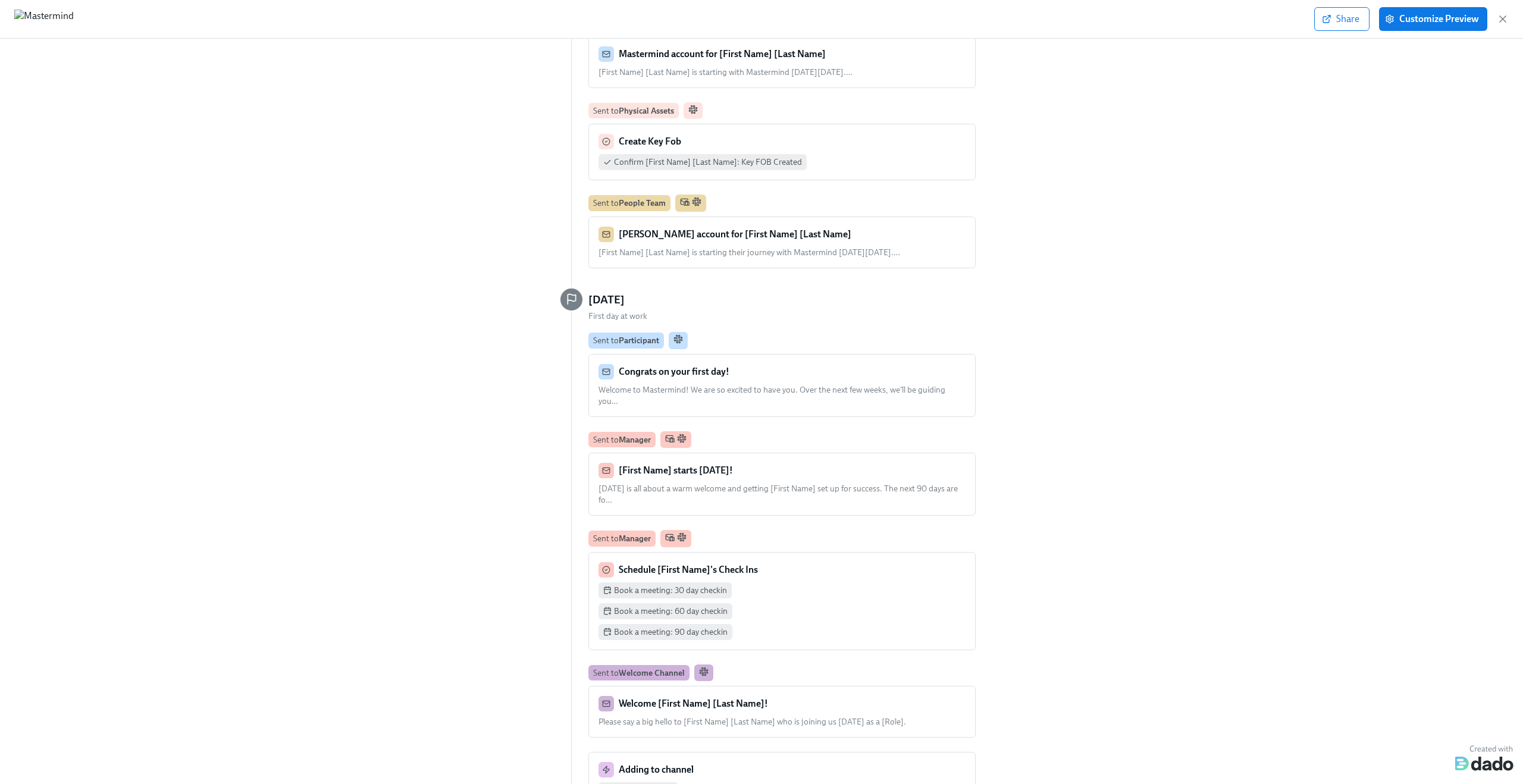
scroll to position [1828, 0]
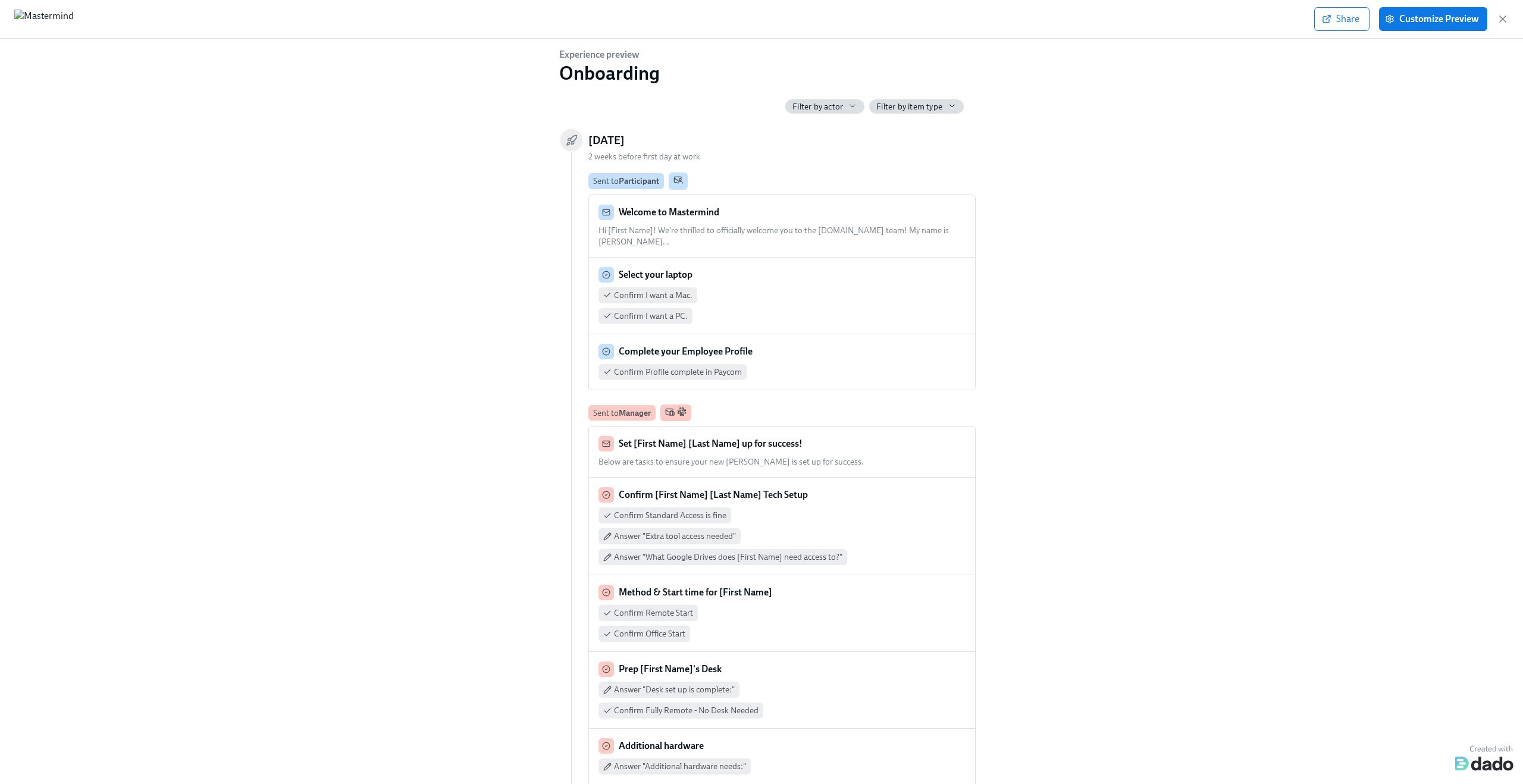
scroll to position [0, 1721]
click at [843, 106] on div "Filter by actor" at bounding box center [825, 107] width 65 height 12
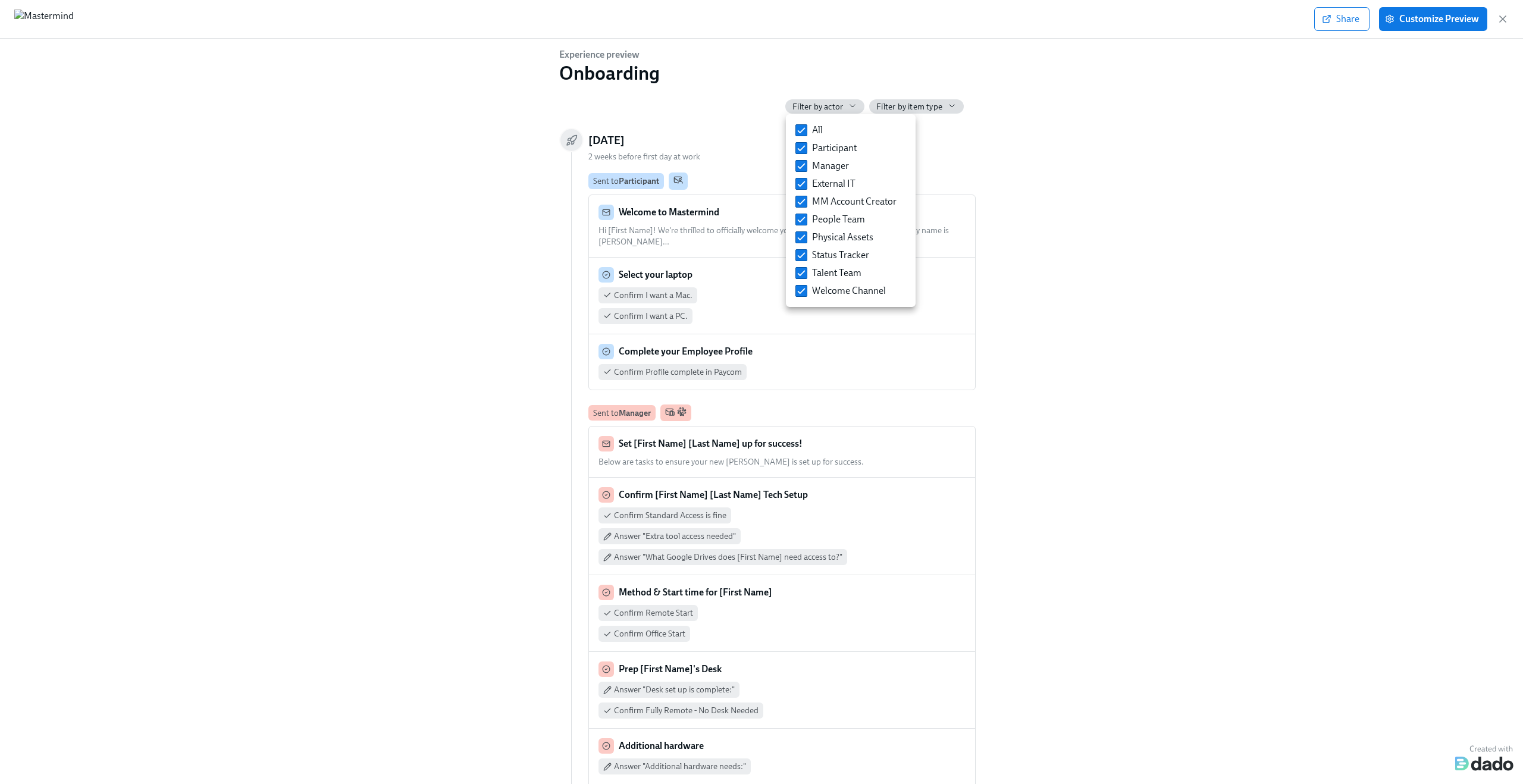
click at [359, 72] on div at bounding box center [762, 392] width 1523 height 784
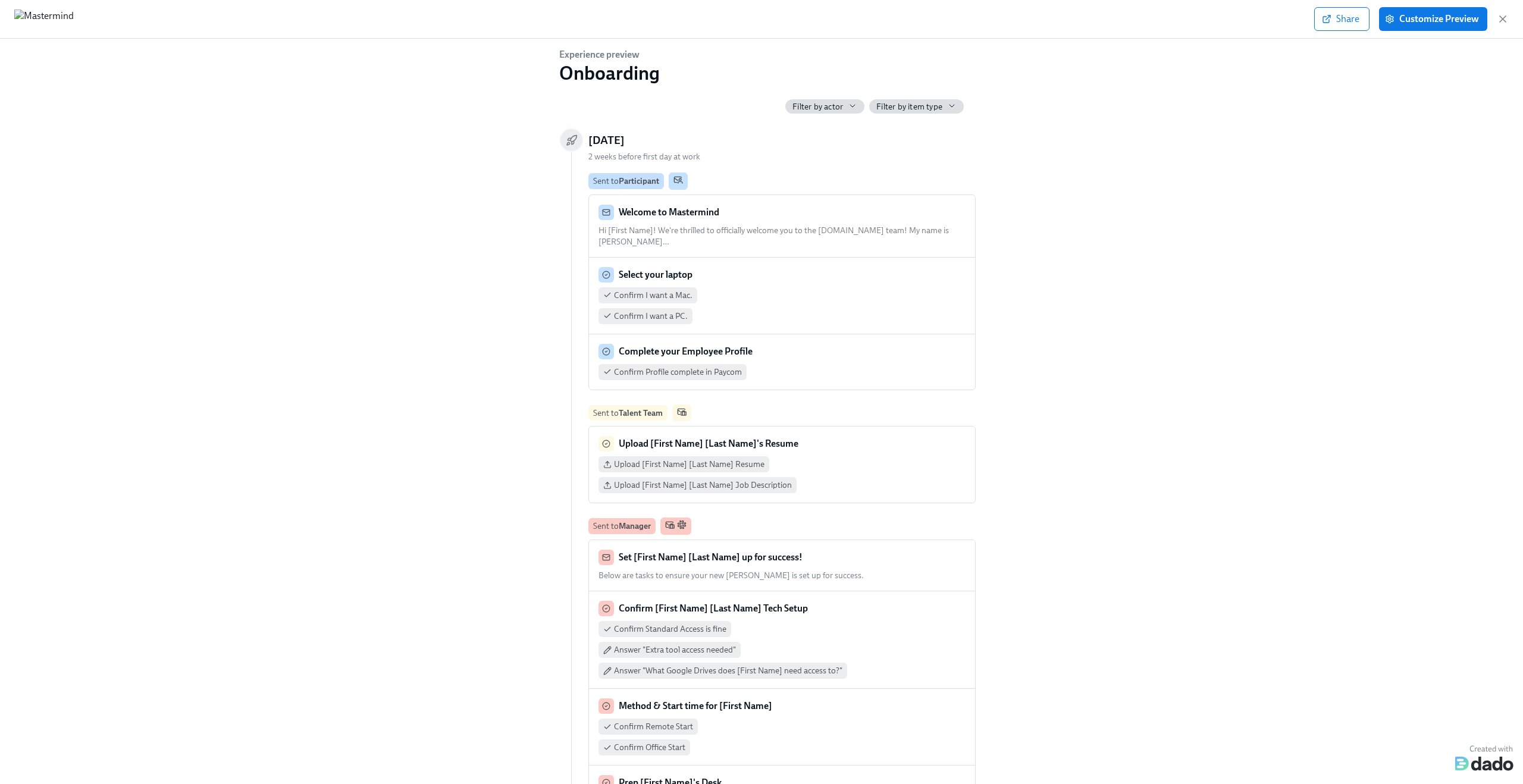
scroll to position [0, 1193]
